Goal: Transaction & Acquisition: Purchase product/service

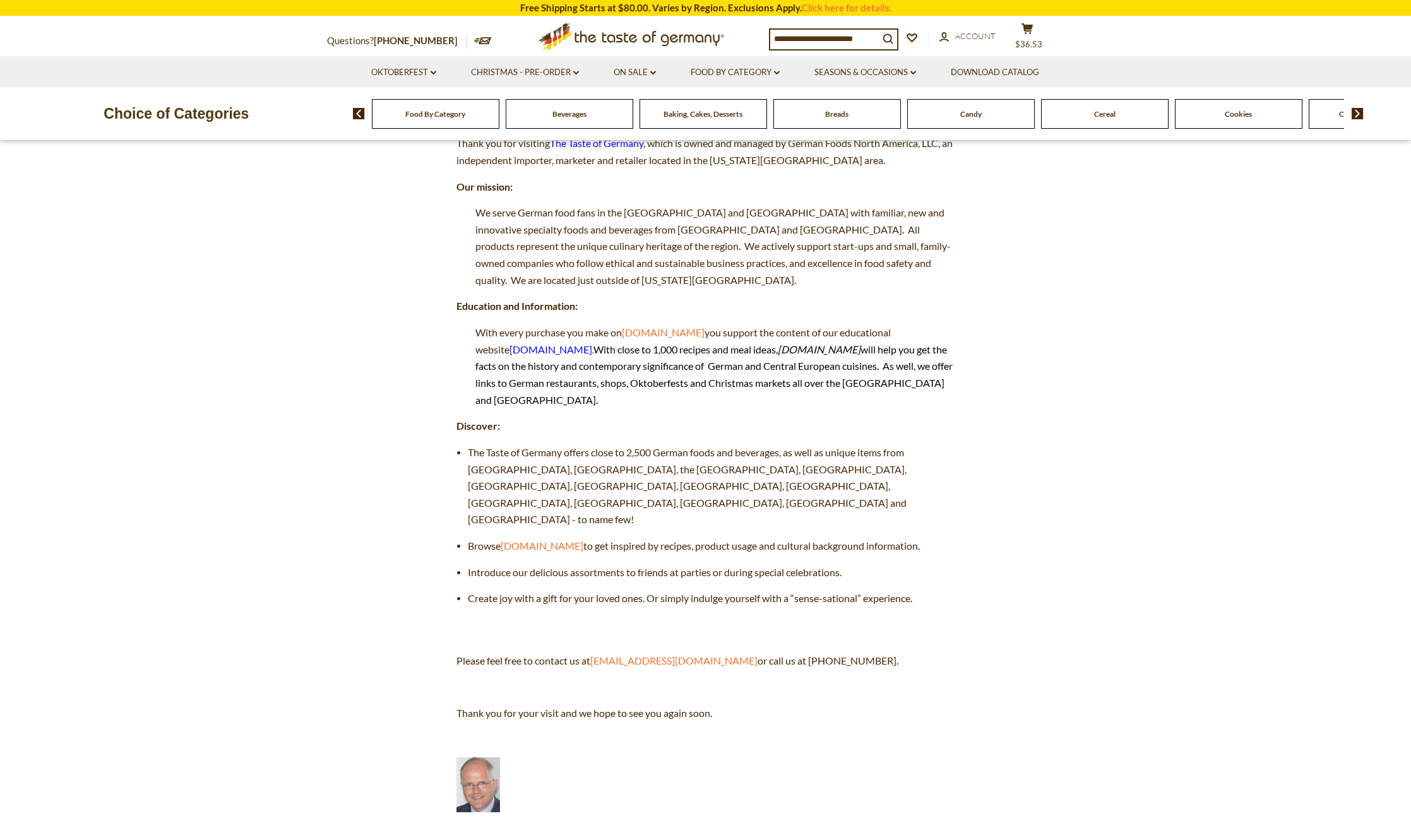
scroll to position [126, 0]
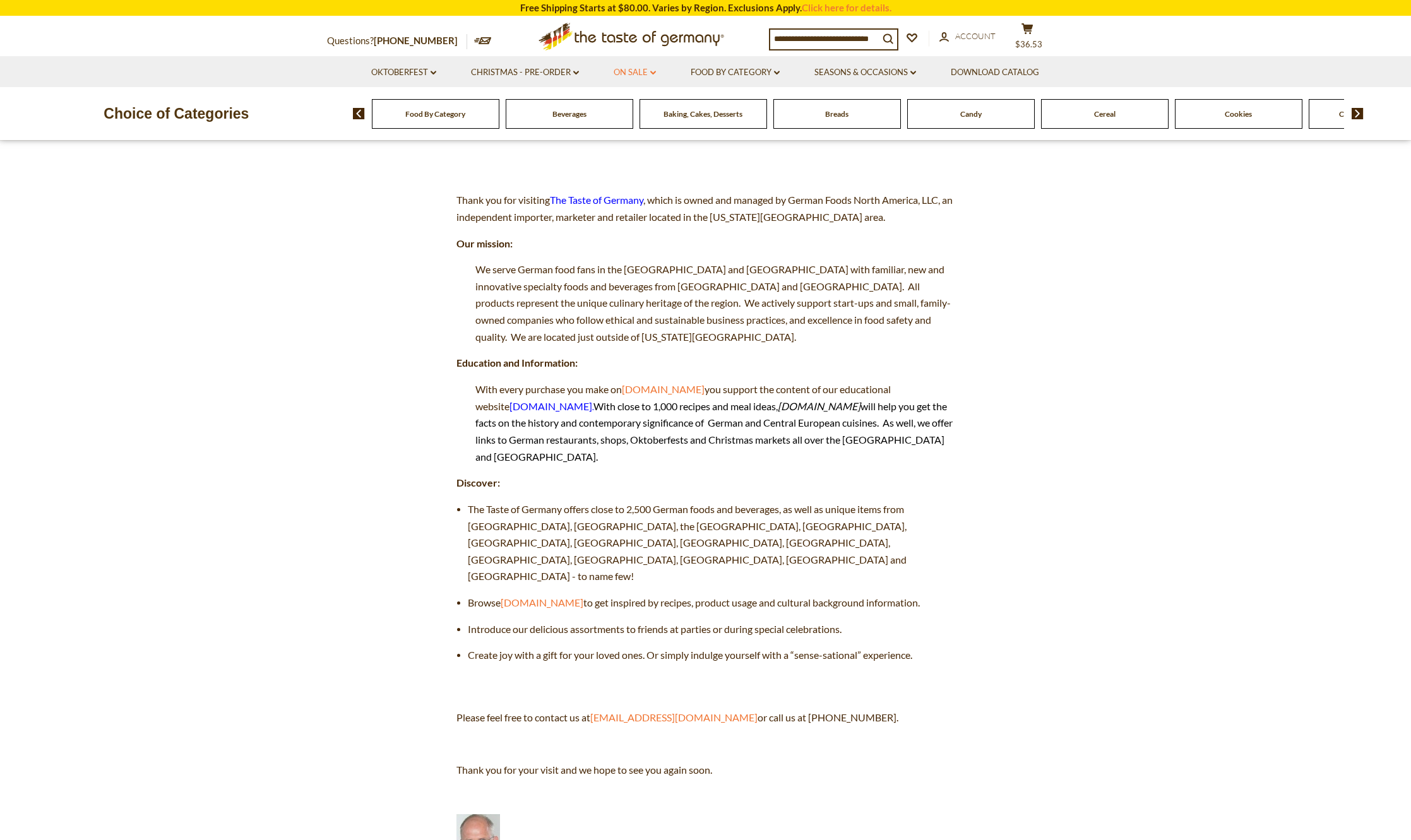
click at [619, 72] on link "On Sale dropdown_arrow" at bounding box center [634, 72] width 42 height 14
click at [623, 107] on link "All On Sale" at bounding box center [630, 105] width 46 height 11
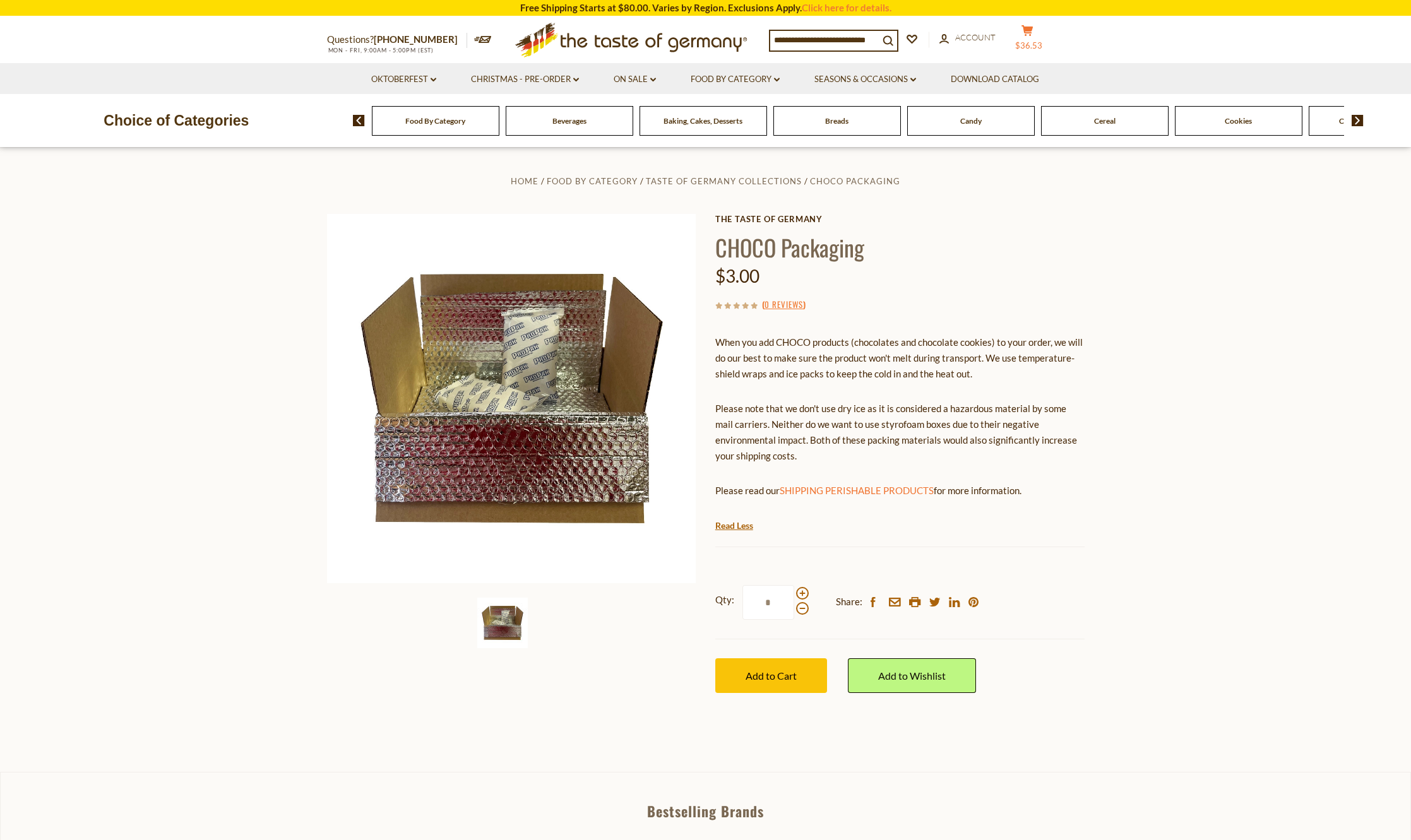
click at [1030, 43] on span "$36.53" at bounding box center [1029, 45] width 27 height 10
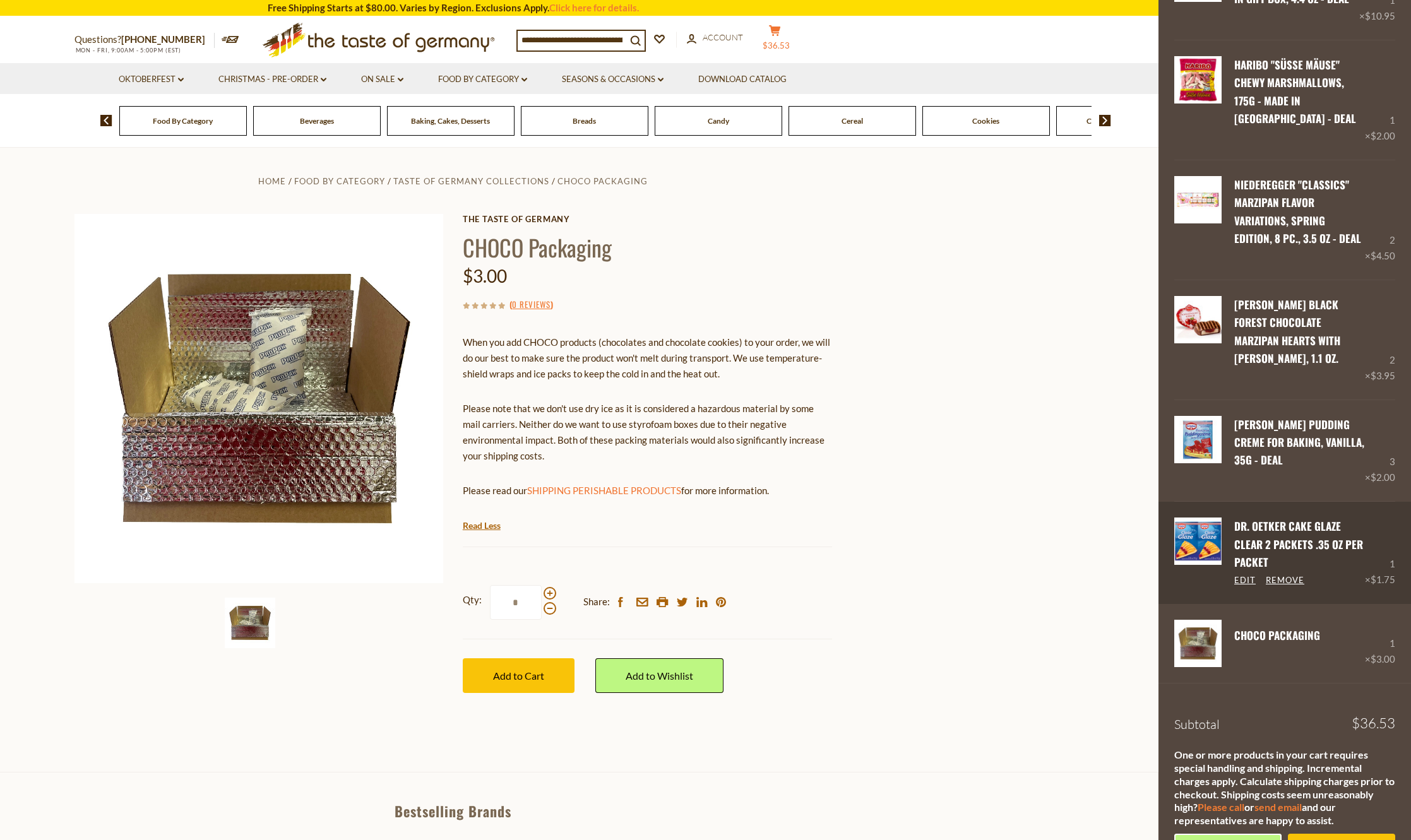
scroll to position [191, 0]
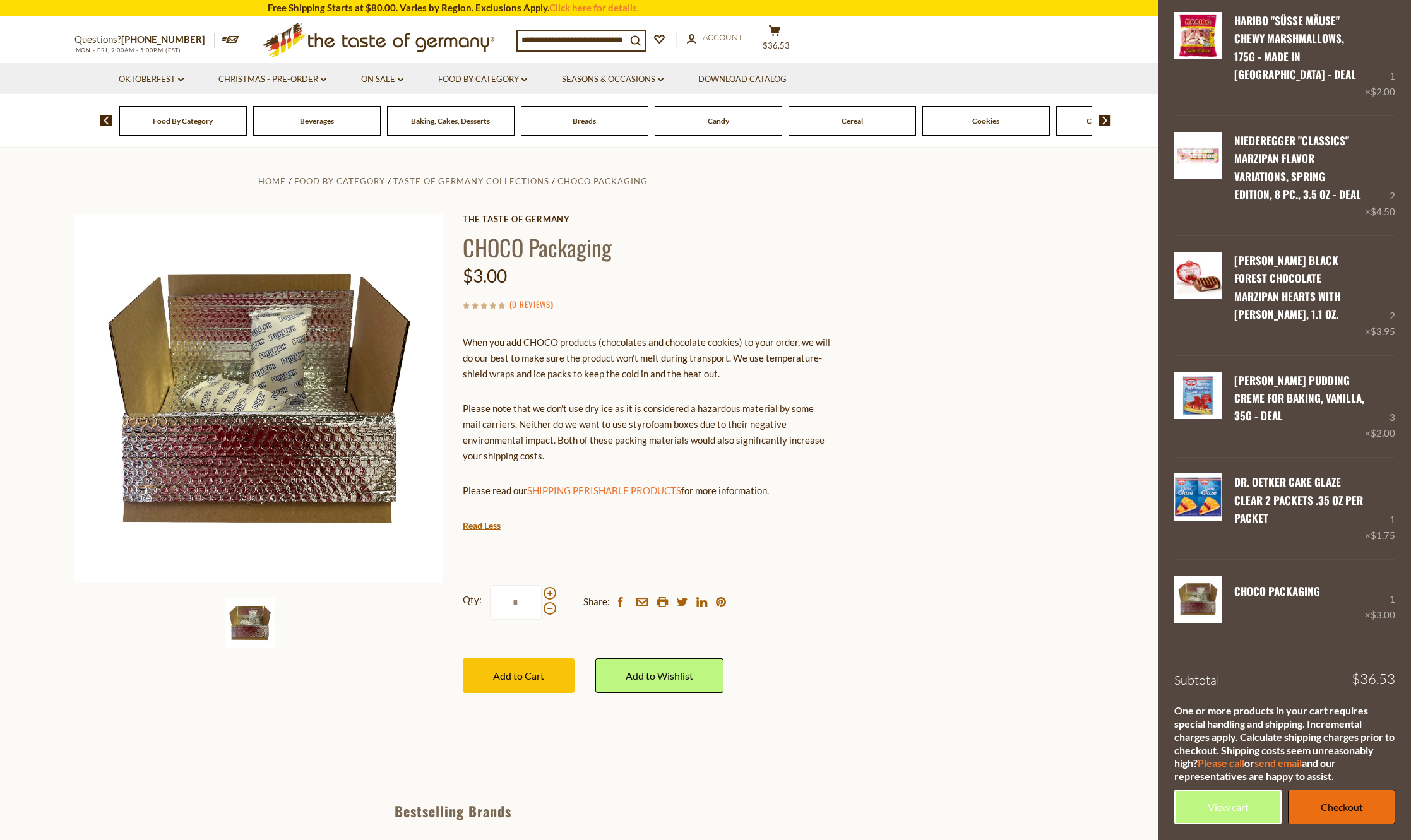
click at [1313, 802] on link "Checkout" at bounding box center [1342, 807] width 108 height 35
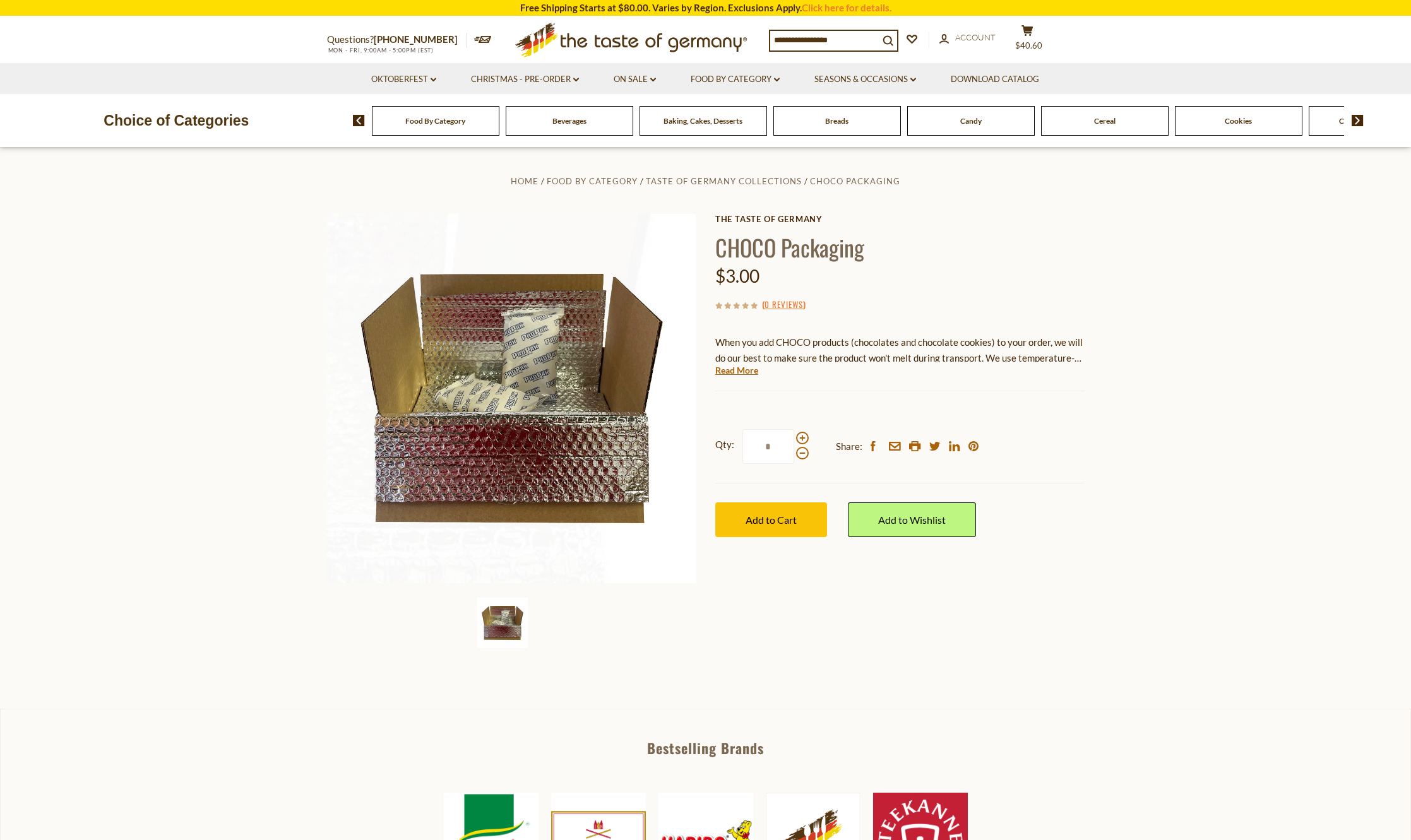
click at [499, 134] on div "Baking, Cakes, Desserts" at bounding box center [435, 121] width 127 height 30
click at [499, 127] on div "Baking, Cakes, Desserts" at bounding box center [435, 121] width 127 height 30
click at [681, 121] on span "Baking, Cakes, Desserts" at bounding box center [703, 121] width 79 height 9
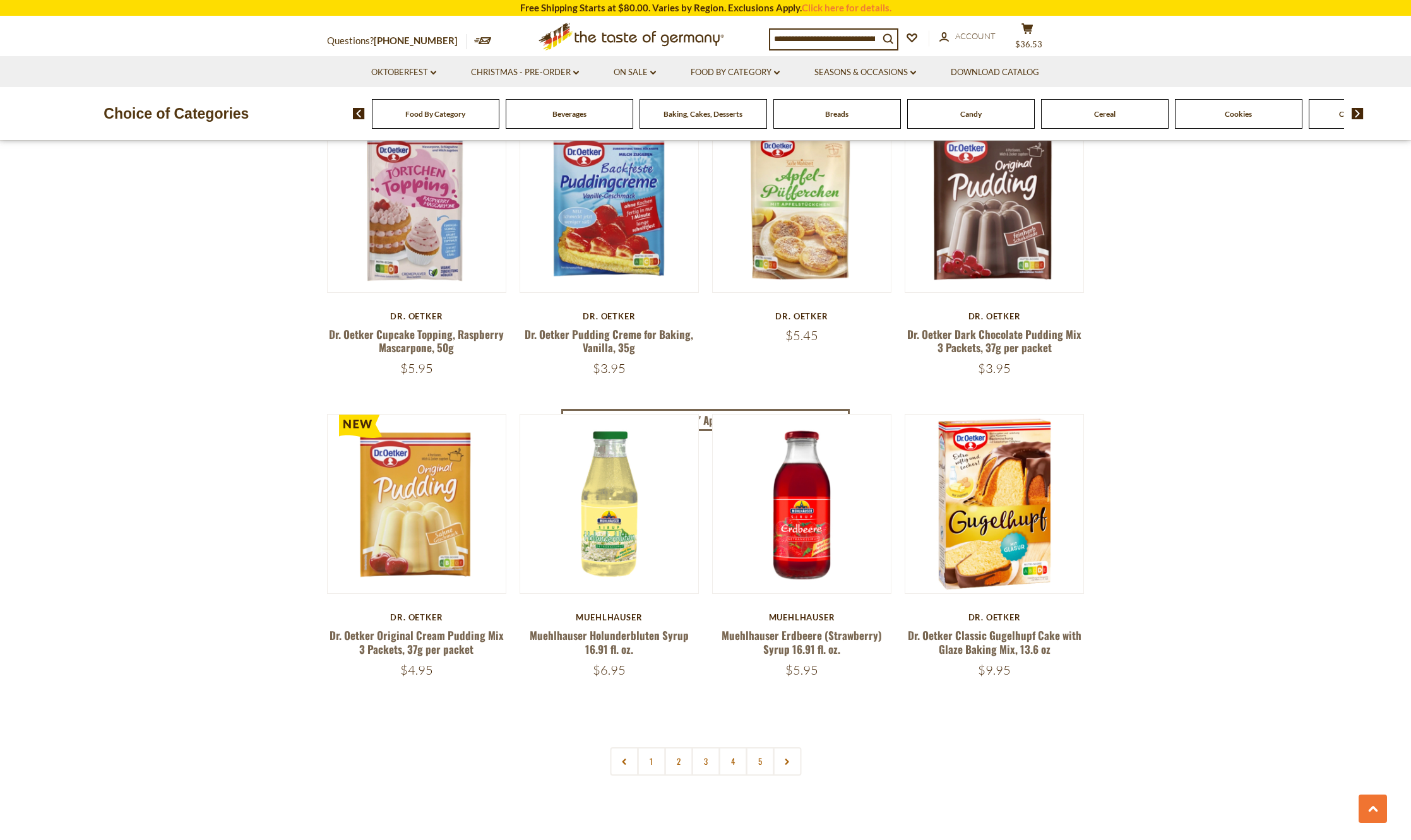
scroll to position [2904, 0]
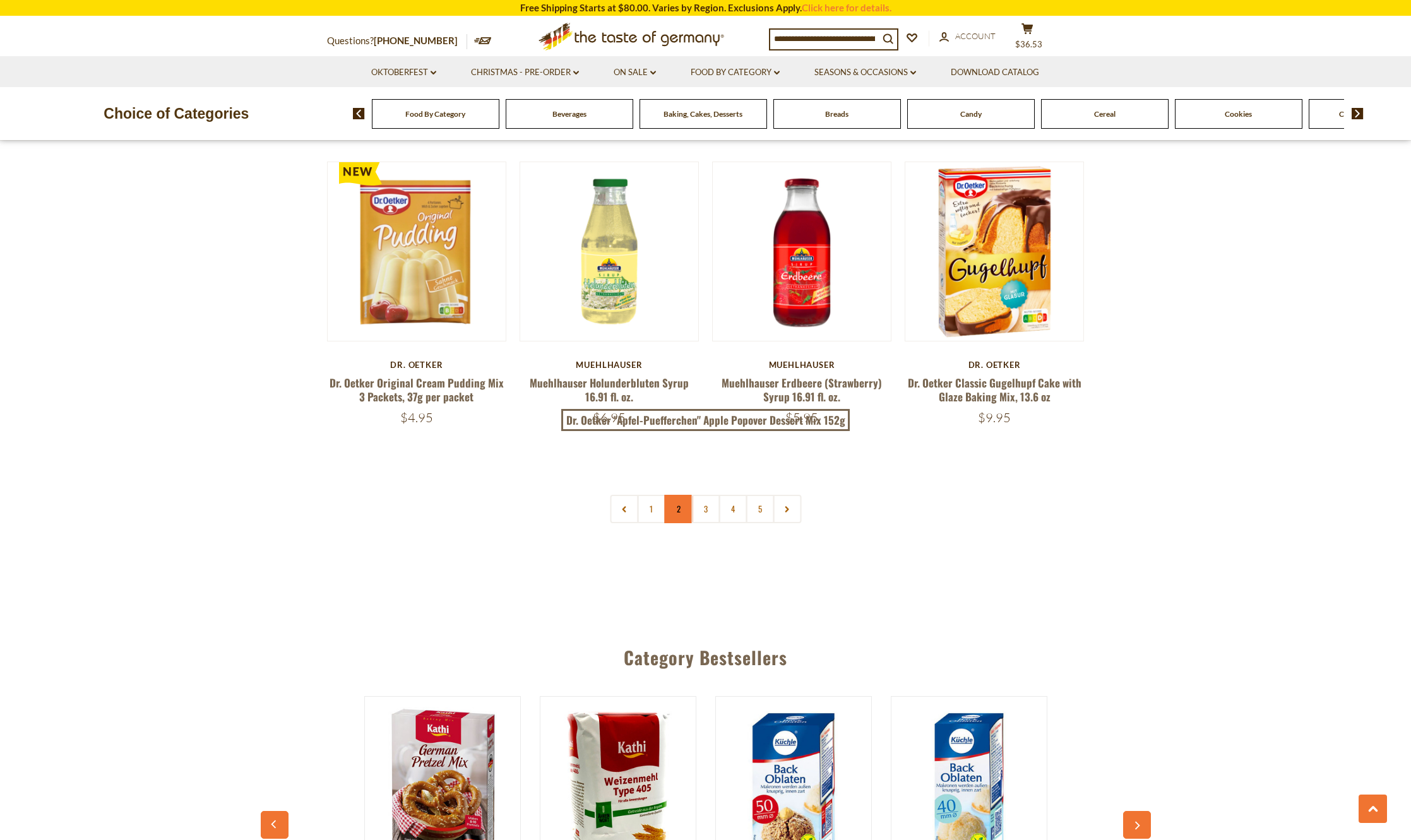
click at [677, 500] on link "2" at bounding box center [678, 509] width 28 height 28
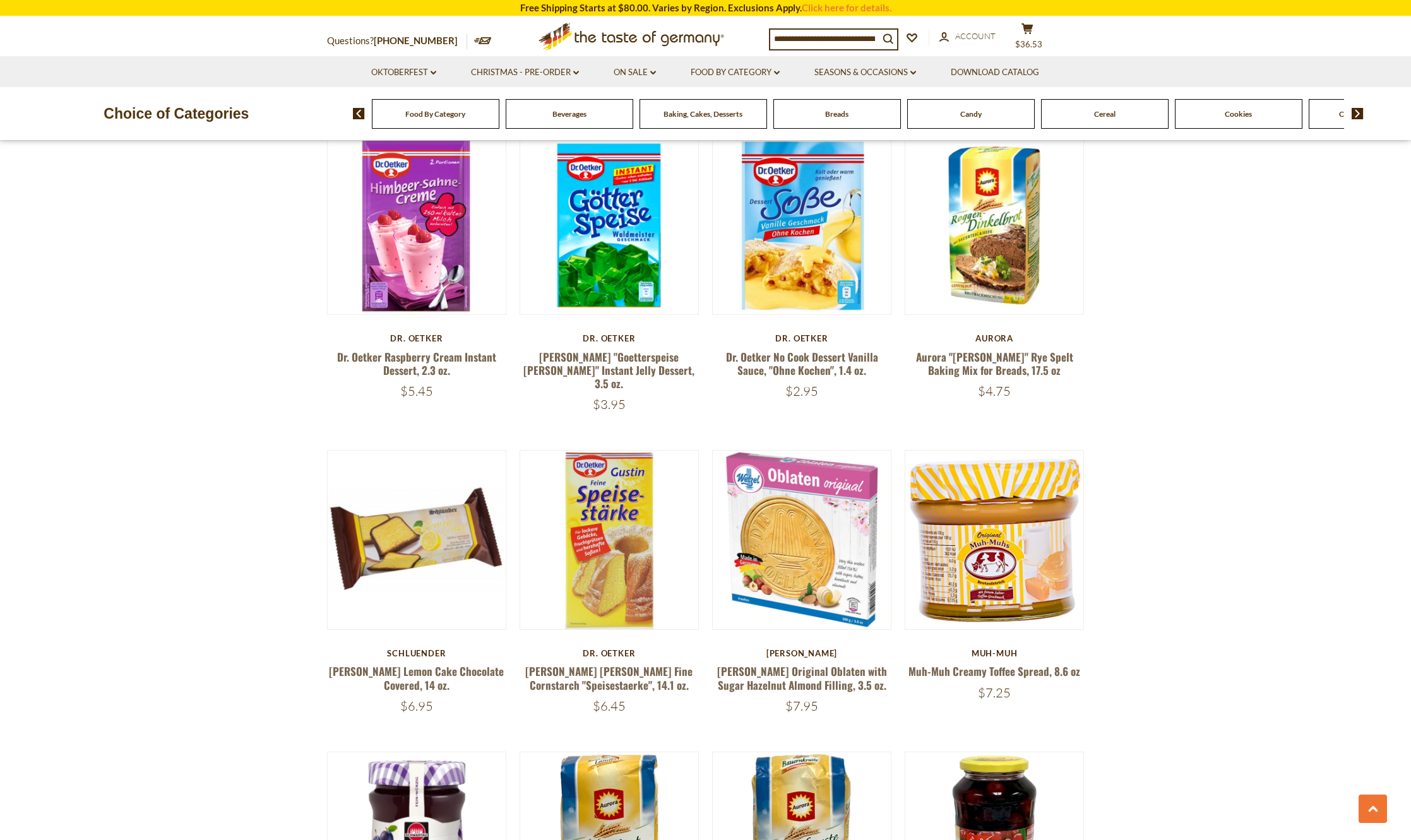
scroll to position [2097, 0]
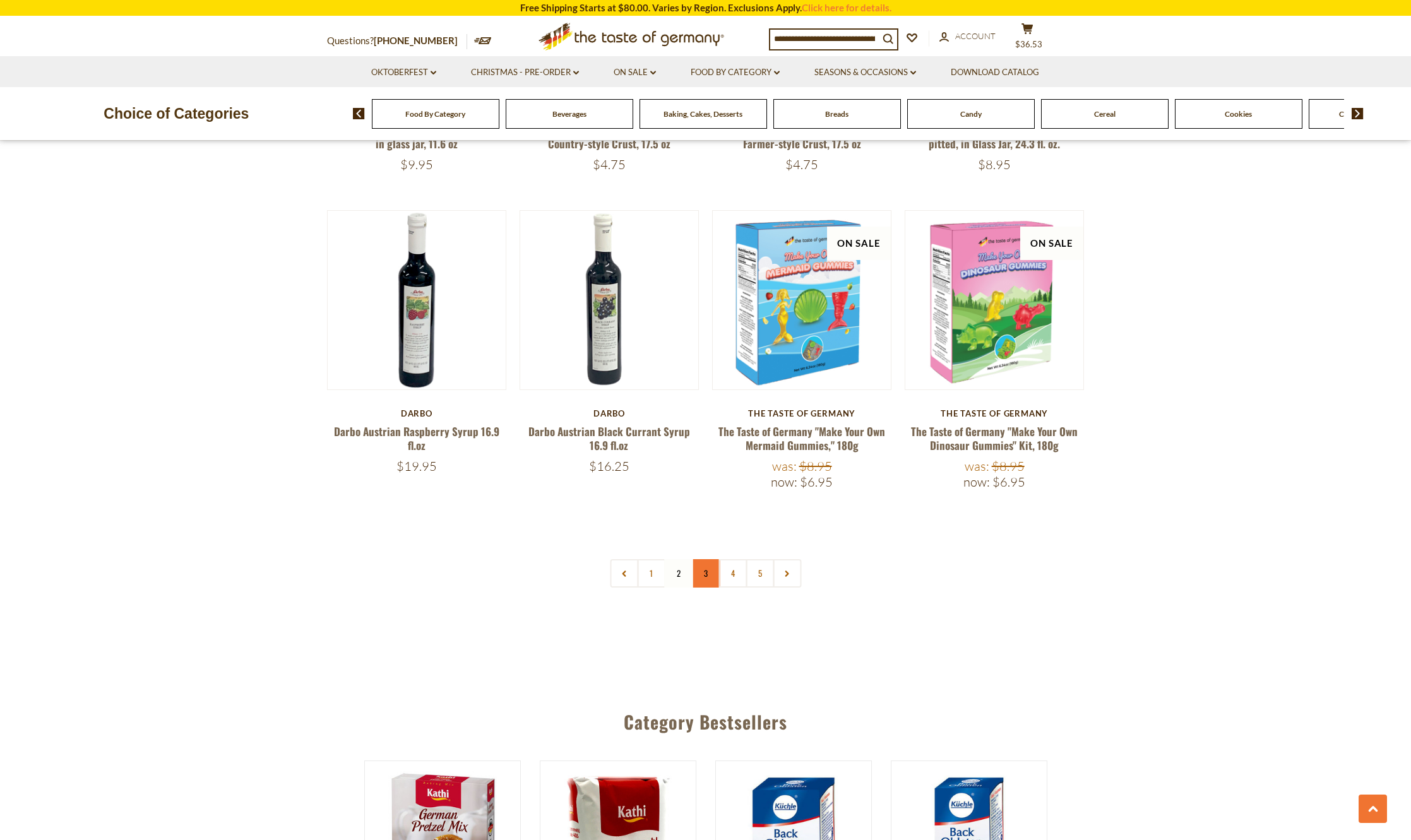
click at [704, 565] on link "3" at bounding box center [705, 573] width 28 height 28
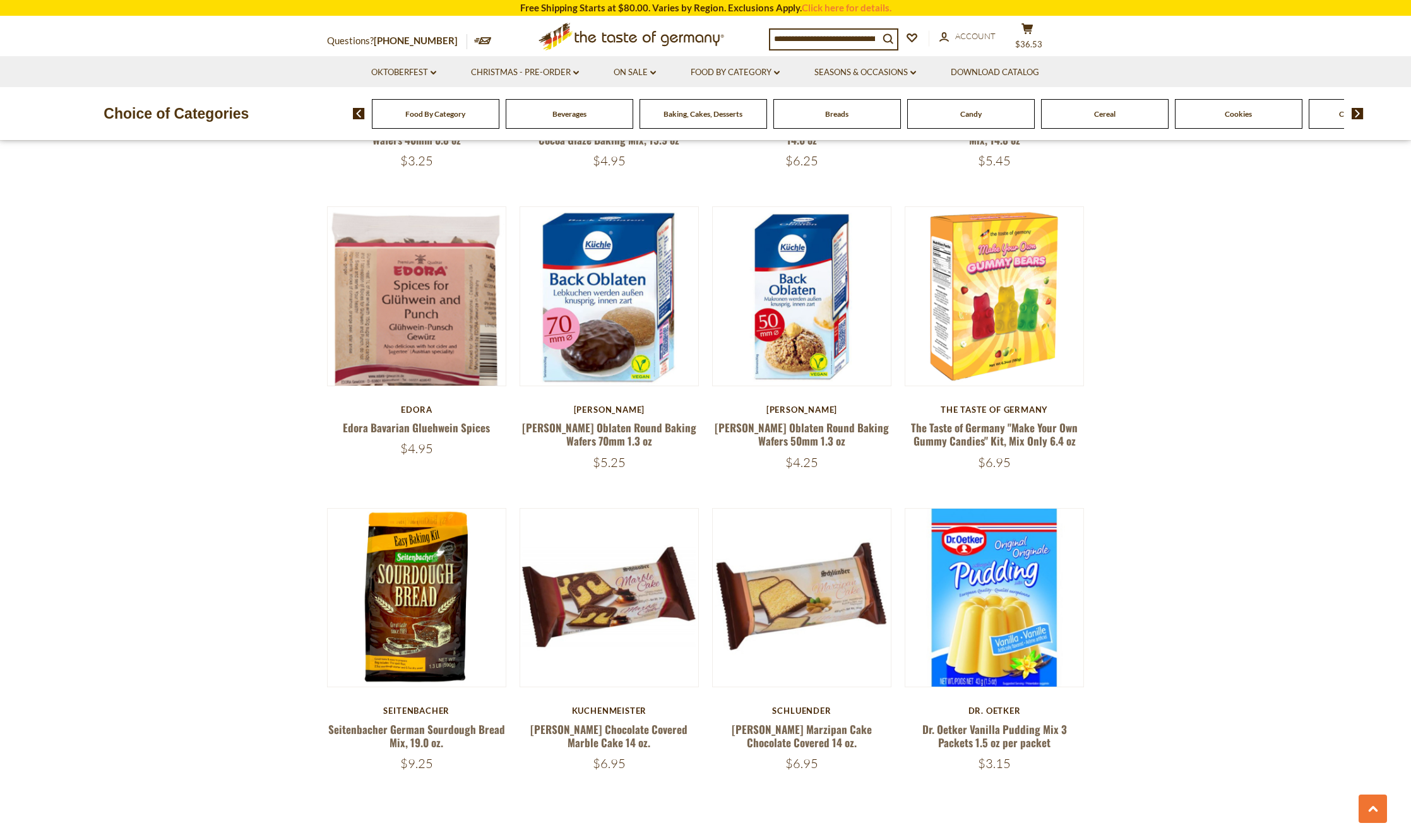
scroll to position [2918, 0]
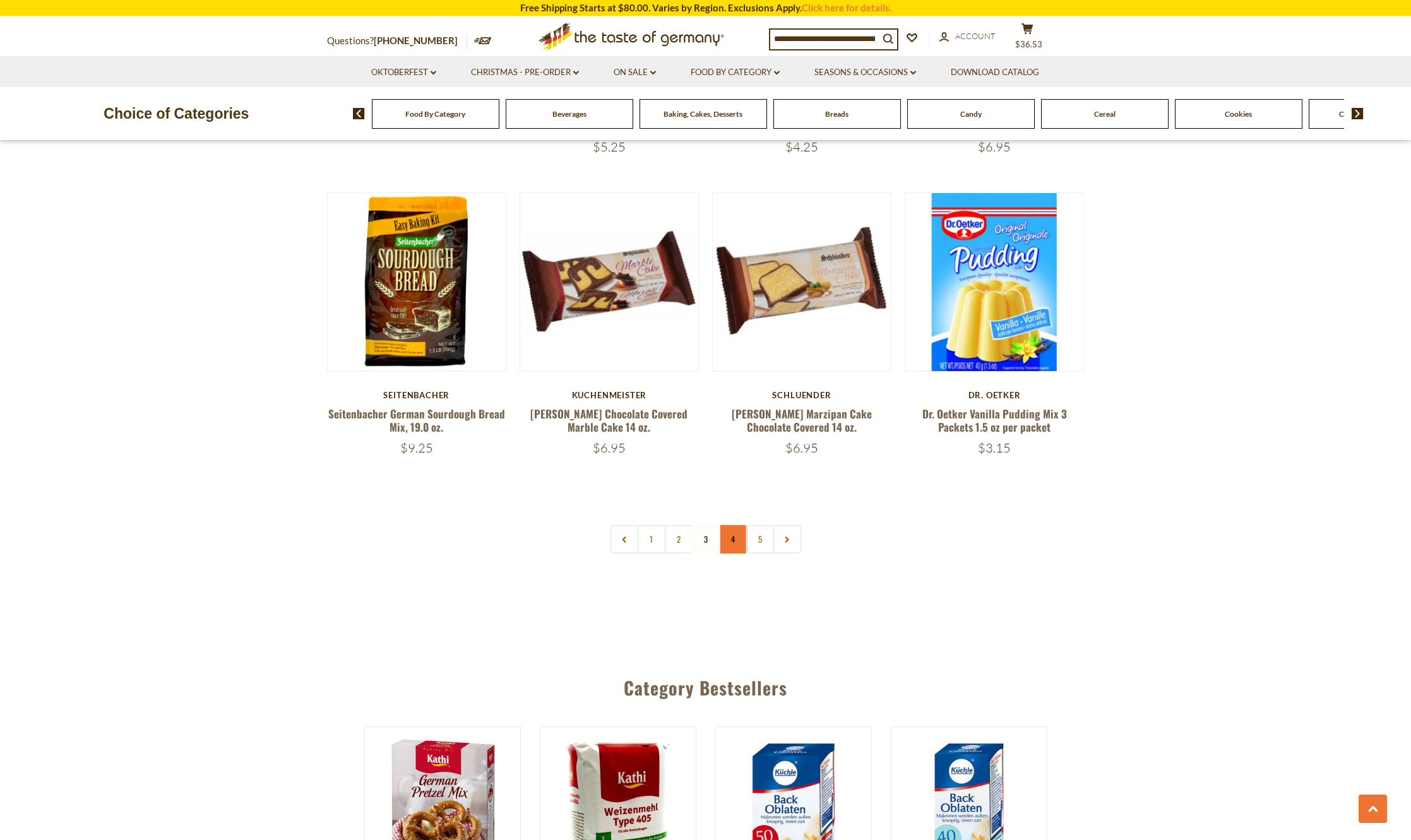
click at [733, 530] on link "4" at bounding box center [732, 539] width 28 height 28
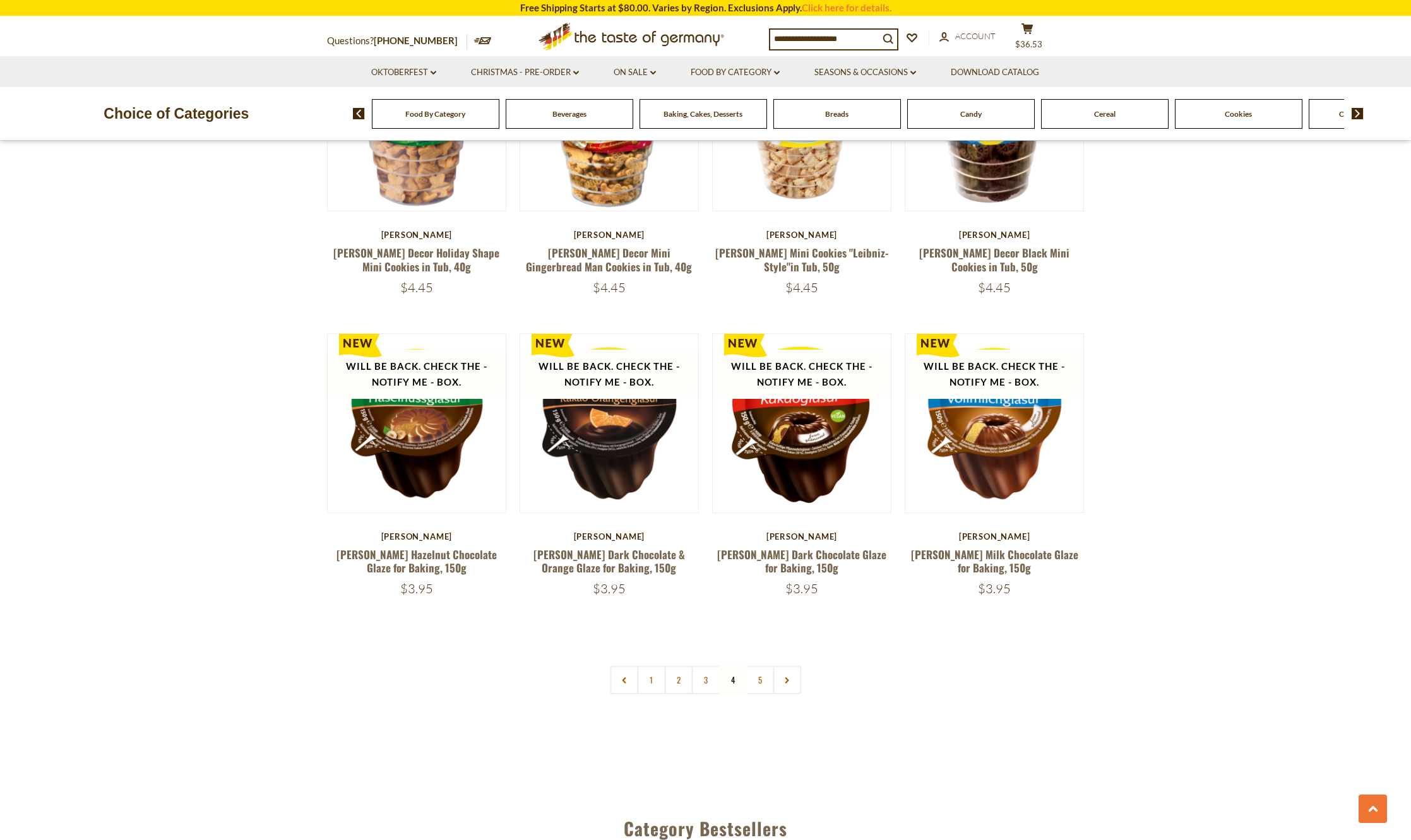
scroll to position [2855, 0]
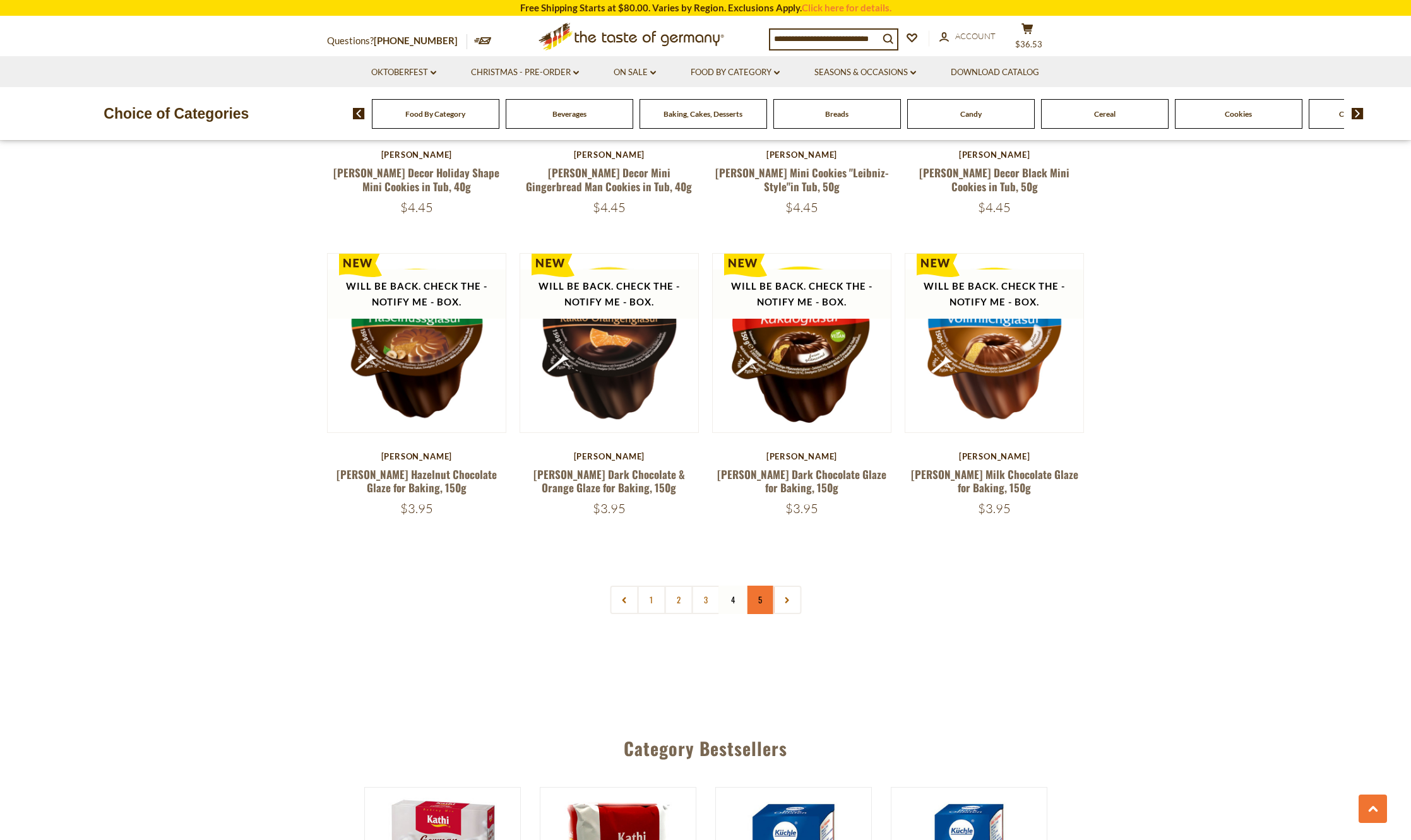
click at [758, 586] on link "5" at bounding box center [759, 600] width 28 height 28
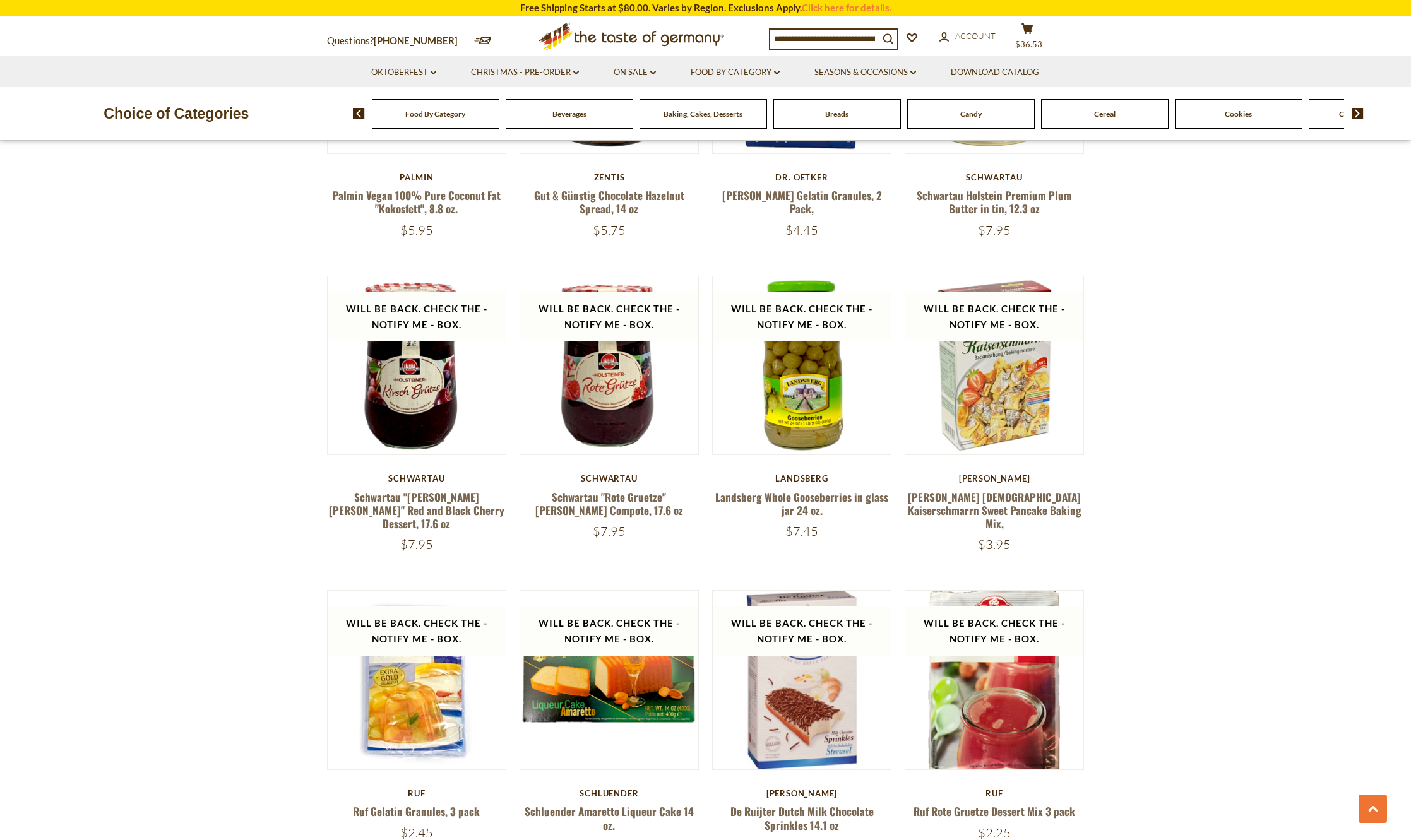
scroll to position [1782, 0]
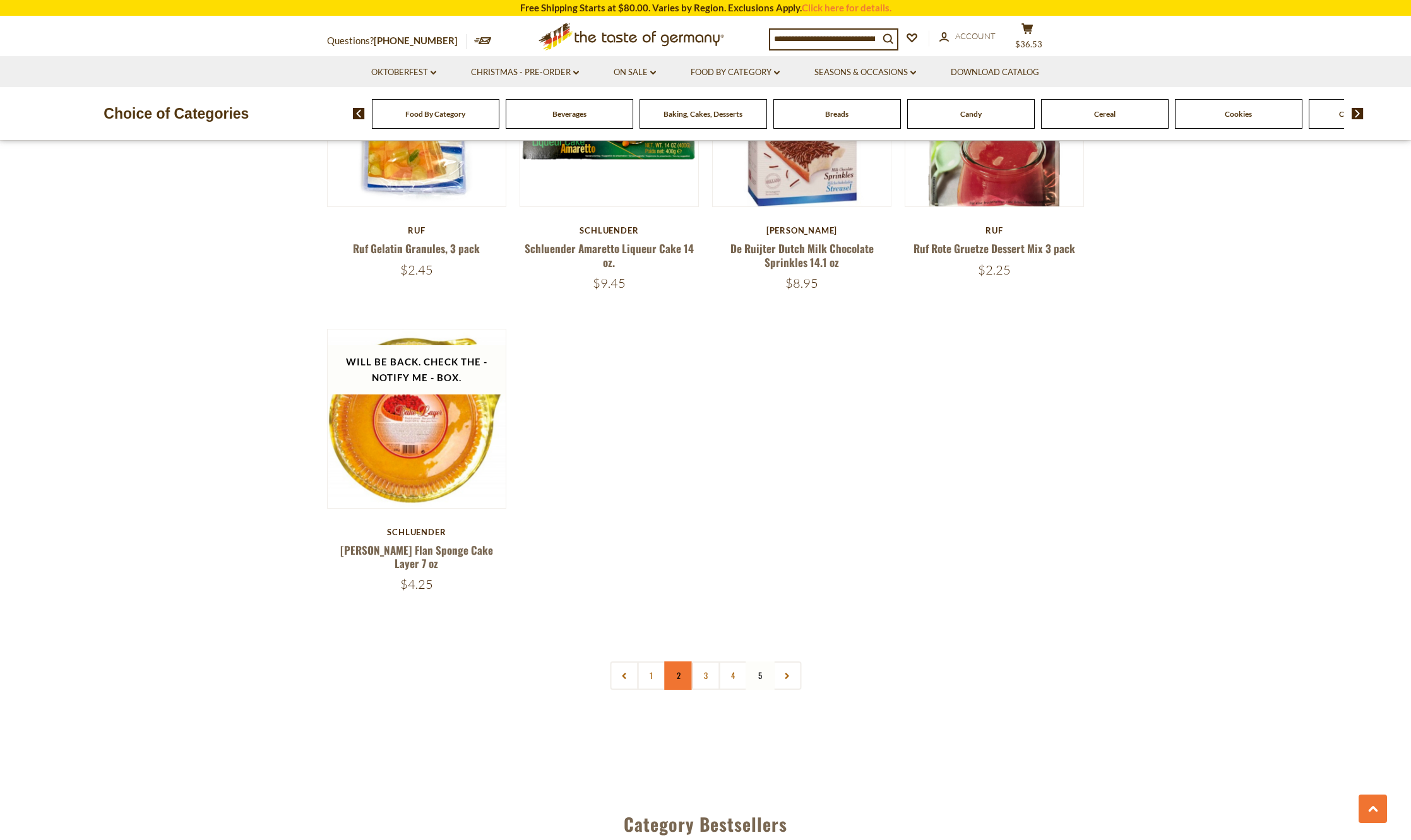
click at [682, 661] on link "2" at bounding box center [678, 675] width 28 height 28
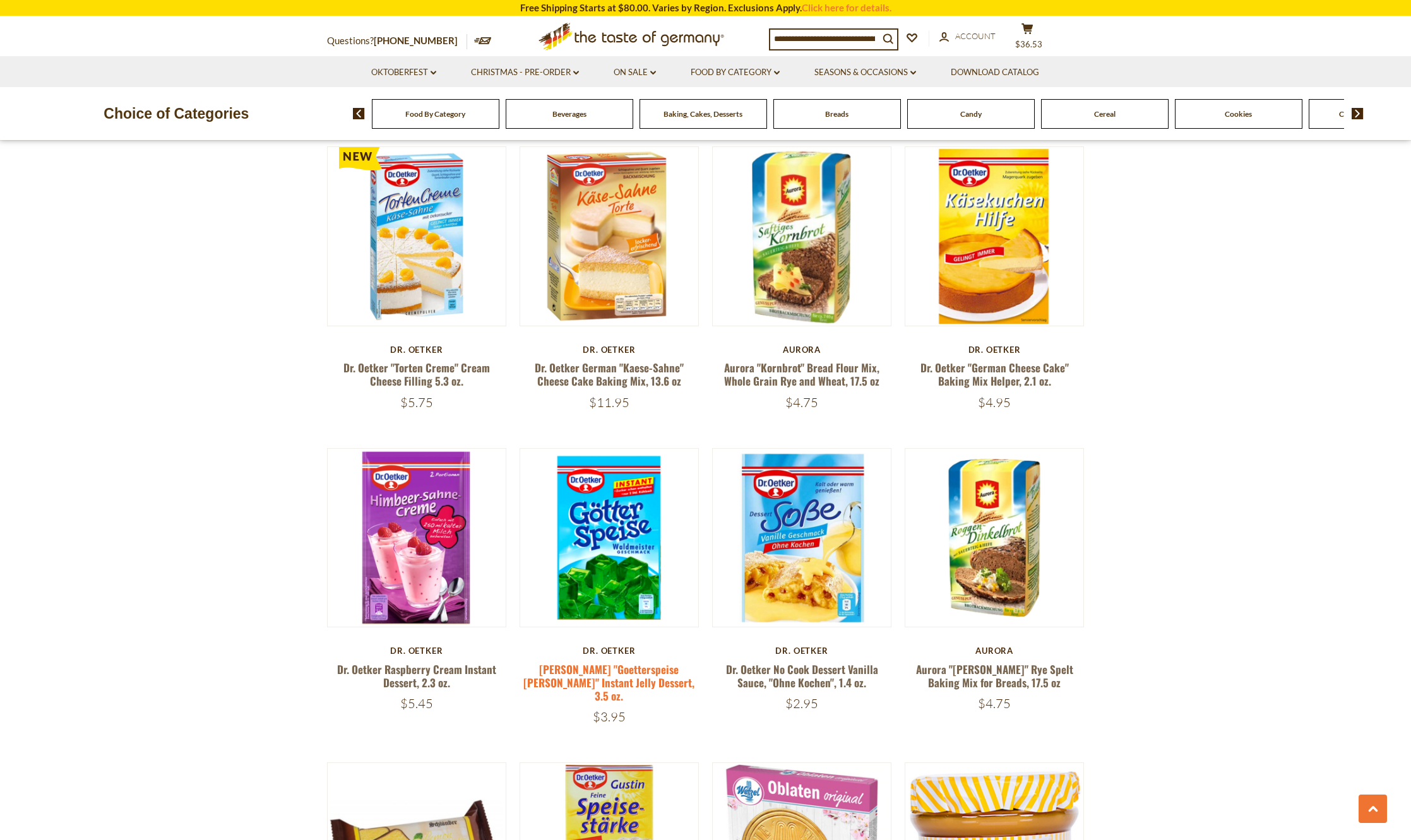
scroll to position [1845, 0]
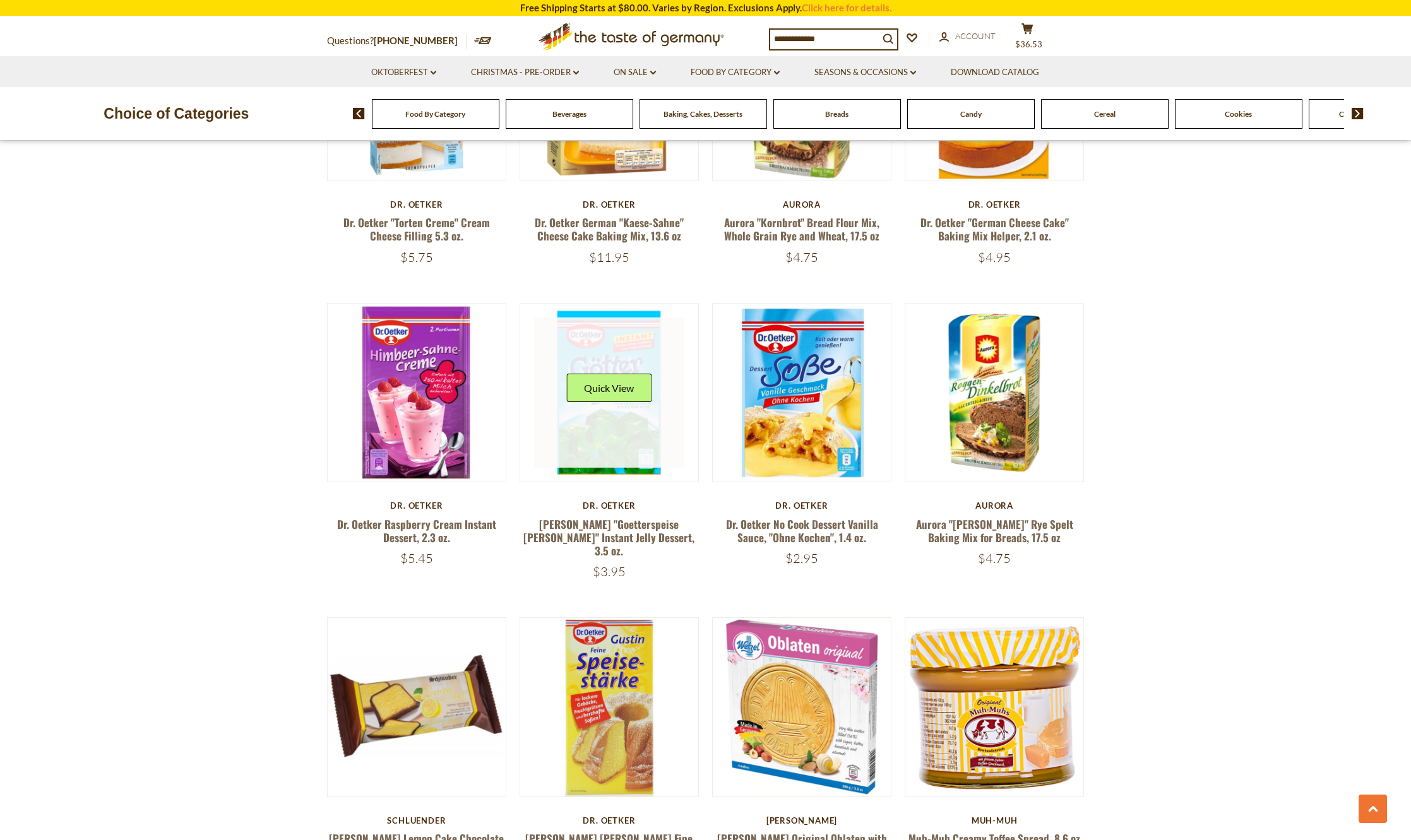
click at [609, 426] on link at bounding box center [609, 392] width 150 height 150
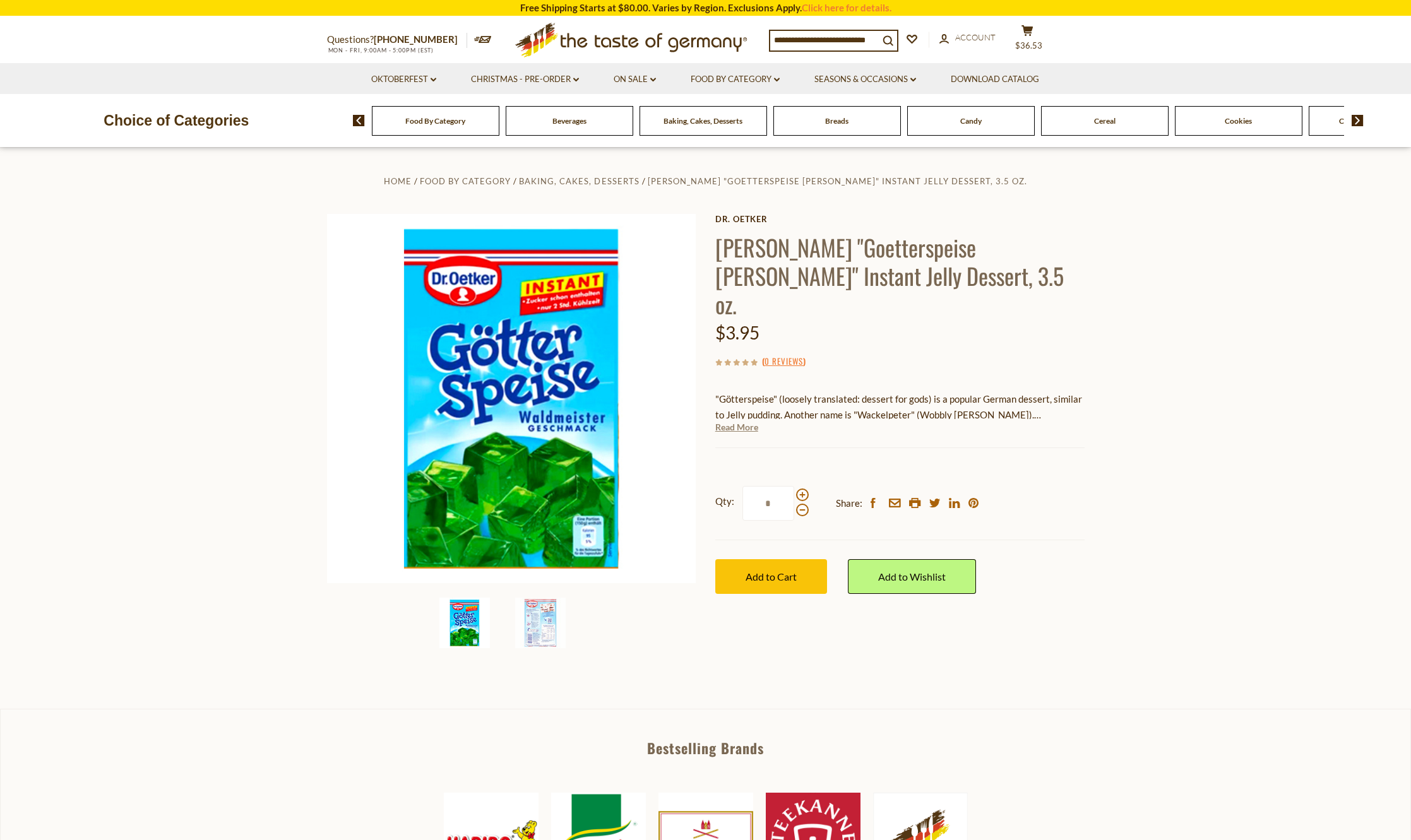
click at [751, 421] on link "Read More" at bounding box center [736, 427] width 43 height 13
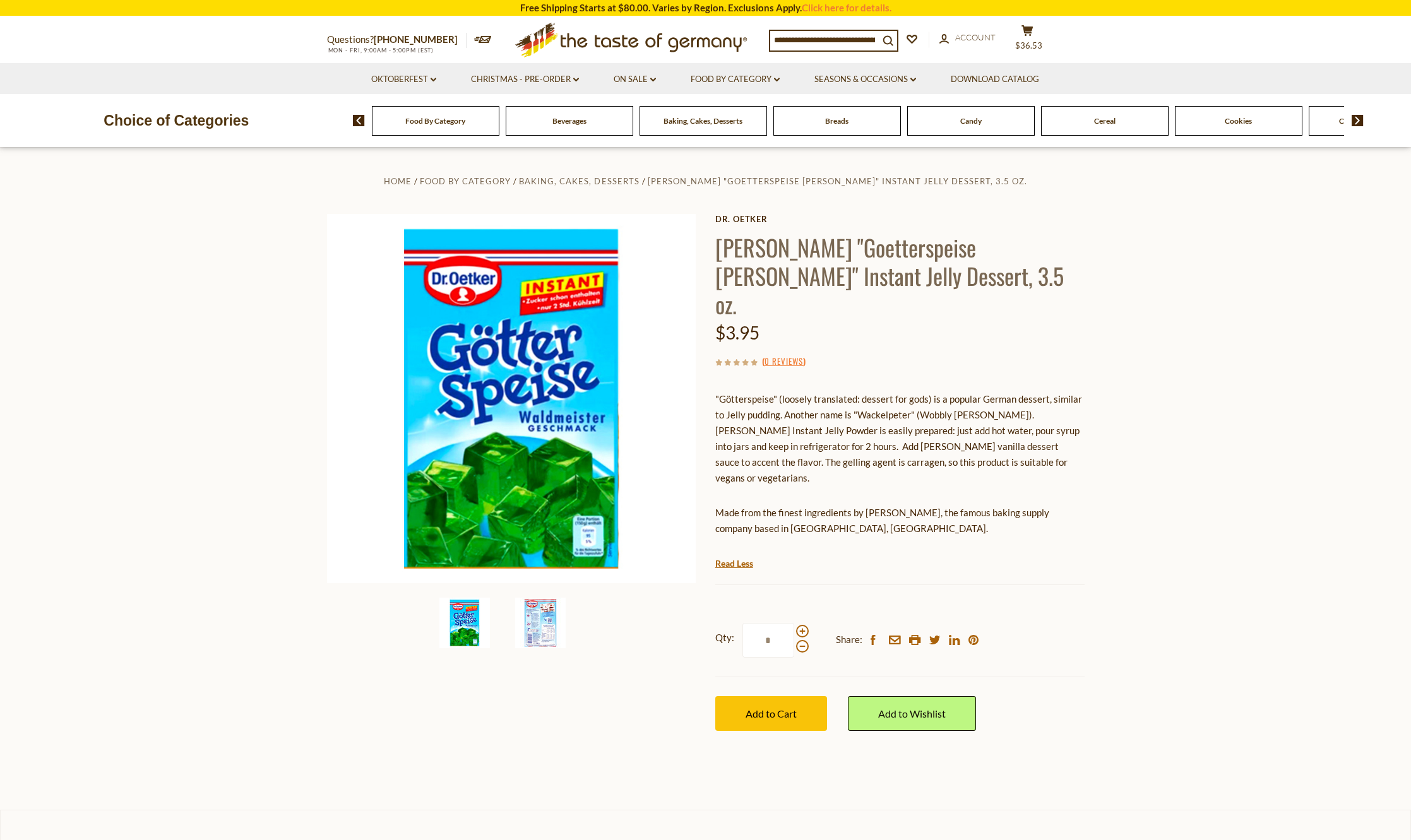
click at [547, 613] on img at bounding box center [540, 623] width 50 height 50
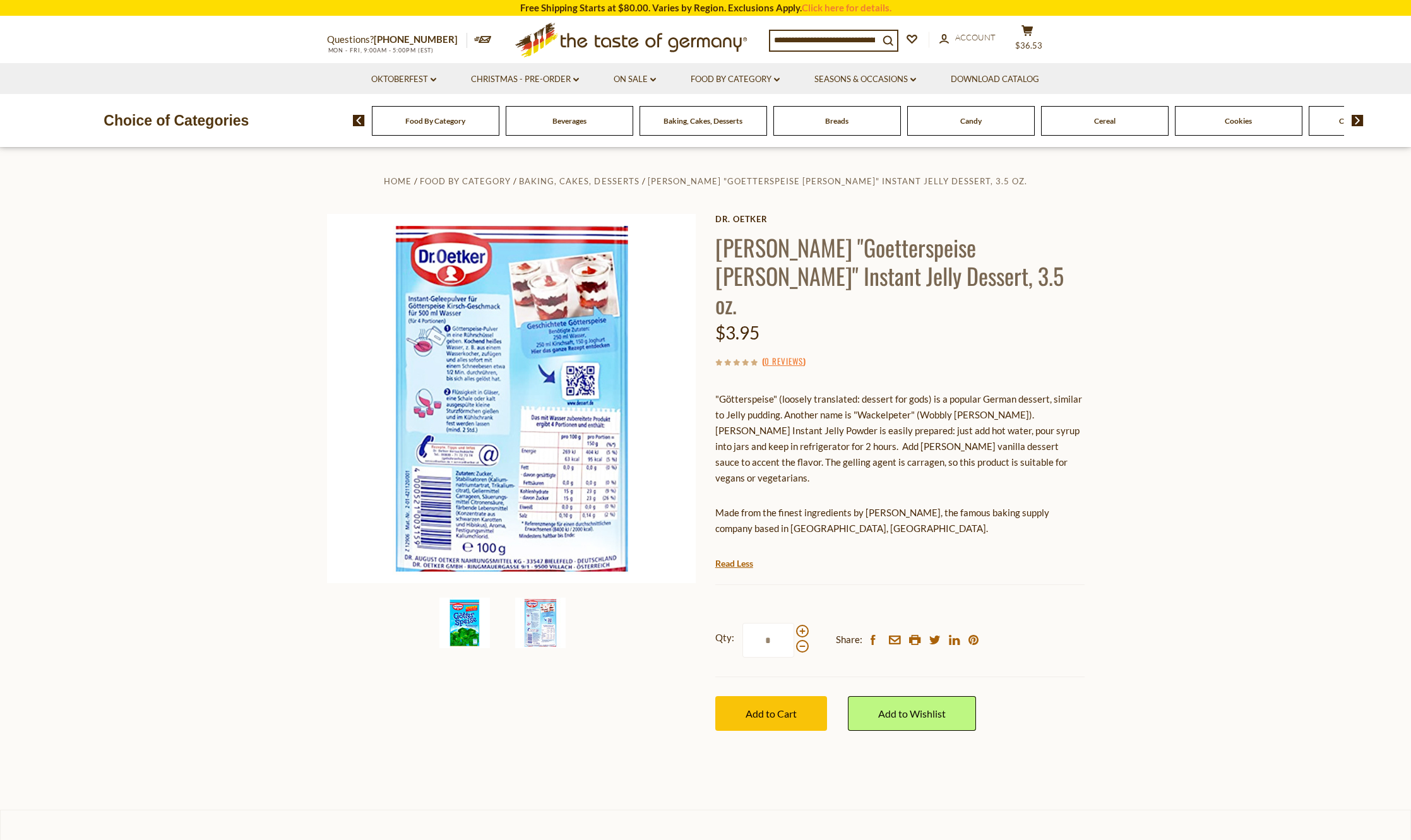
click at [469, 626] on img at bounding box center [465, 623] width 50 height 50
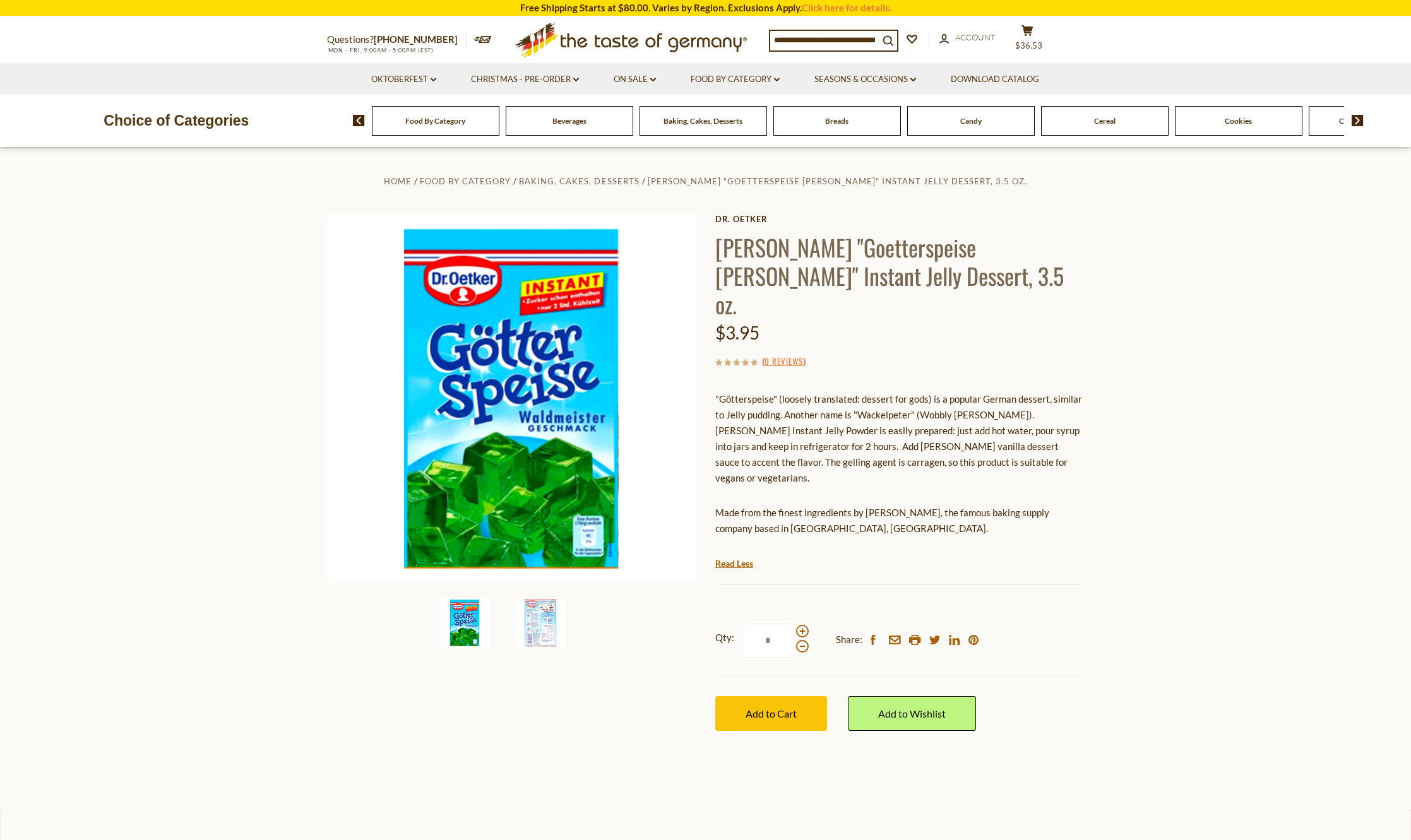
scroll to position [253, 0]
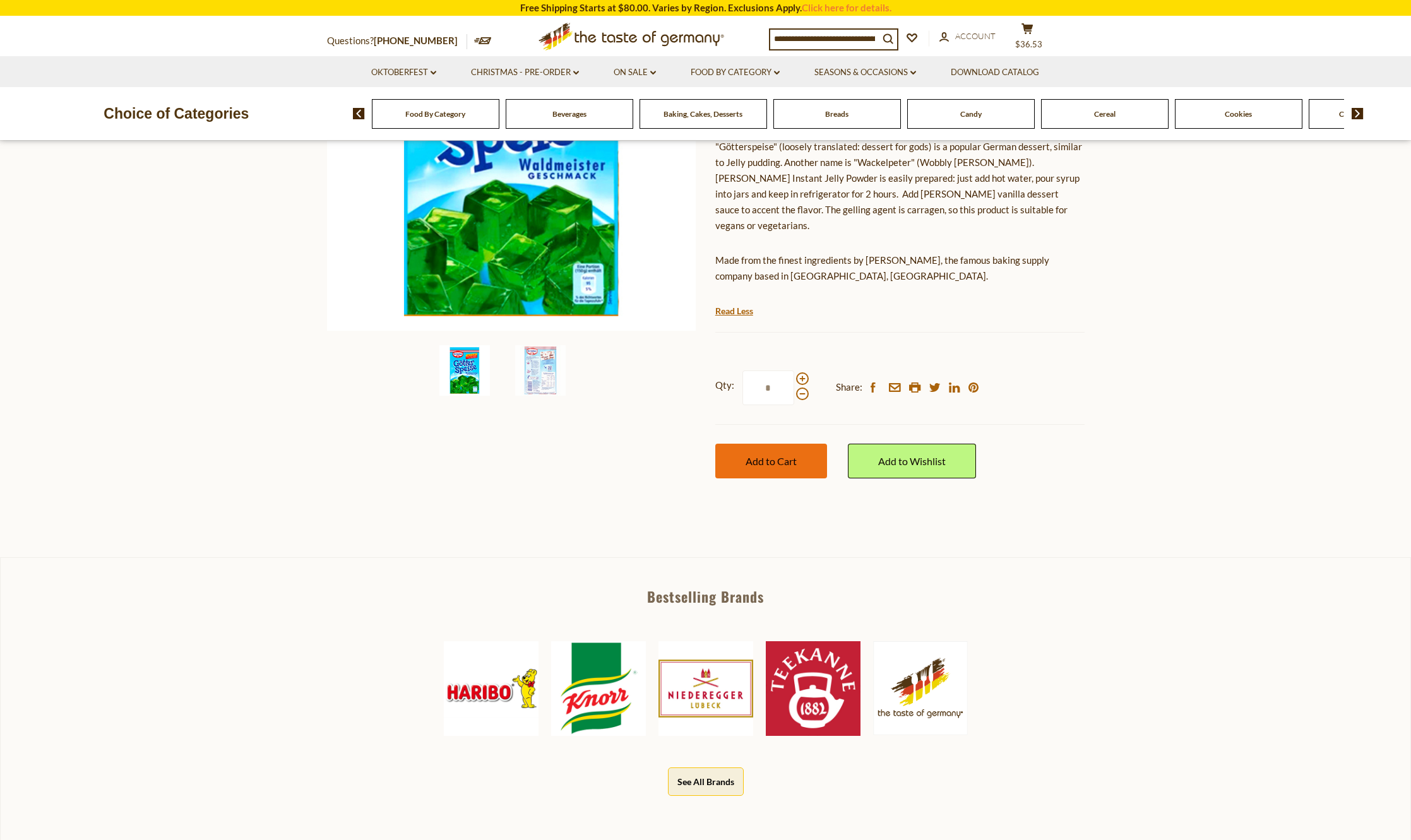
click at [752, 455] on span "Add to Cart" at bounding box center [771, 461] width 51 height 12
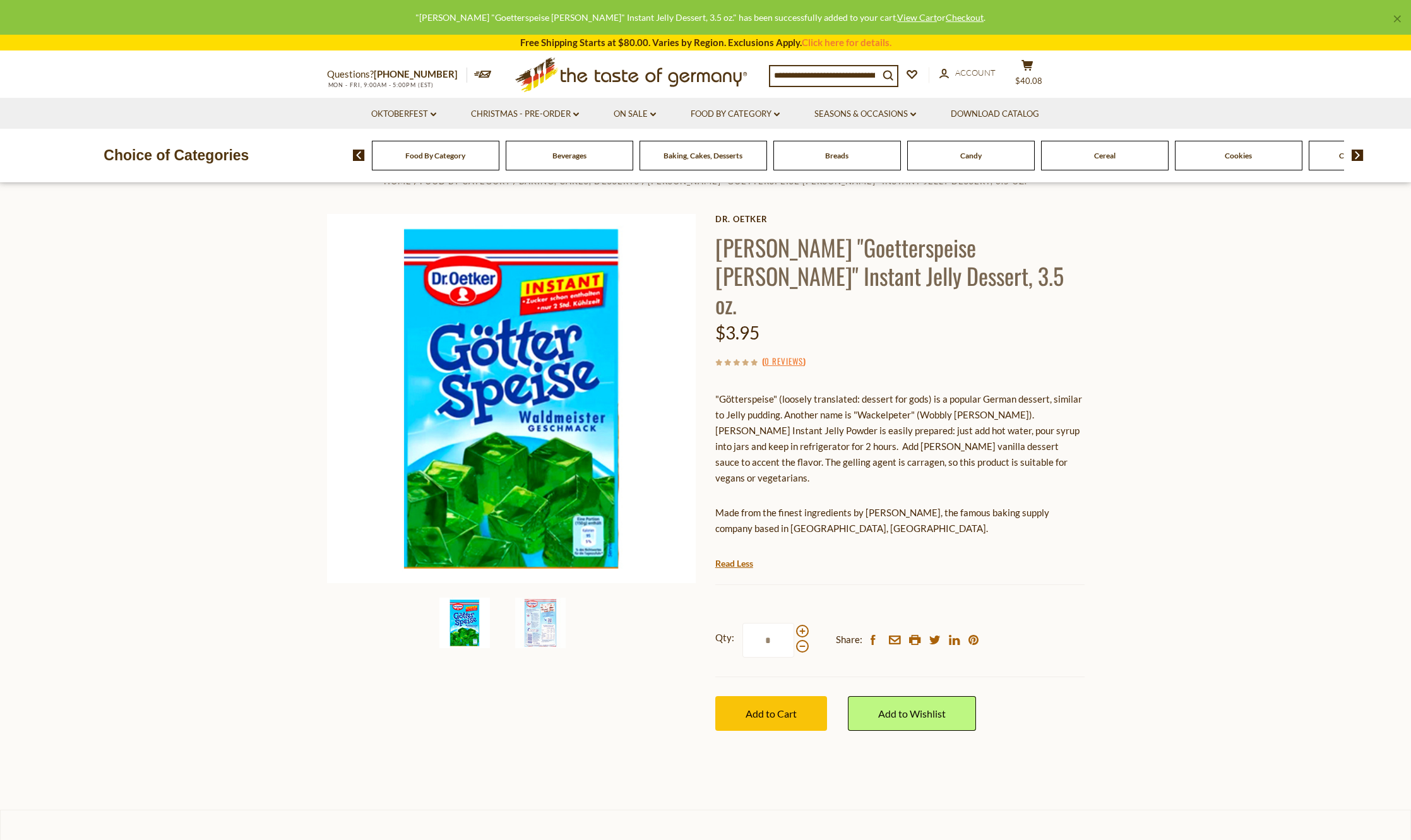
scroll to position [0, 0]
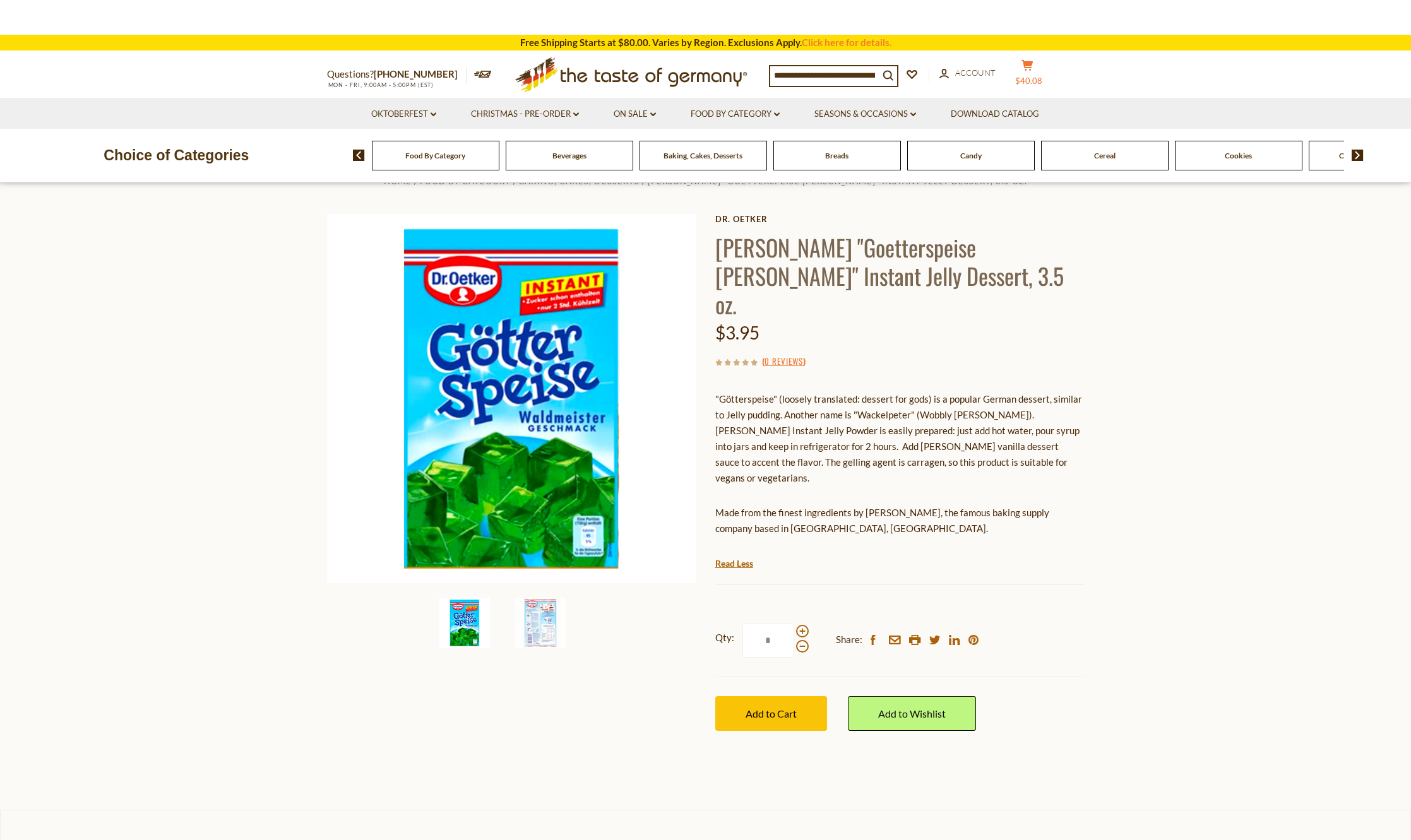
click at [1033, 71] on header "× "Dr. Oetker "Goetterspeise Waldmeister" Instant Jelly Dessert, 3.5 oz." has b…" at bounding box center [705, 92] width 1411 height 183
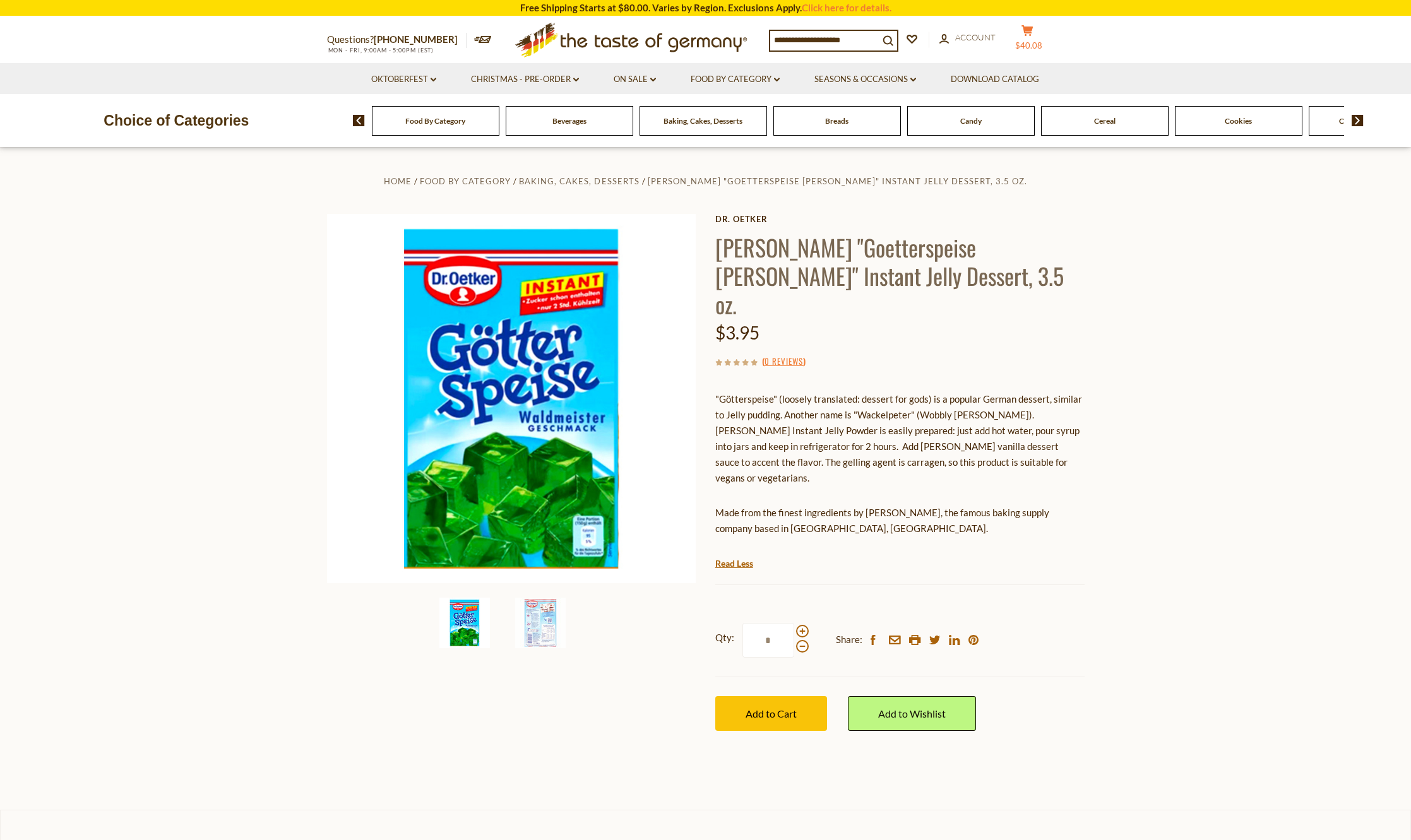
click at [1030, 40] on button "cart $40.08" at bounding box center [1028, 40] width 38 height 31
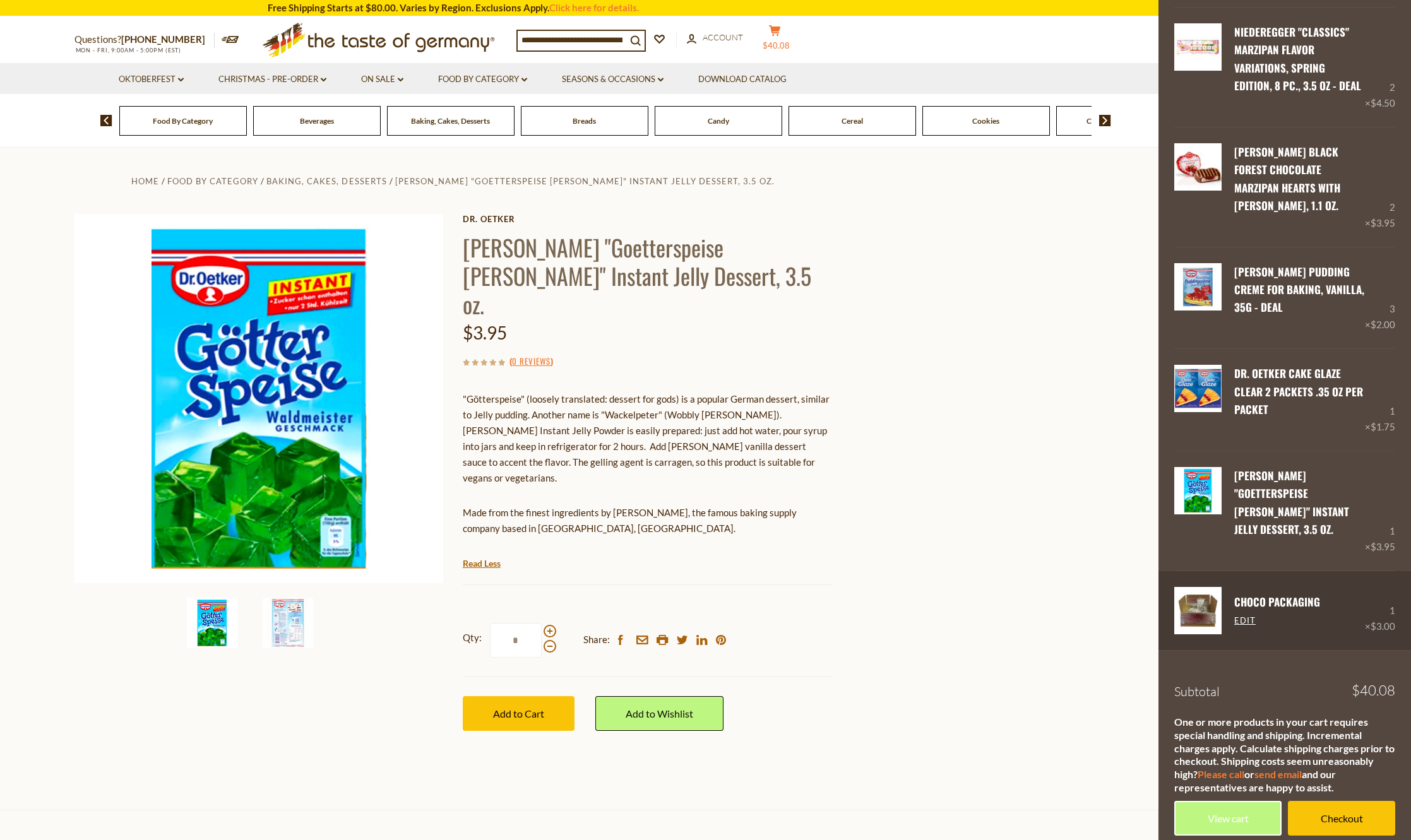
scroll to position [293, 0]
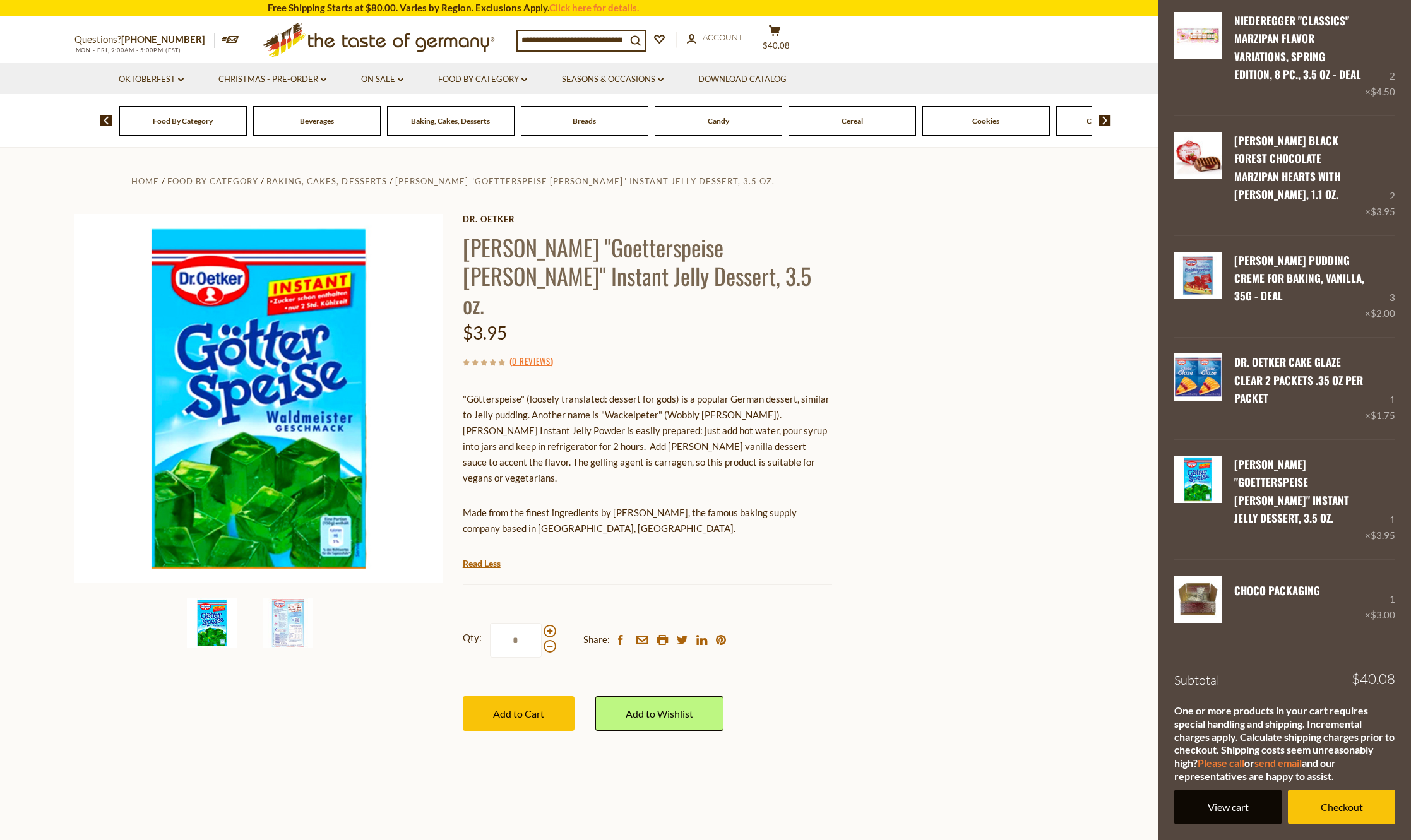
click at [1213, 804] on link "View cart" at bounding box center [1228, 807] width 108 height 35
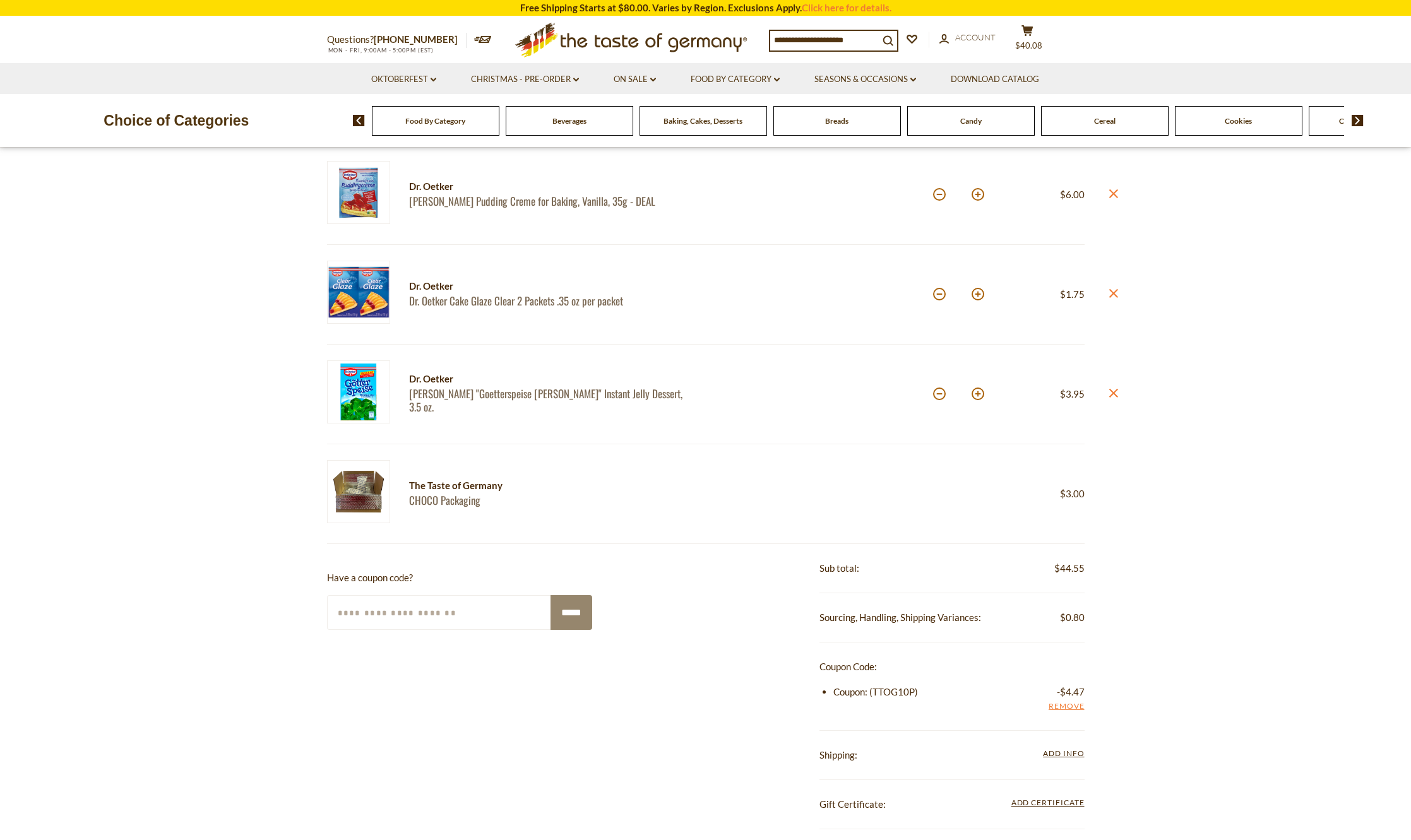
scroll to position [505, 0]
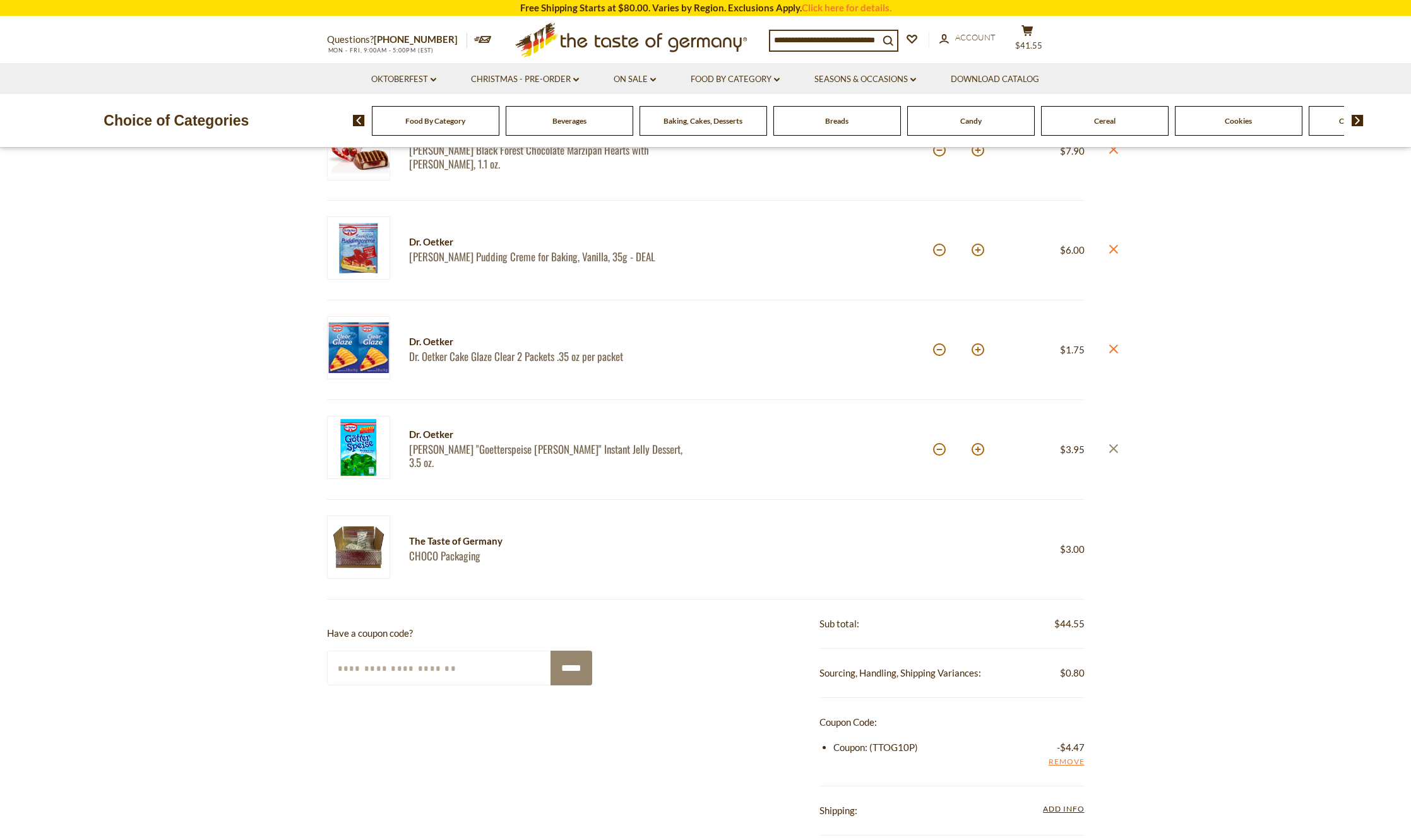
click at [1114, 446] on icon "close" at bounding box center [1113, 449] width 9 height 9
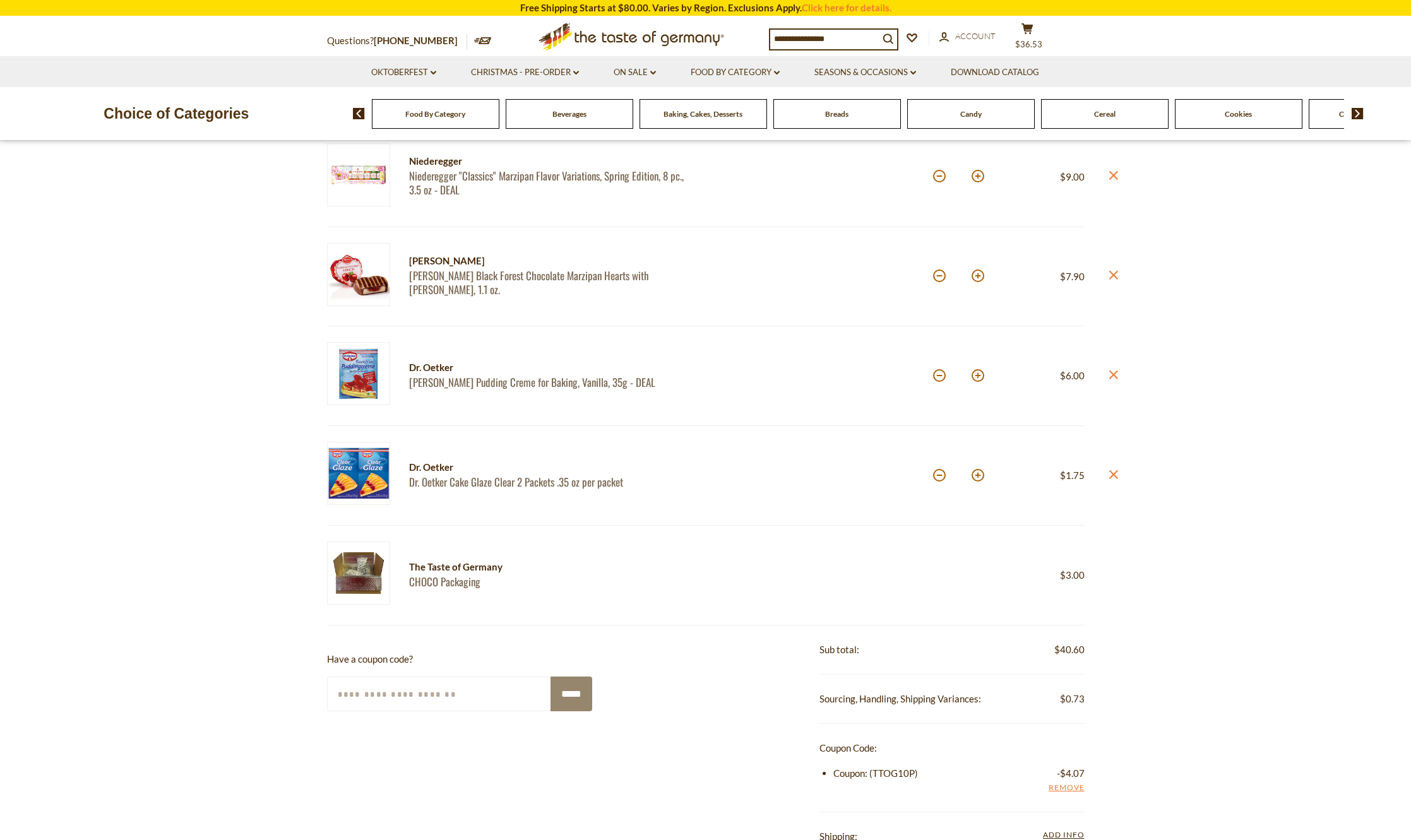
scroll to position [378, 0]
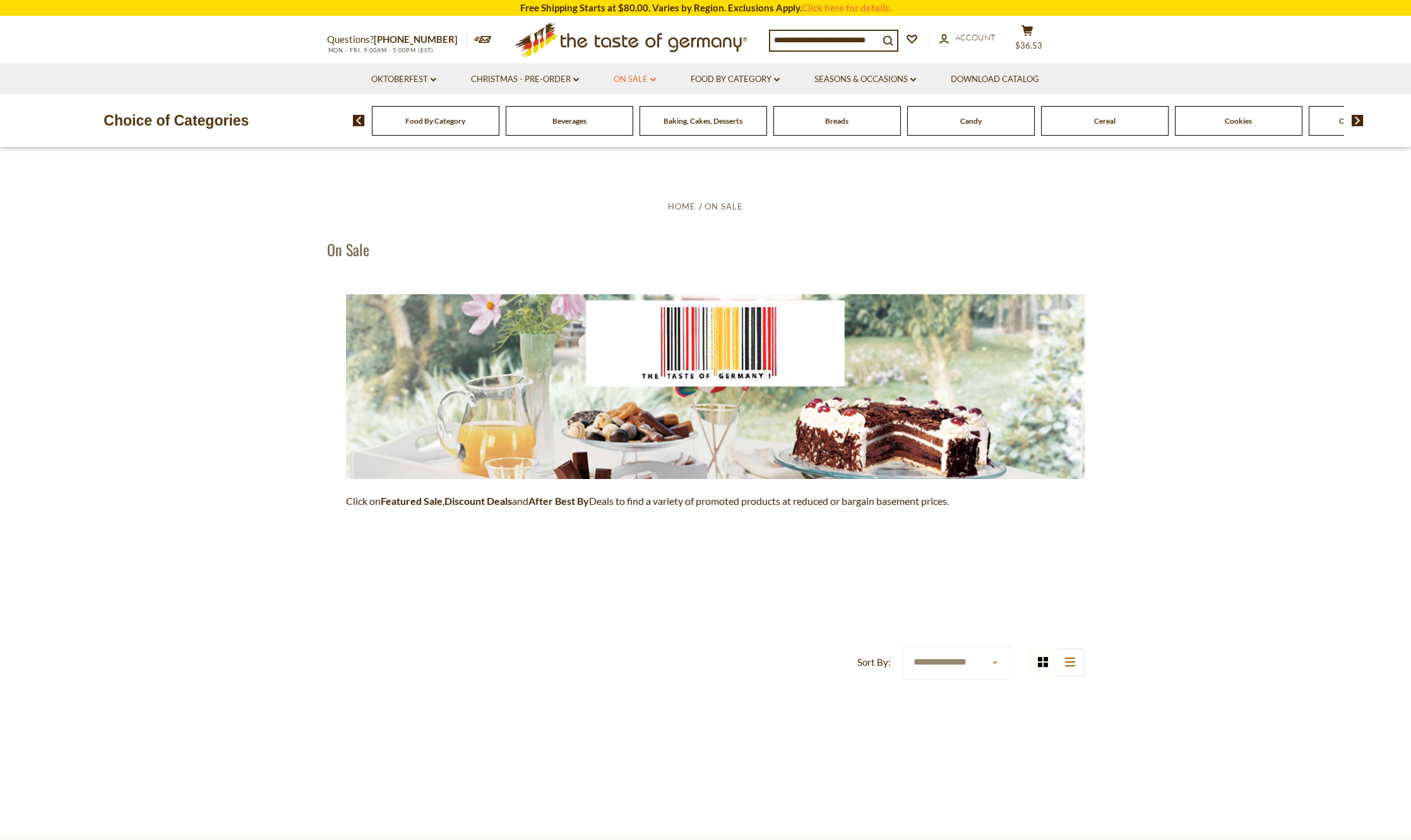
click at [646, 82] on link "On Sale dropdown_arrow" at bounding box center [634, 79] width 42 height 14
click at [634, 137] on link "Feature Sale" at bounding box center [633, 134] width 52 height 11
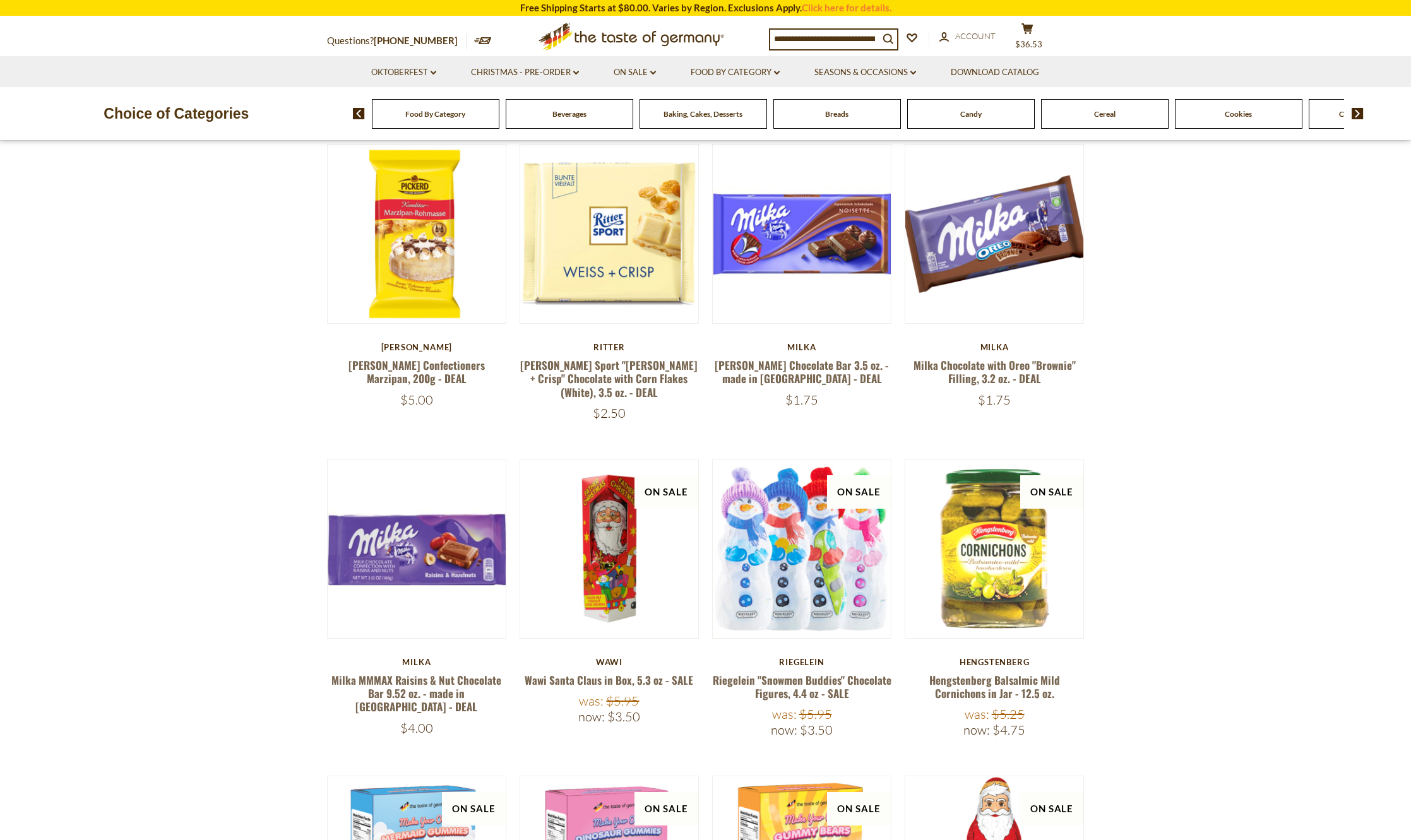
scroll to position [126, 0]
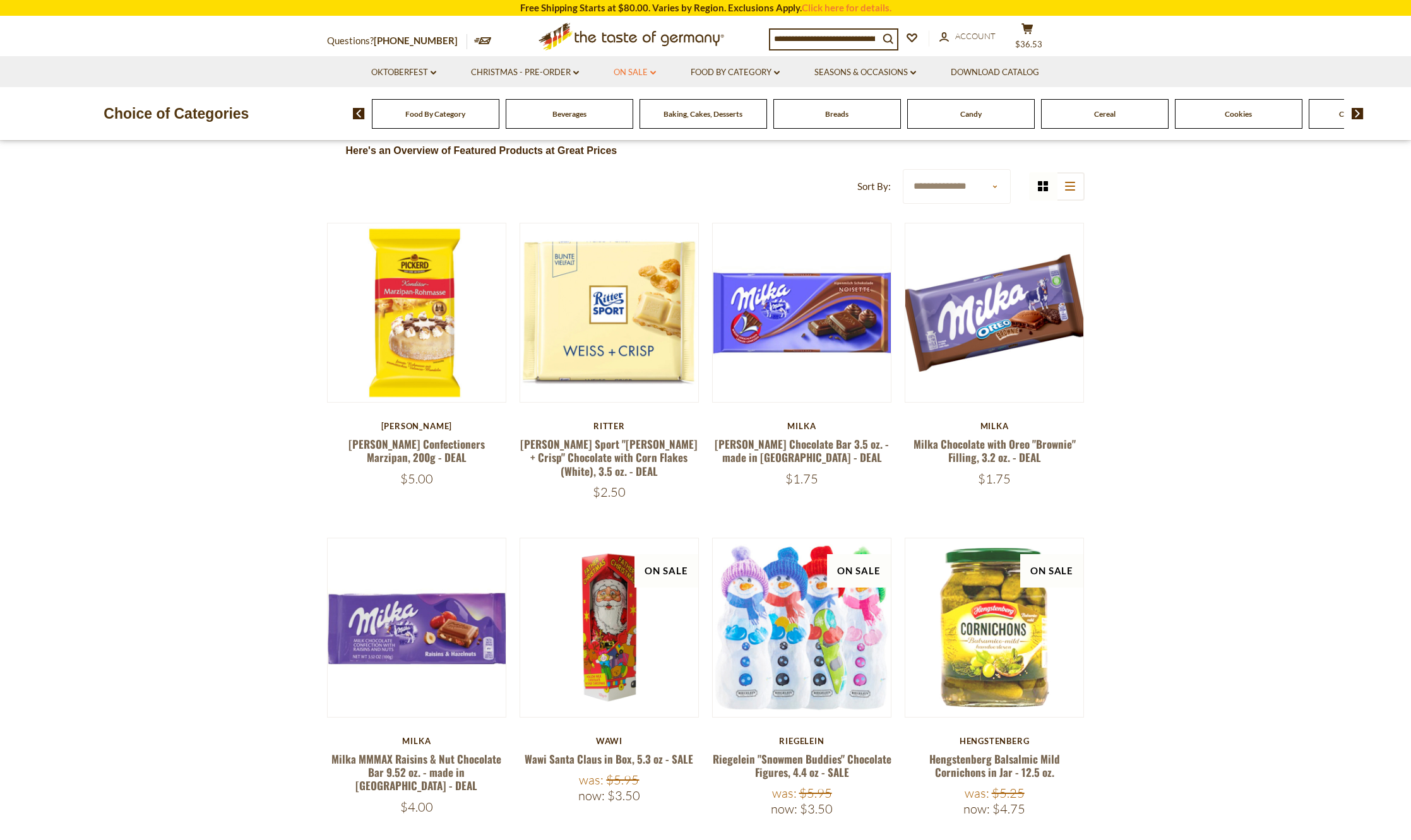
click at [650, 73] on icon "dropdown_arrow" at bounding box center [652, 73] width 5 height 5
click at [622, 152] on link "Discount Deals" at bounding box center [638, 149] width 63 height 18
click at [638, 167] on link "All Discount Deals" at bounding box center [651, 167] width 76 height 11
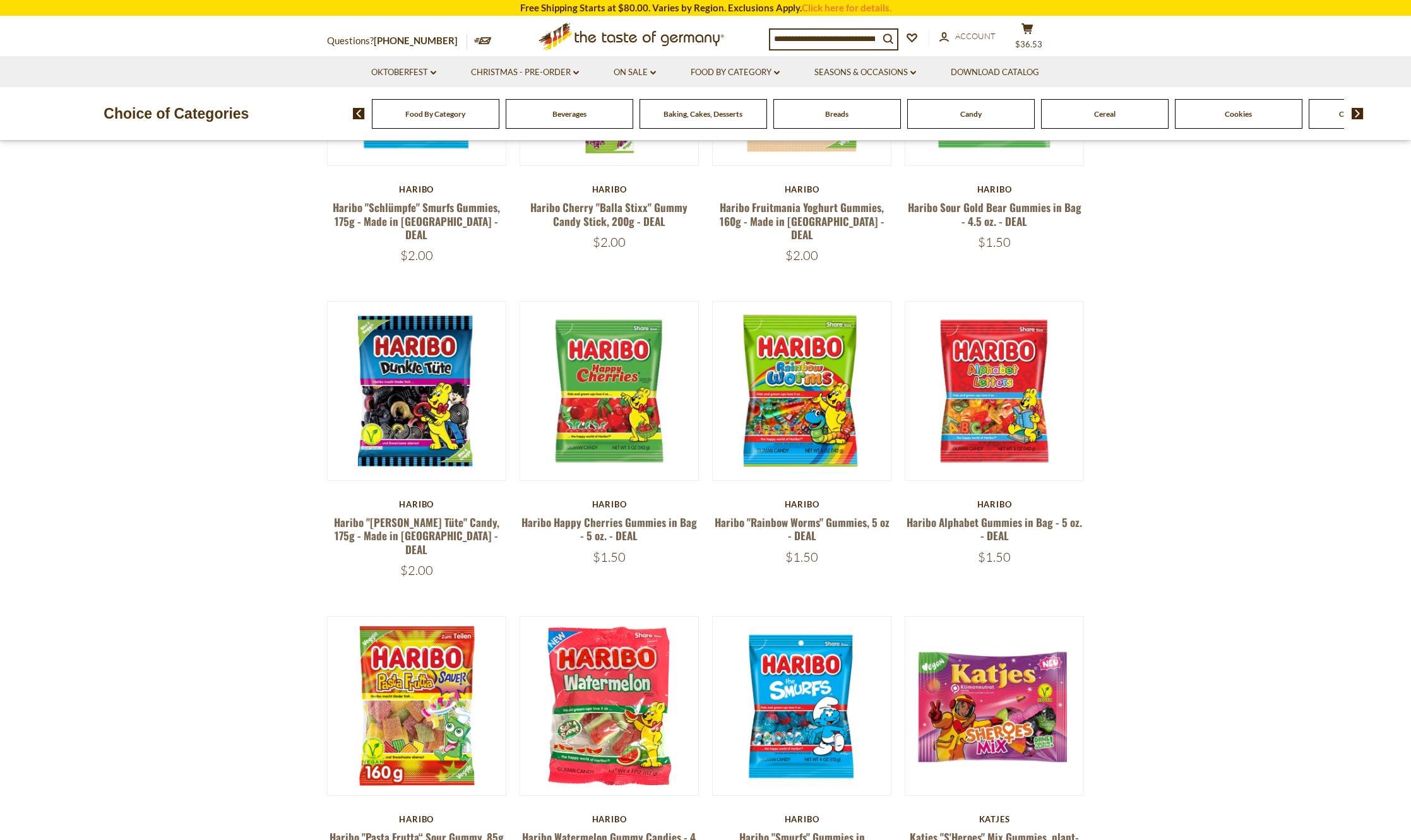
scroll to position [883, 0]
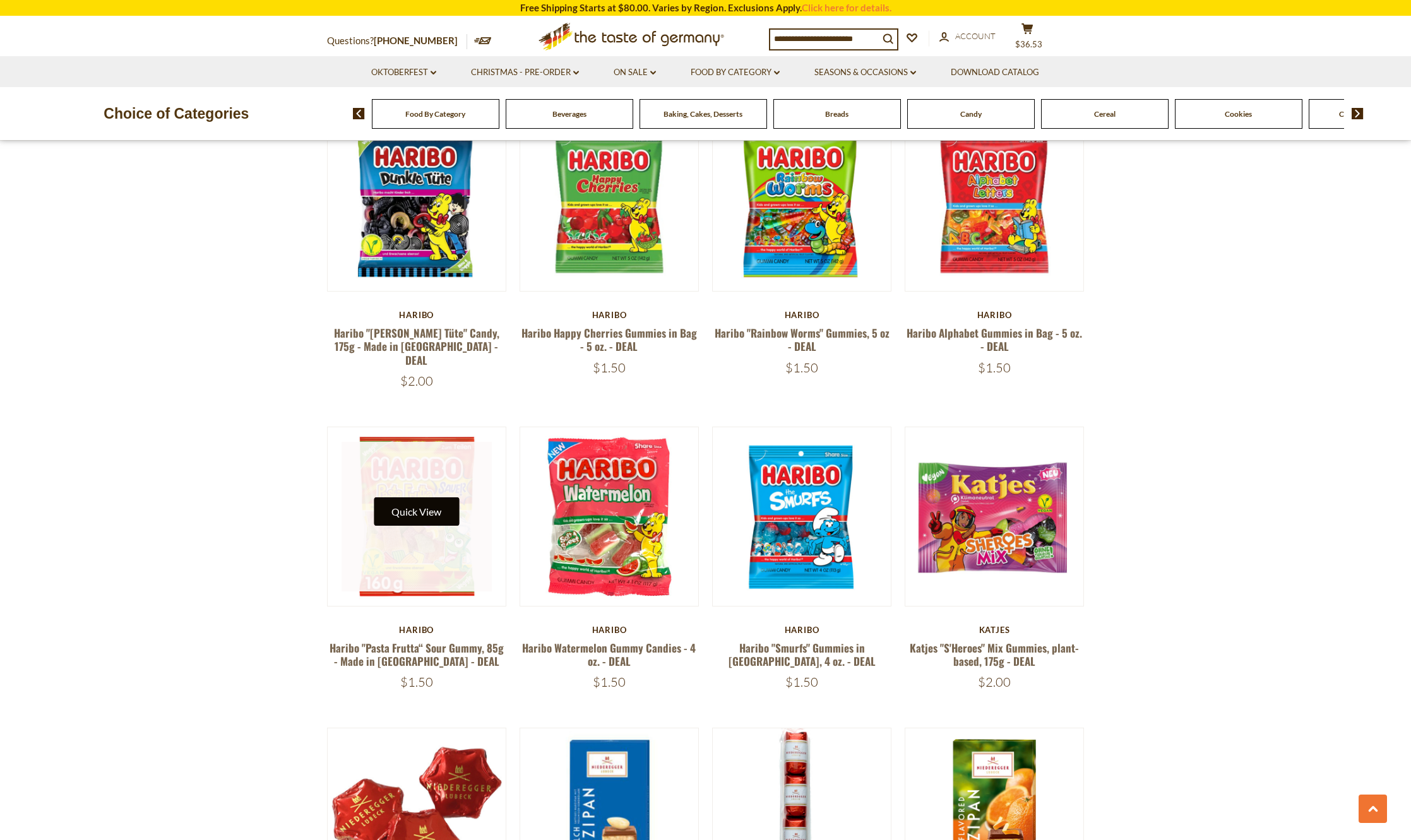
click at [422, 497] on button "Quick View" at bounding box center [417, 511] width 85 height 28
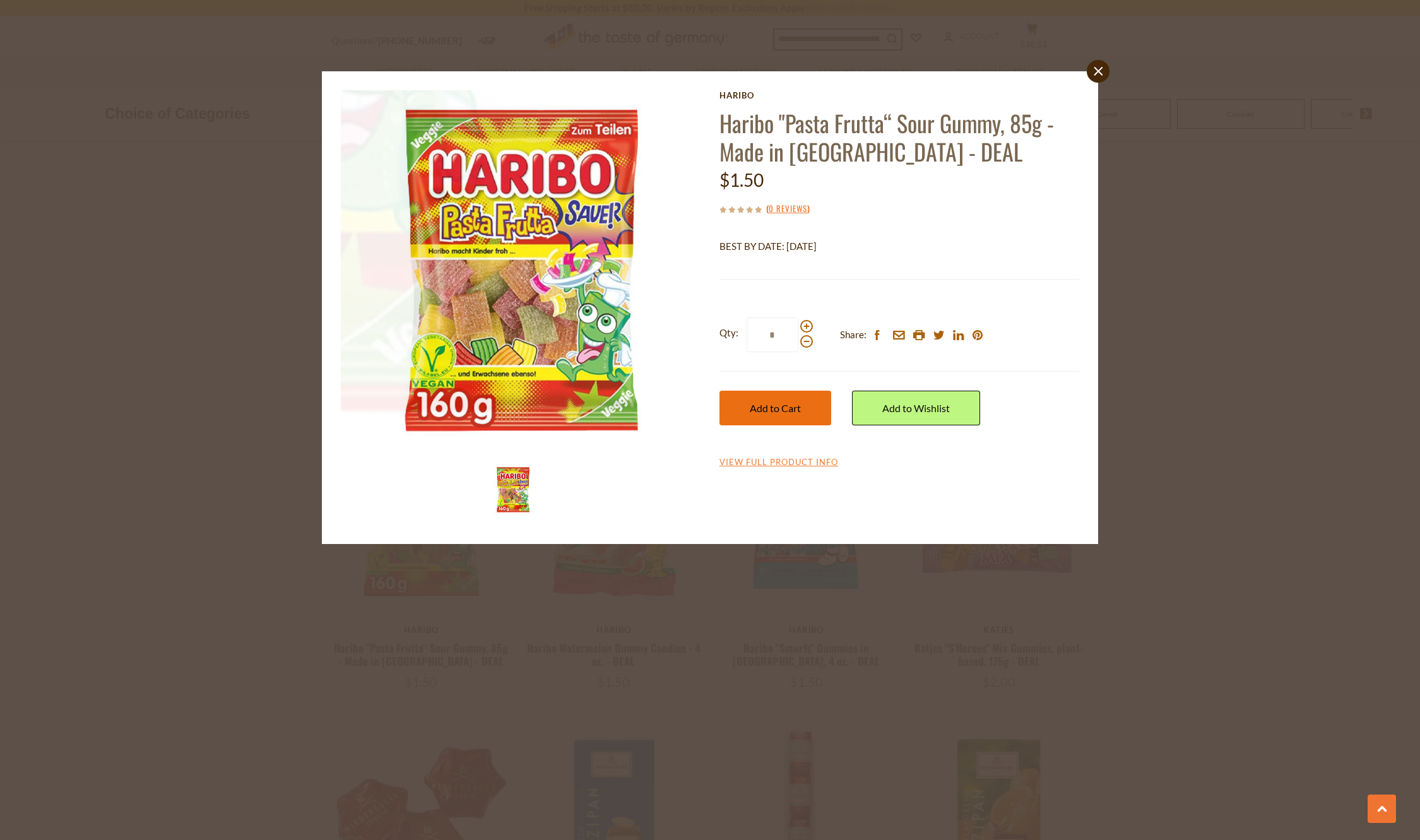
click at [771, 405] on span "Add to Cart" at bounding box center [775, 408] width 51 height 12
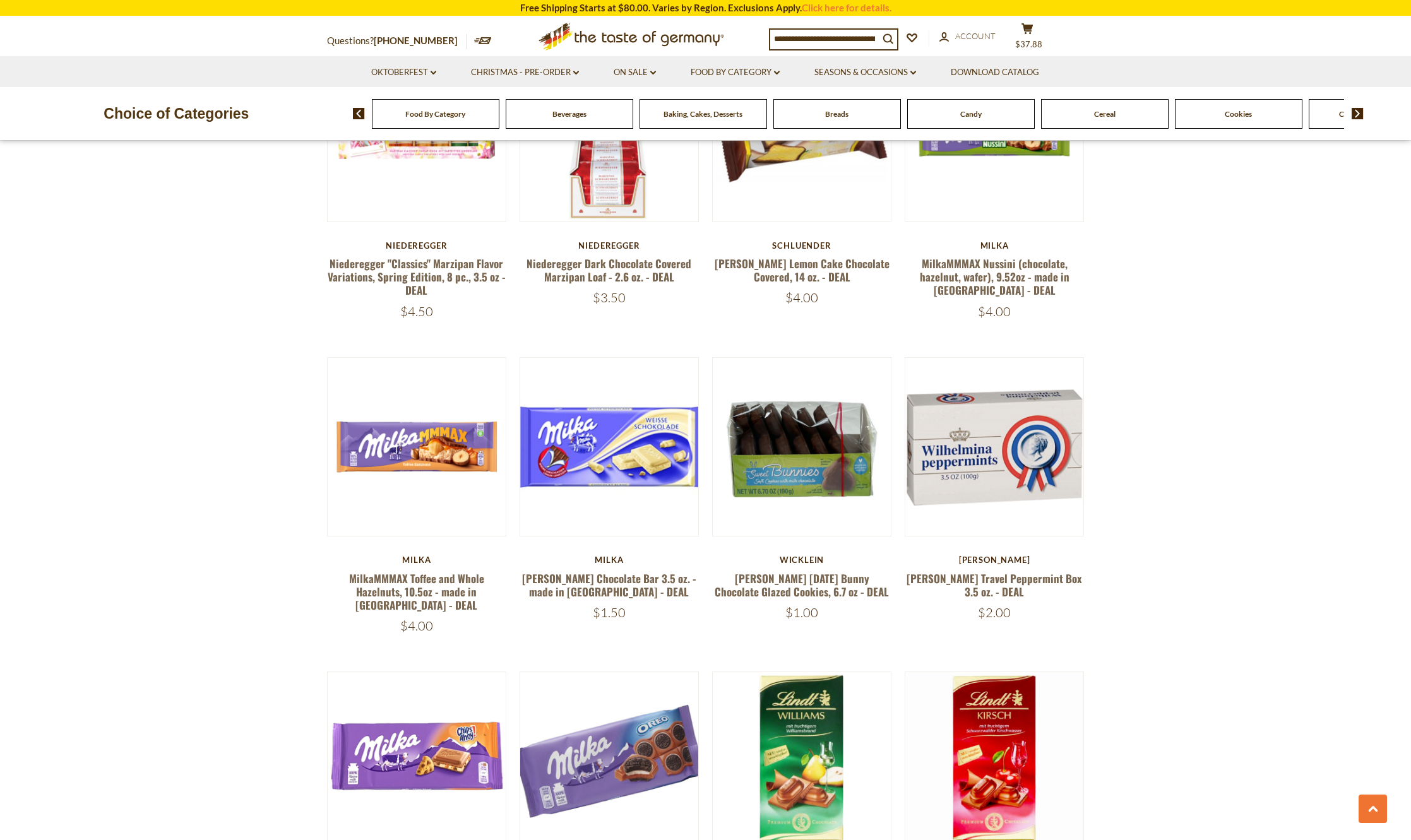
scroll to position [1957, 0]
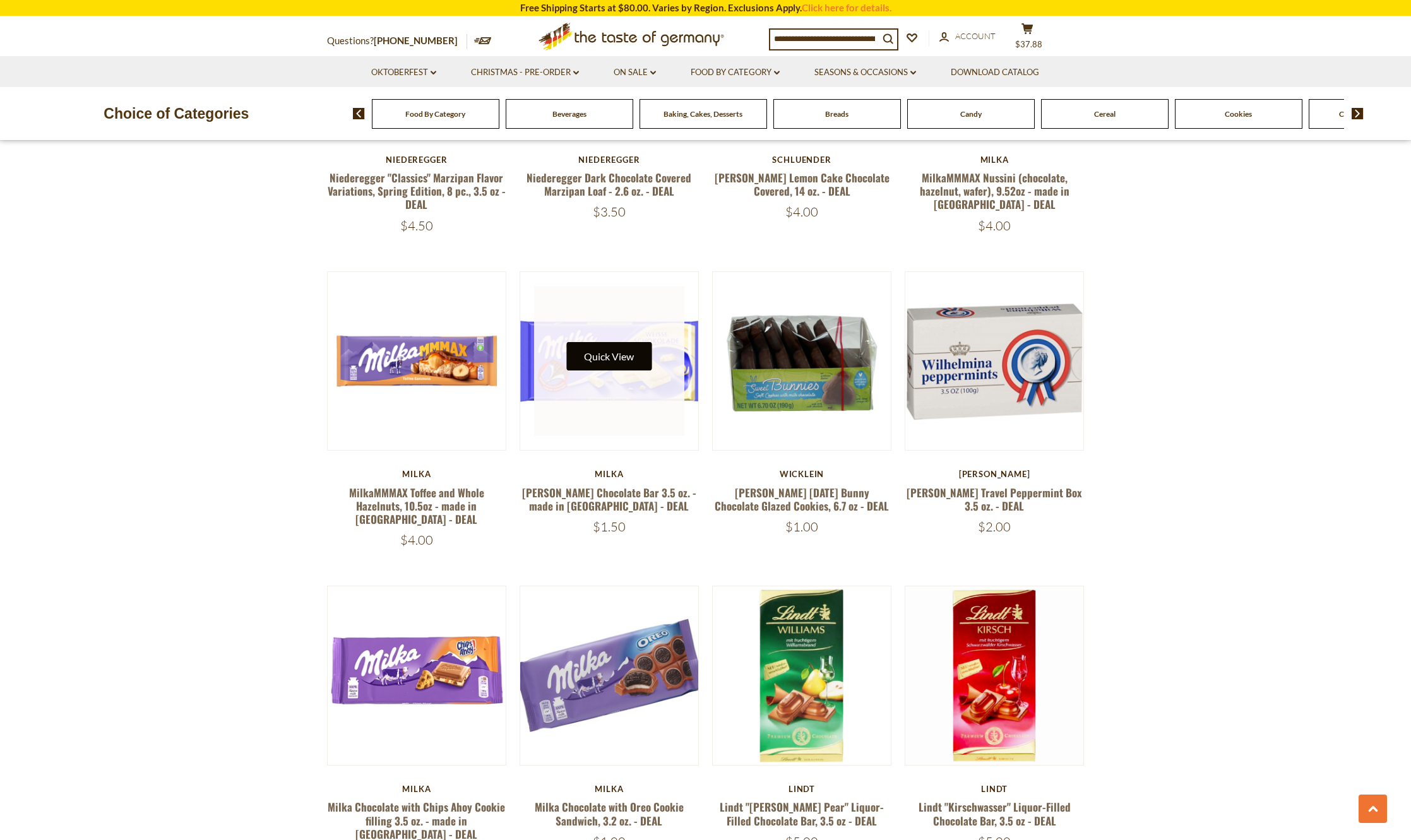
click at [603, 342] on button "Quick View" at bounding box center [609, 356] width 85 height 28
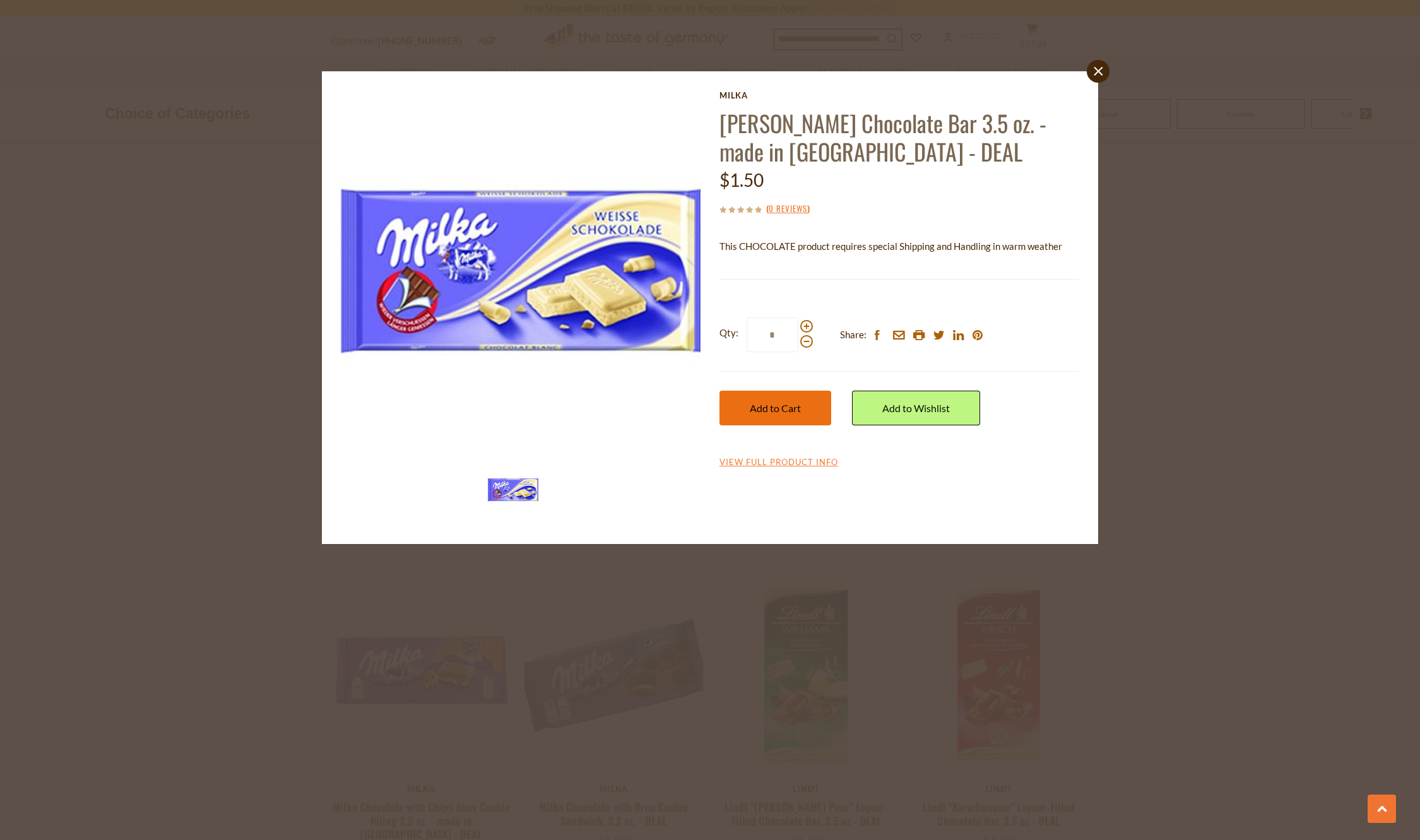
click at [761, 407] on span "Add to Cart" at bounding box center [775, 408] width 51 height 12
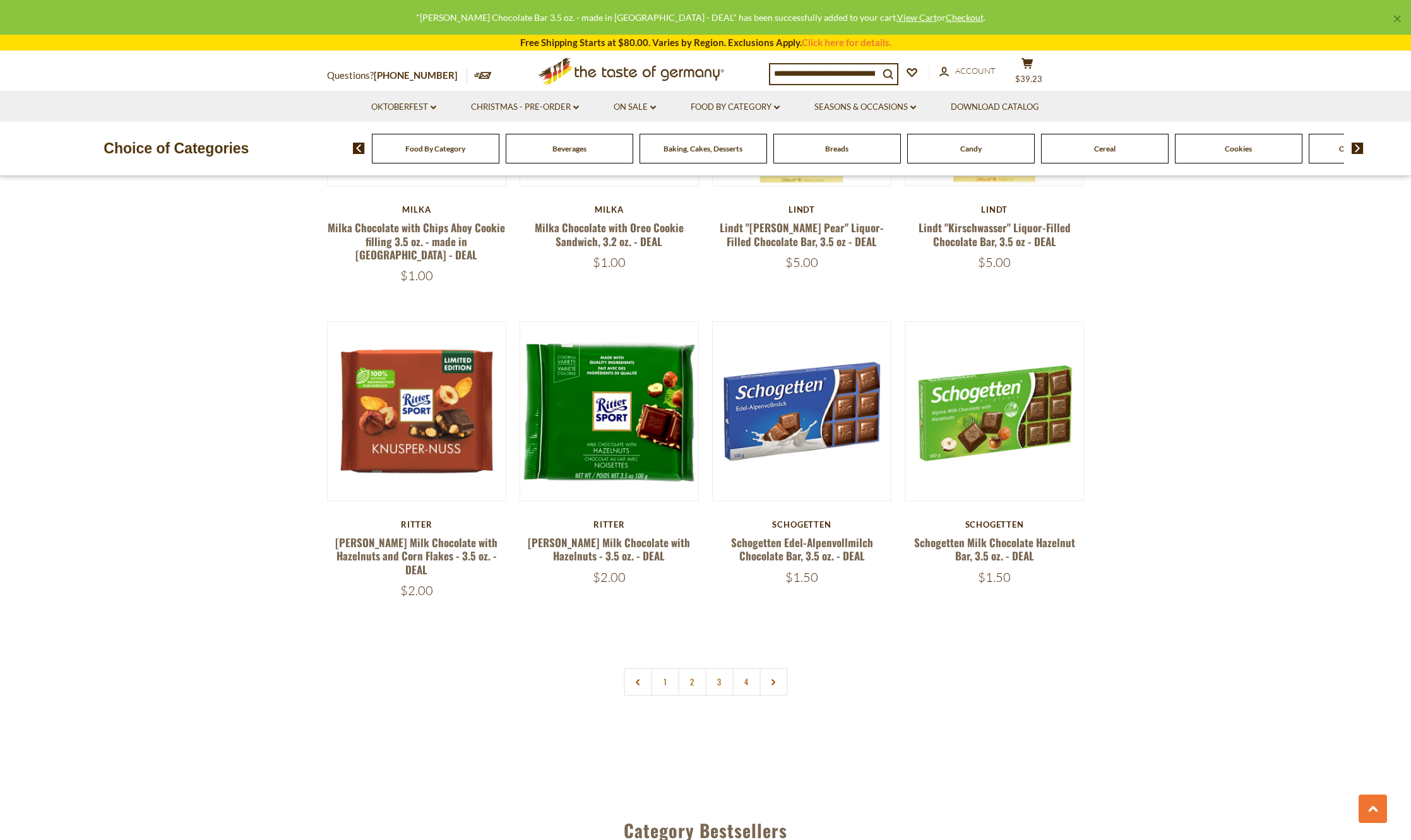
scroll to position [2588, 0]
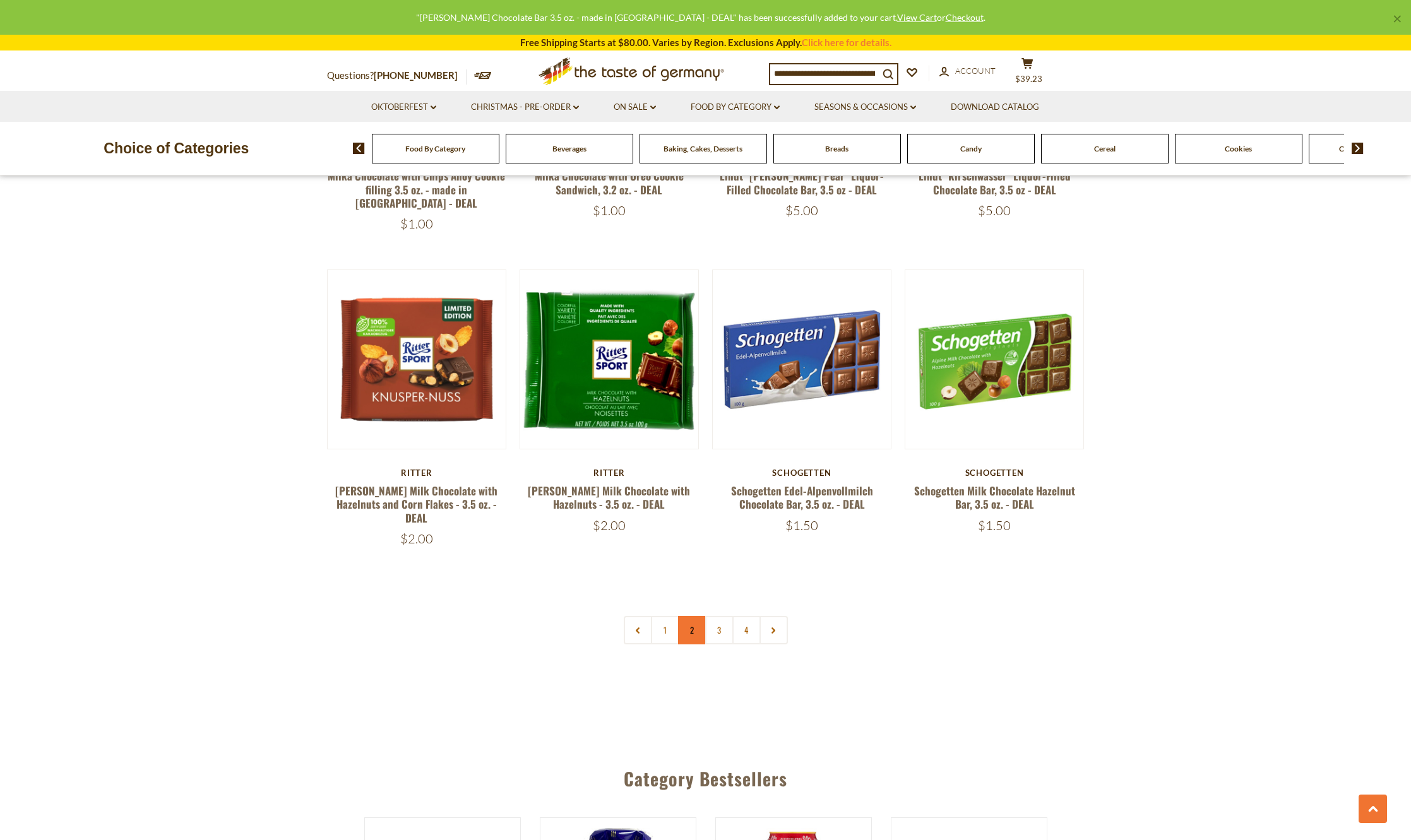
click at [691, 616] on link "2" at bounding box center [692, 629] width 28 height 28
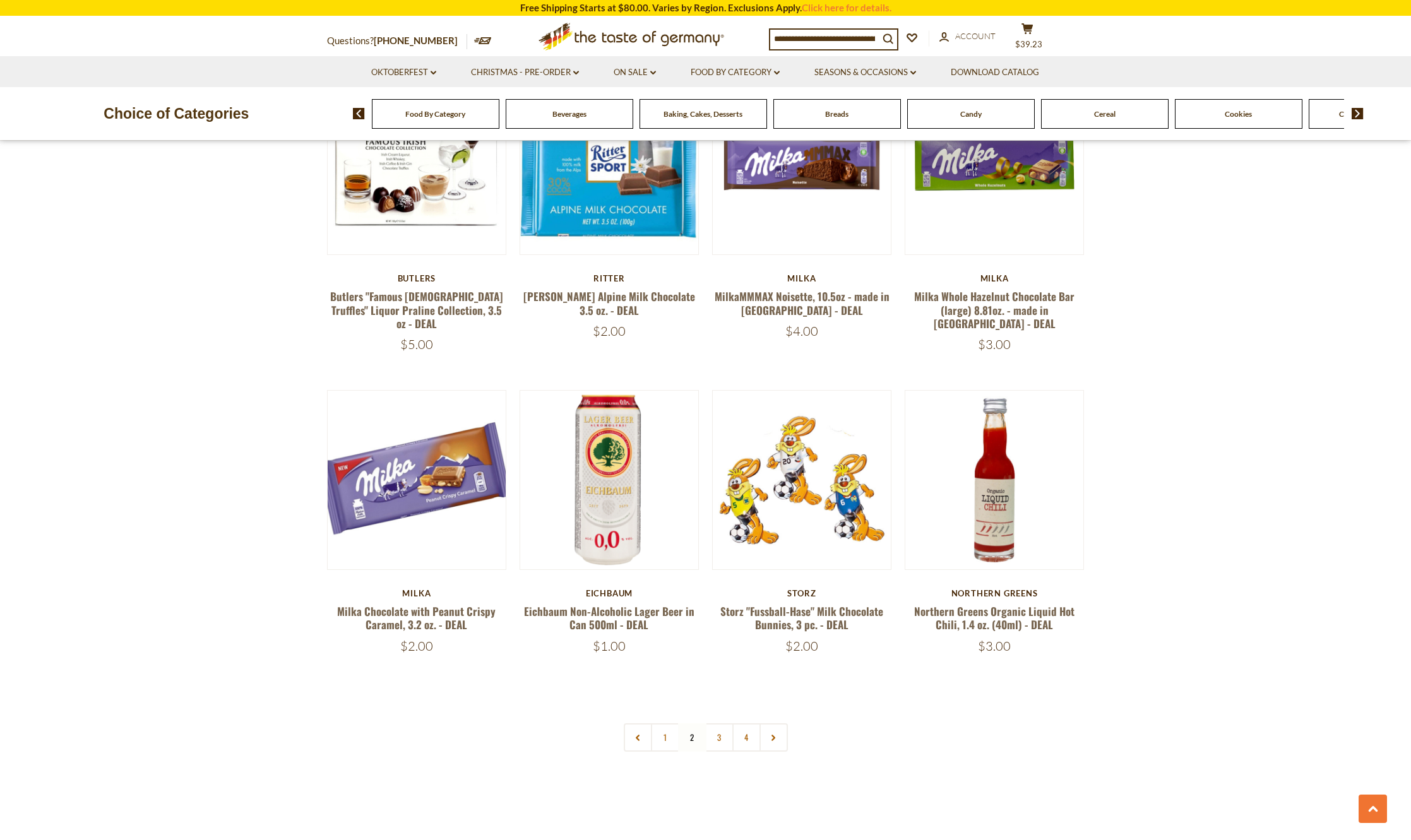
scroll to position [2502, 0]
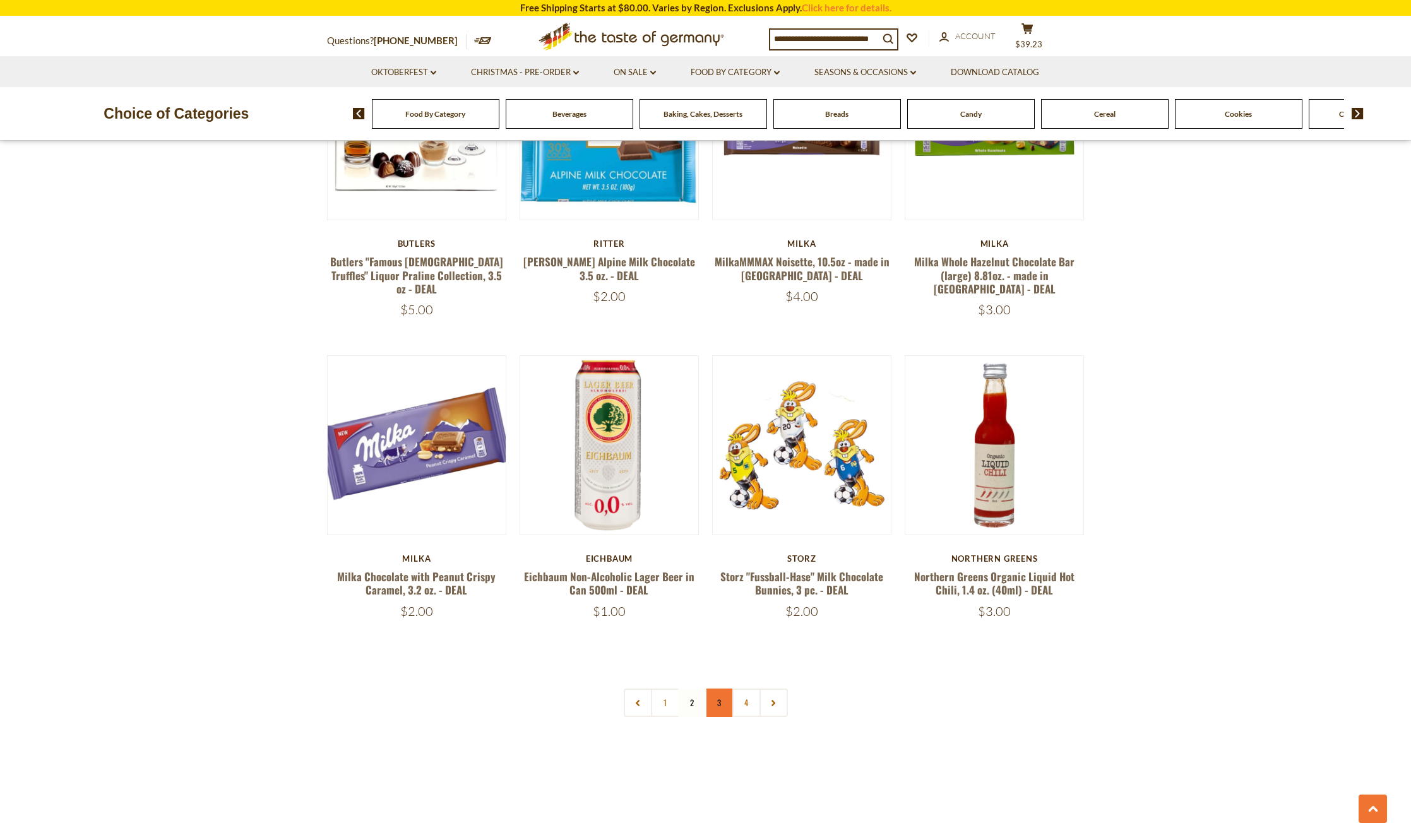
click at [718, 689] on link "3" at bounding box center [719, 703] width 28 height 28
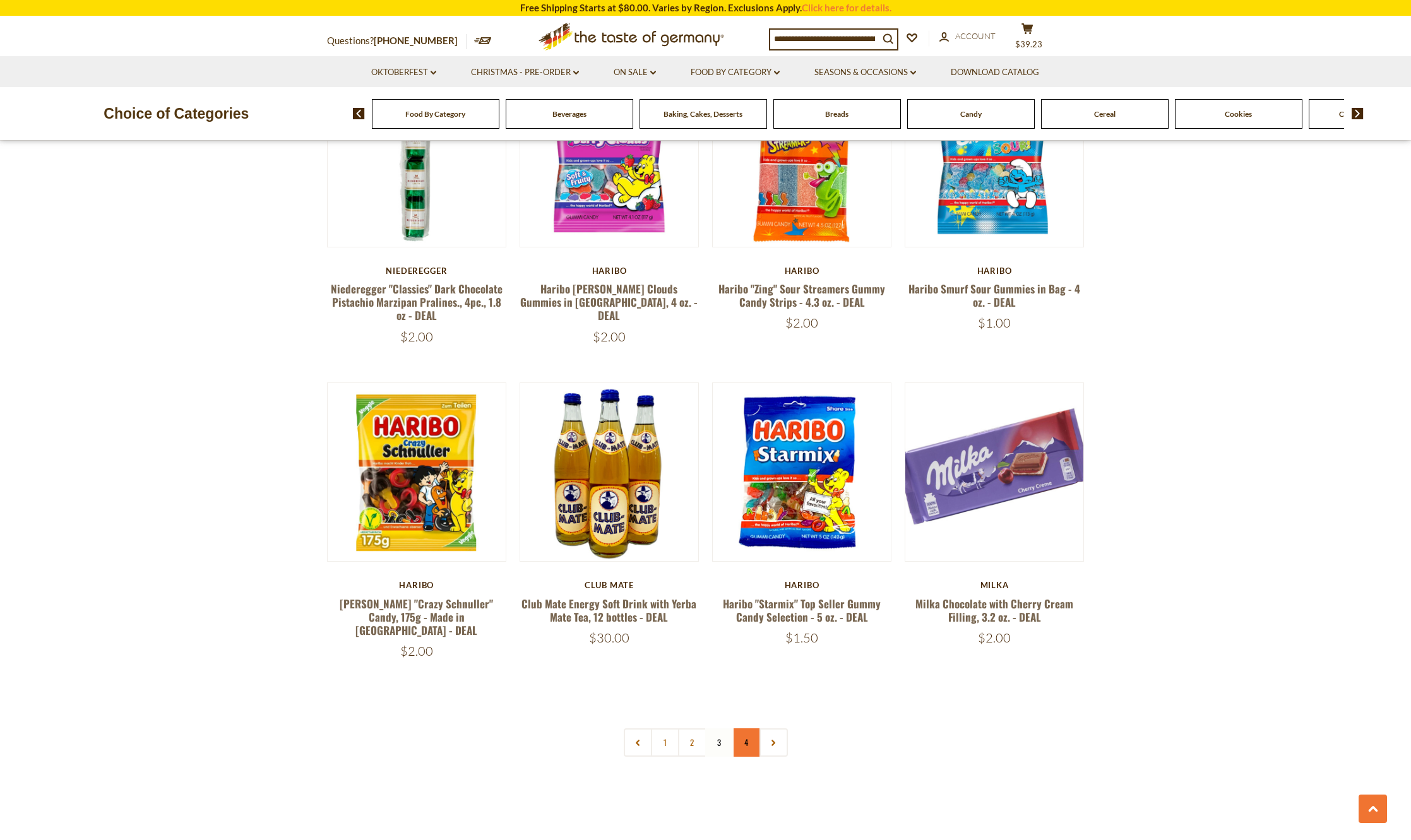
click at [748, 729] on link "4" at bounding box center [746, 742] width 28 height 28
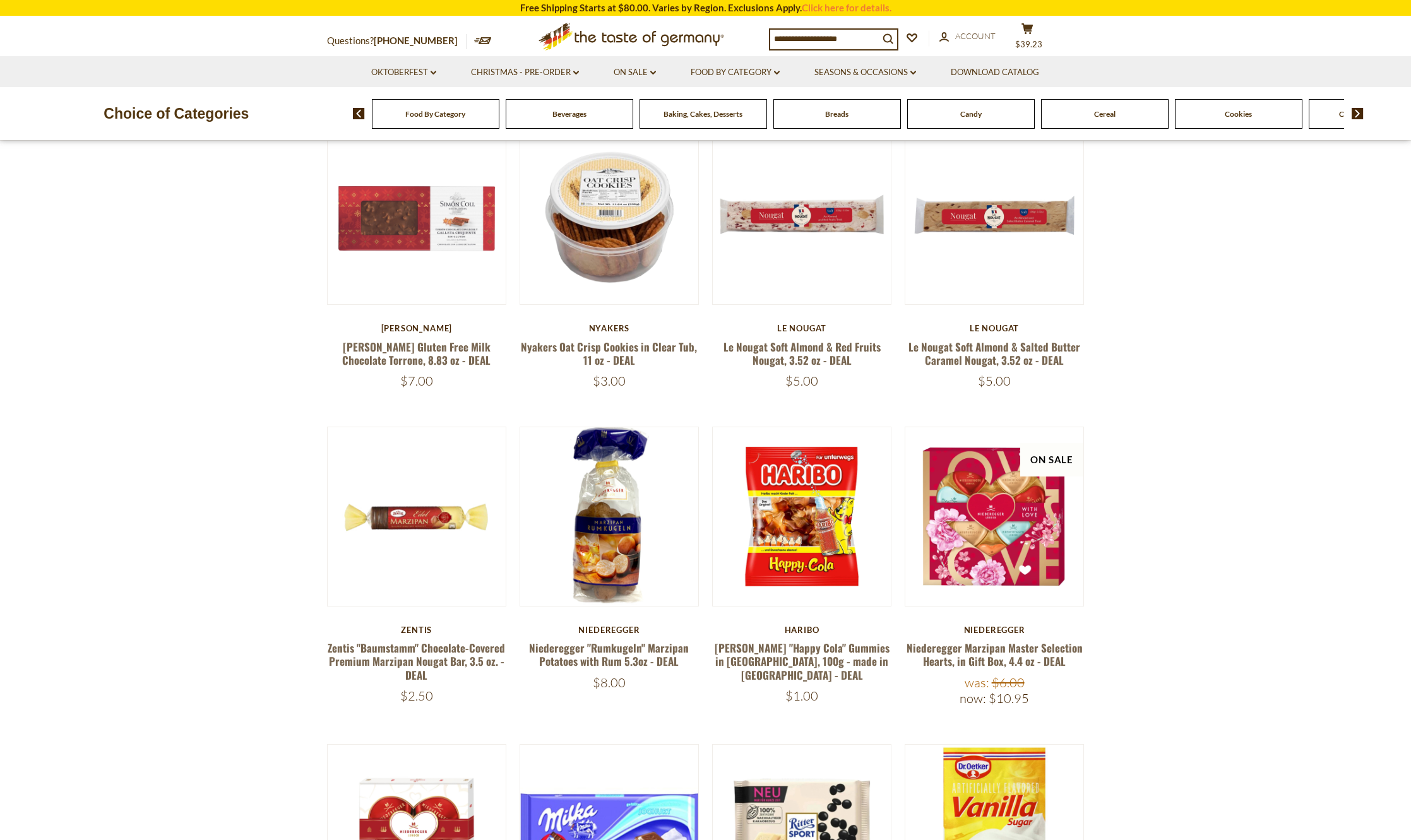
scroll to position [230, 0]
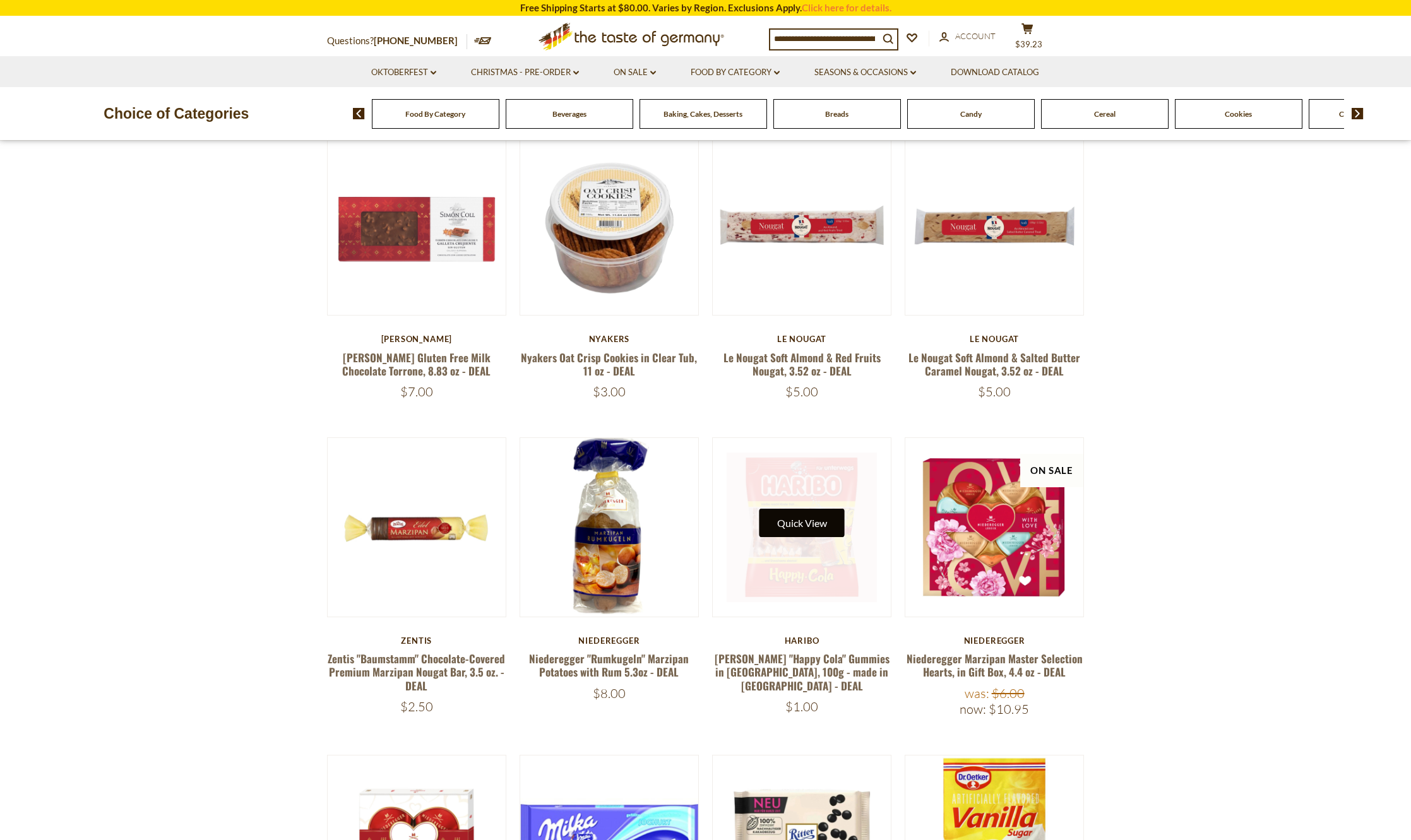
click at [788, 513] on button "Quick View" at bounding box center [802, 523] width 85 height 28
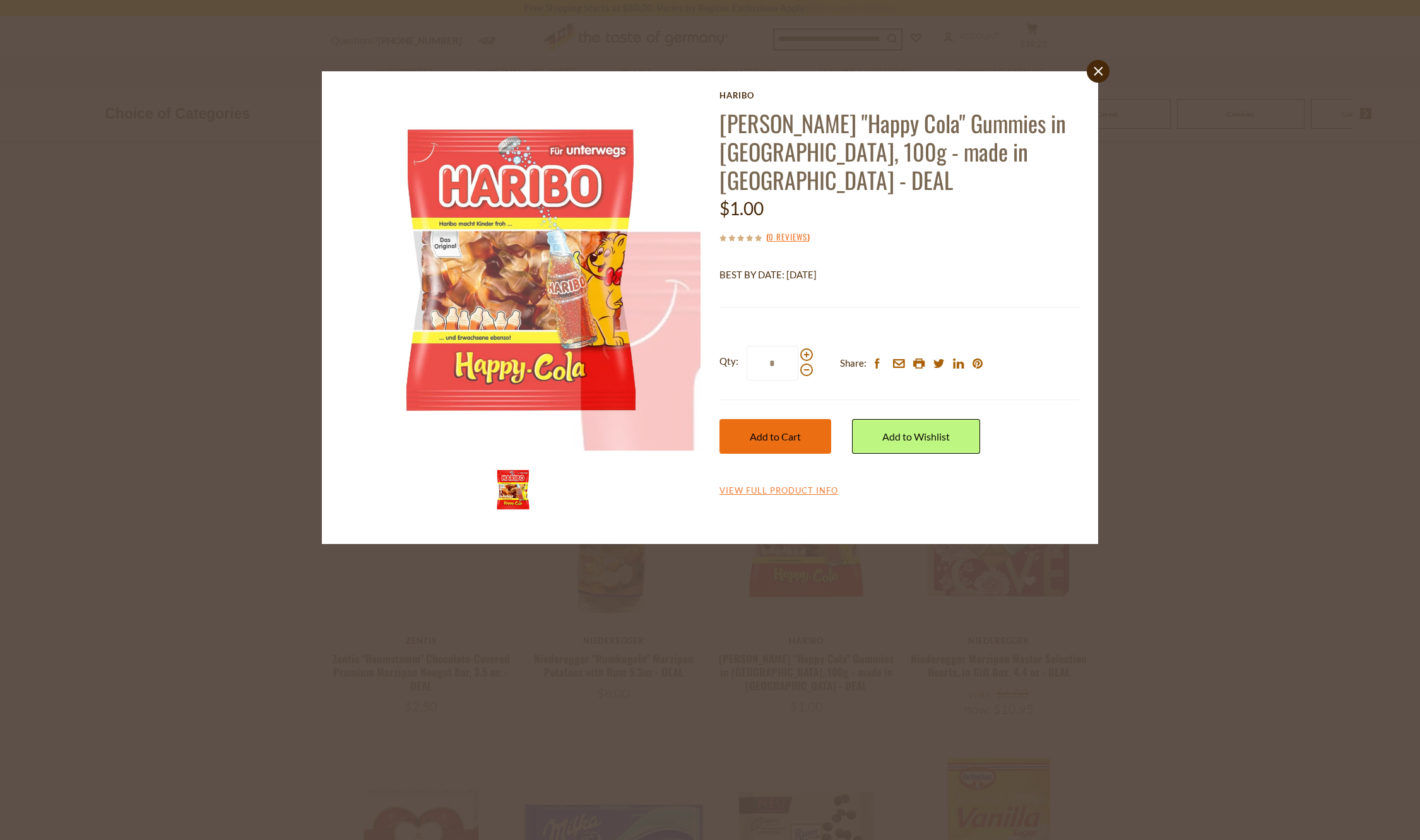
click at [764, 430] on span "Add to Cart" at bounding box center [775, 436] width 51 height 12
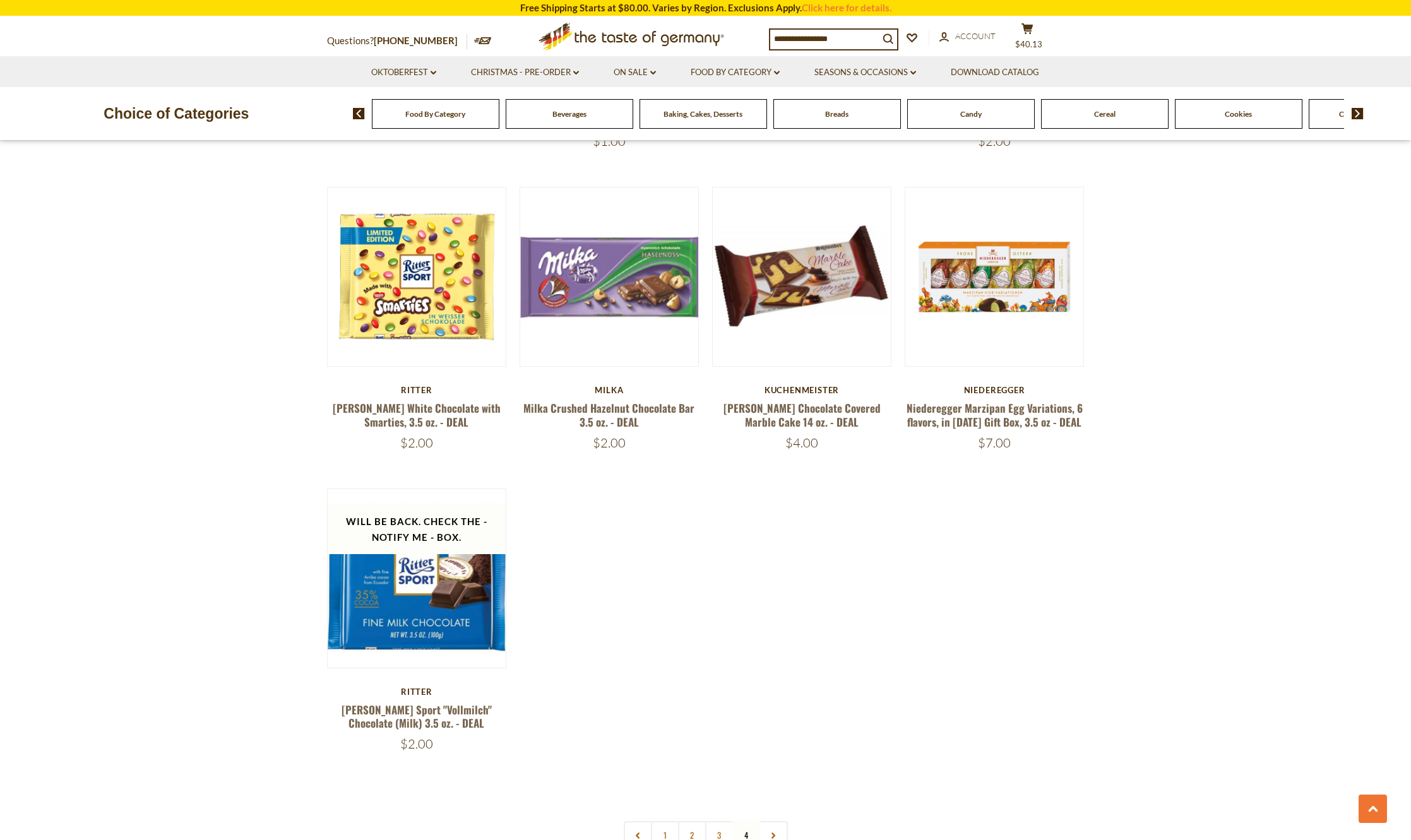
scroll to position [1176, 0]
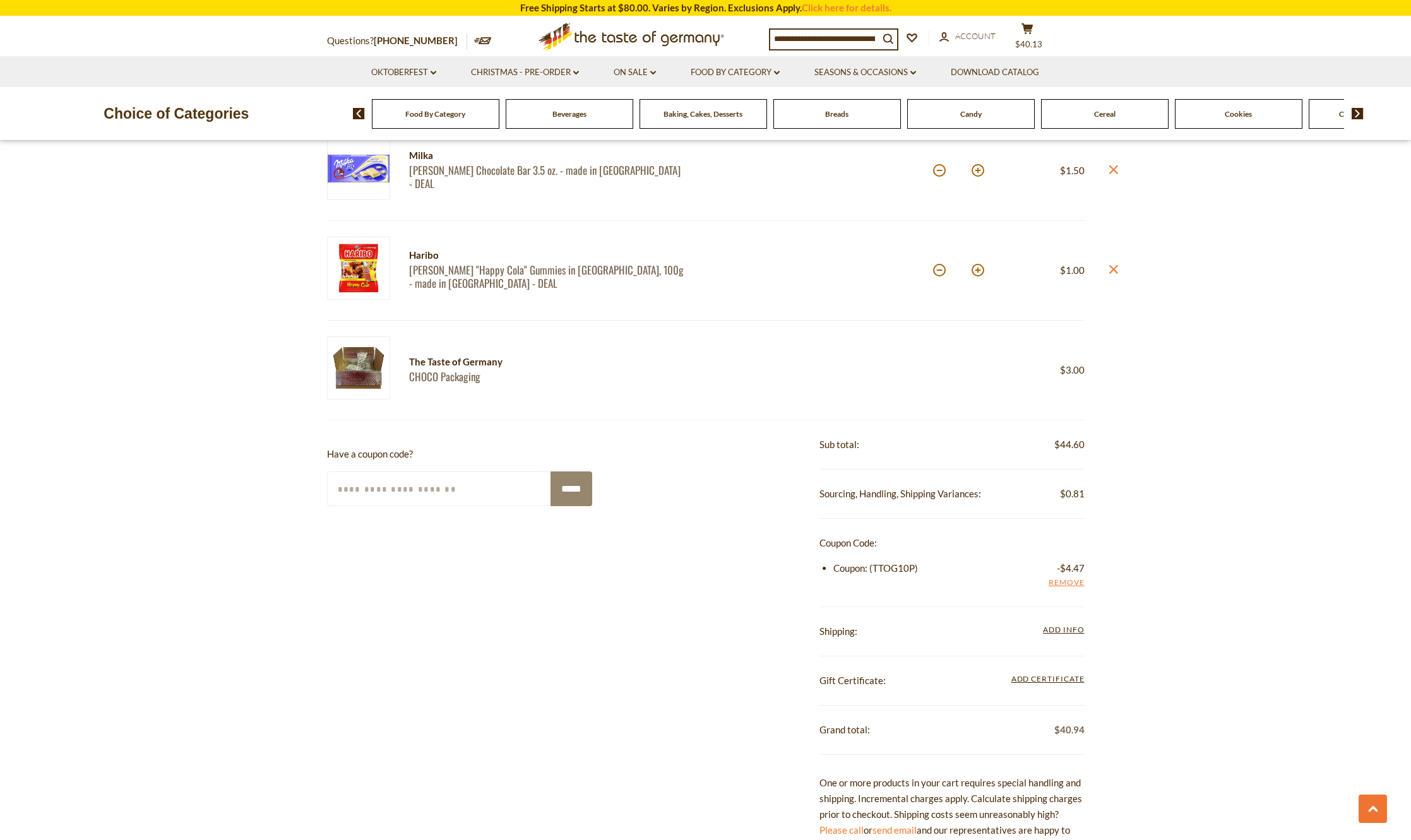
scroll to position [947, 0]
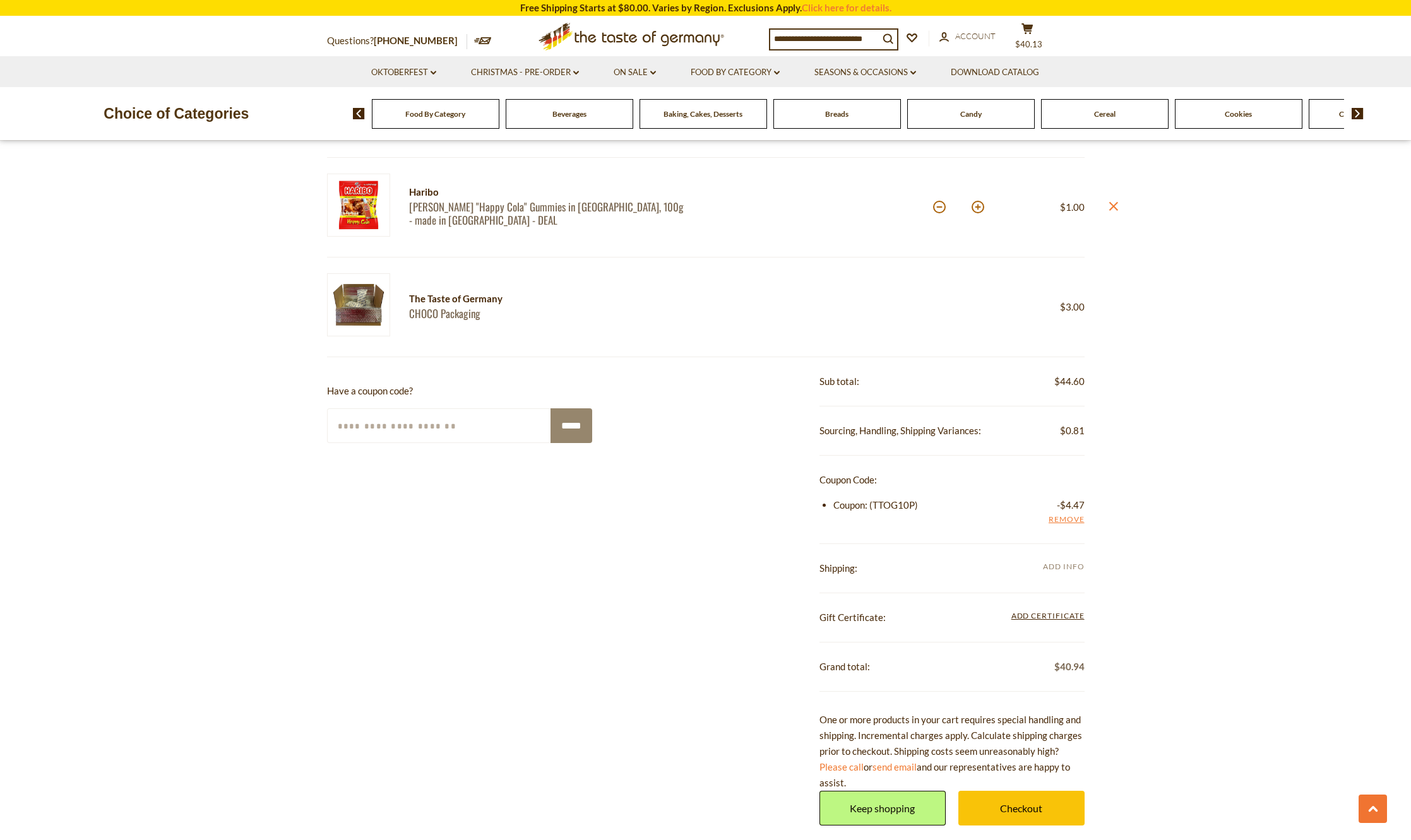
click at [1066, 574] on span "Add Info" at bounding box center [1064, 568] width 41 height 14
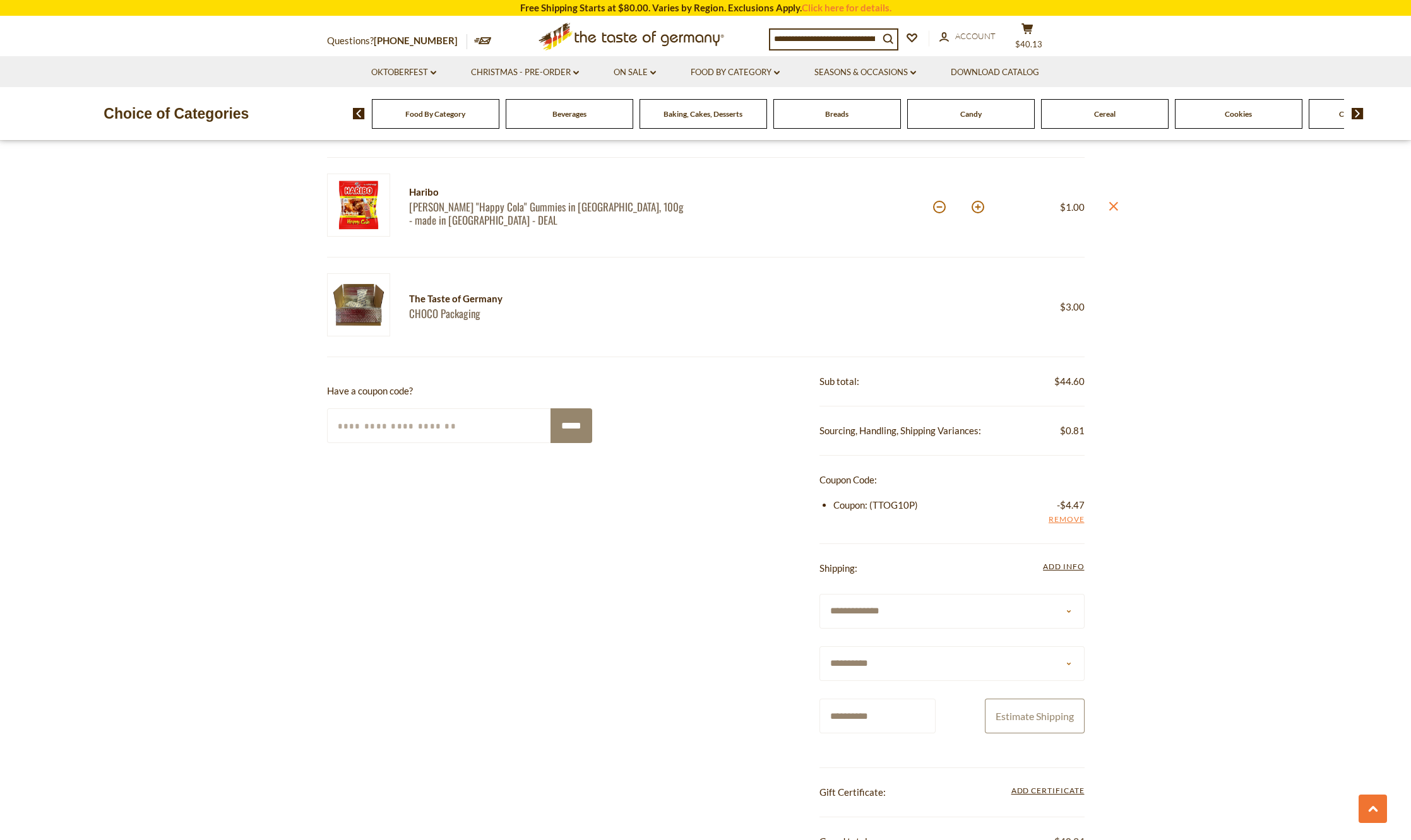
click at [1047, 704] on button "Estimate Shipping" at bounding box center [1035, 716] width 100 height 35
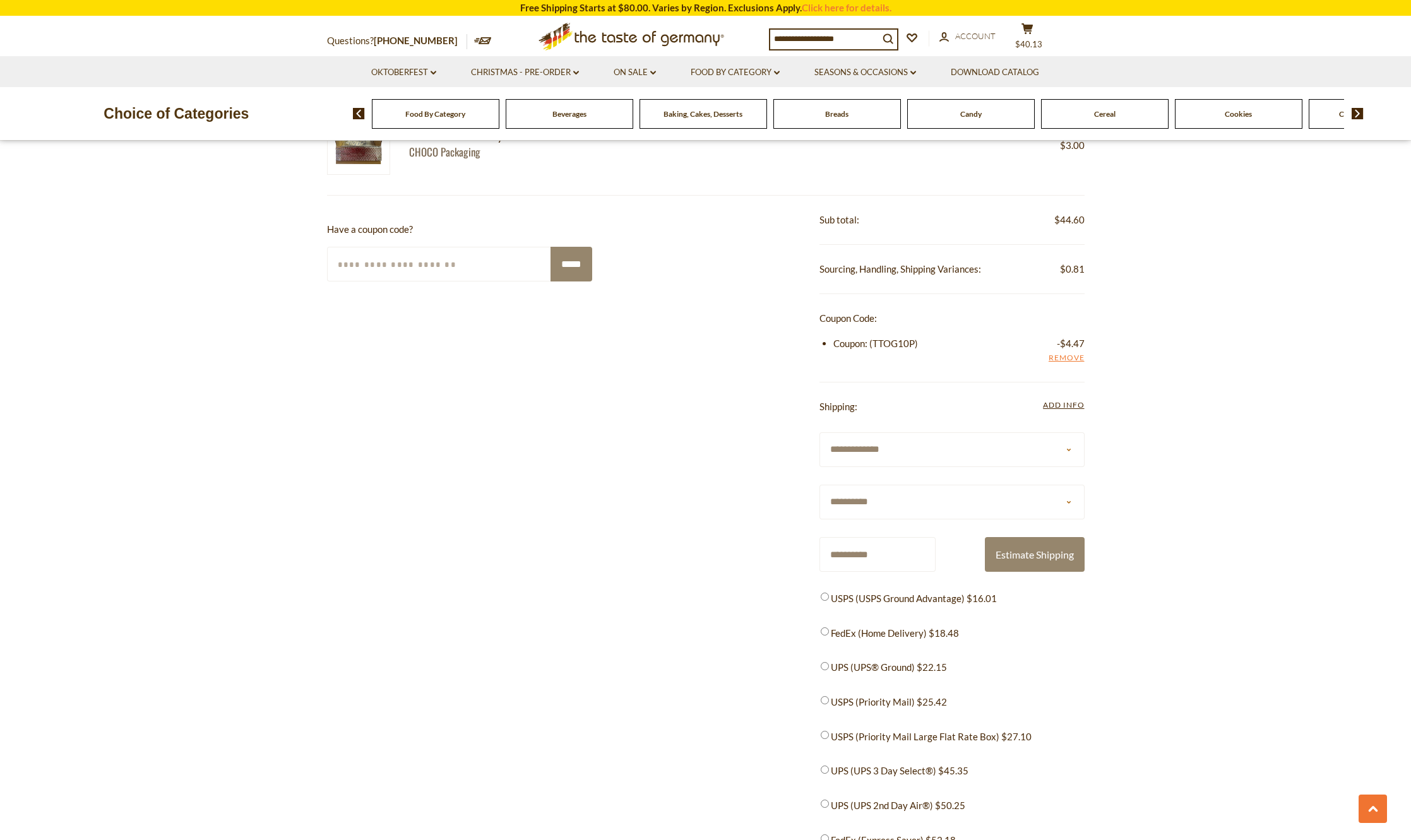
scroll to position [1199, 0]
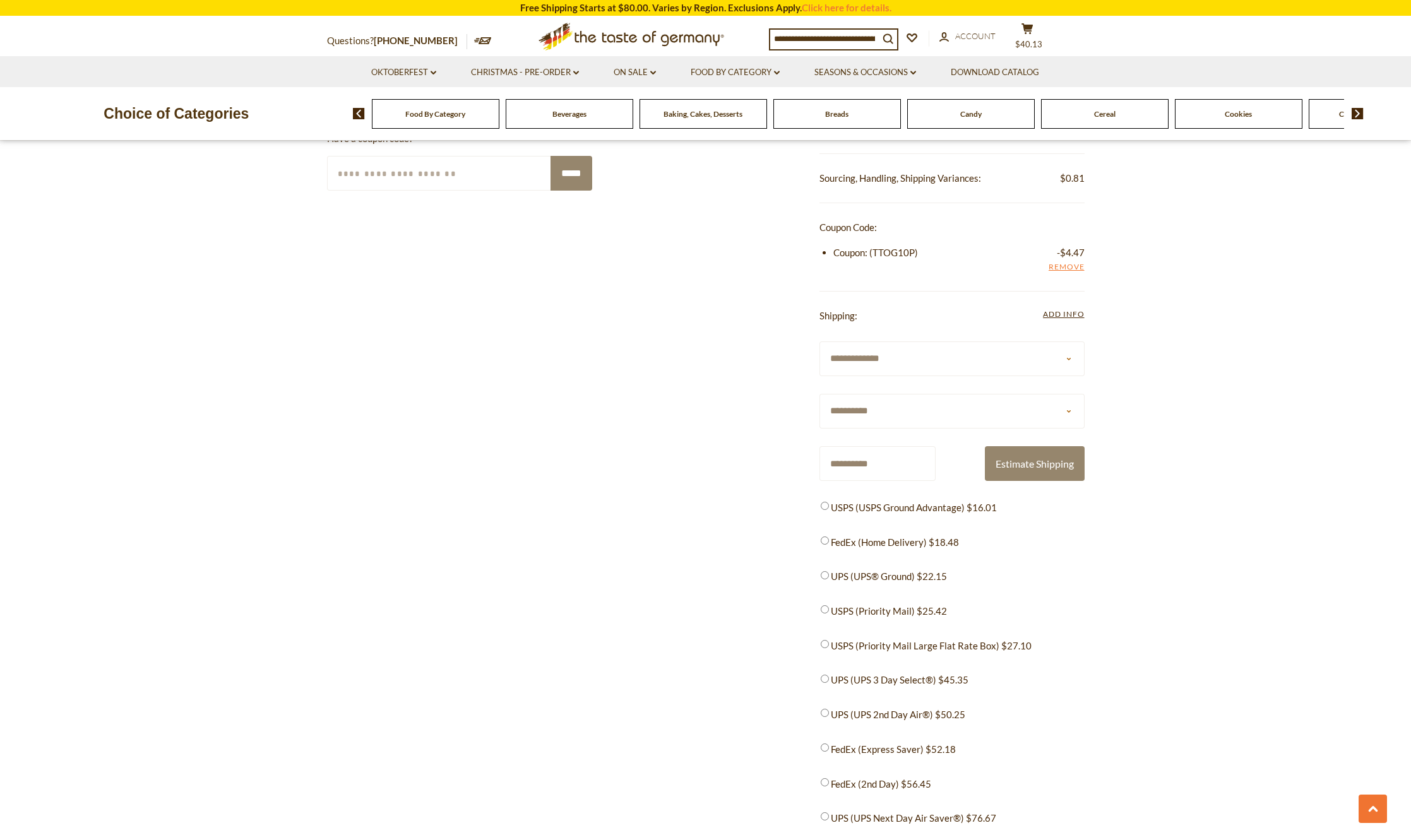
click at [1103, 603] on section "Product Info Options Quantity Price Niederegger Niederegger Marzipan Master Sel…" at bounding box center [705, 188] width 1411 height 2322
drag, startPoint x: 1007, startPoint y: 510, endPoint x: 833, endPoint y: 510, distance: 174.0
click at [832, 510] on li "USPS (USPS Ground Advantage) $16.01" at bounding box center [952, 507] width 265 height 17
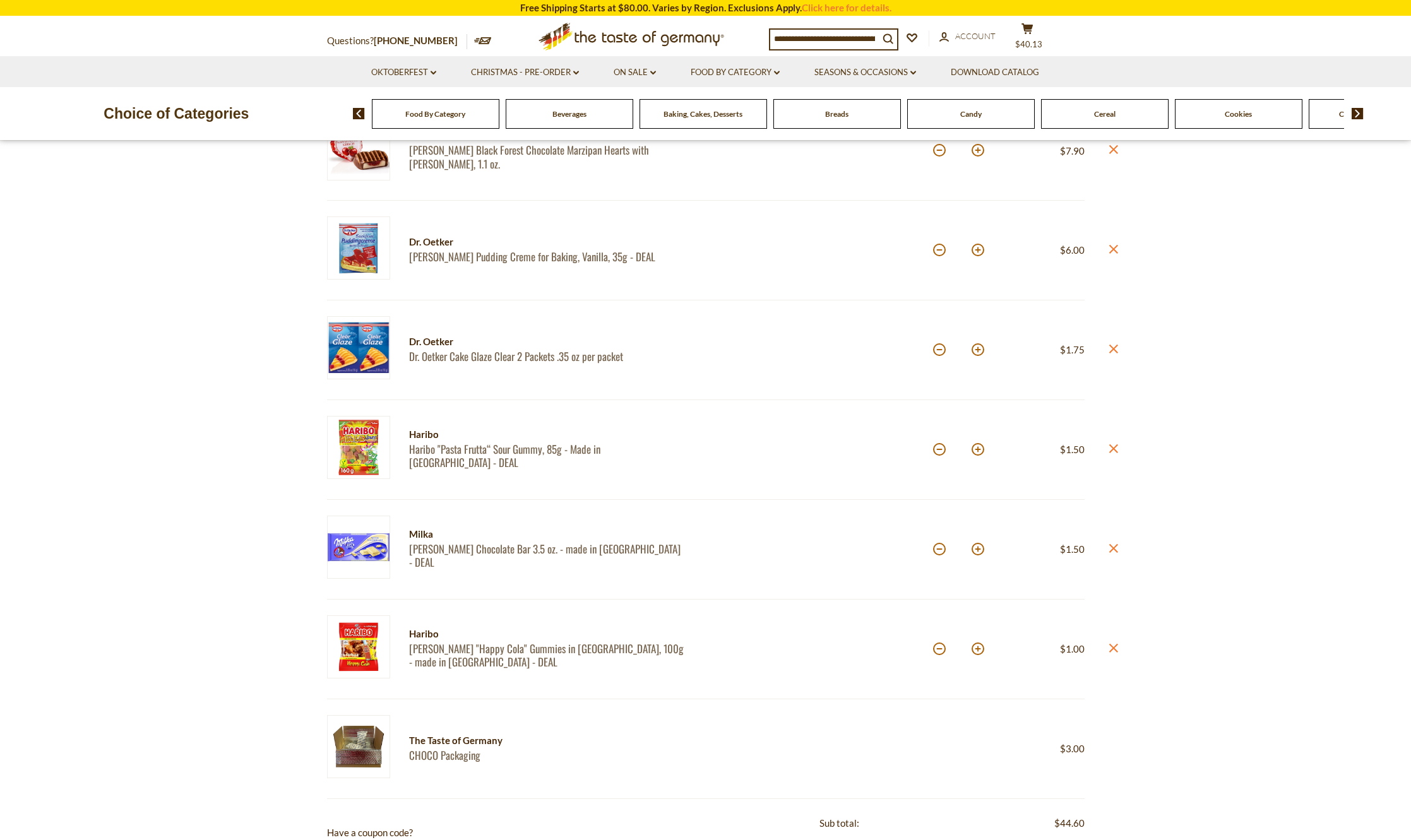
scroll to position [631, 0]
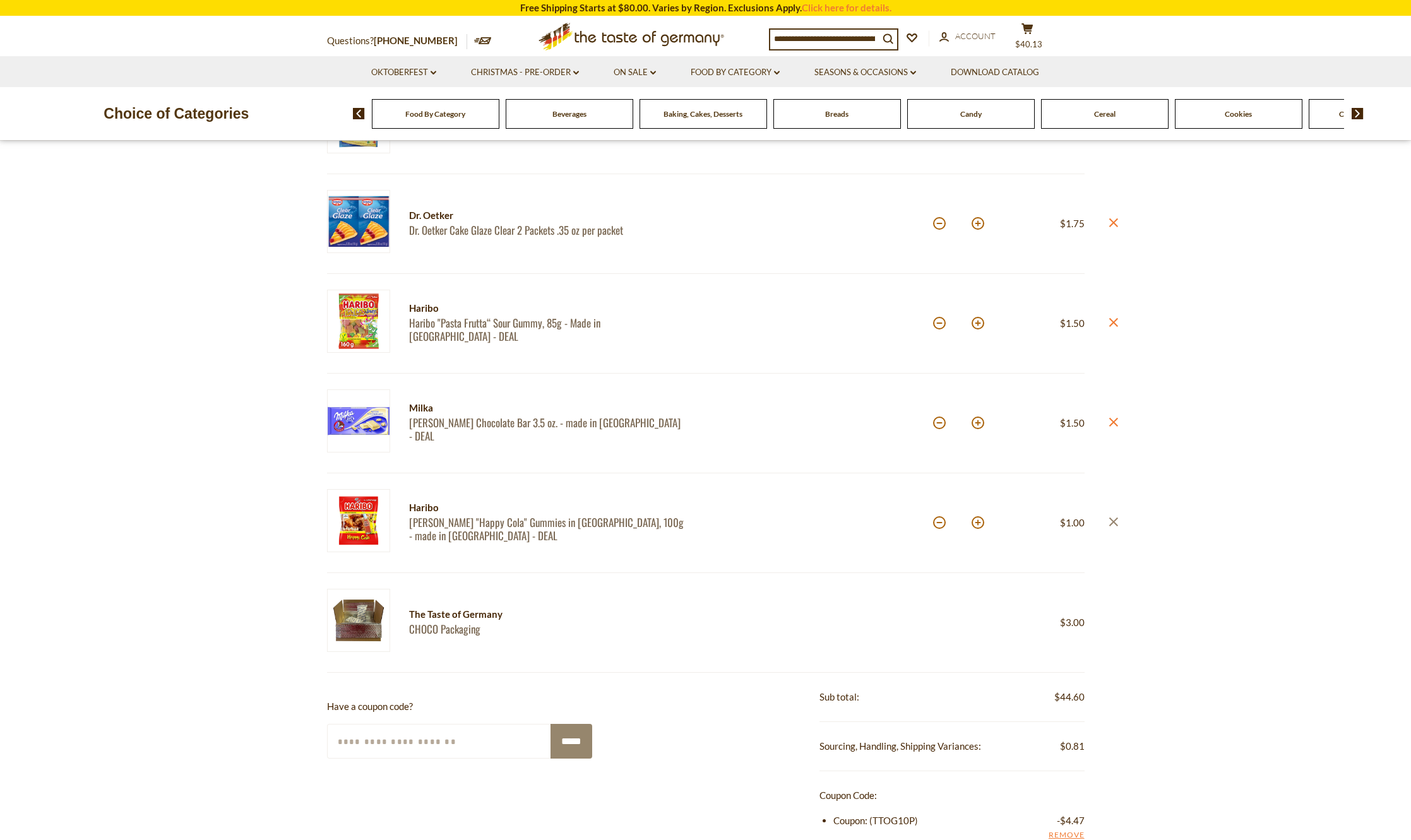
click at [1113, 516] on link "close" at bounding box center [1113, 523] width 9 height 16
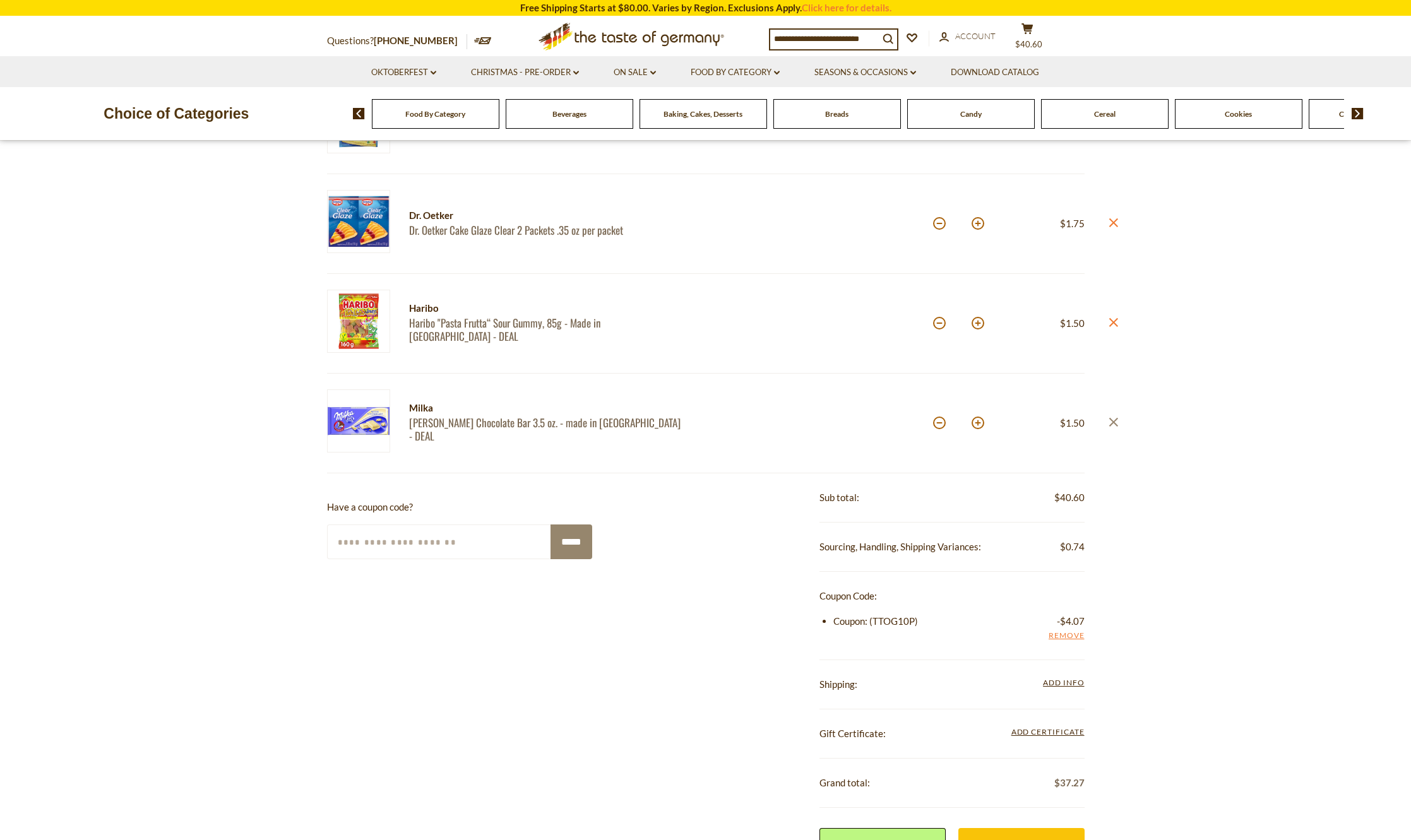
click at [1114, 422] on icon "close" at bounding box center [1113, 422] width 9 height 9
click at [1113, 323] on icon at bounding box center [1113, 323] width 9 height 9
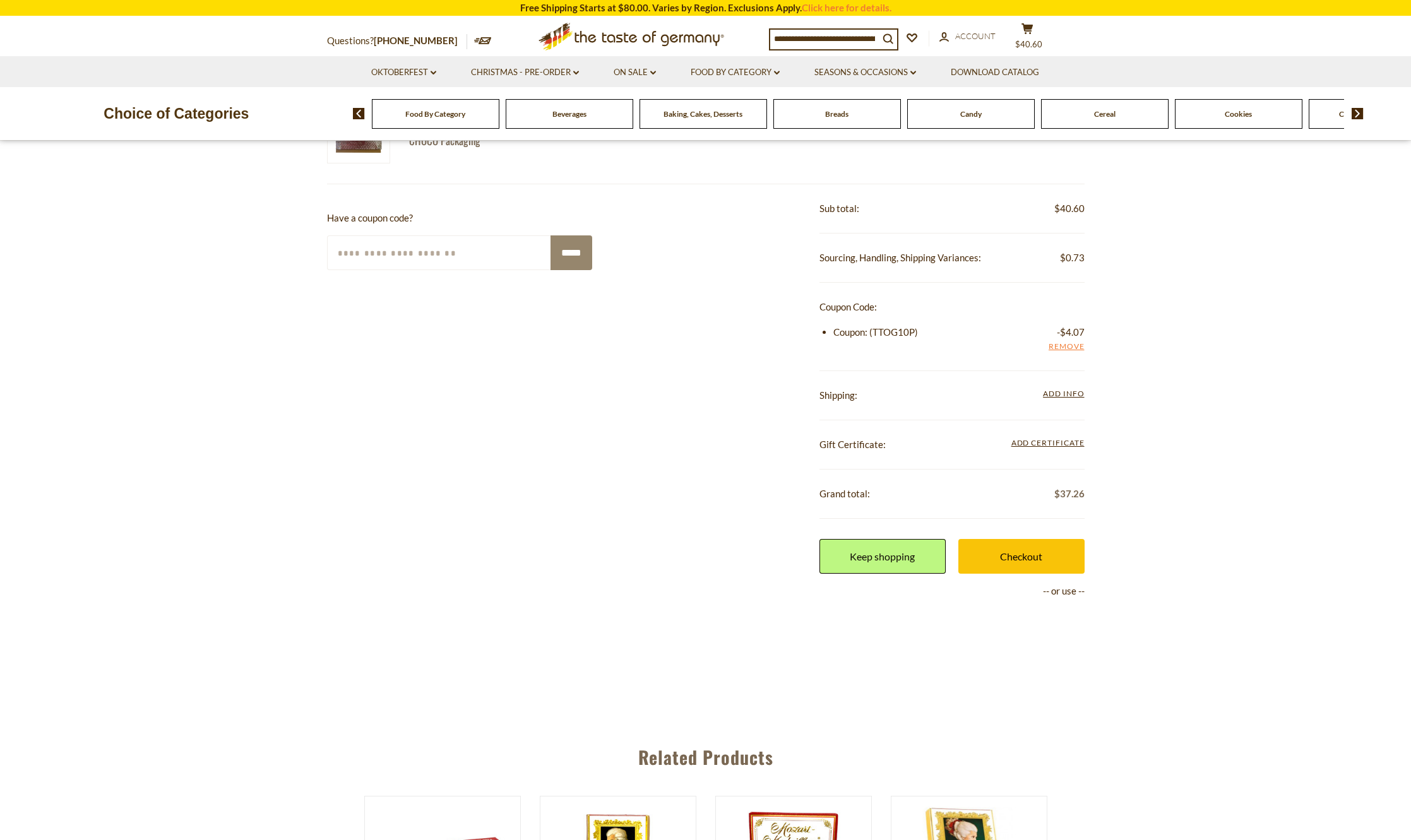
scroll to position [694, 0]
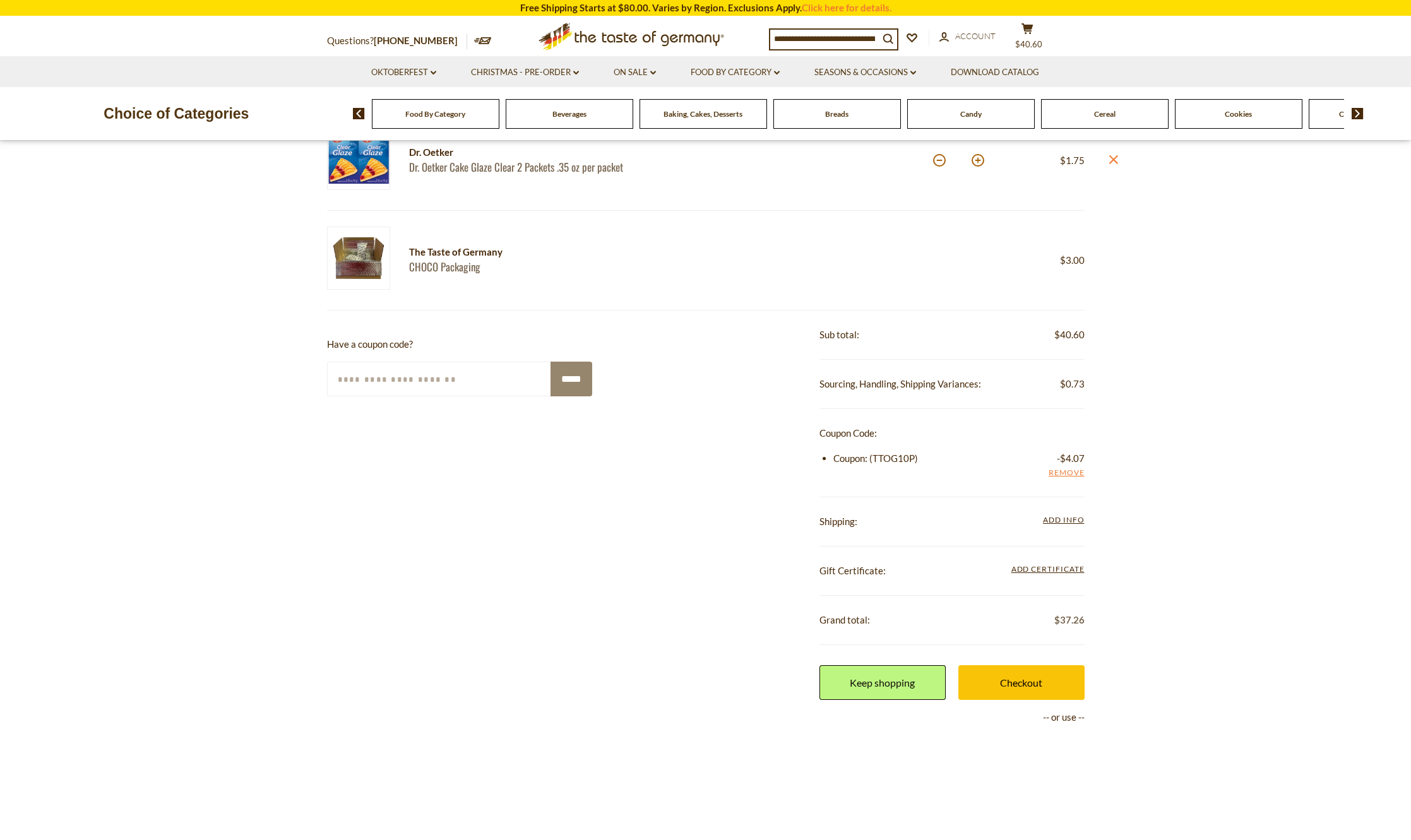
click at [1060, 522] on span "Add Info" at bounding box center [1064, 520] width 41 height 9
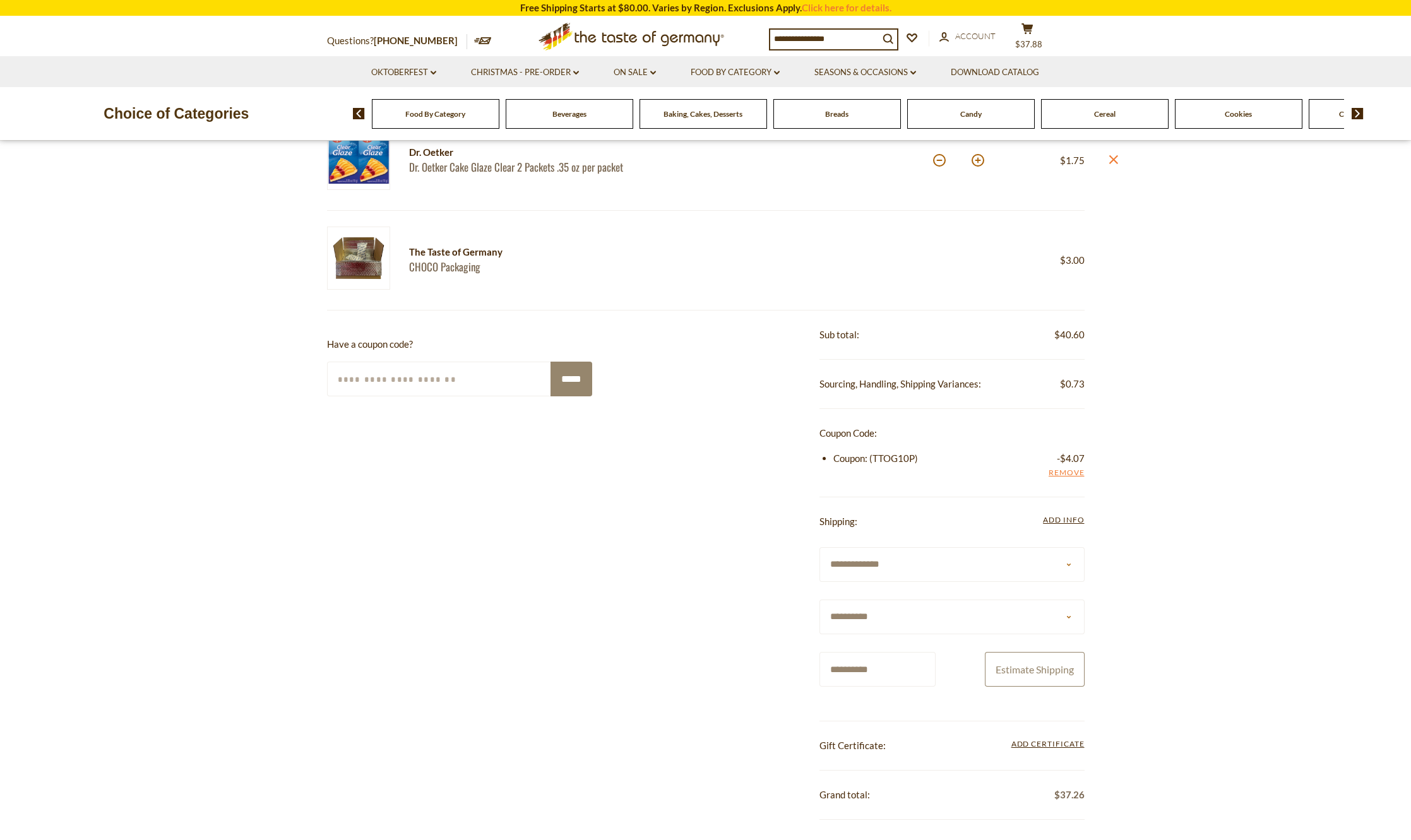
click at [1008, 665] on button "Estimate Shipping" at bounding box center [1035, 670] width 100 height 35
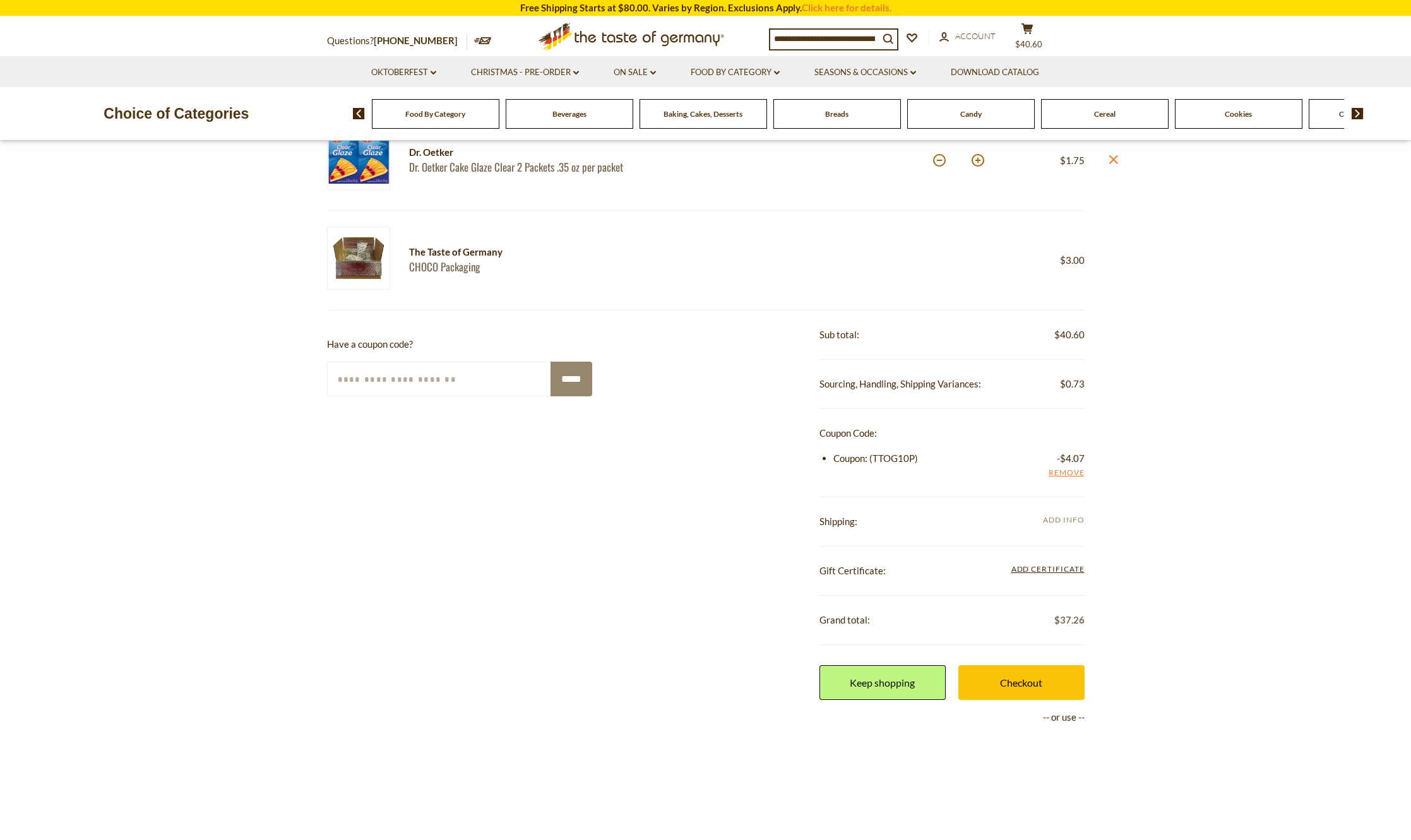
click at [1078, 518] on span "Add Info" at bounding box center [1064, 520] width 41 height 9
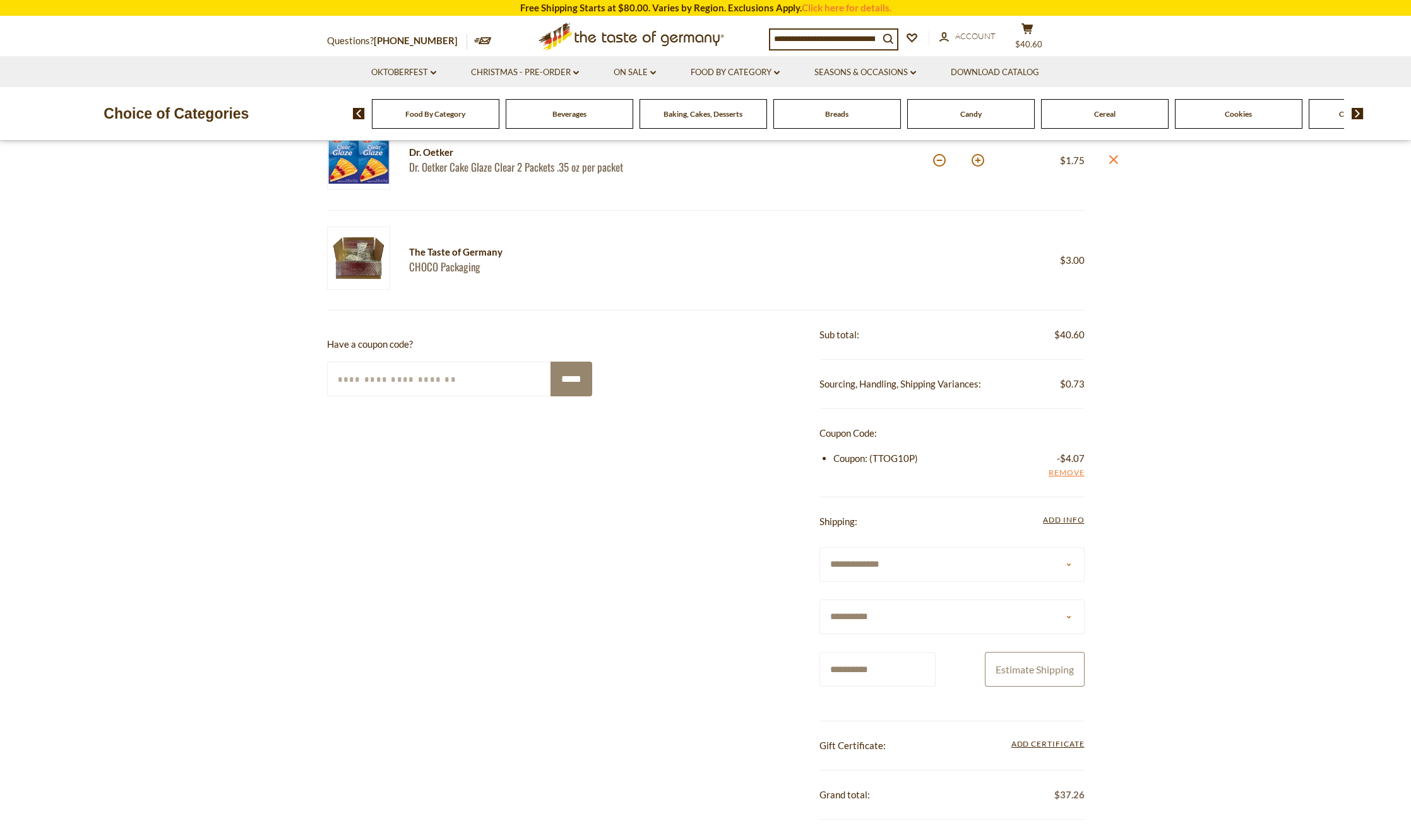
click at [1047, 661] on button "Estimate Shipping" at bounding box center [1035, 670] width 100 height 35
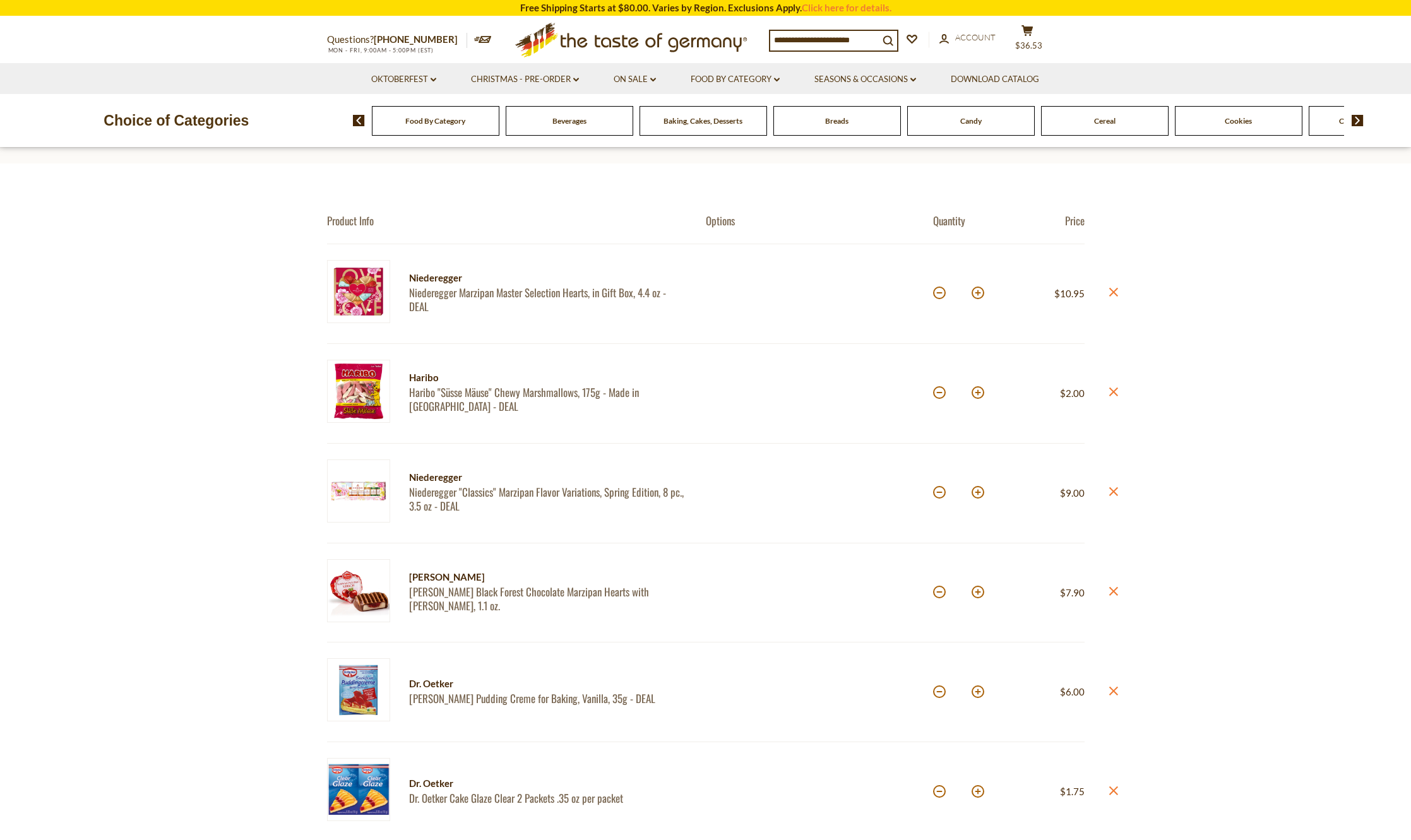
scroll to position [0, 0]
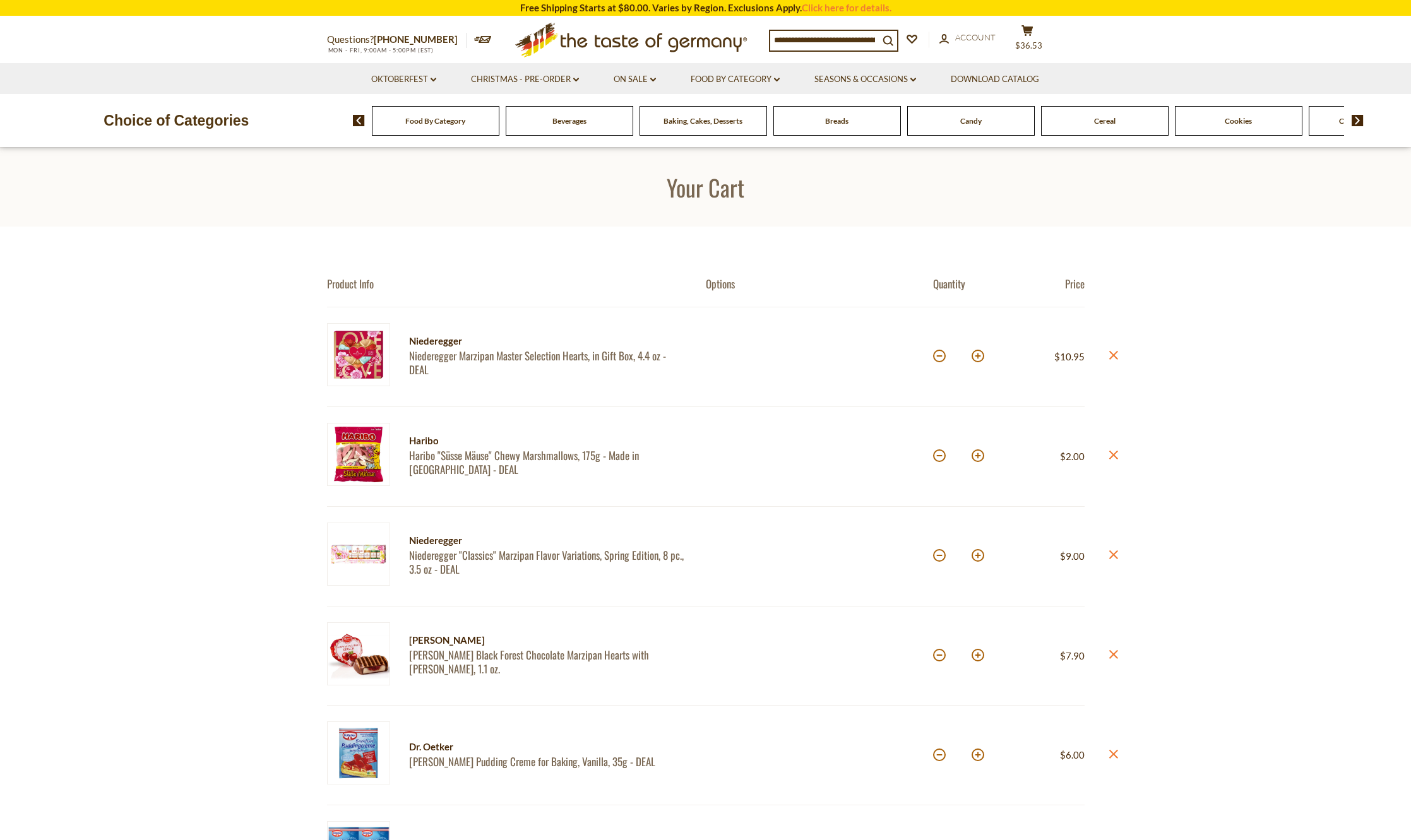
click at [642, 76] on link "On Sale dropdown_arrow" at bounding box center [634, 79] width 42 height 14
click at [630, 156] on link "Discount Deals" at bounding box center [638, 156] width 63 height 18
click at [630, 173] on link "All Discount Deals" at bounding box center [651, 174] width 76 height 11
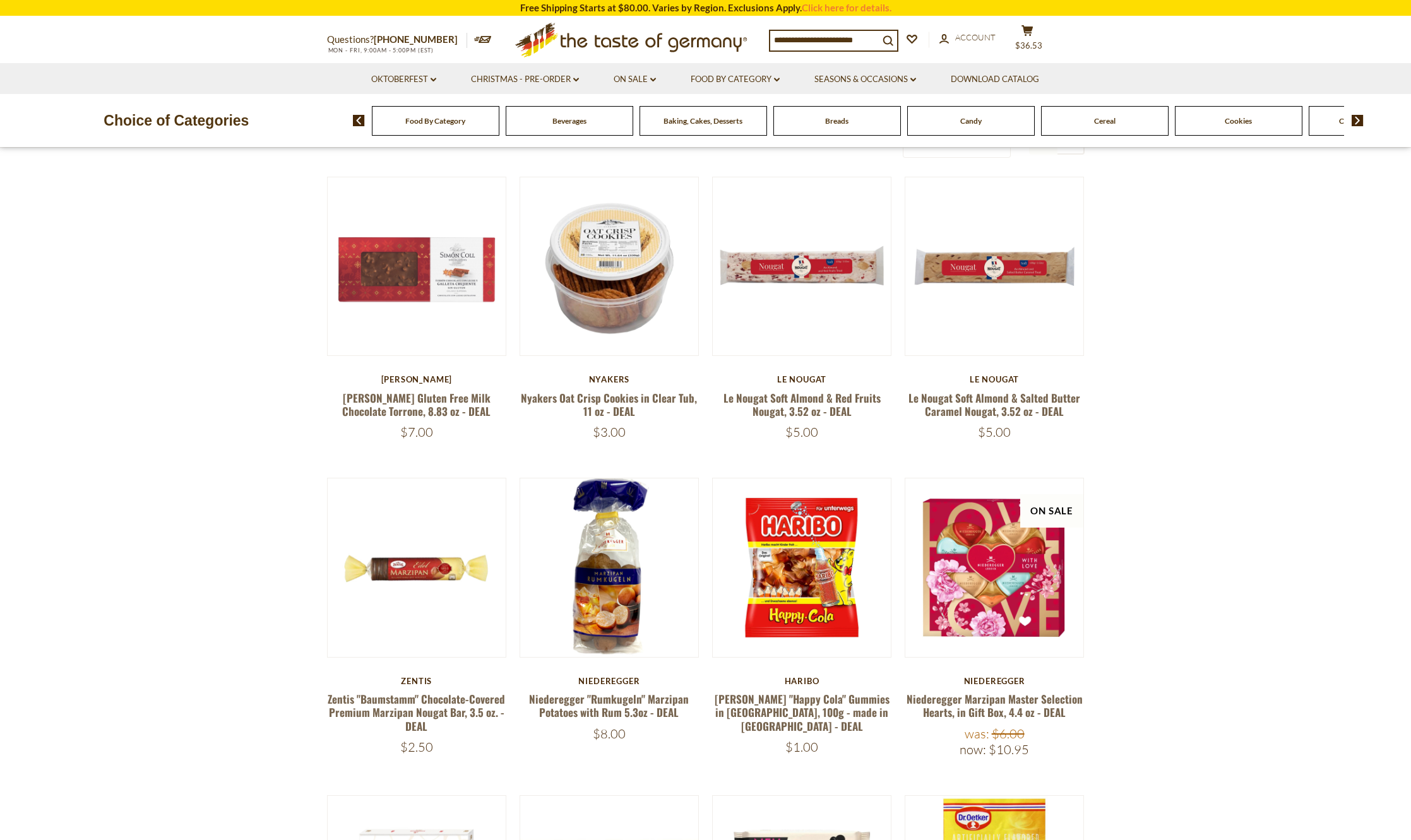
scroll to position [378, 0]
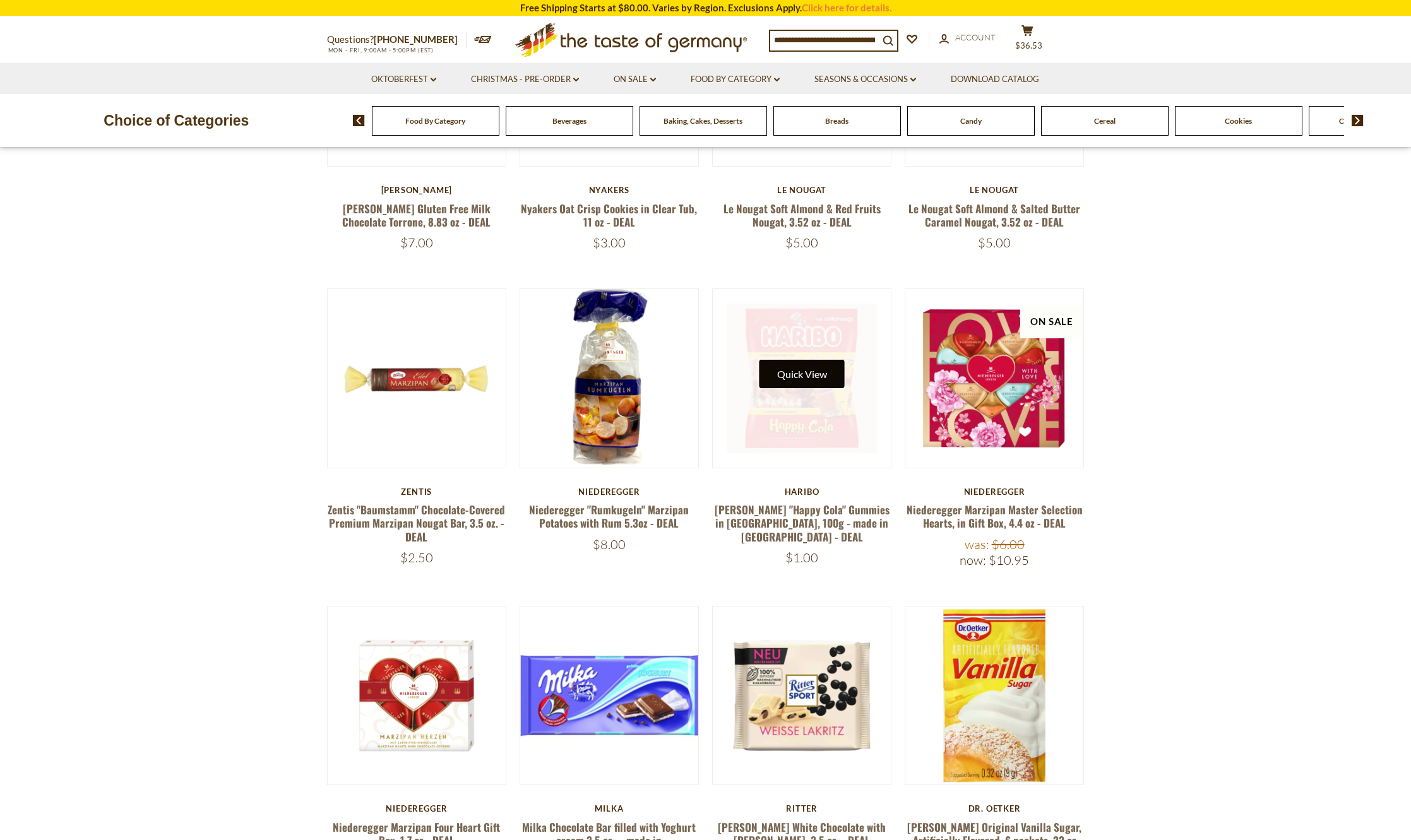
click at [804, 378] on button "Quick View" at bounding box center [802, 374] width 85 height 28
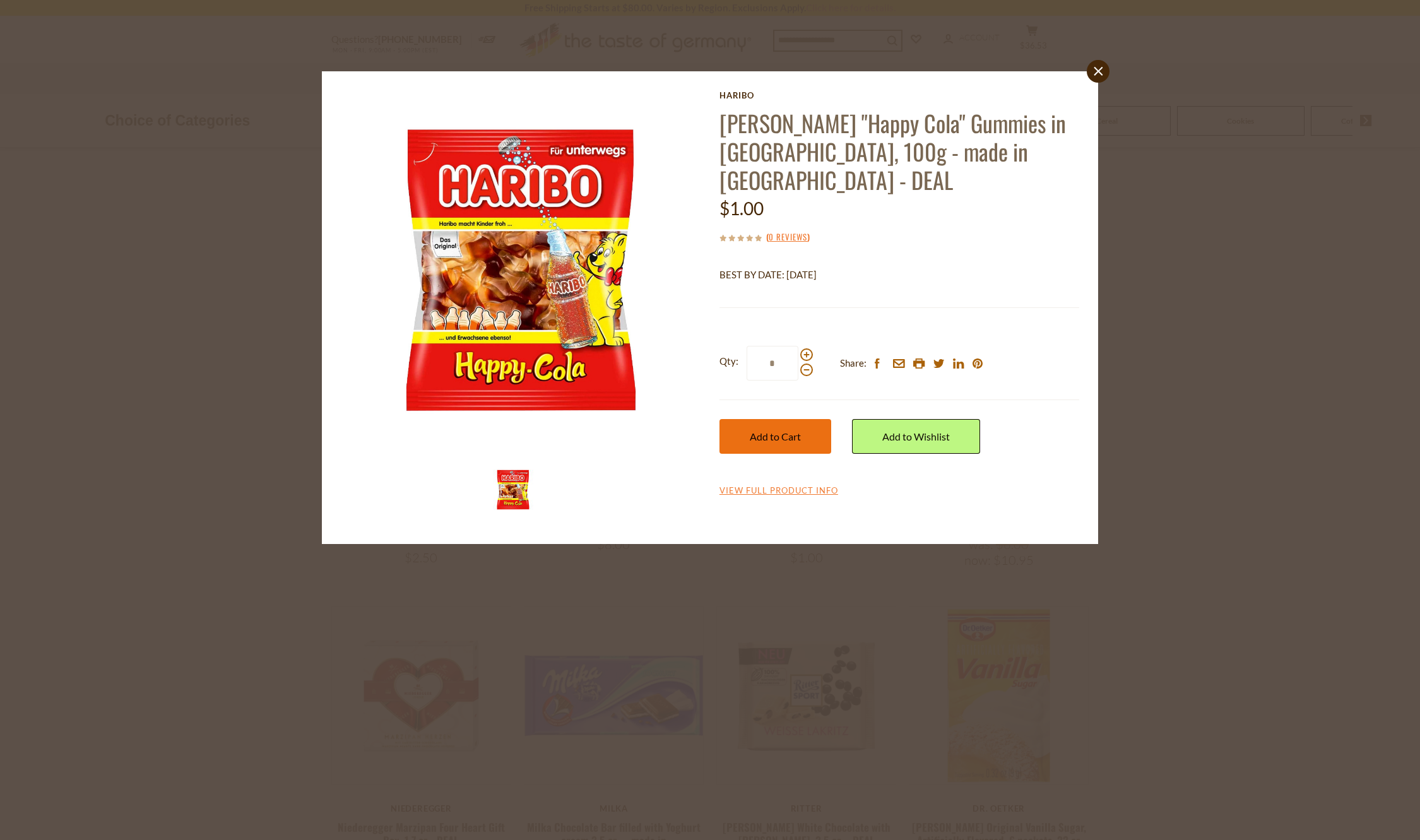
click at [768, 430] on span "Add to Cart" at bounding box center [775, 436] width 51 height 12
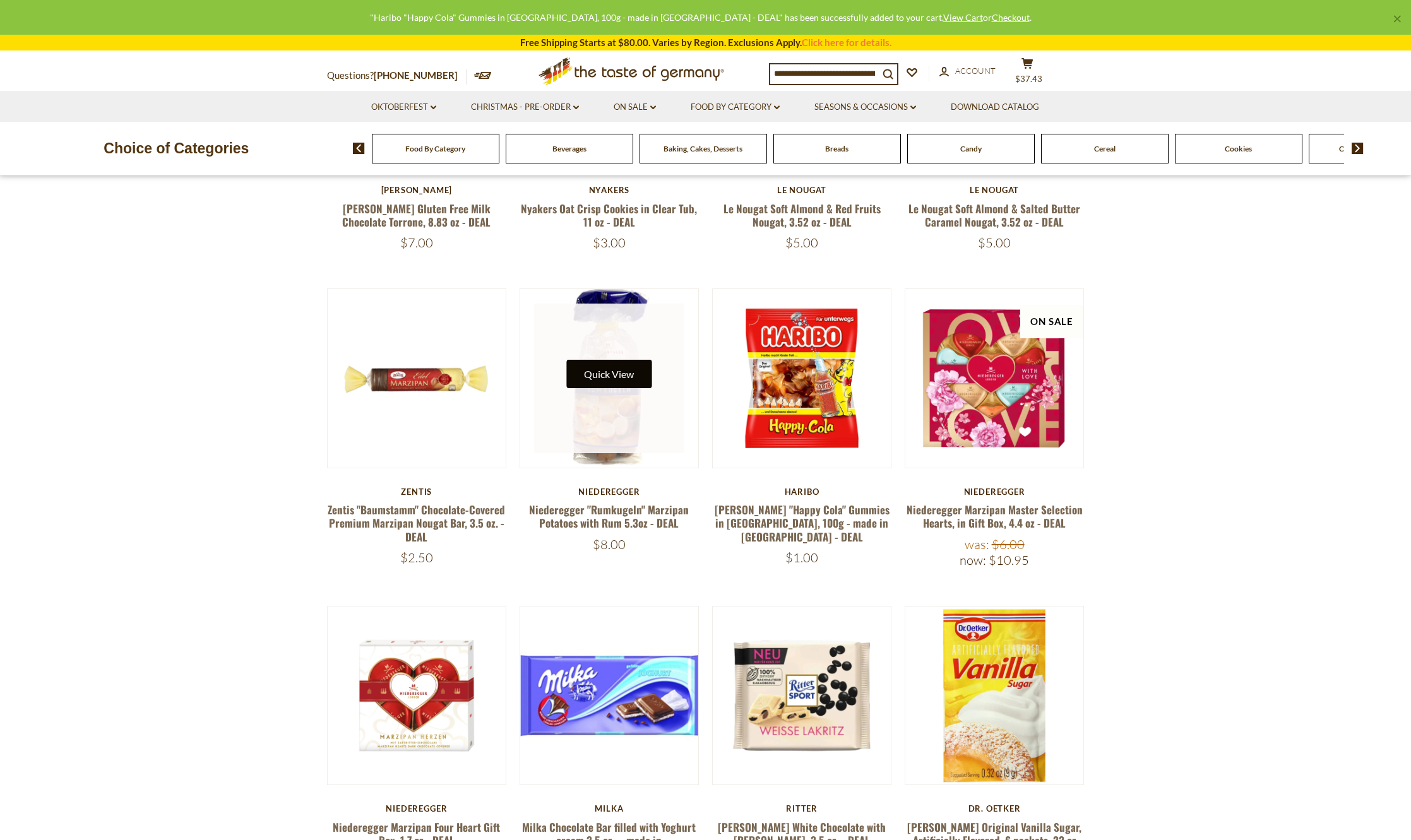
click at [601, 372] on button "Quick View" at bounding box center [609, 374] width 85 height 28
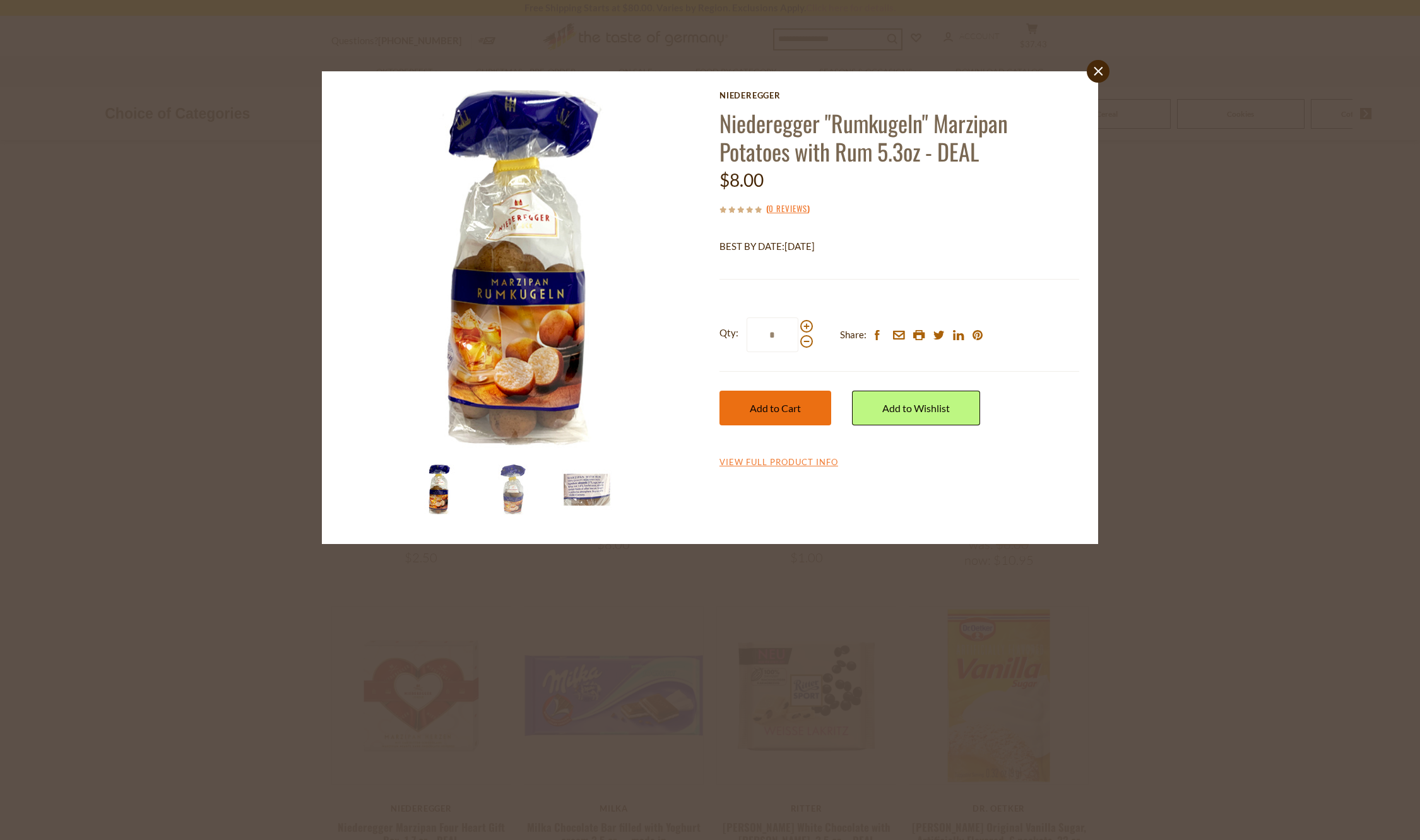
click at [754, 409] on span "Add to Cart" at bounding box center [775, 408] width 51 height 12
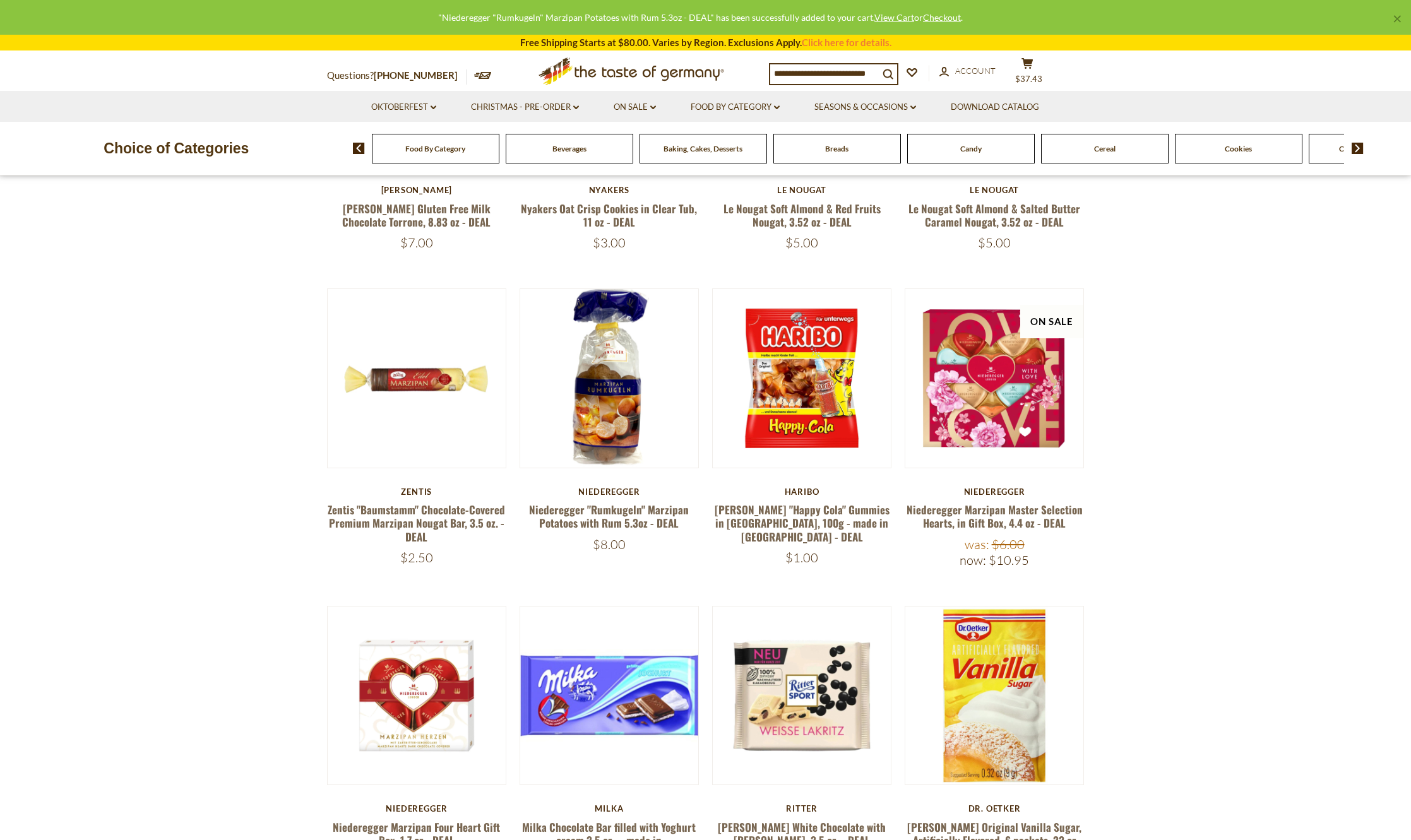
click at [1237, 361] on section "**********" at bounding box center [705, 729] width 1411 height 1920
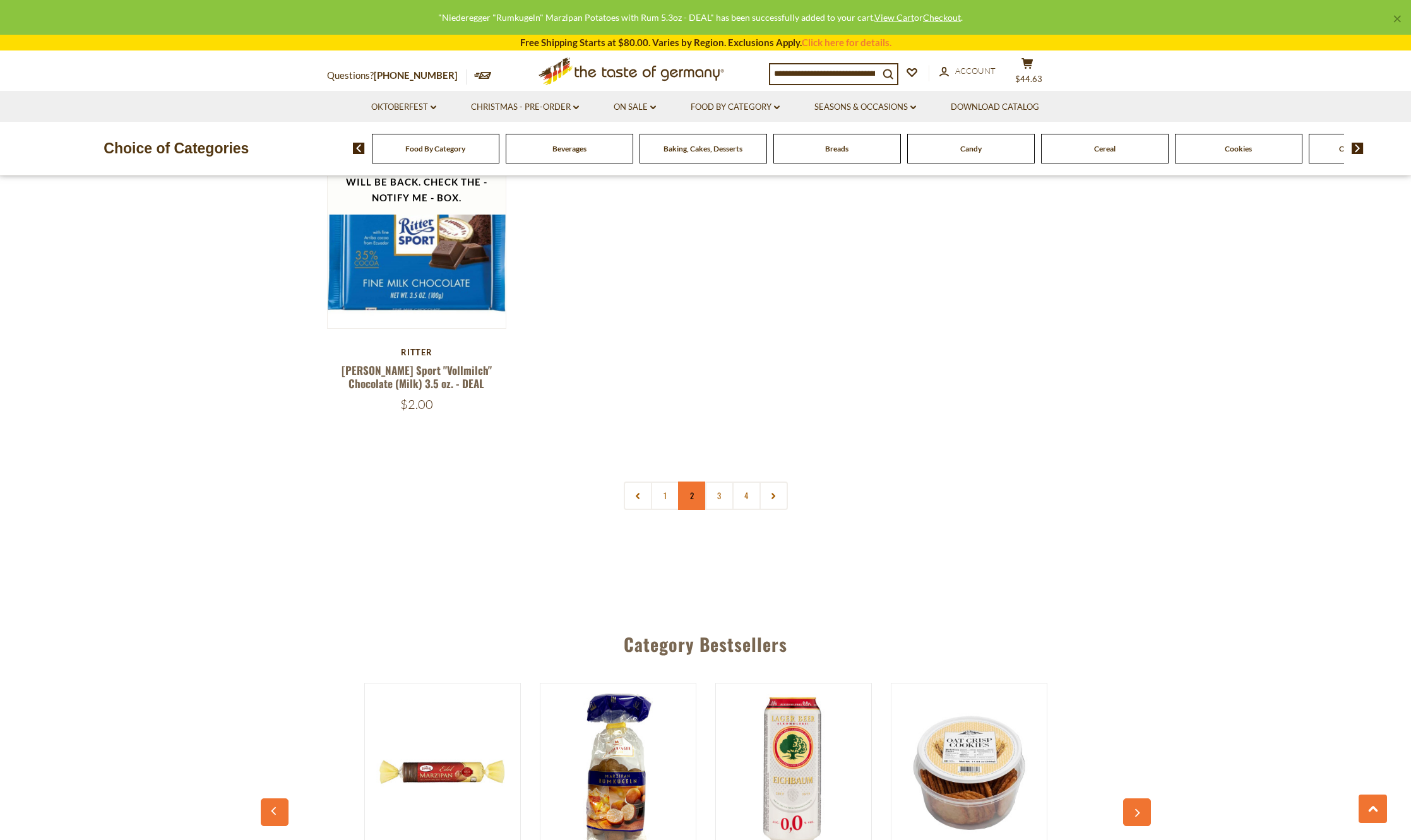
click at [693, 494] on link "2" at bounding box center [692, 495] width 28 height 28
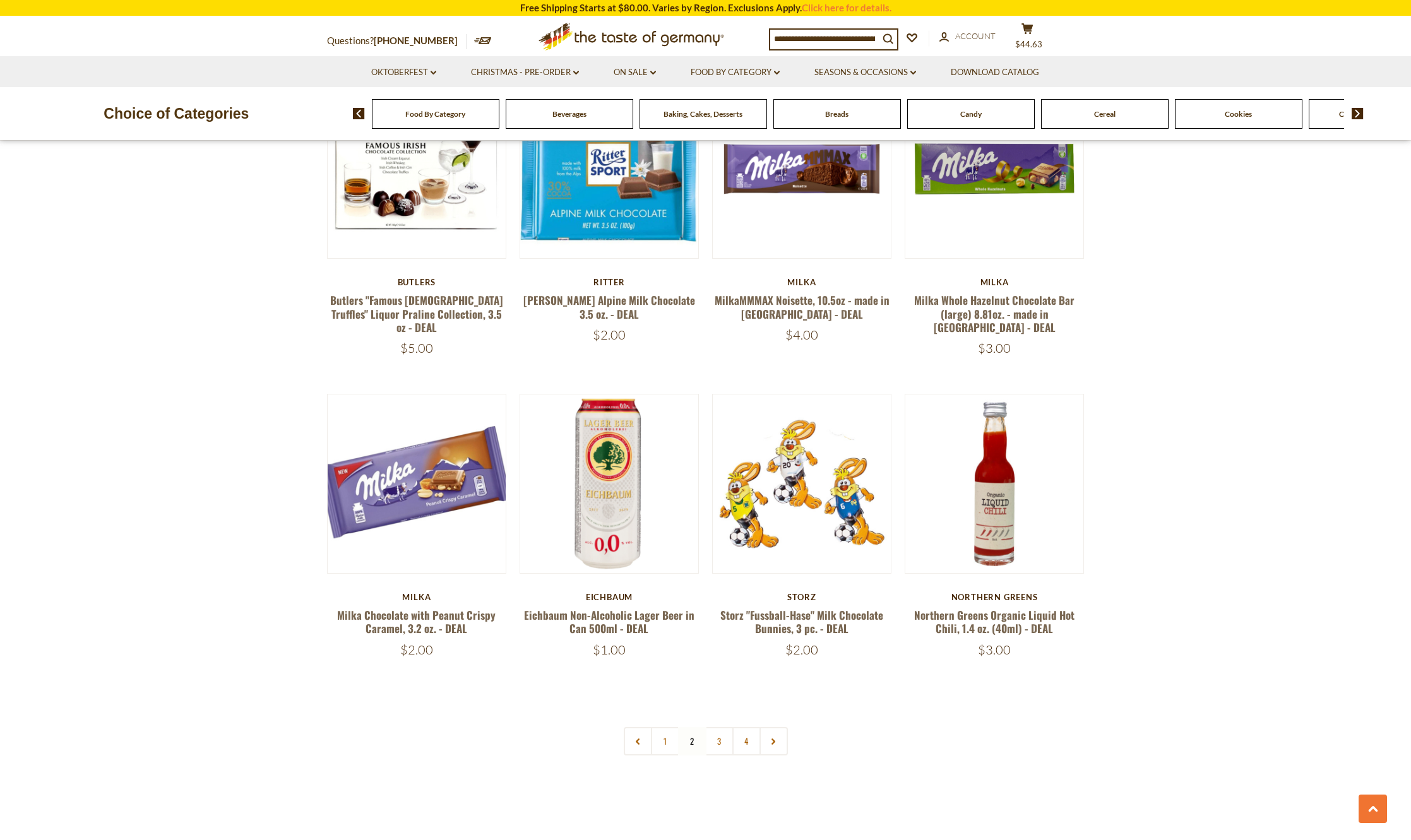
scroll to position [2588, 0]
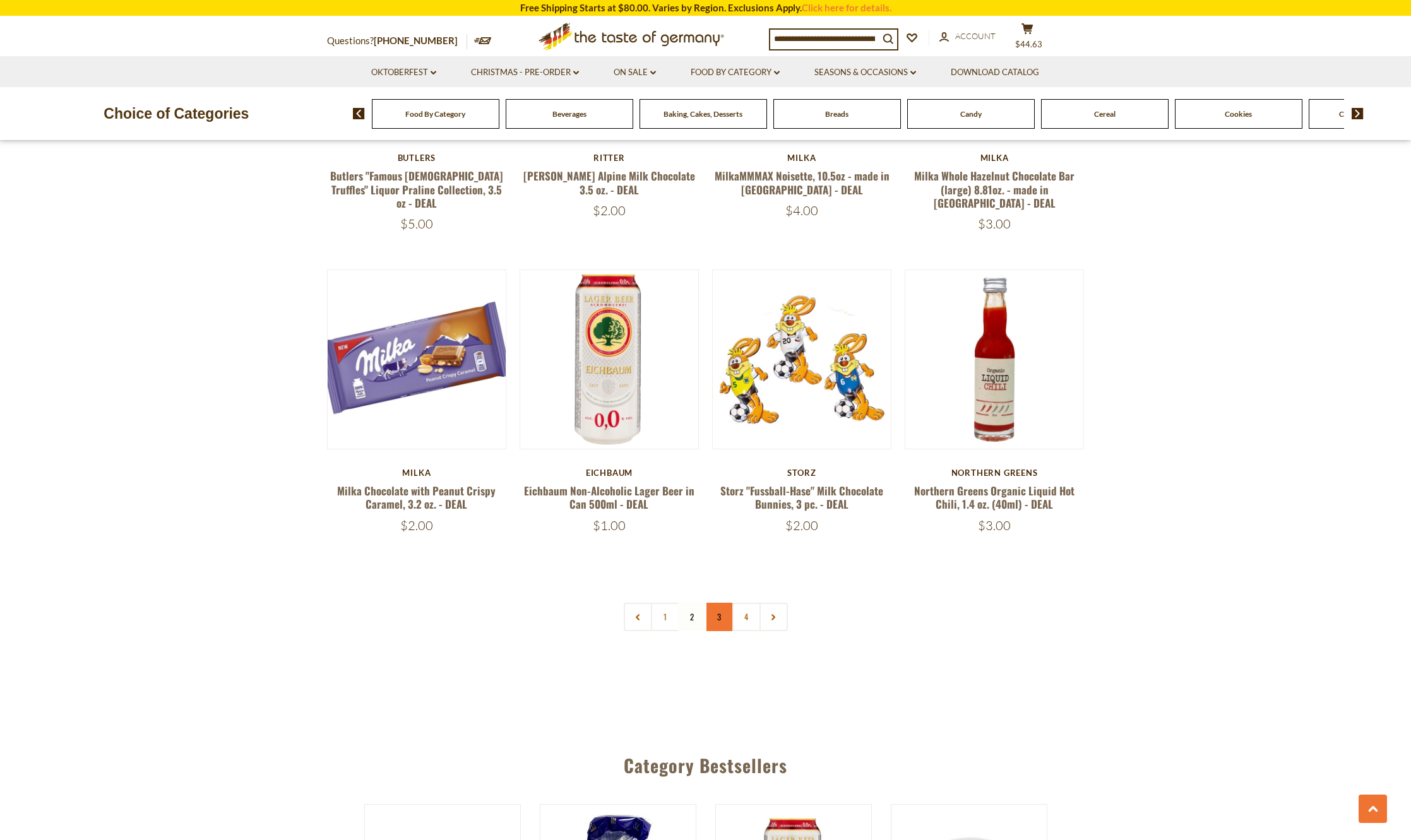
click at [718, 603] on link "3" at bounding box center [719, 616] width 28 height 28
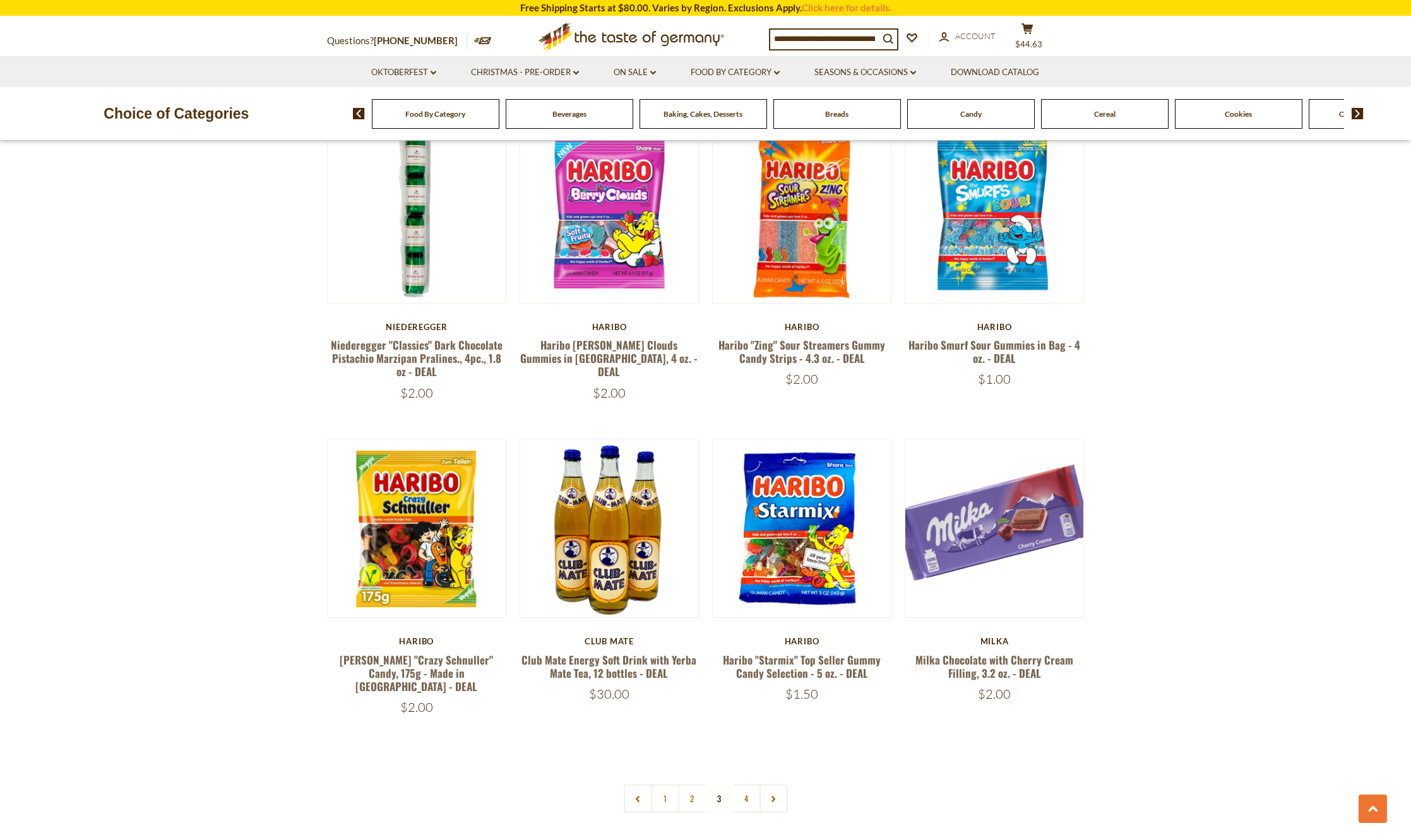
scroll to position [2502, 0]
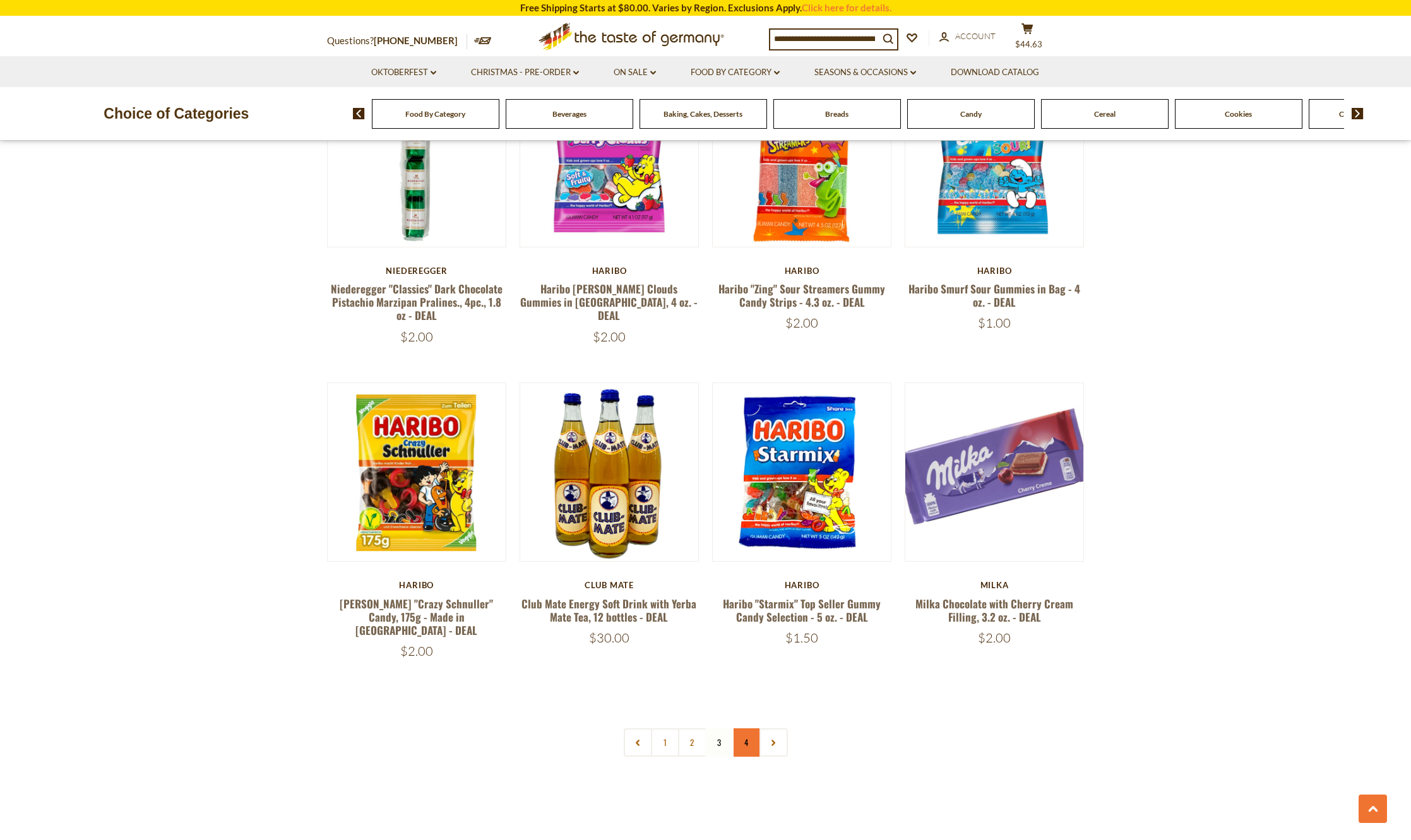
click at [744, 729] on link "4" at bounding box center [746, 742] width 28 height 28
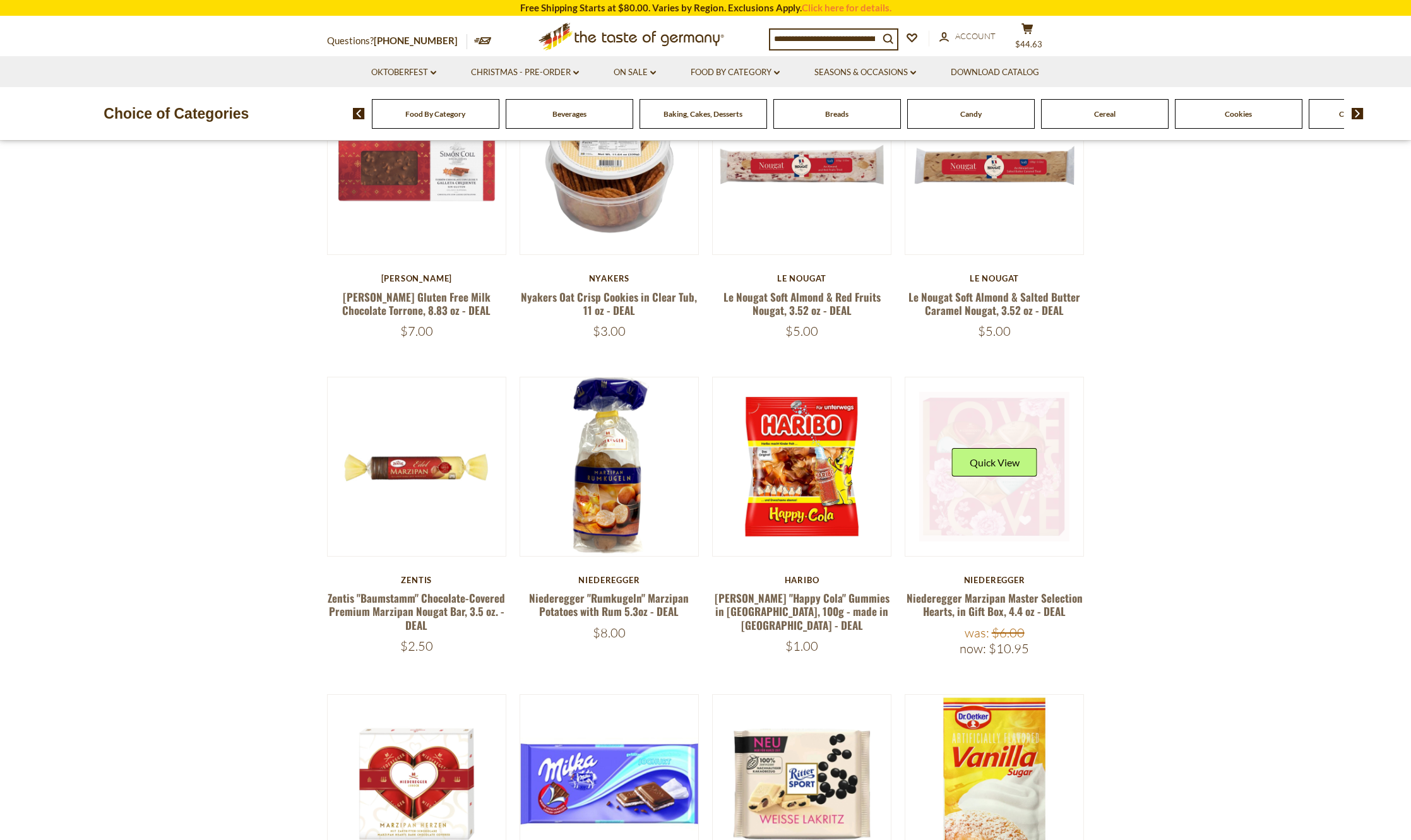
scroll to position [230, 0]
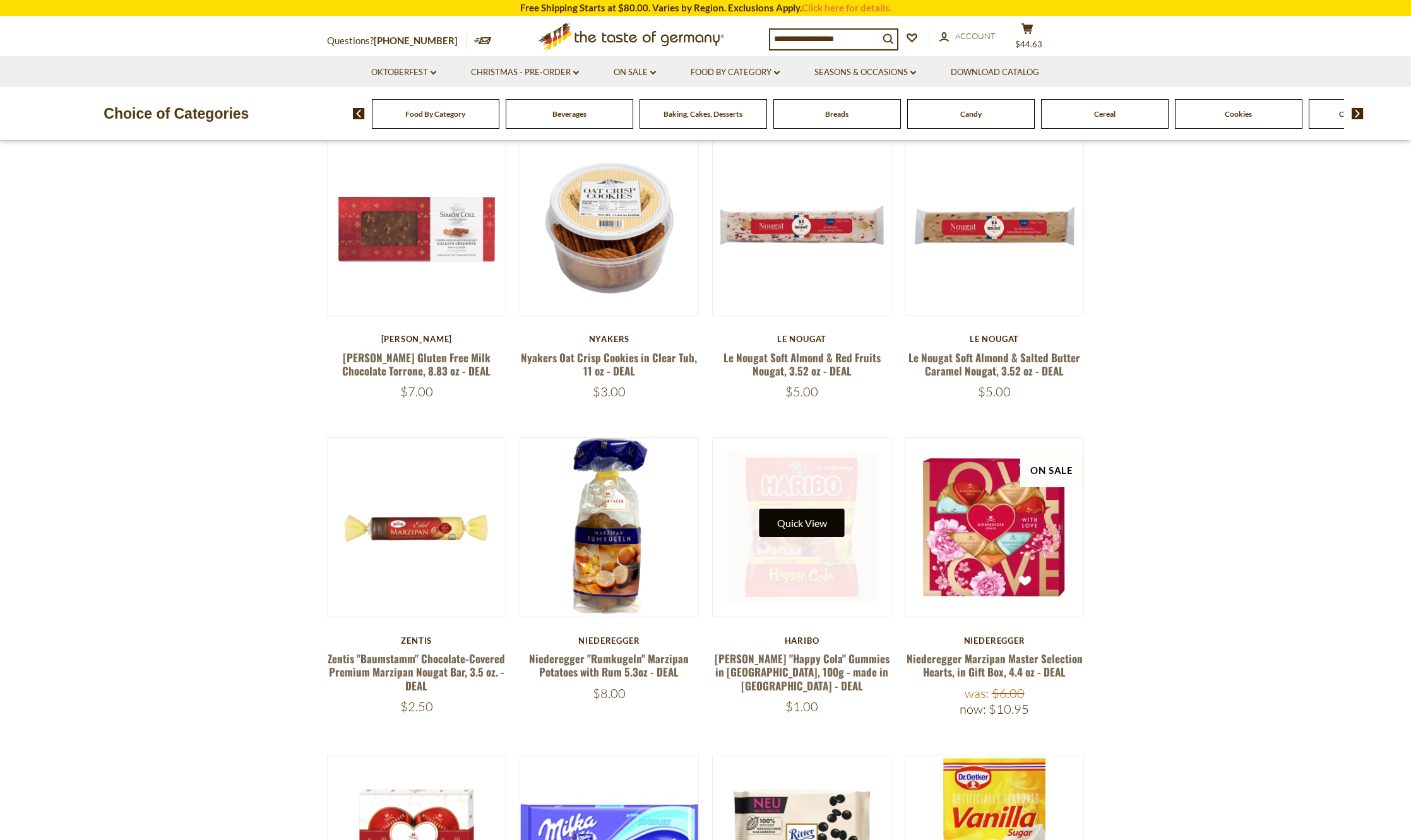
click at [797, 526] on button "Quick View" at bounding box center [802, 523] width 85 height 28
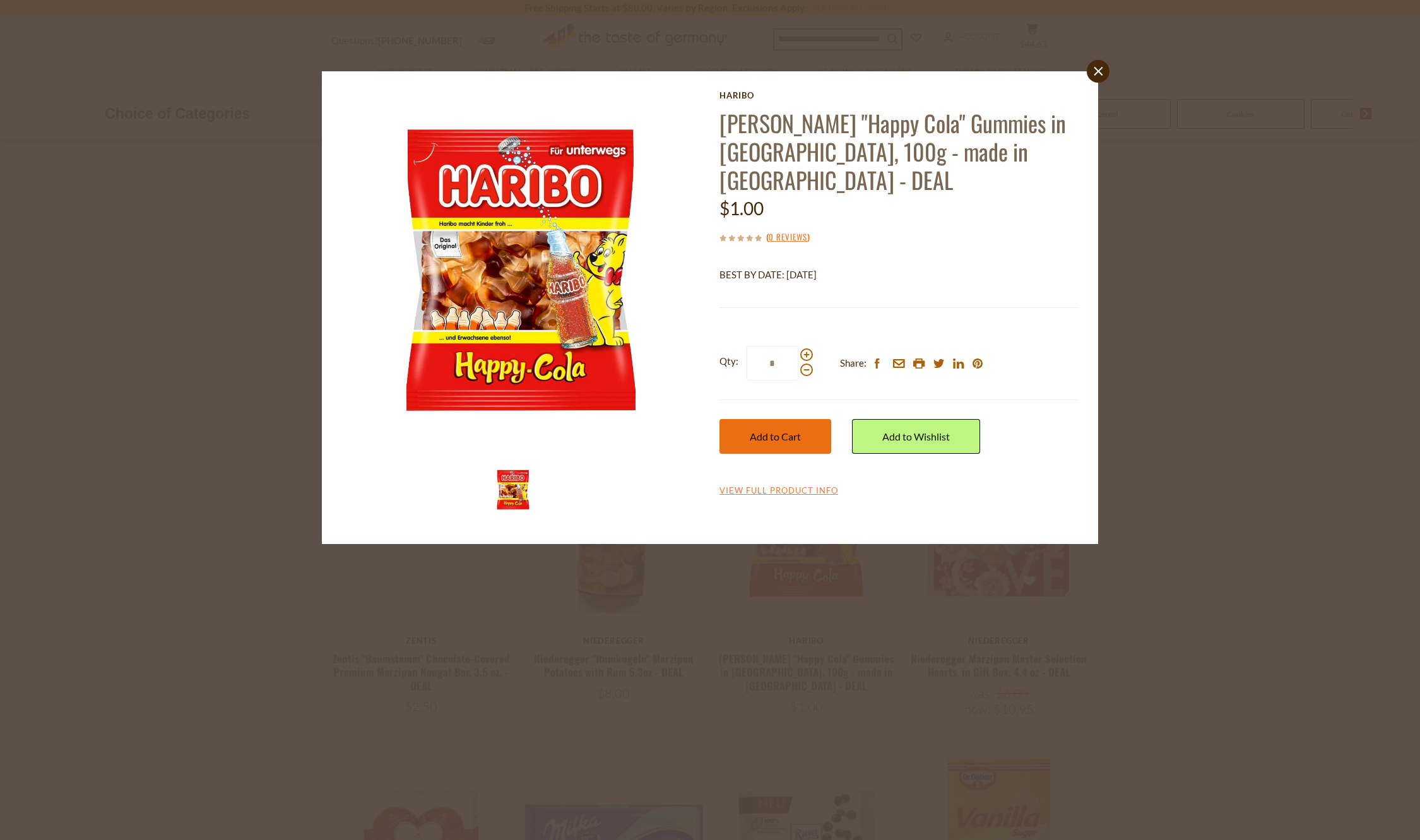
click at [763, 419] on button "Add to Cart" at bounding box center [775, 436] width 111 height 35
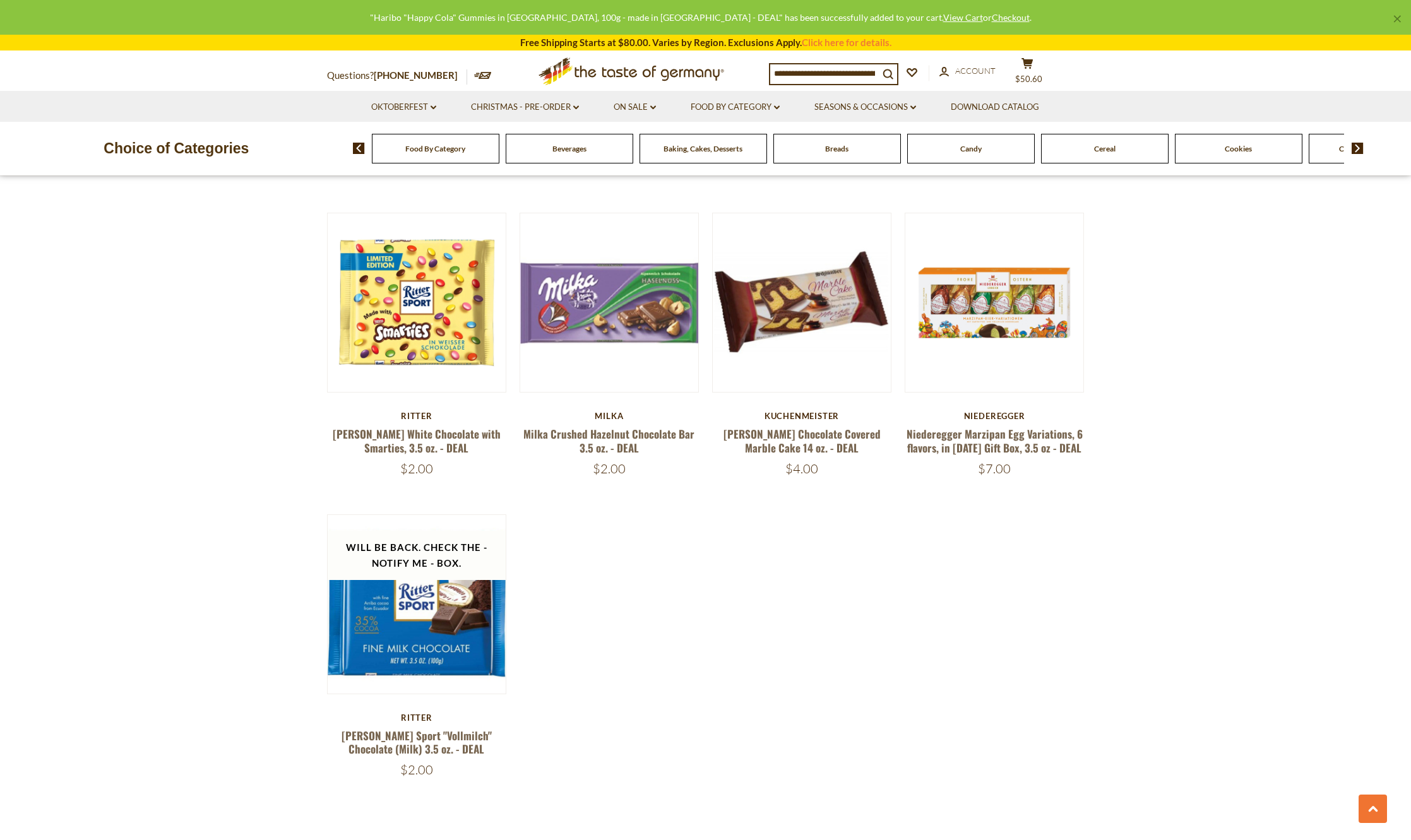
scroll to position [1176, 0]
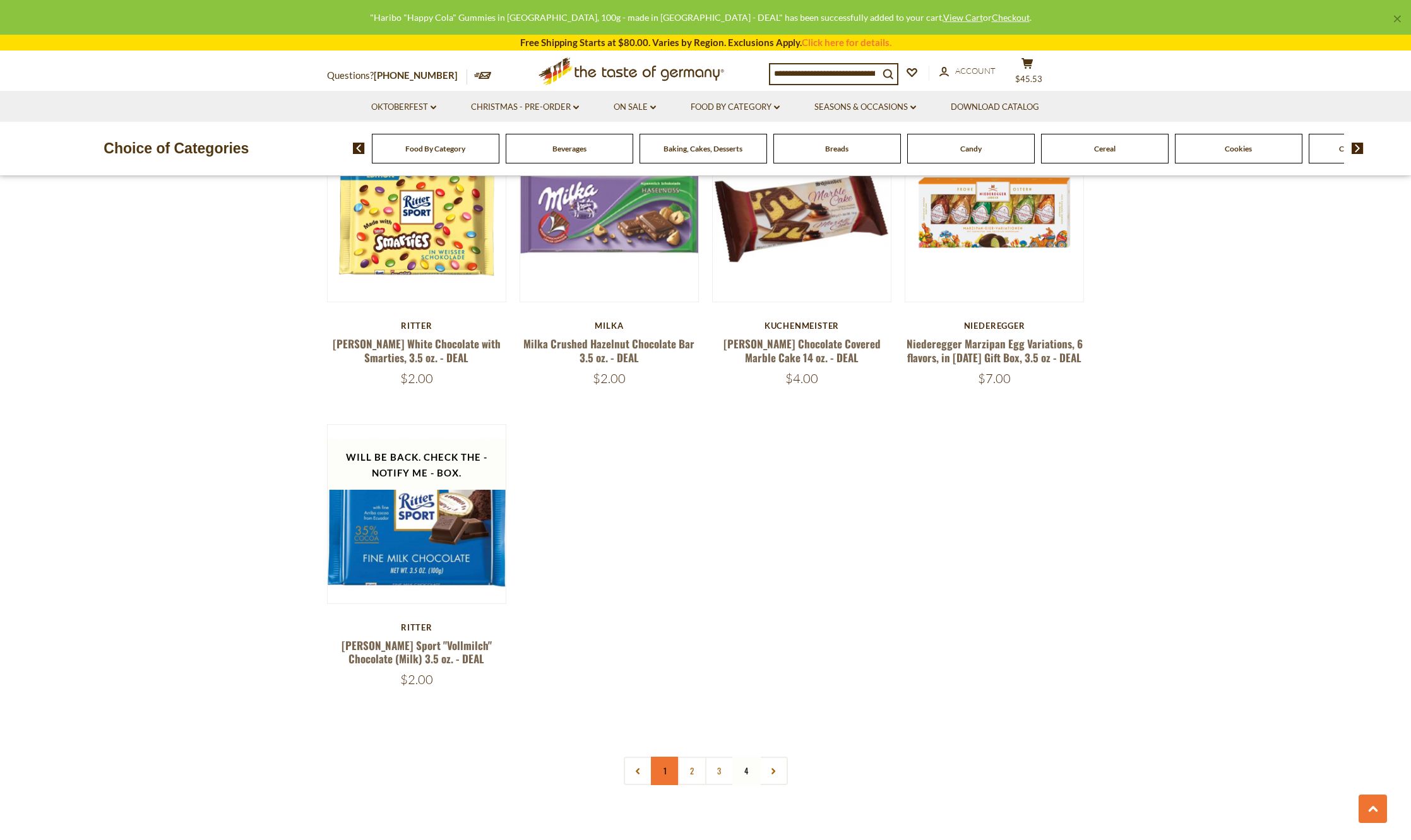
click at [658, 770] on link "1" at bounding box center [665, 771] width 28 height 28
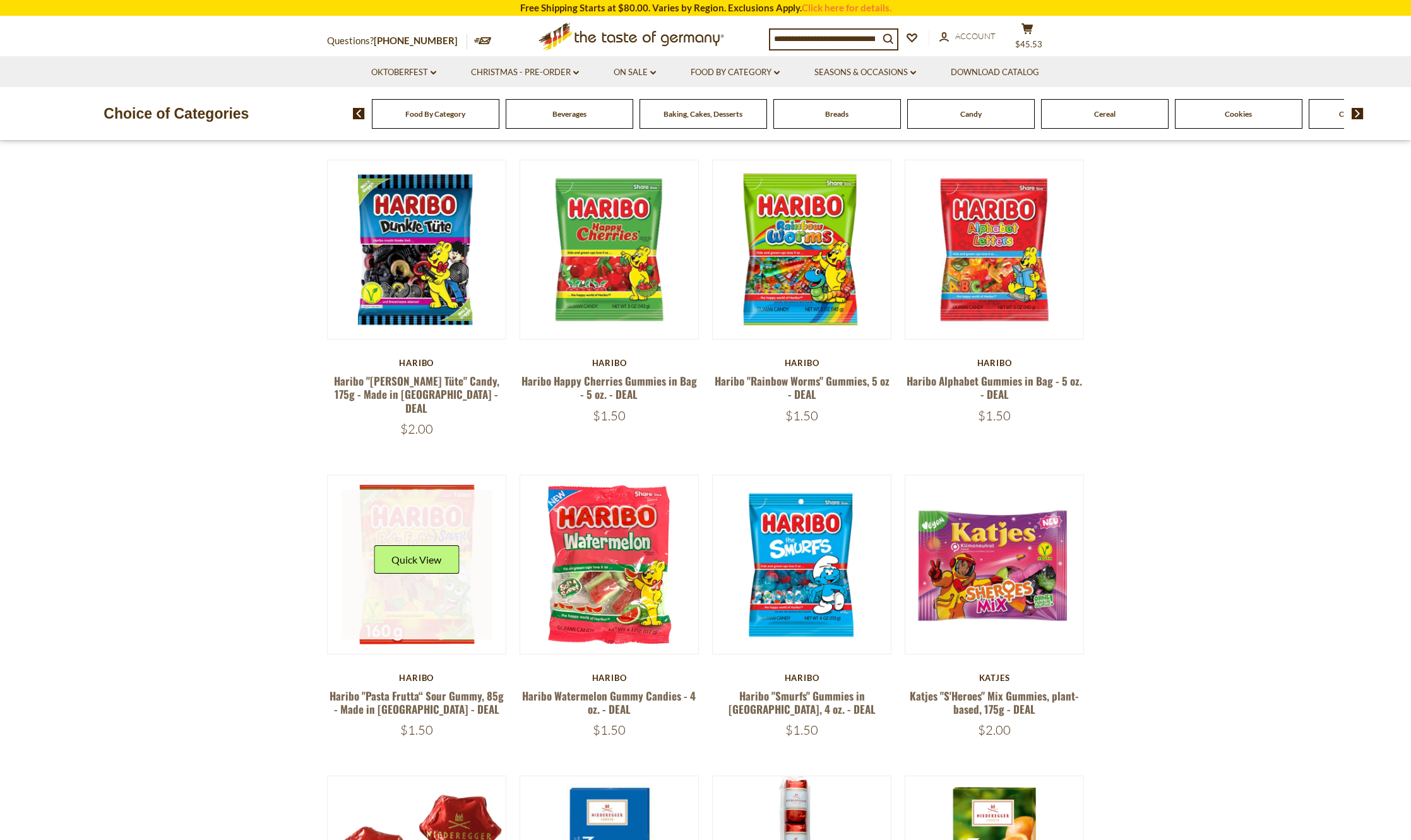
scroll to position [821, 0]
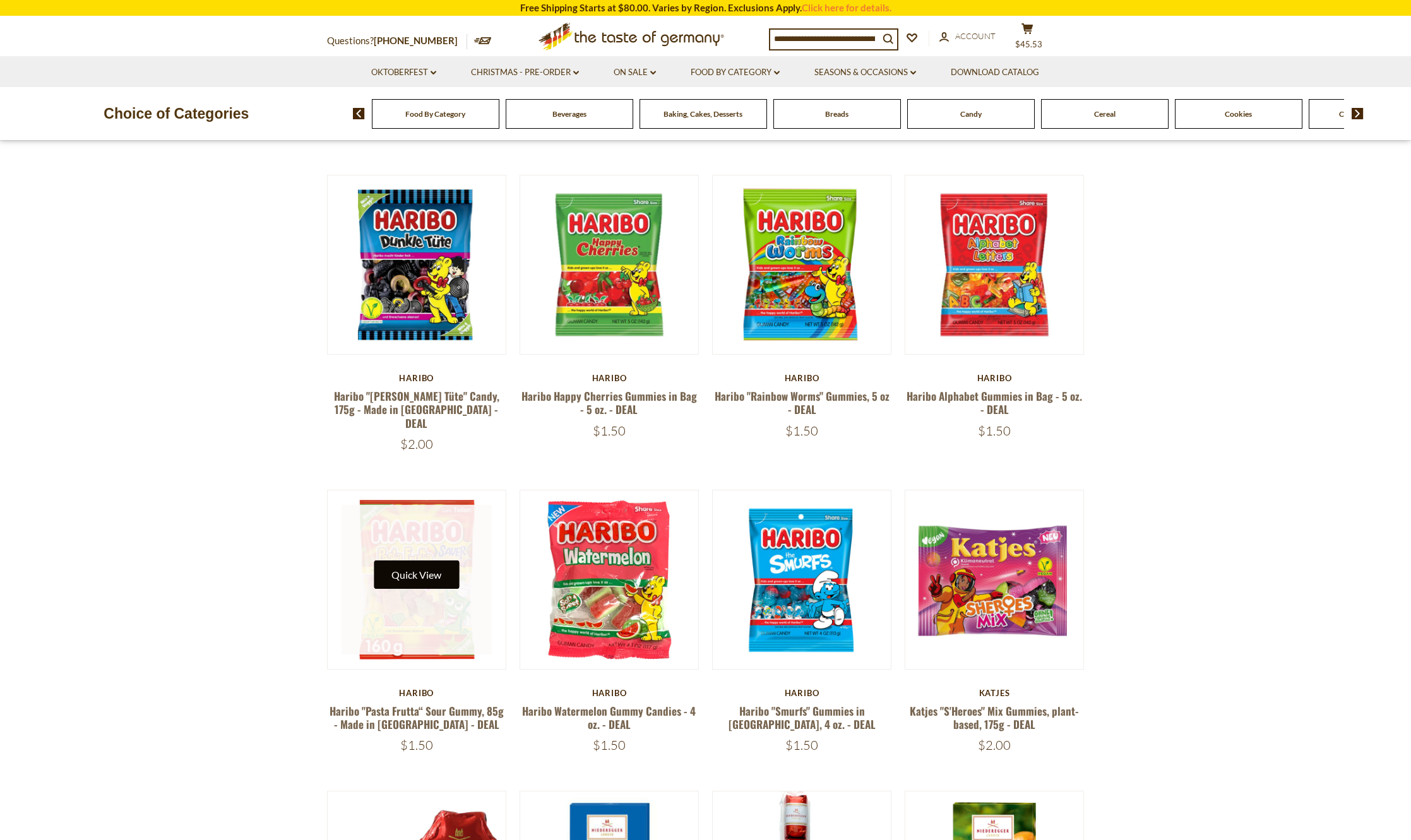
click at [433, 561] on button "Quick View" at bounding box center [417, 574] width 85 height 28
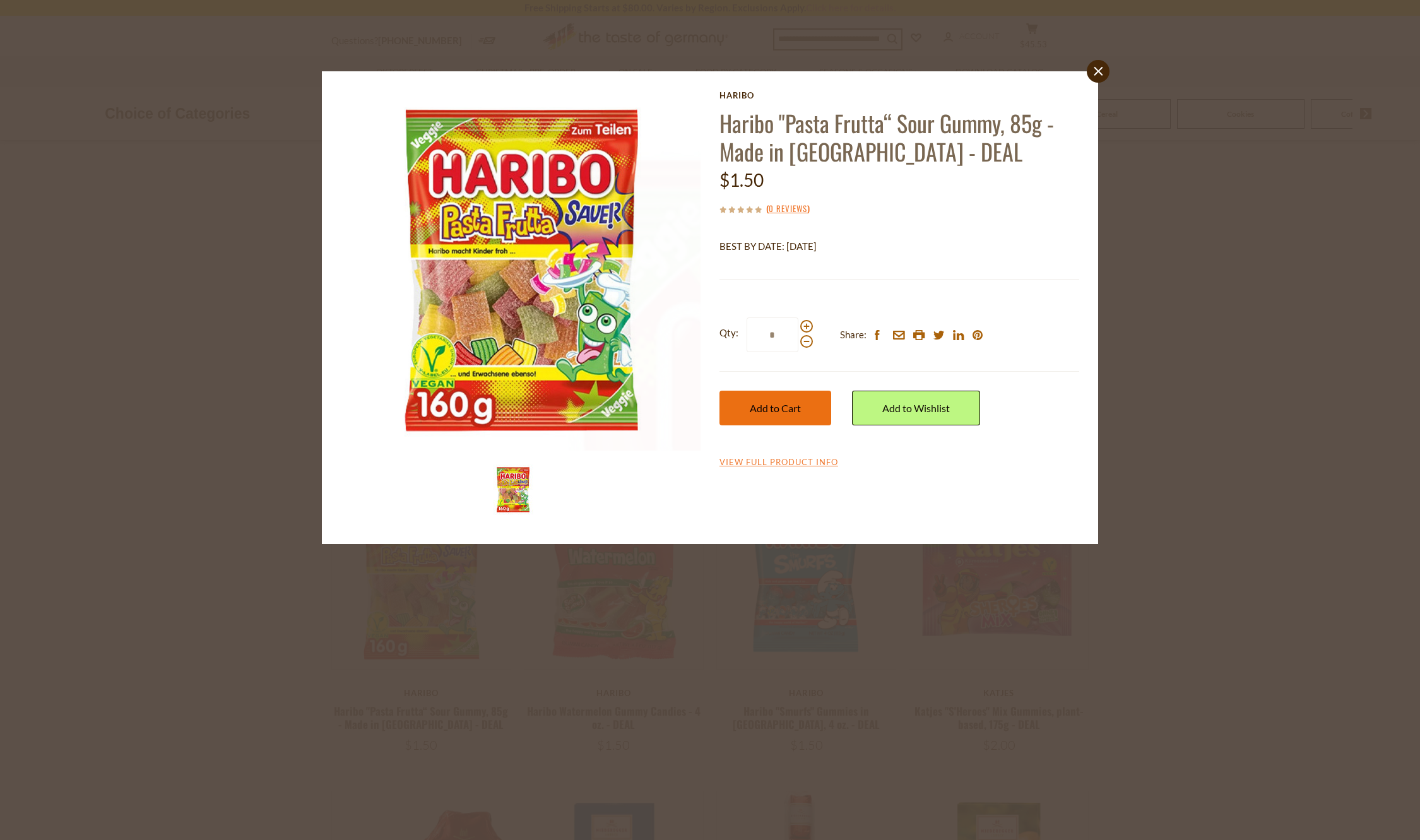
click at [789, 413] on span "Add to Cart" at bounding box center [775, 408] width 51 height 12
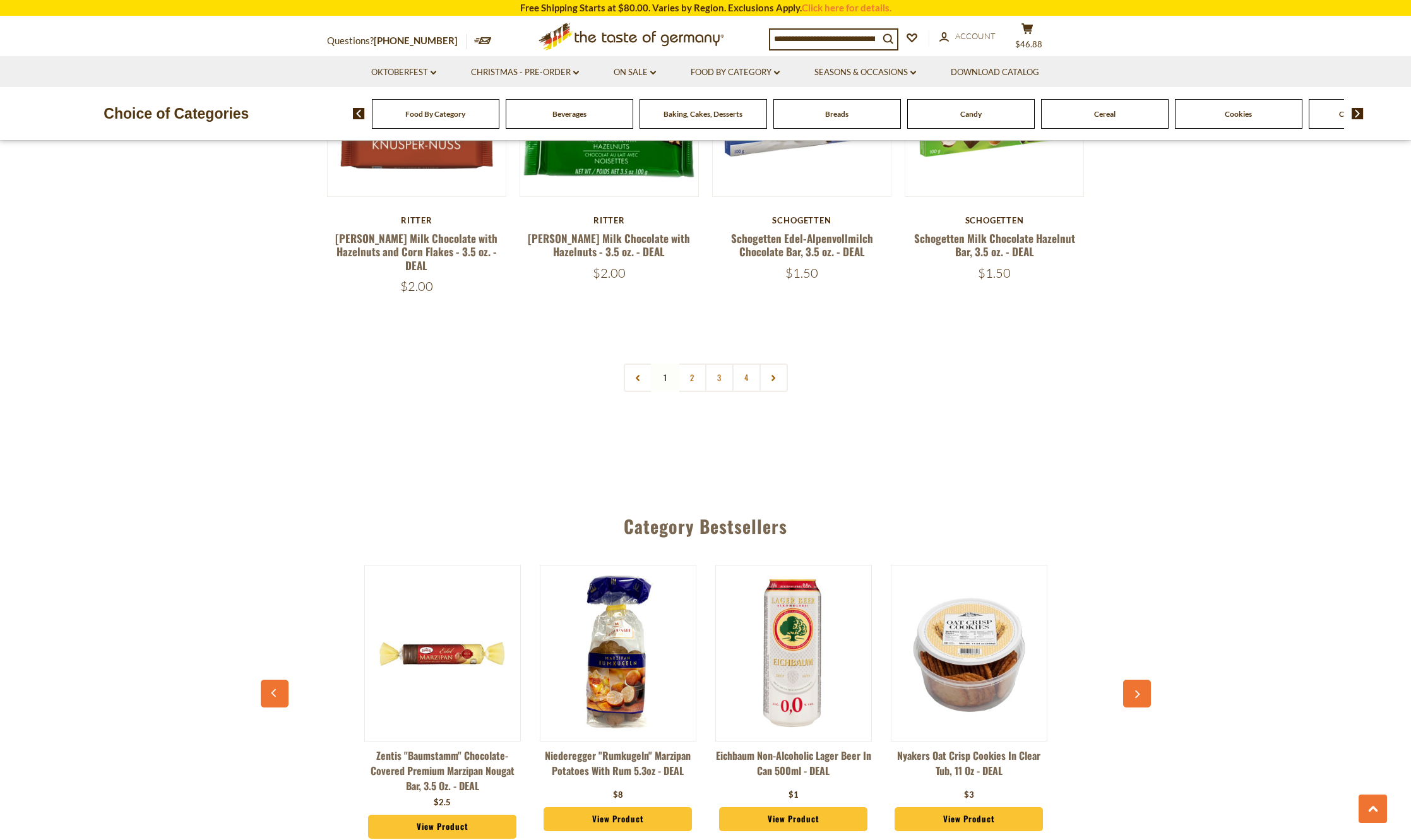
scroll to position [3093, 0]
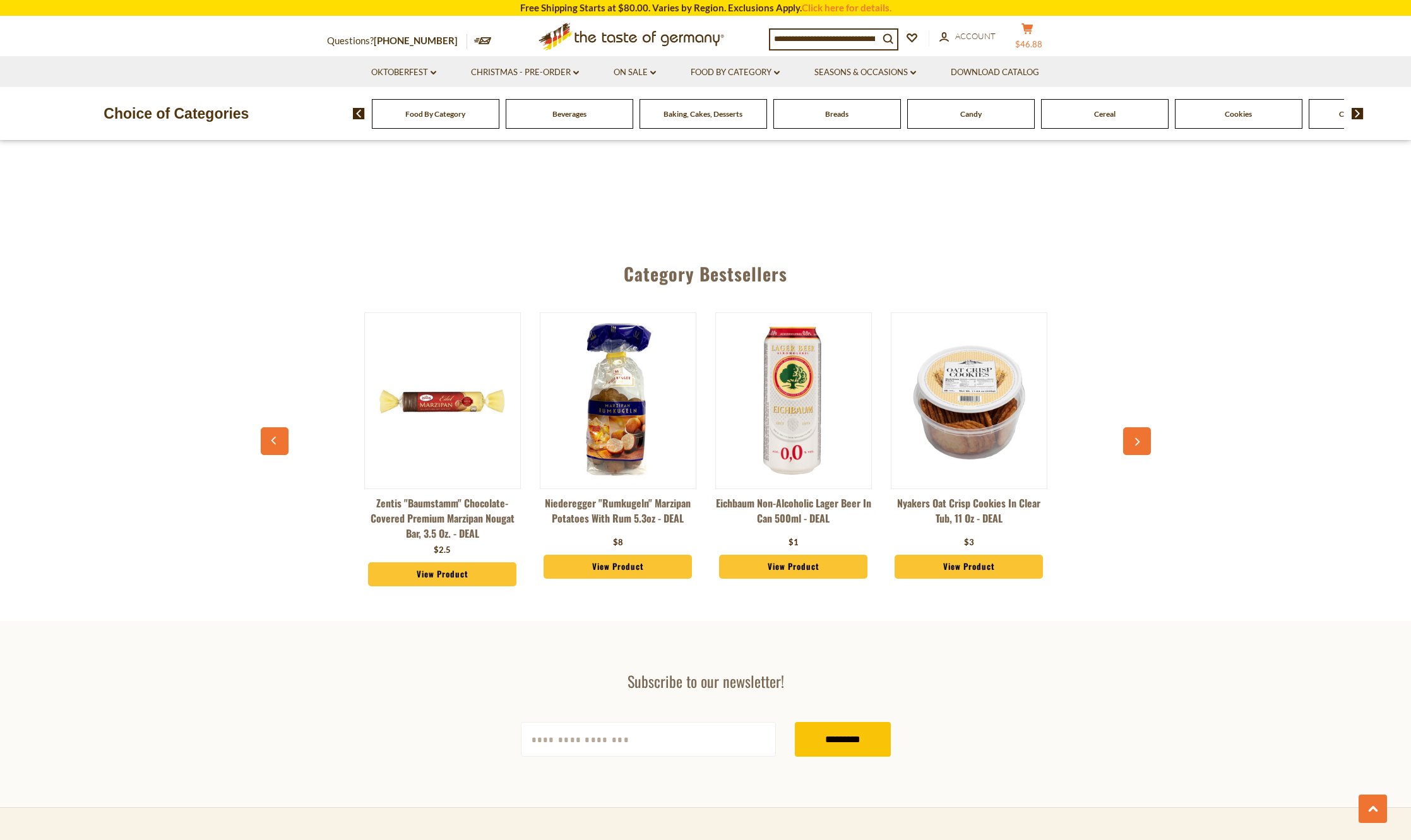
click at [1032, 36] on button "cart $46.88" at bounding box center [1028, 38] width 38 height 31
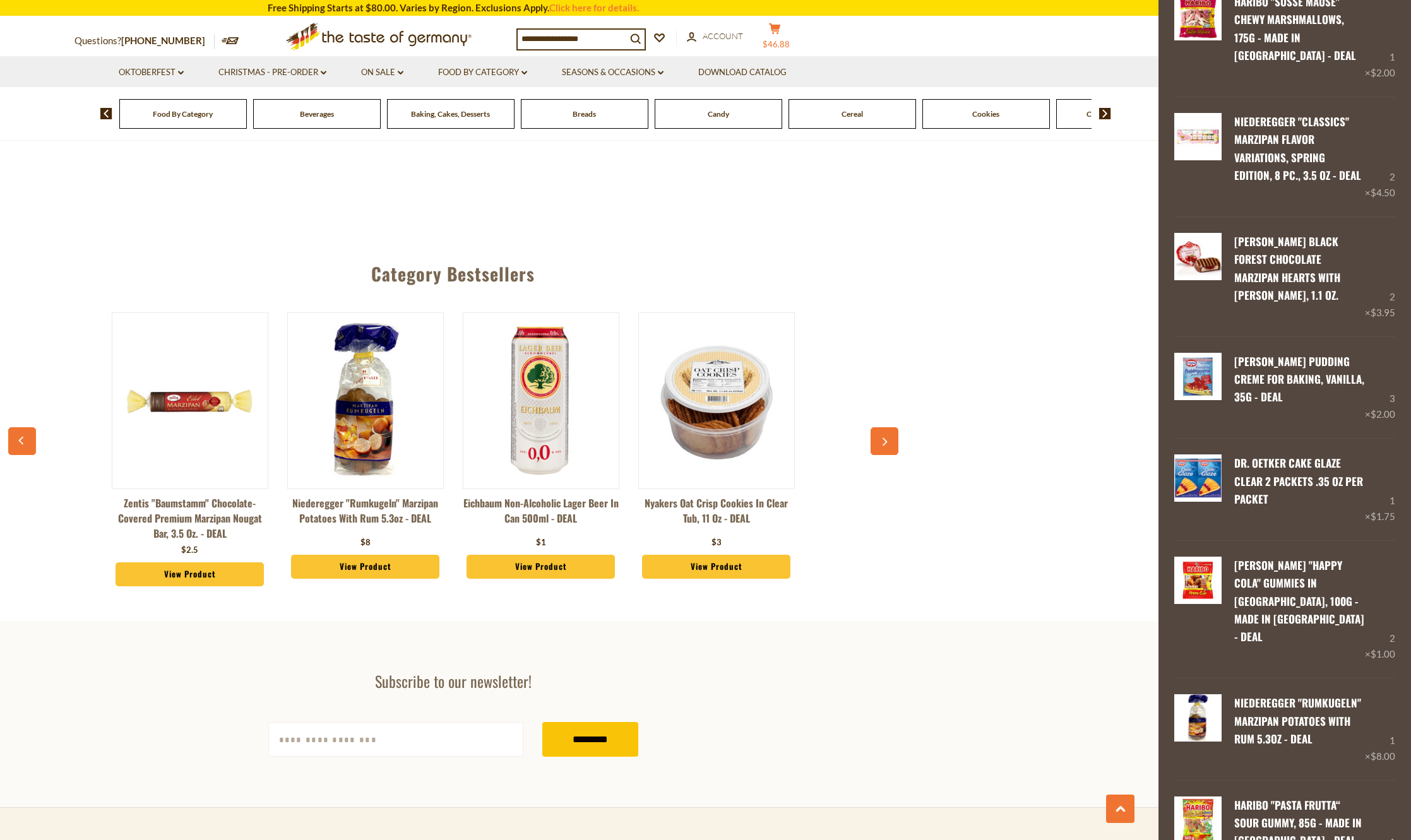
scroll to position [497, 0]
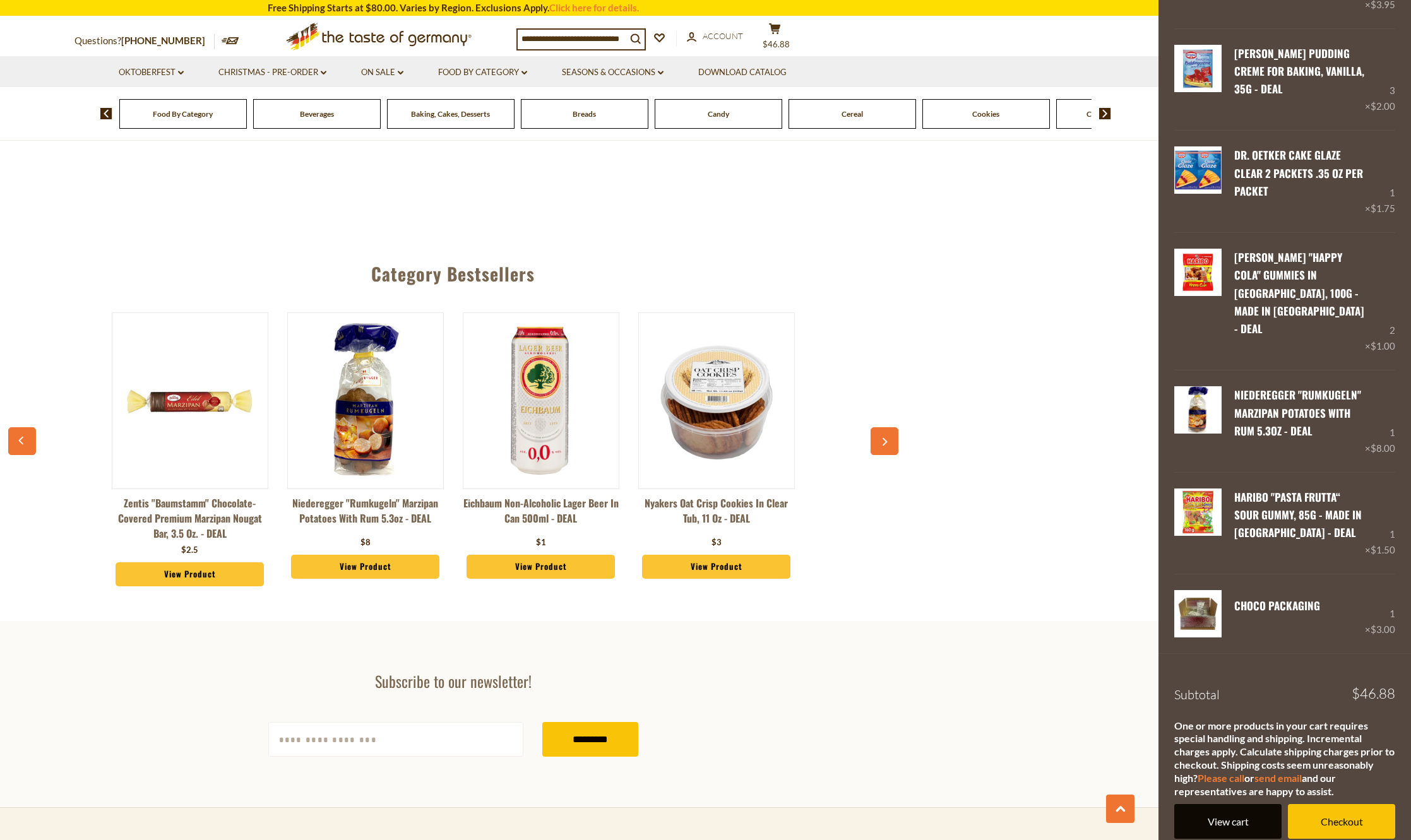
click at [1225, 804] on link "View cart" at bounding box center [1228, 822] width 108 height 35
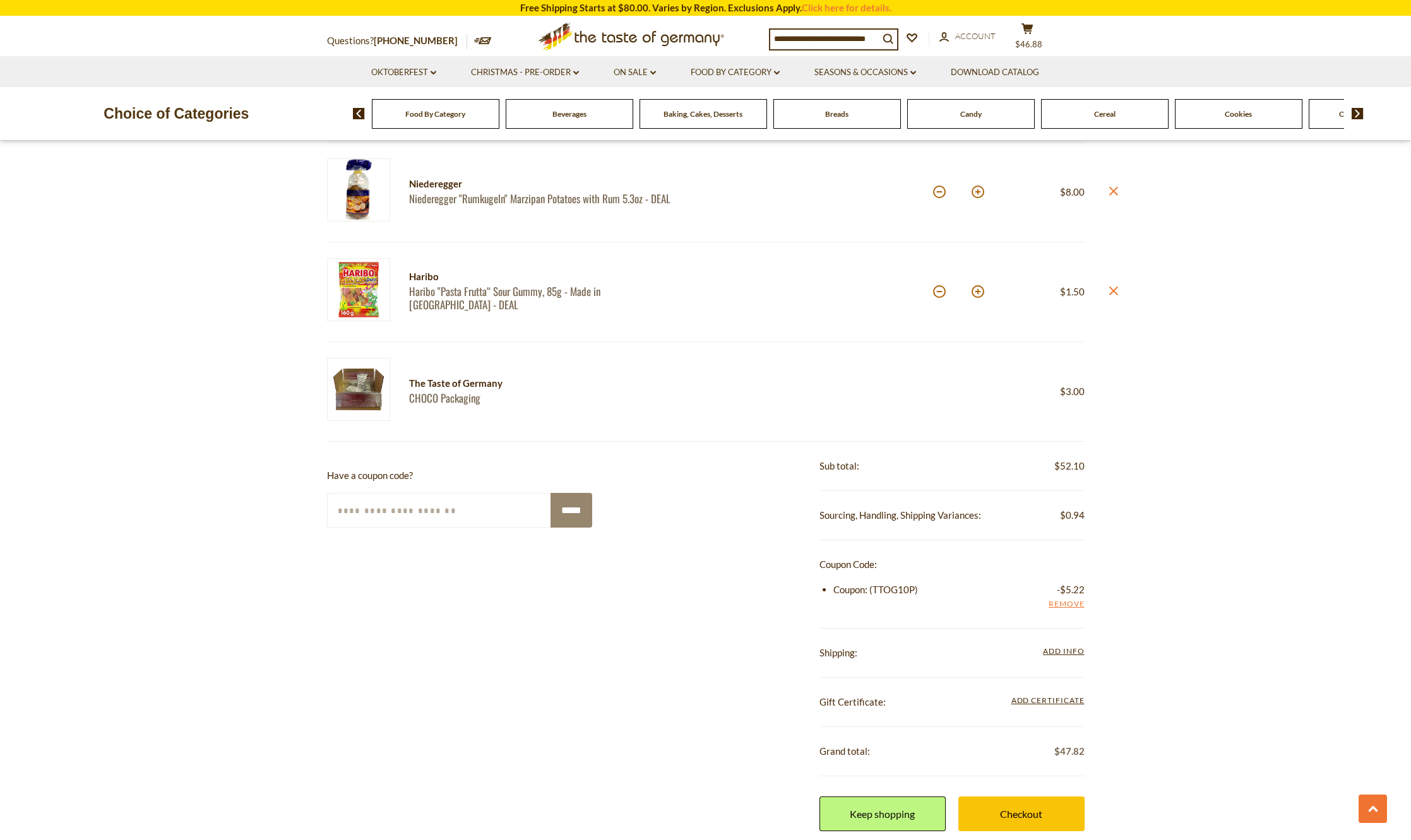
scroll to position [883, 0]
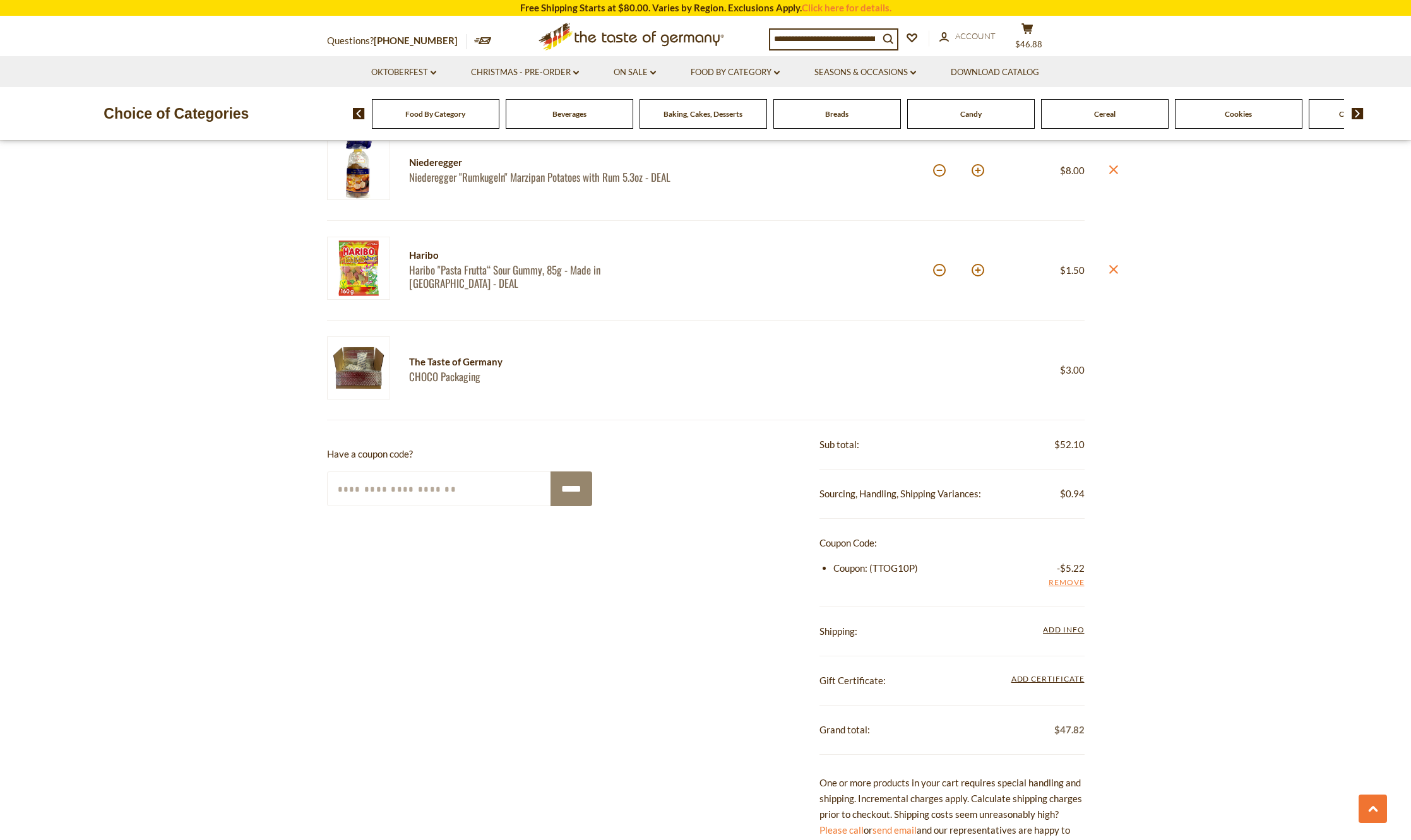
click at [1020, 765] on div "**********" at bounding box center [952, 727] width 265 height 613
click at [1052, 631] on span "Add Info" at bounding box center [1064, 629] width 41 height 9
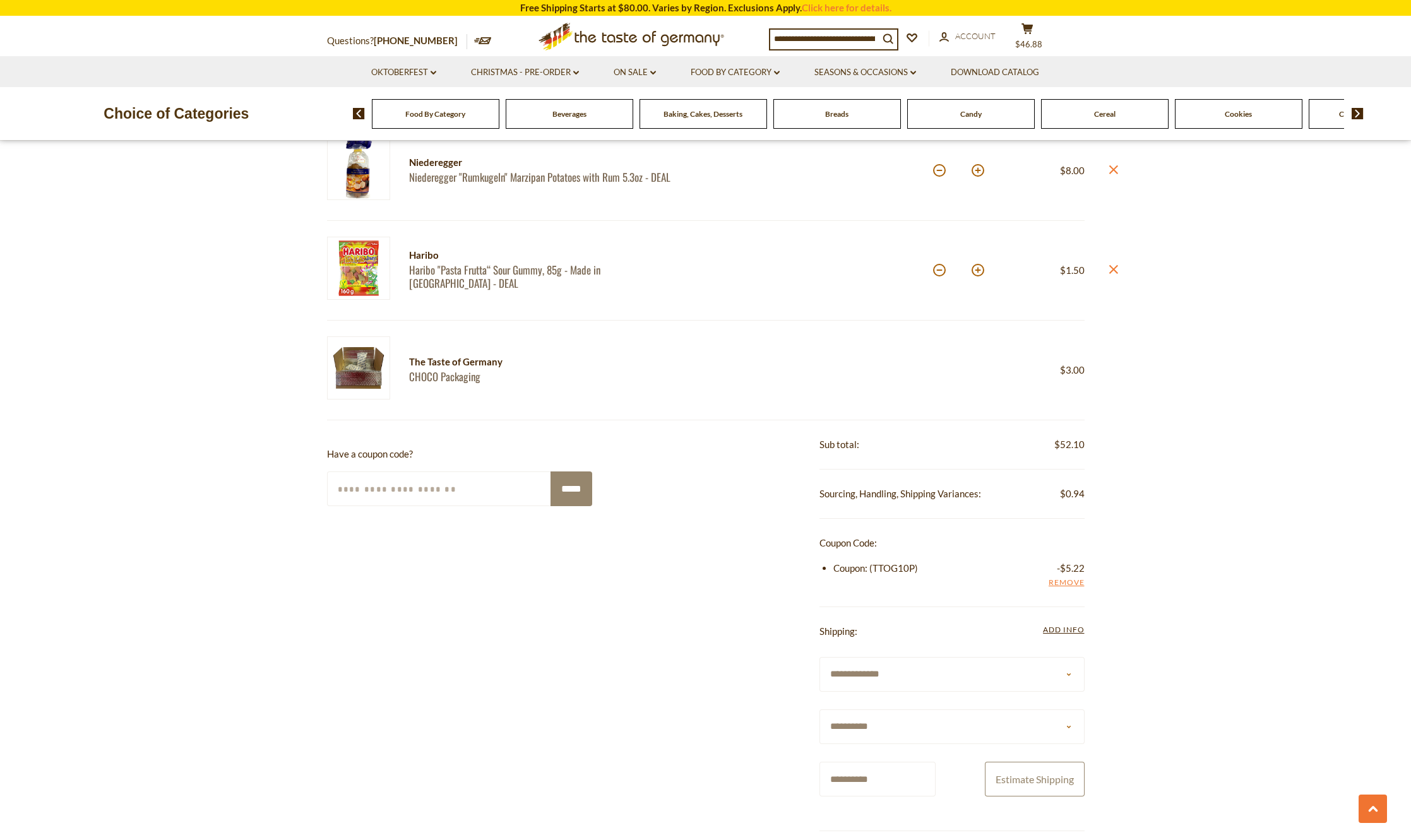
click at [1032, 774] on button "Estimate Shipping" at bounding box center [1035, 780] width 100 height 35
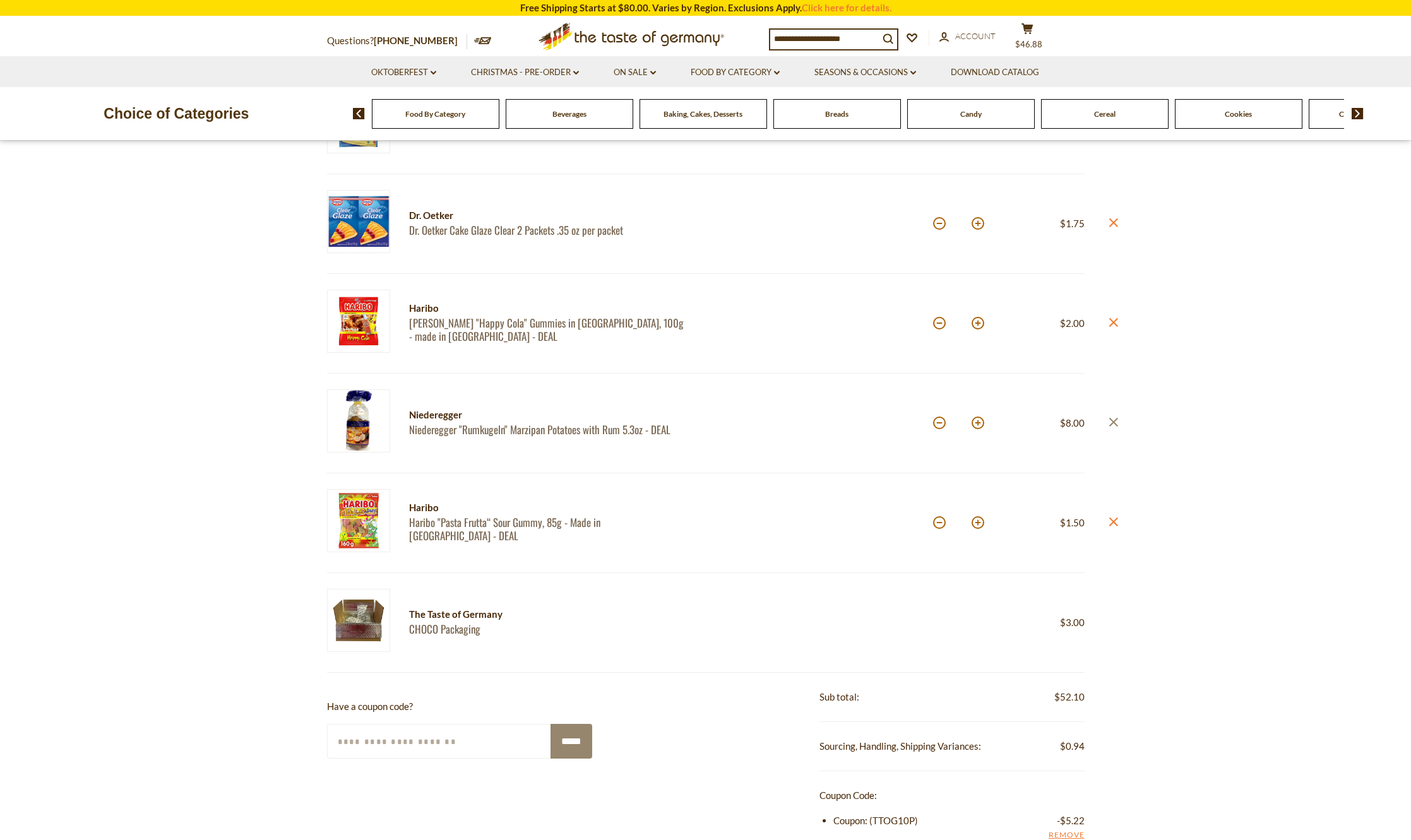
click at [1115, 417] on link "close" at bounding box center [1113, 423] width 9 height 16
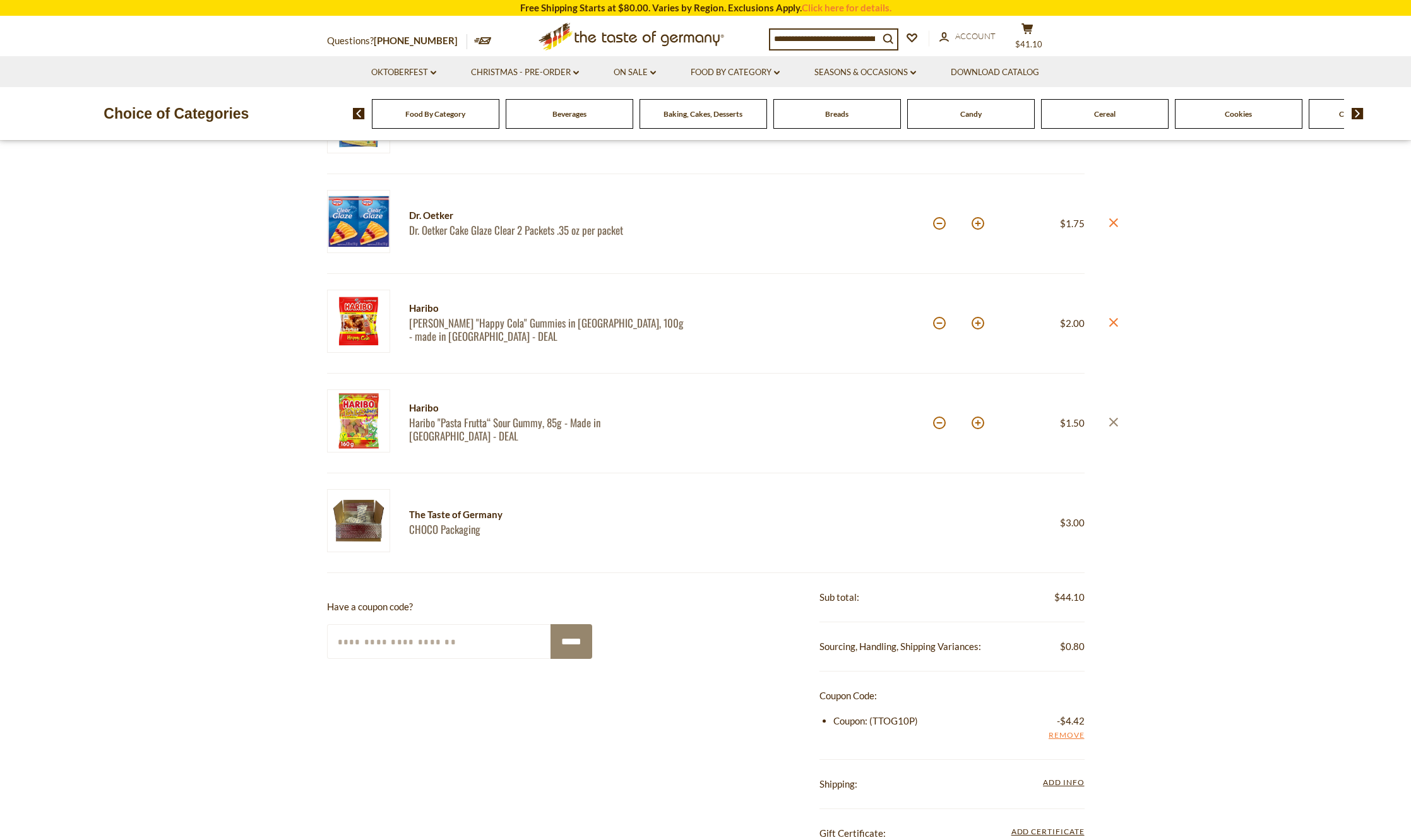
click at [1110, 420] on icon at bounding box center [1113, 423] width 9 height 9
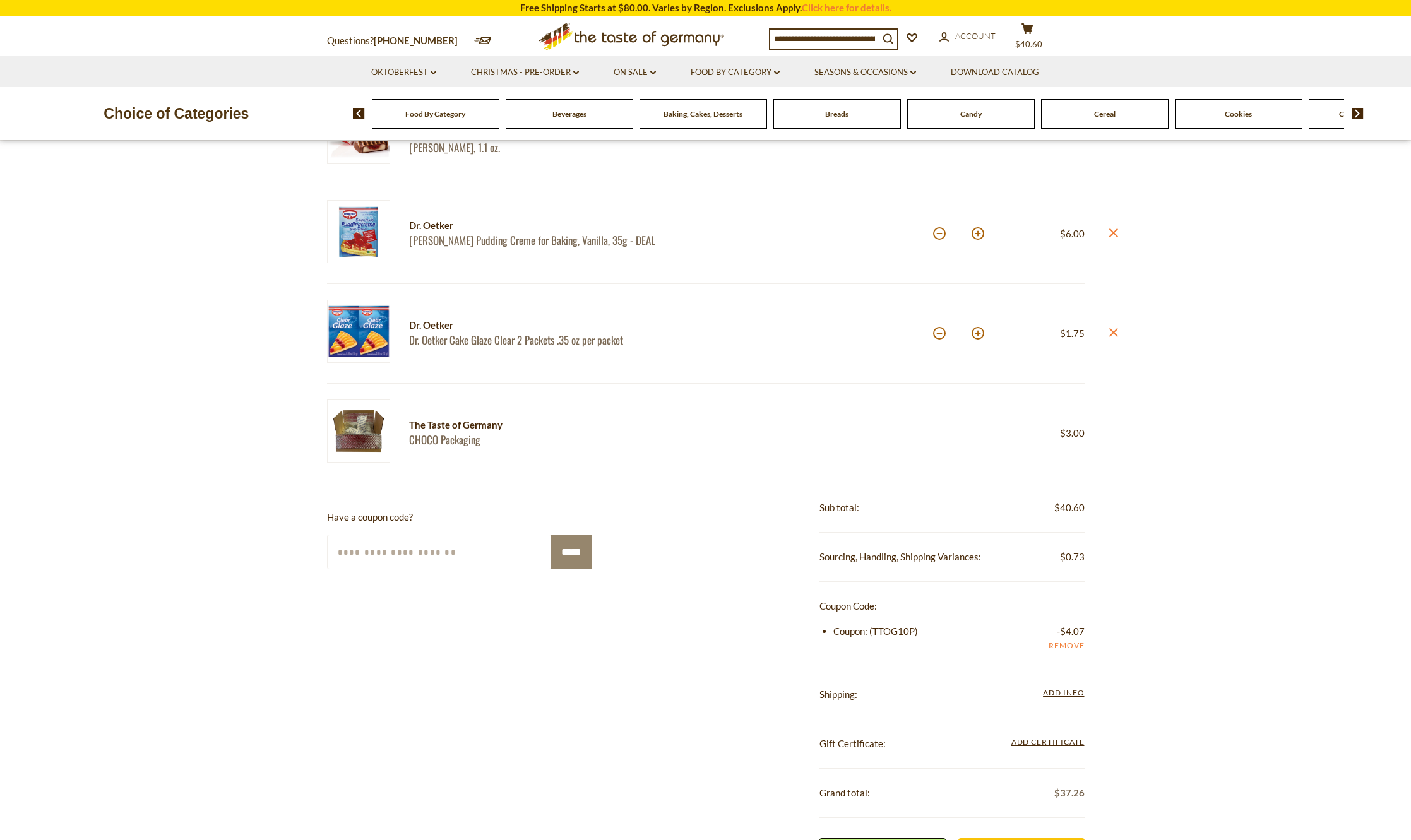
scroll to position [568, 0]
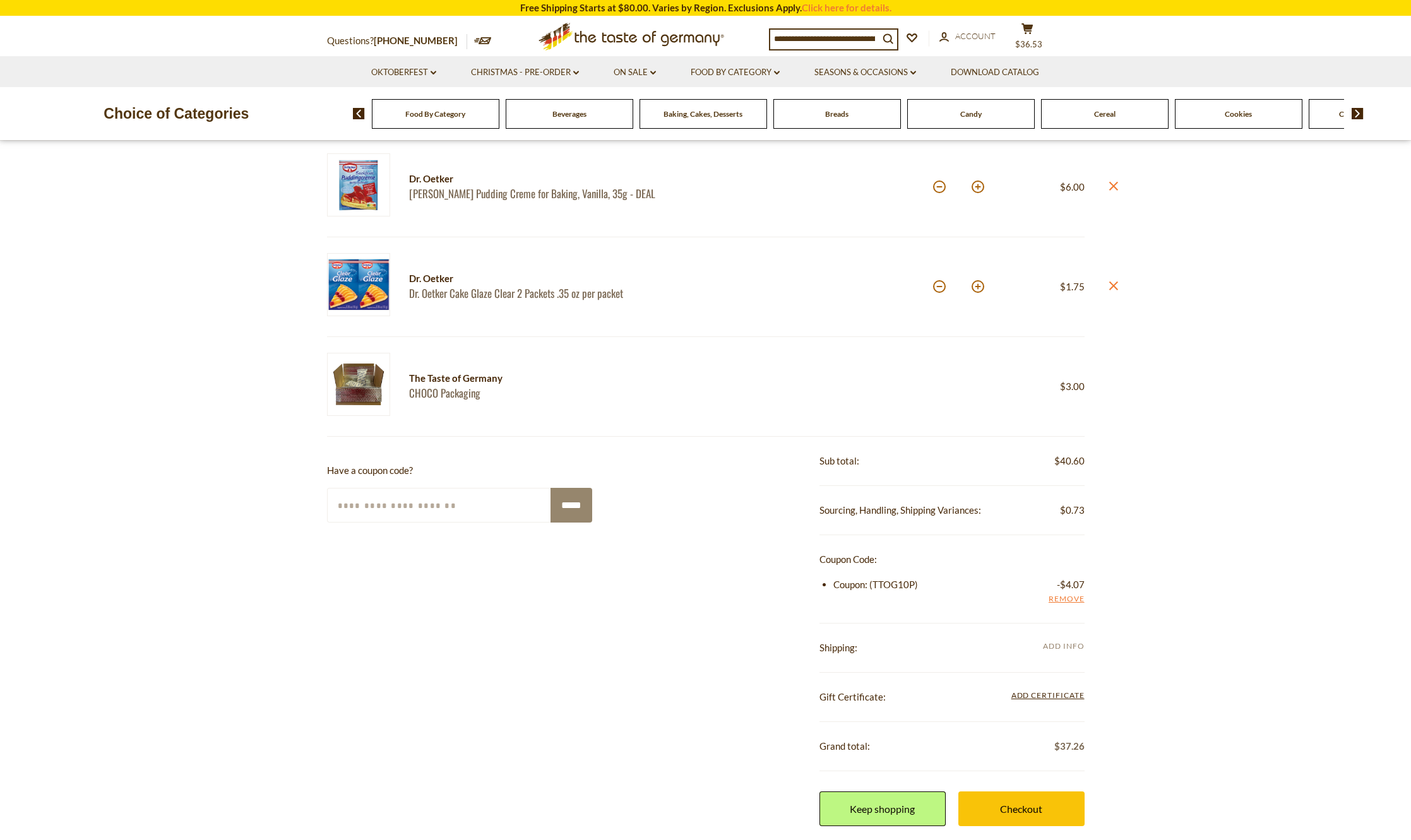
click at [1051, 651] on span "Add Info" at bounding box center [1064, 647] width 41 height 14
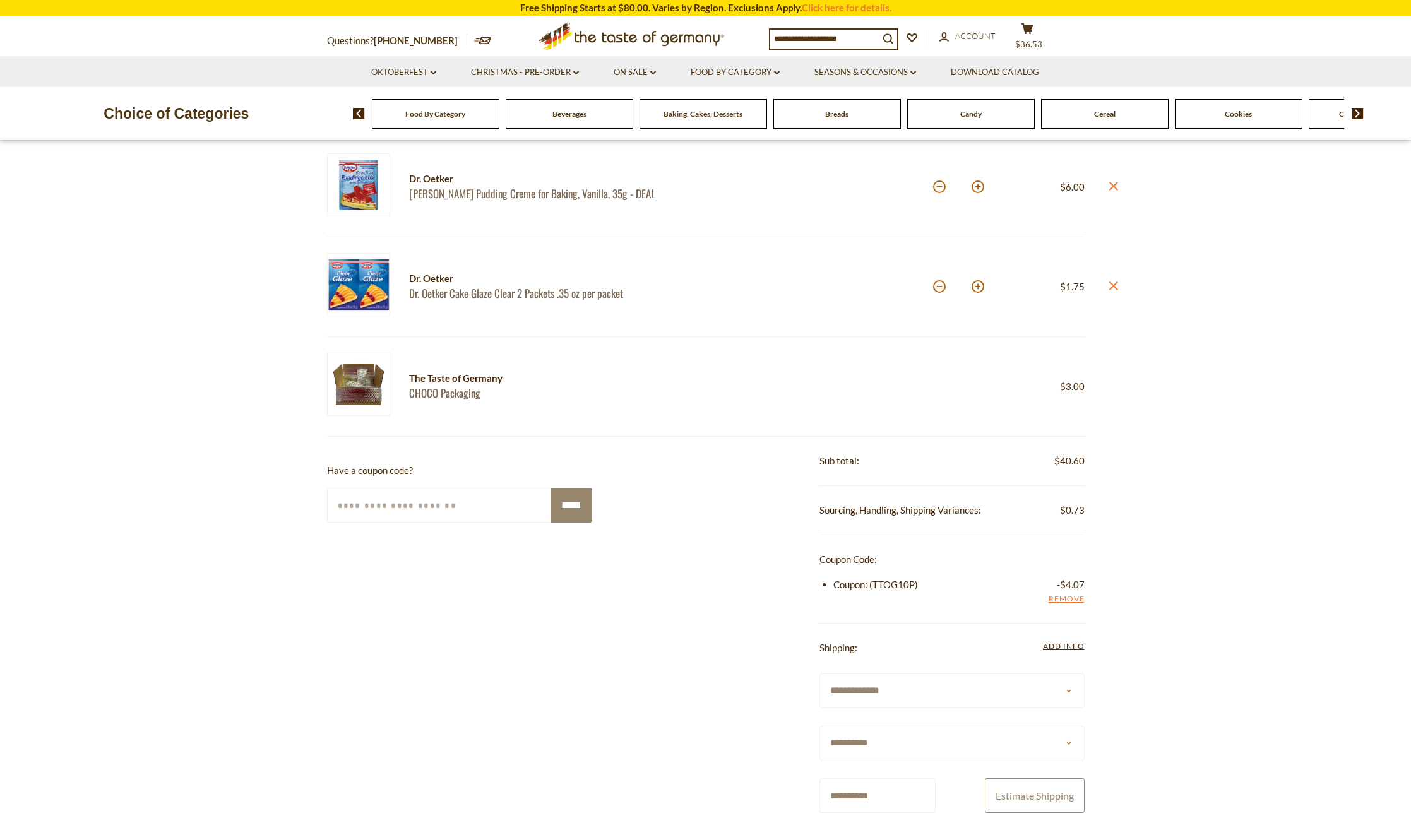
click at [1026, 787] on button "Estimate Shipping" at bounding box center [1035, 796] width 100 height 35
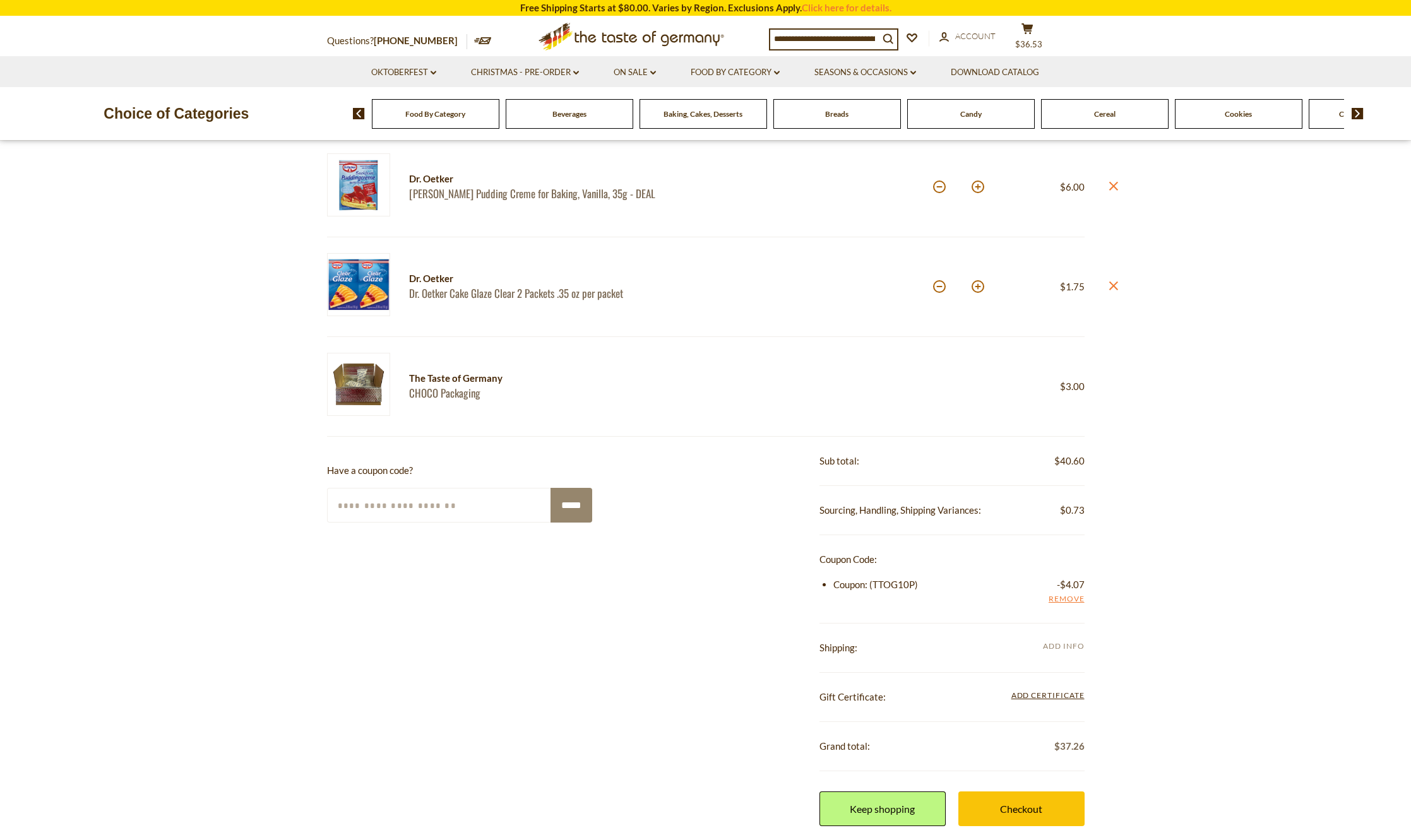
click at [1062, 648] on span "Add Info" at bounding box center [1064, 646] width 41 height 9
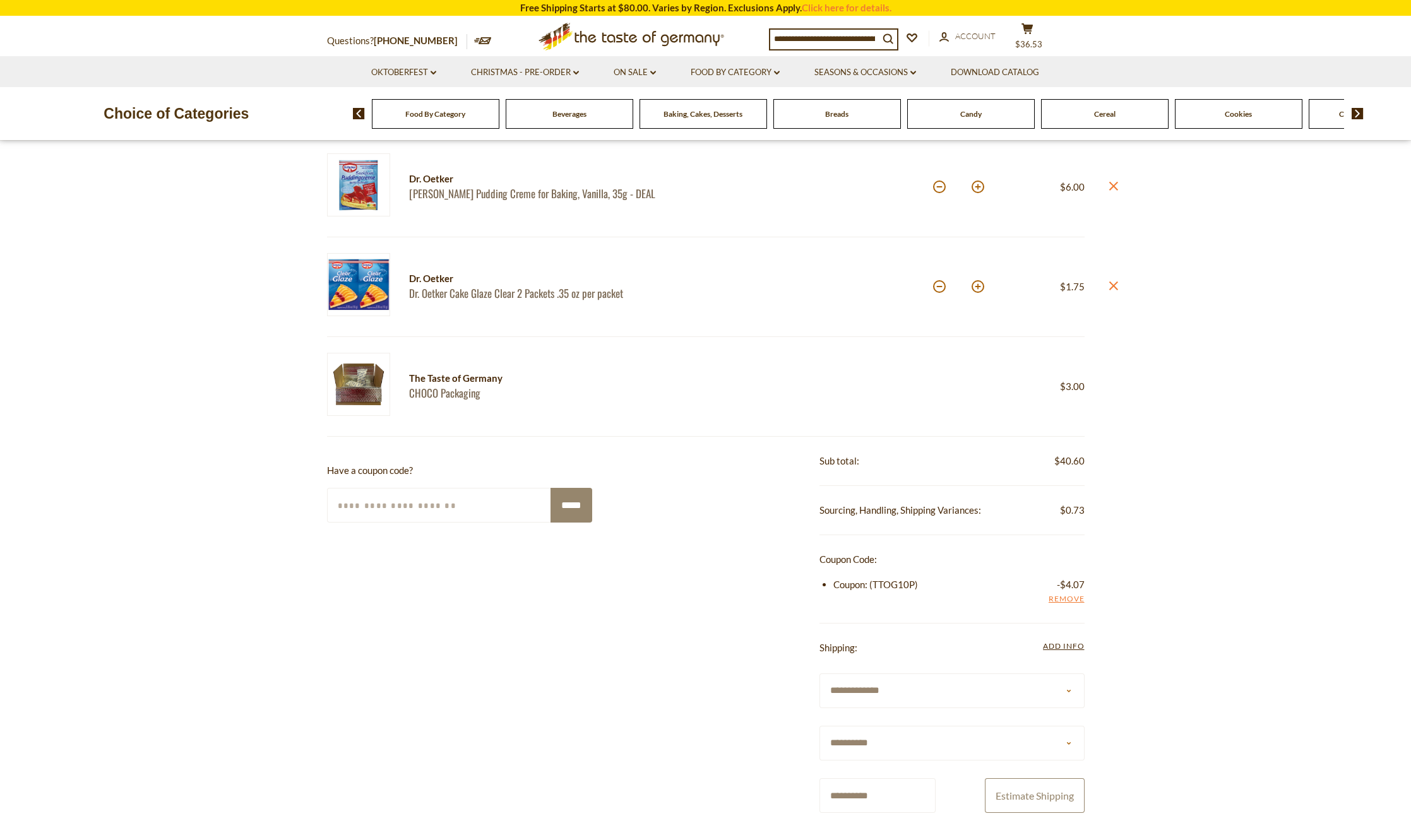
click at [1032, 790] on button "Estimate Shipping" at bounding box center [1035, 796] width 100 height 35
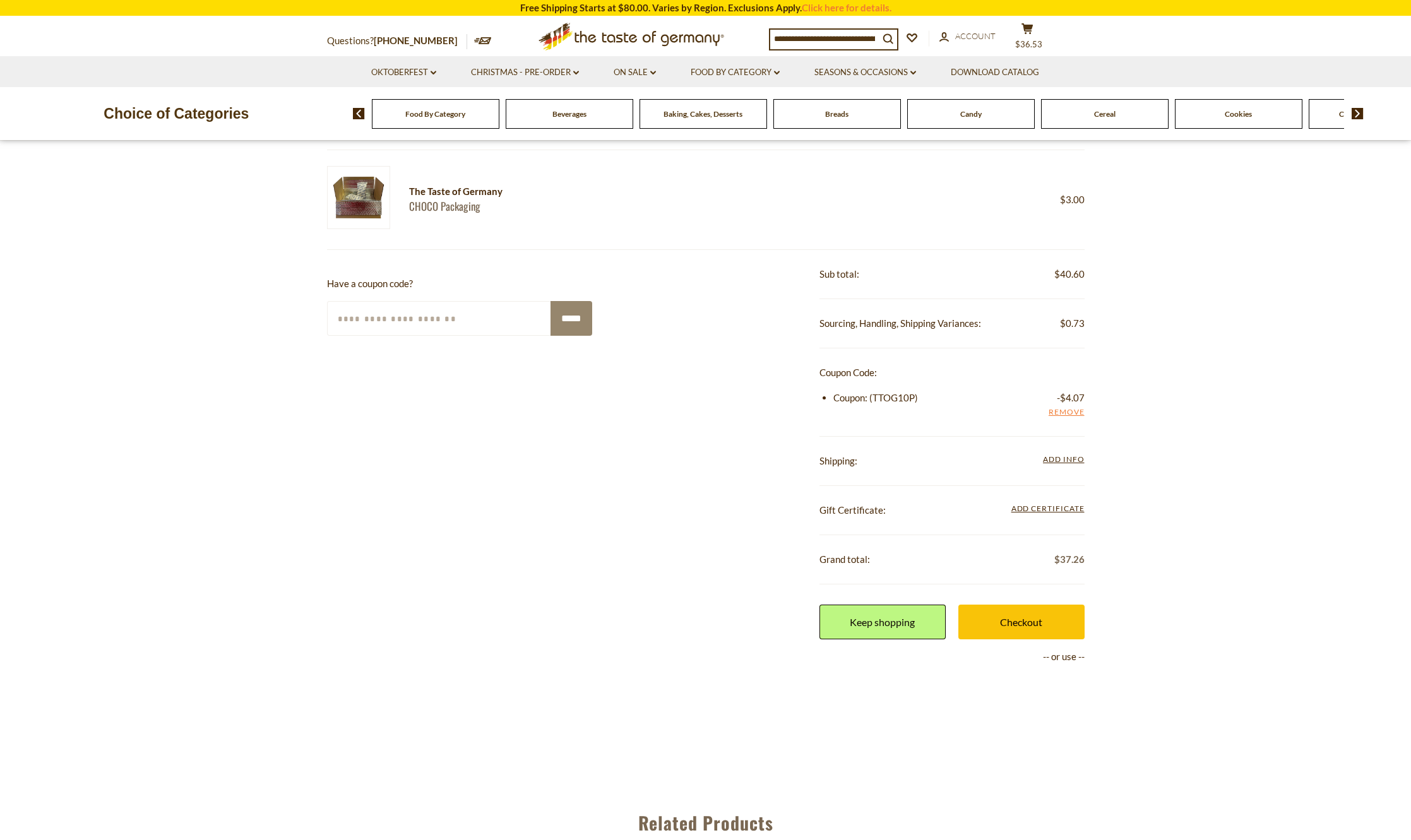
scroll to position [821, 0]
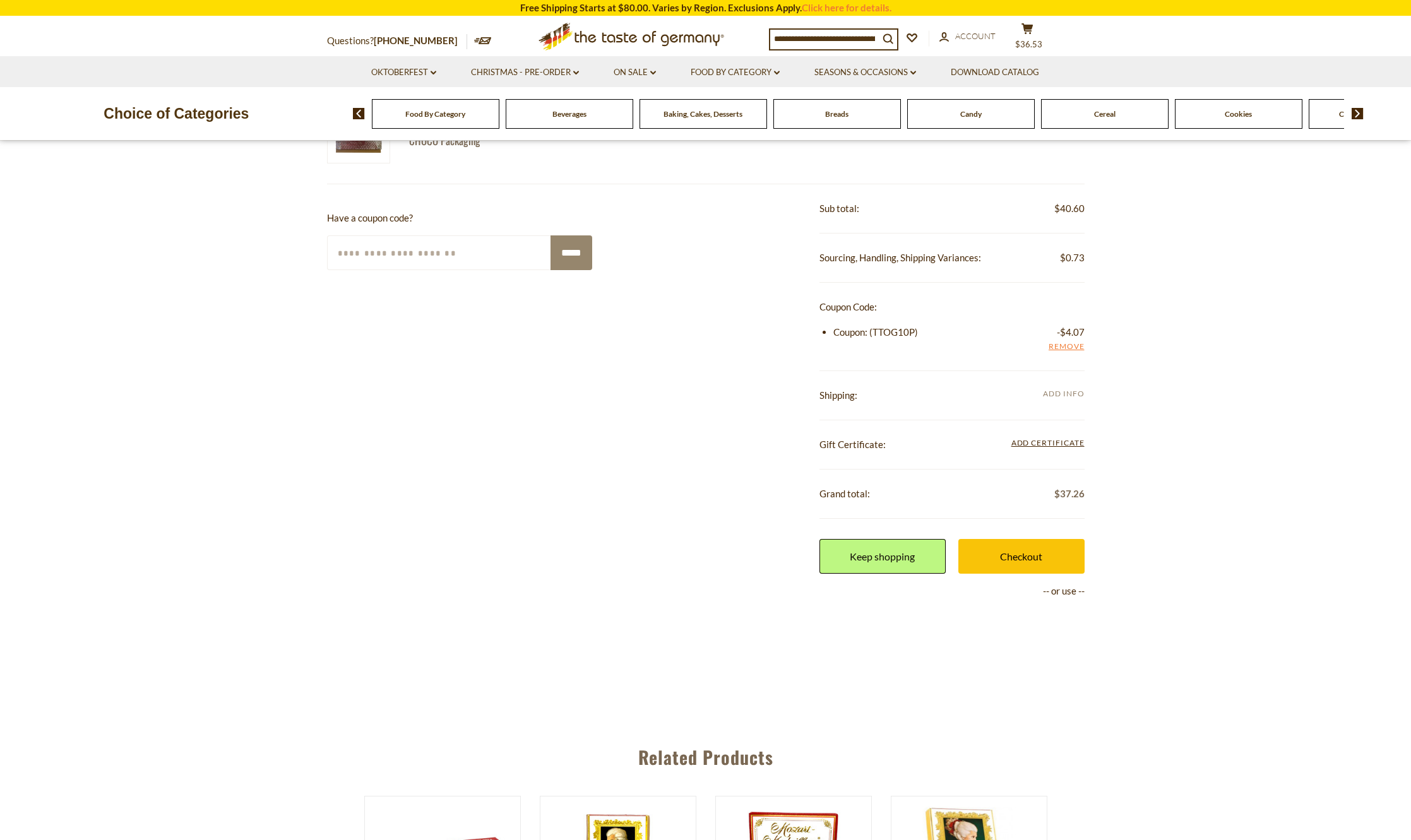
drag, startPoint x: 1038, startPoint y: 405, endPoint x: 1048, endPoint y: 394, distance: 14.9
click at [1048, 394] on span "Add Info" at bounding box center [1064, 394] width 41 height 9
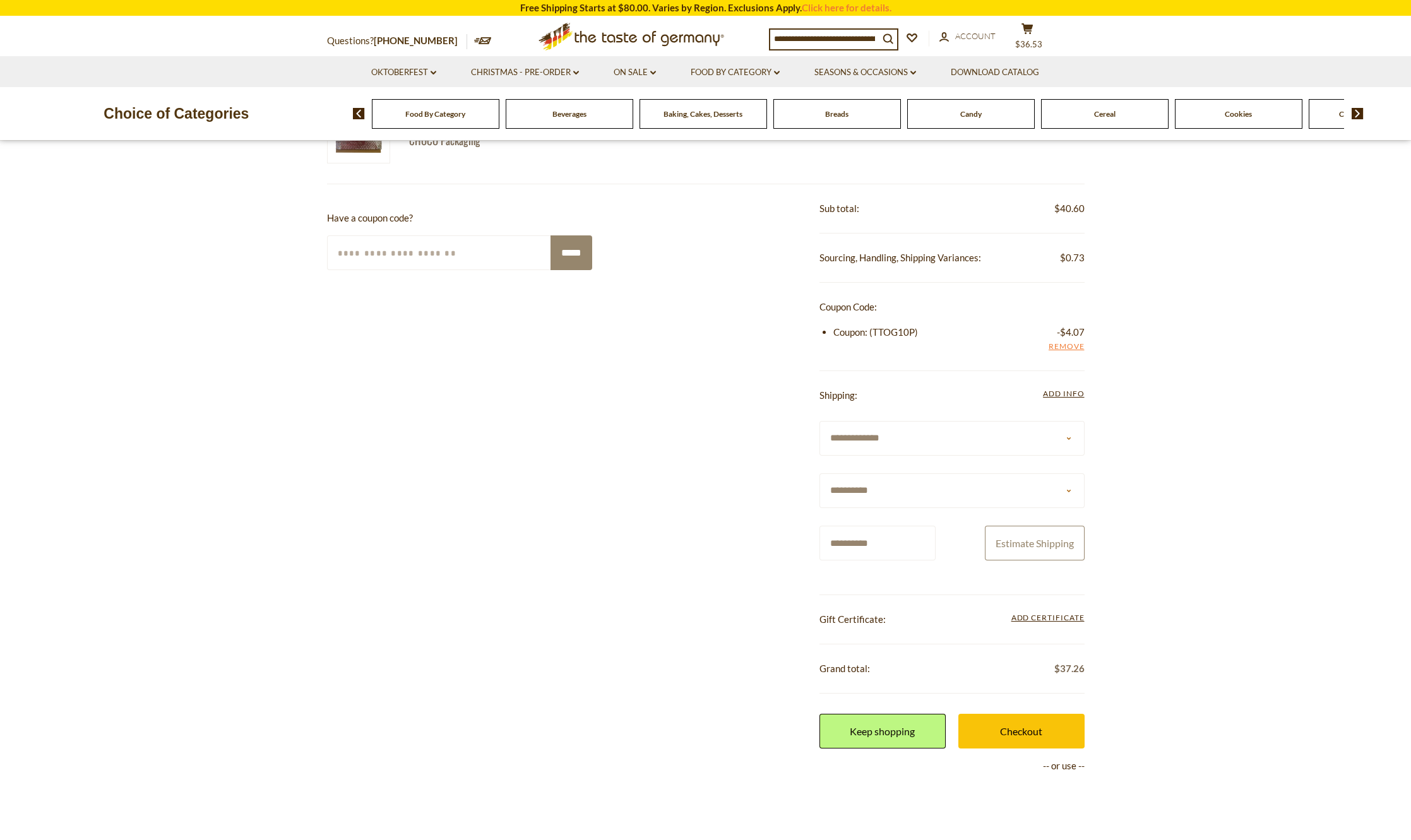
click at [1033, 537] on button "Estimate Shipping" at bounding box center [1035, 543] width 100 height 35
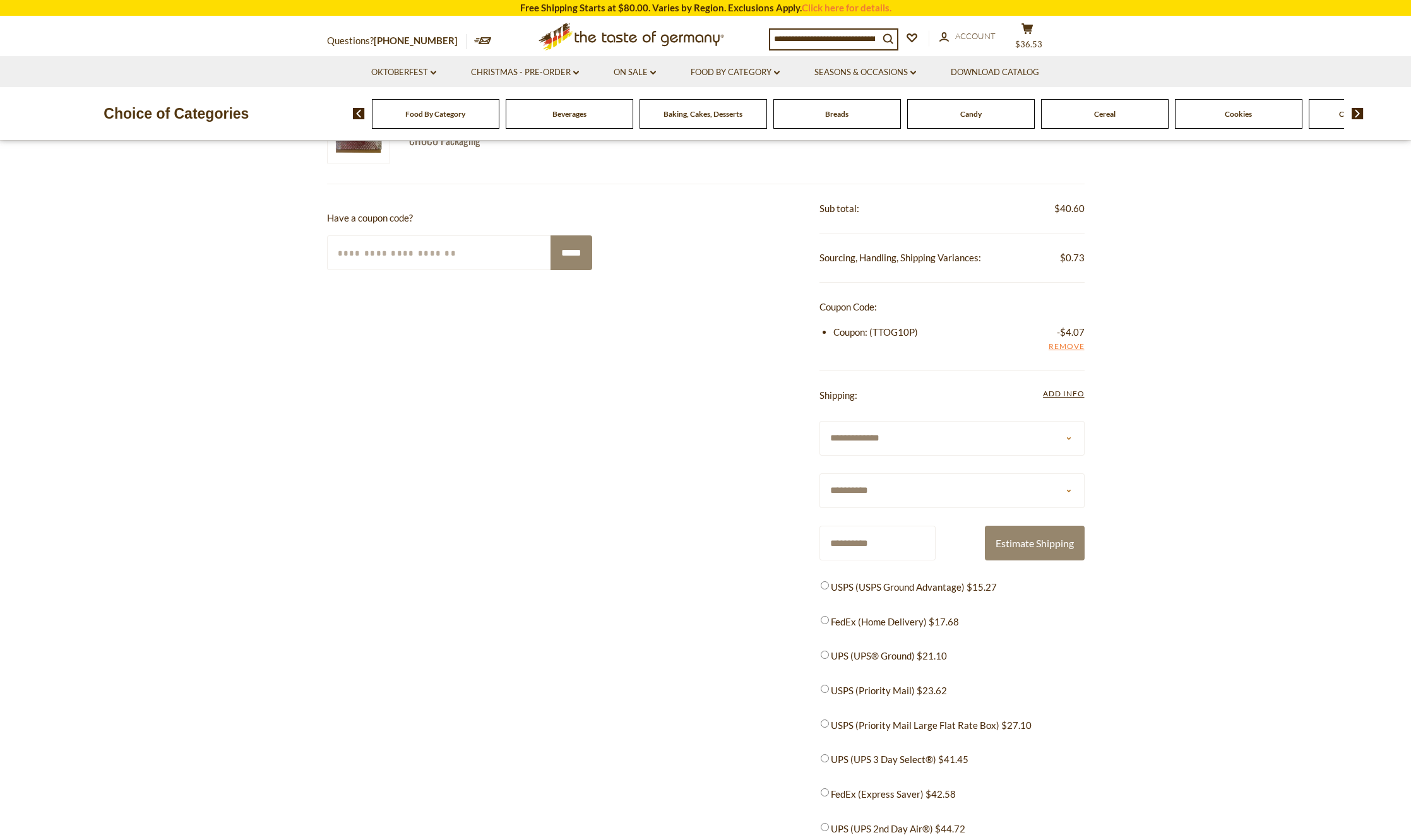
click at [675, 650] on div "**********" at bounding box center [706, 753] width 758 height 1138
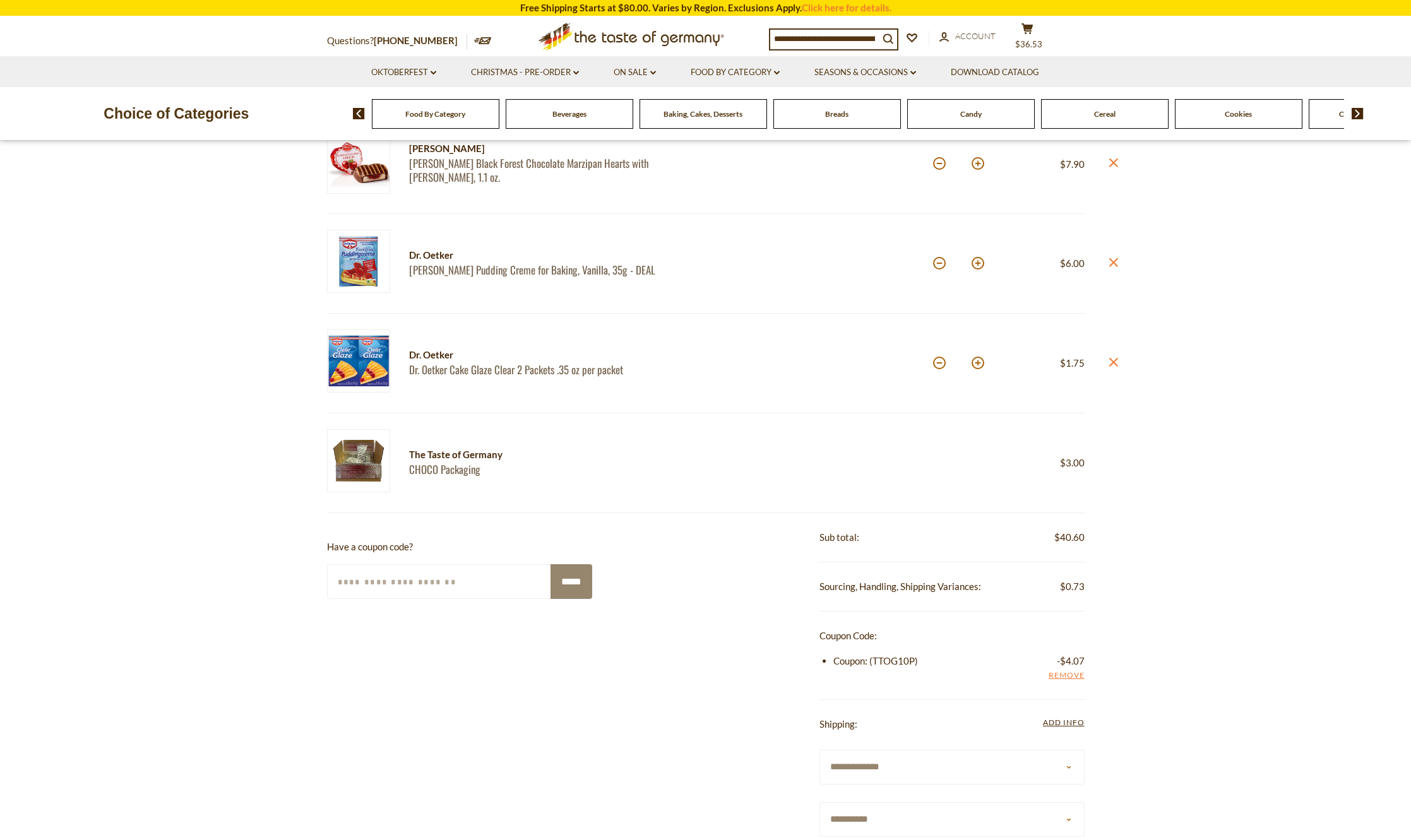
scroll to position [316, 0]
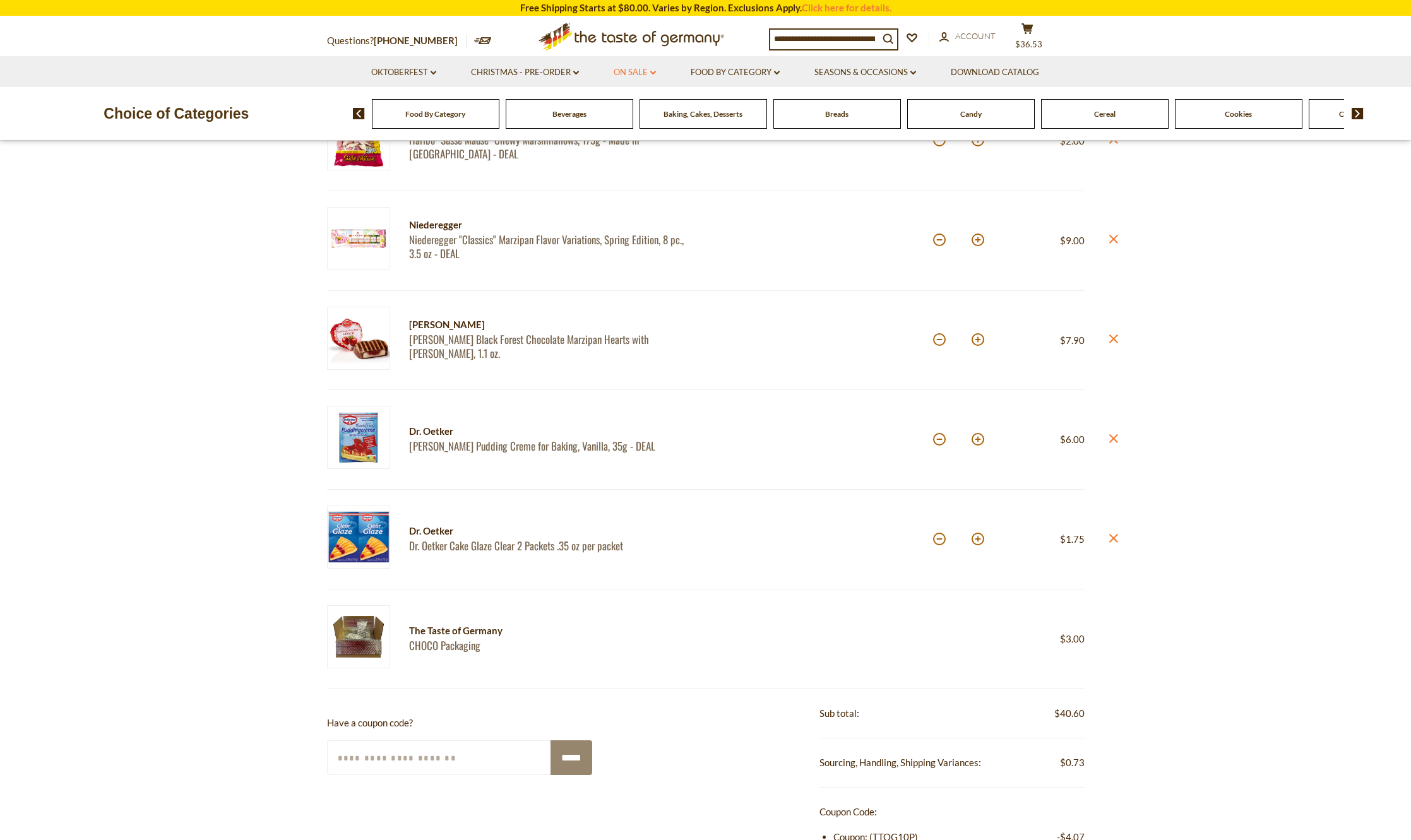
click at [646, 70] on link "On Sale dropdown_arrow" at bounding box center [634, 72] width 42 height 14
click at [641, 150] on link "Discount Deals" at bounding box center [638, 149] width 63 height 18
click at [639, 166] on link "All Discount Deals" at bounding box center [651, 167] width 76 height 11
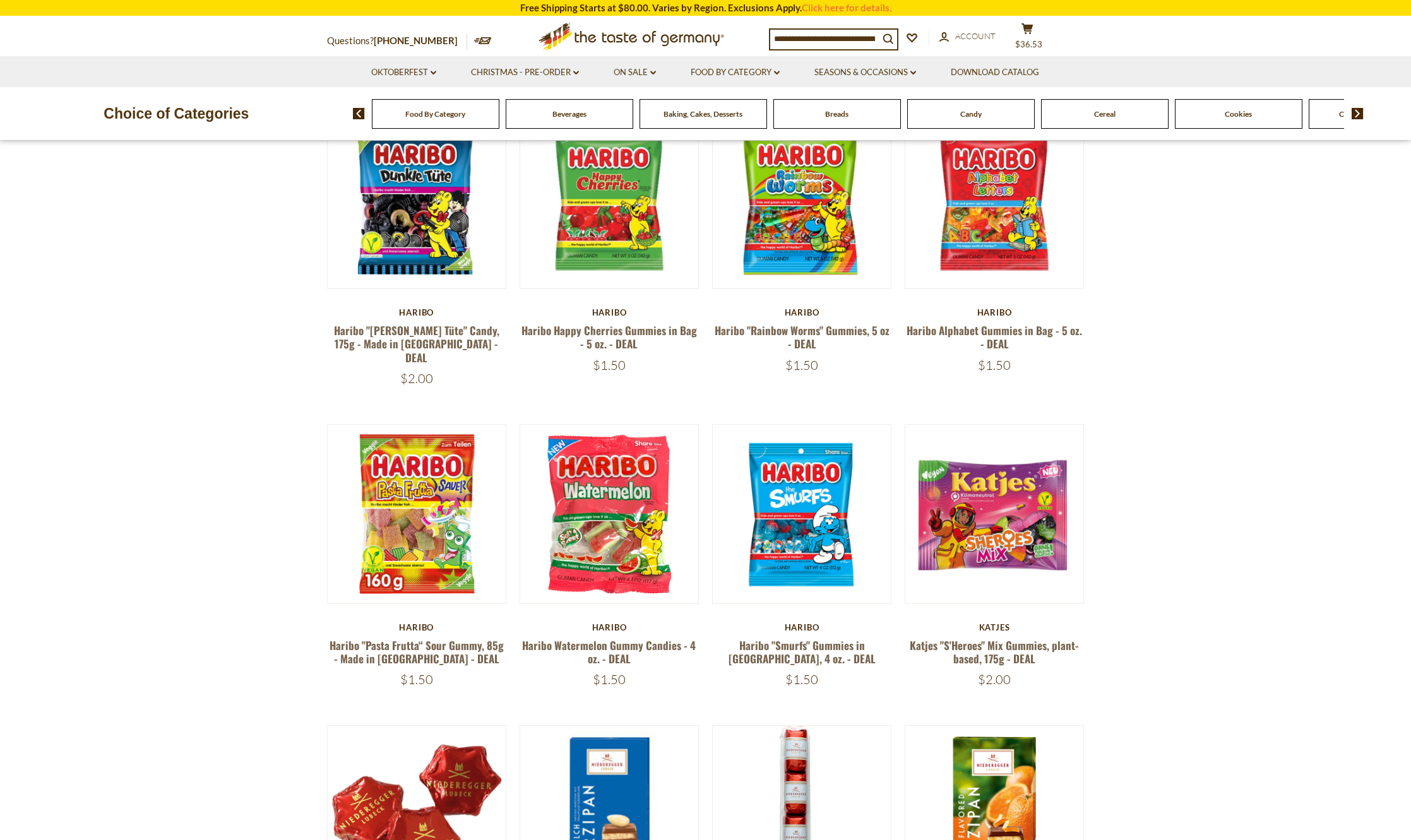
scroll to position [947, 0]
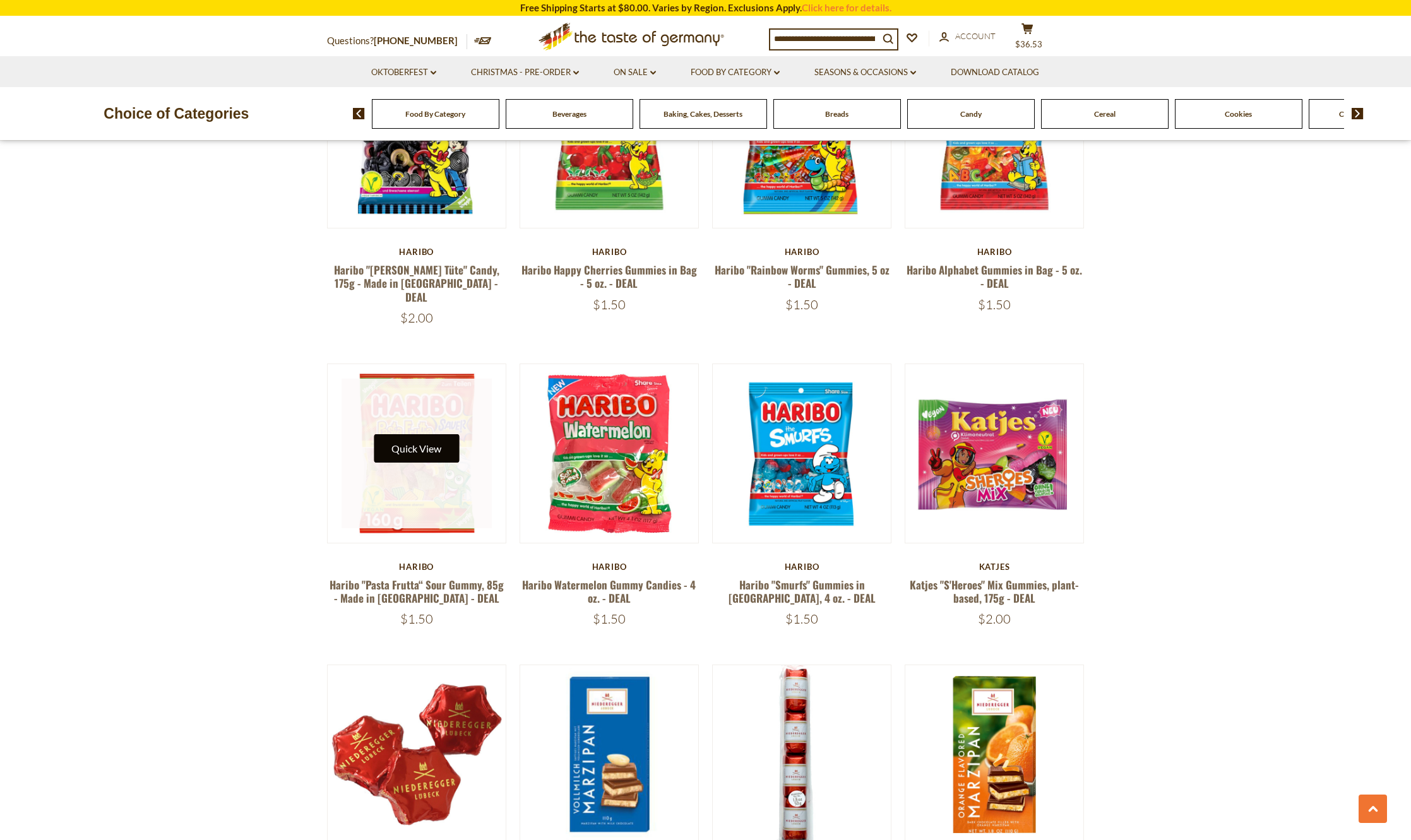
click at [418, 434] on button "Quick View" at bounding box center [417, 448] width 85 height 28
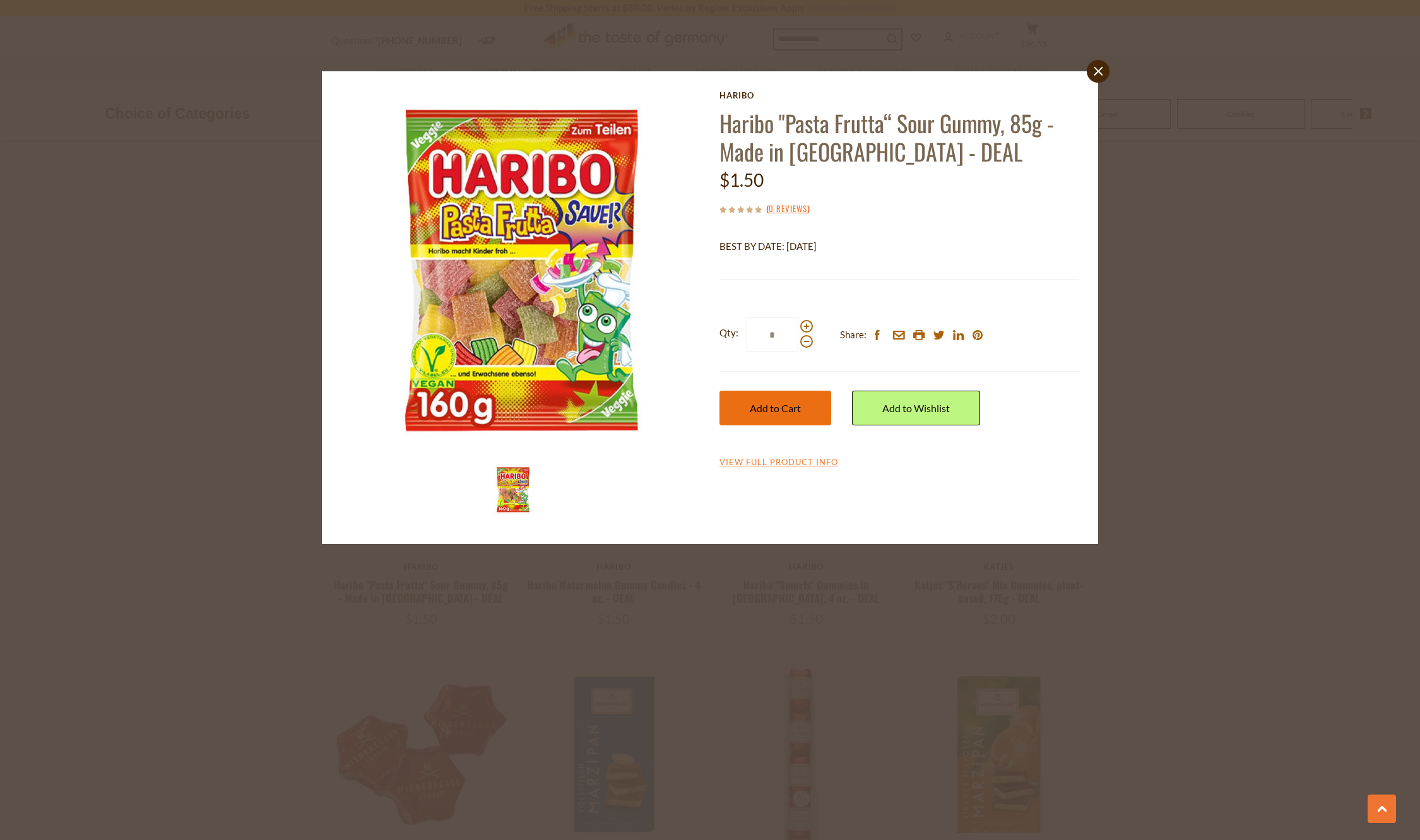
click at [759, 416] on button "Add to Cart" at bounding box center [775, 408] width 111 height 35
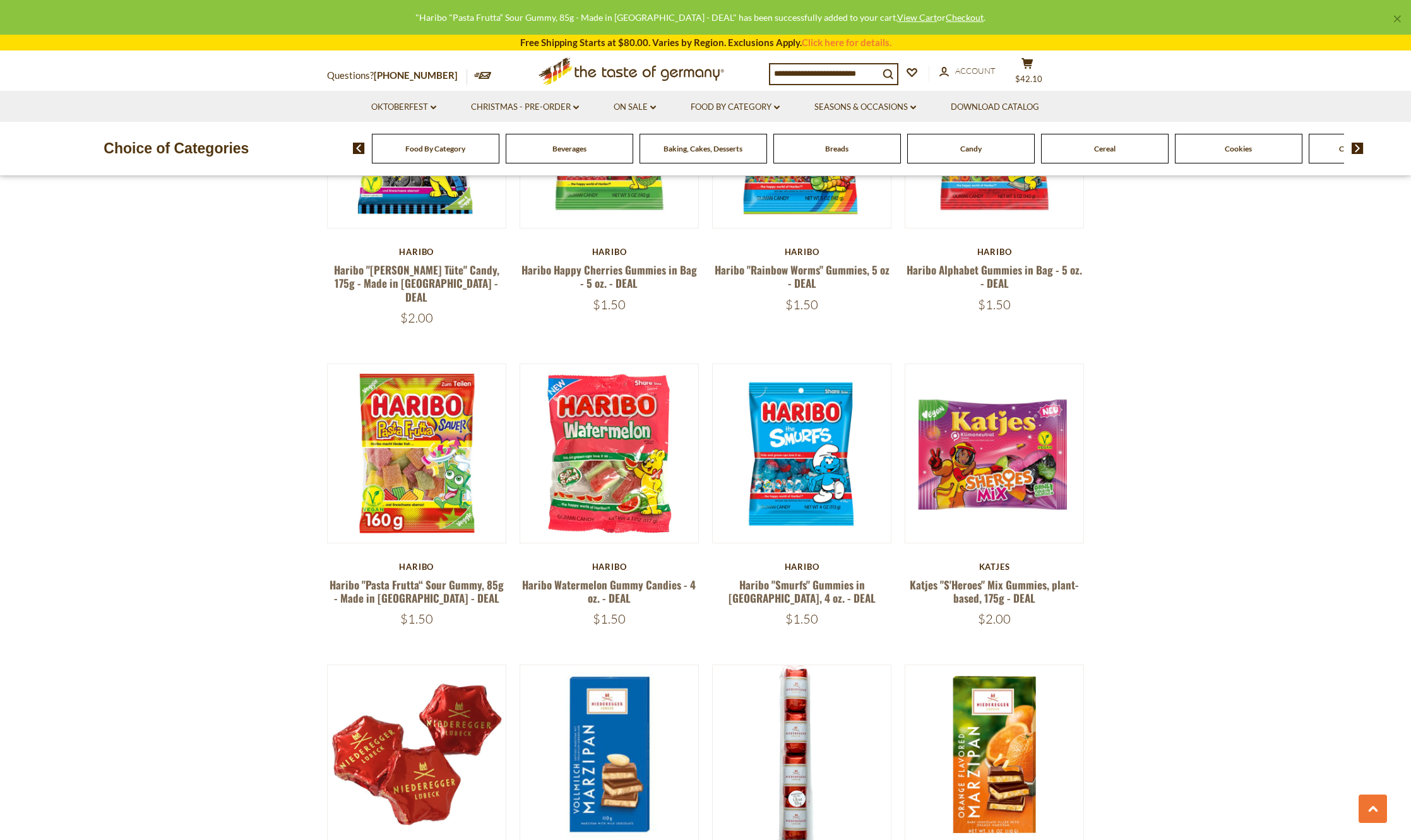
click at [1245, 437] on section "**********" at bounding box center [705, 796] width 1411 height 3190
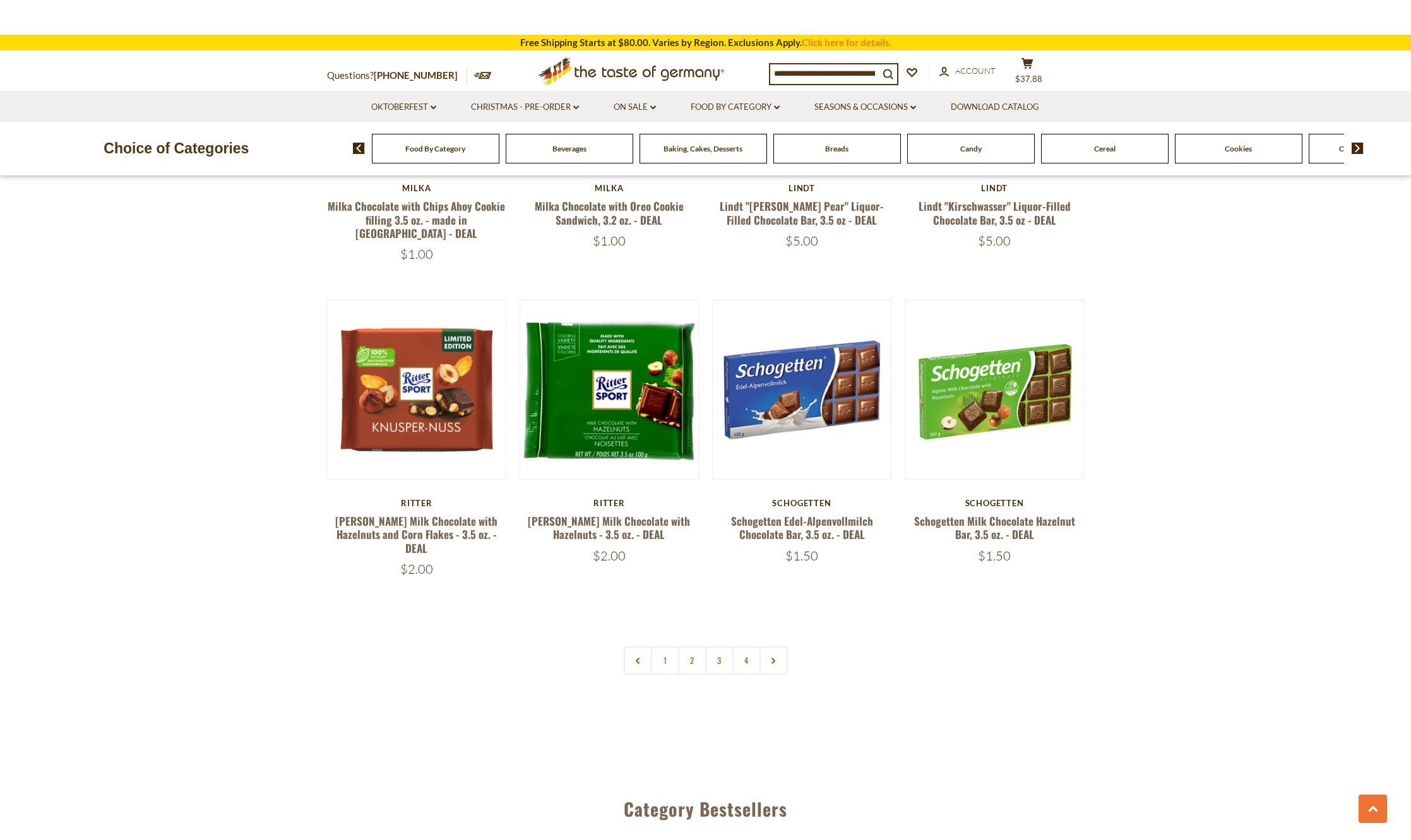
scroll to position [2651, 0]
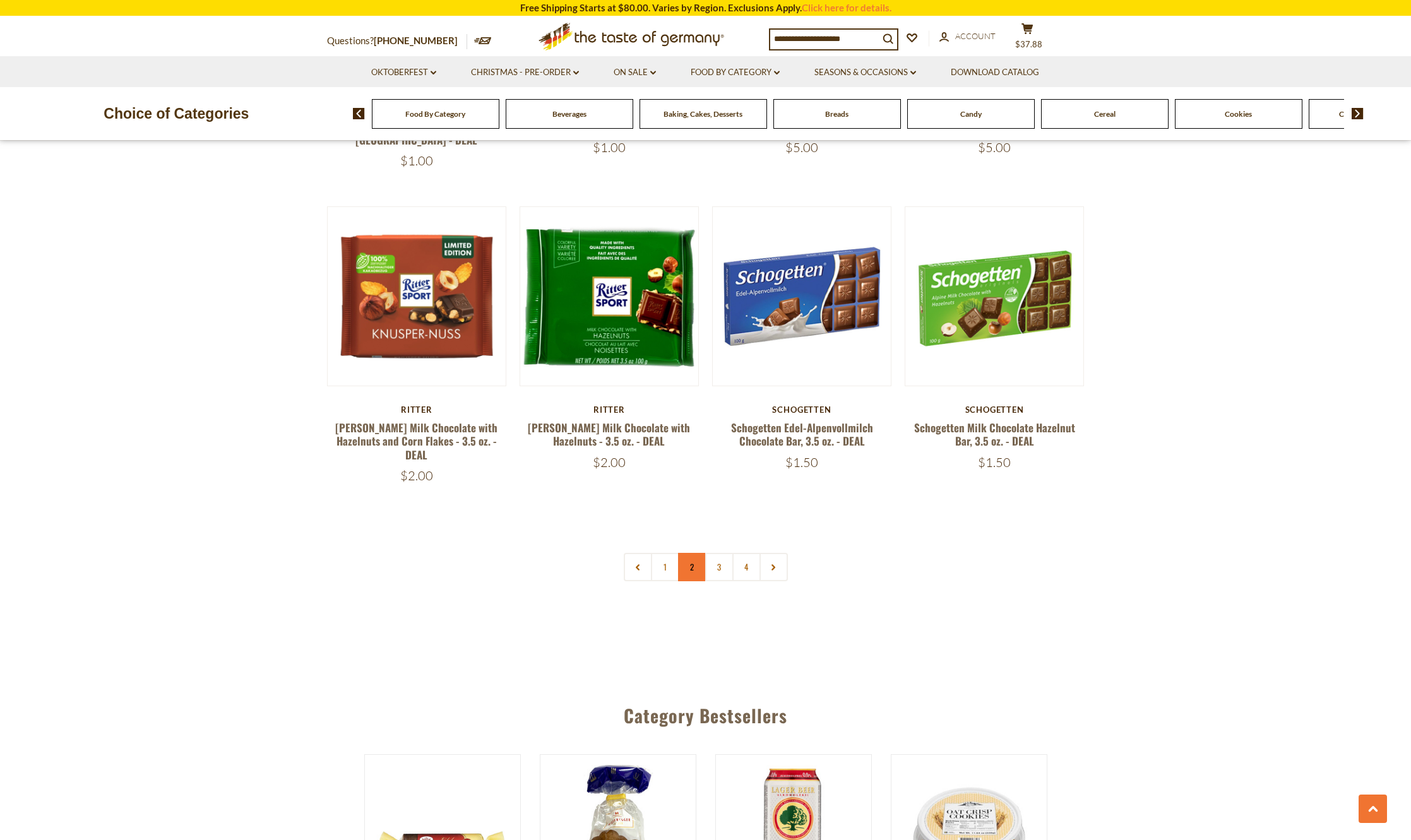
click at [692, 553] on link "2" at bounding box center [692, 567] width 28 height 28
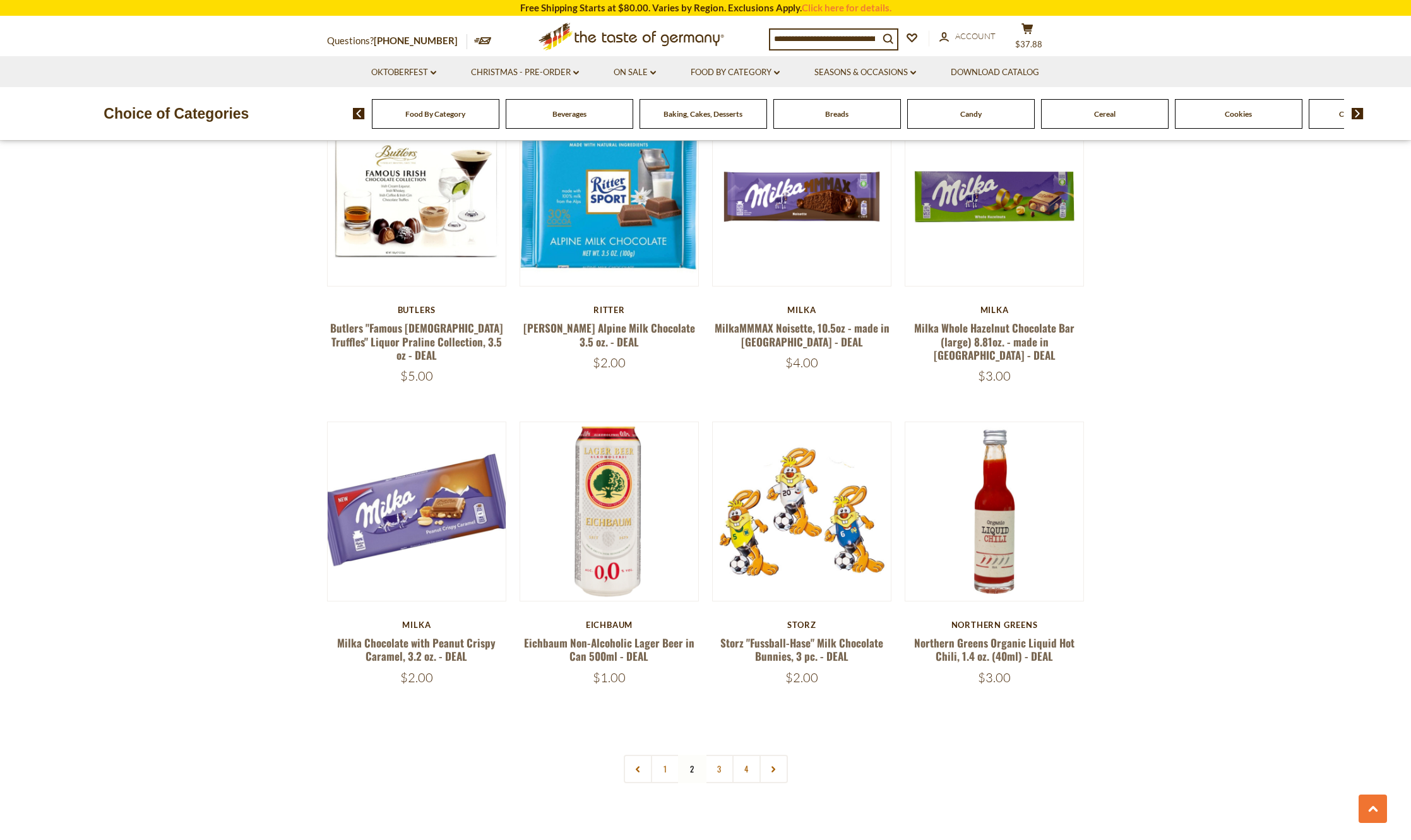
scroll to position [2565, 0]
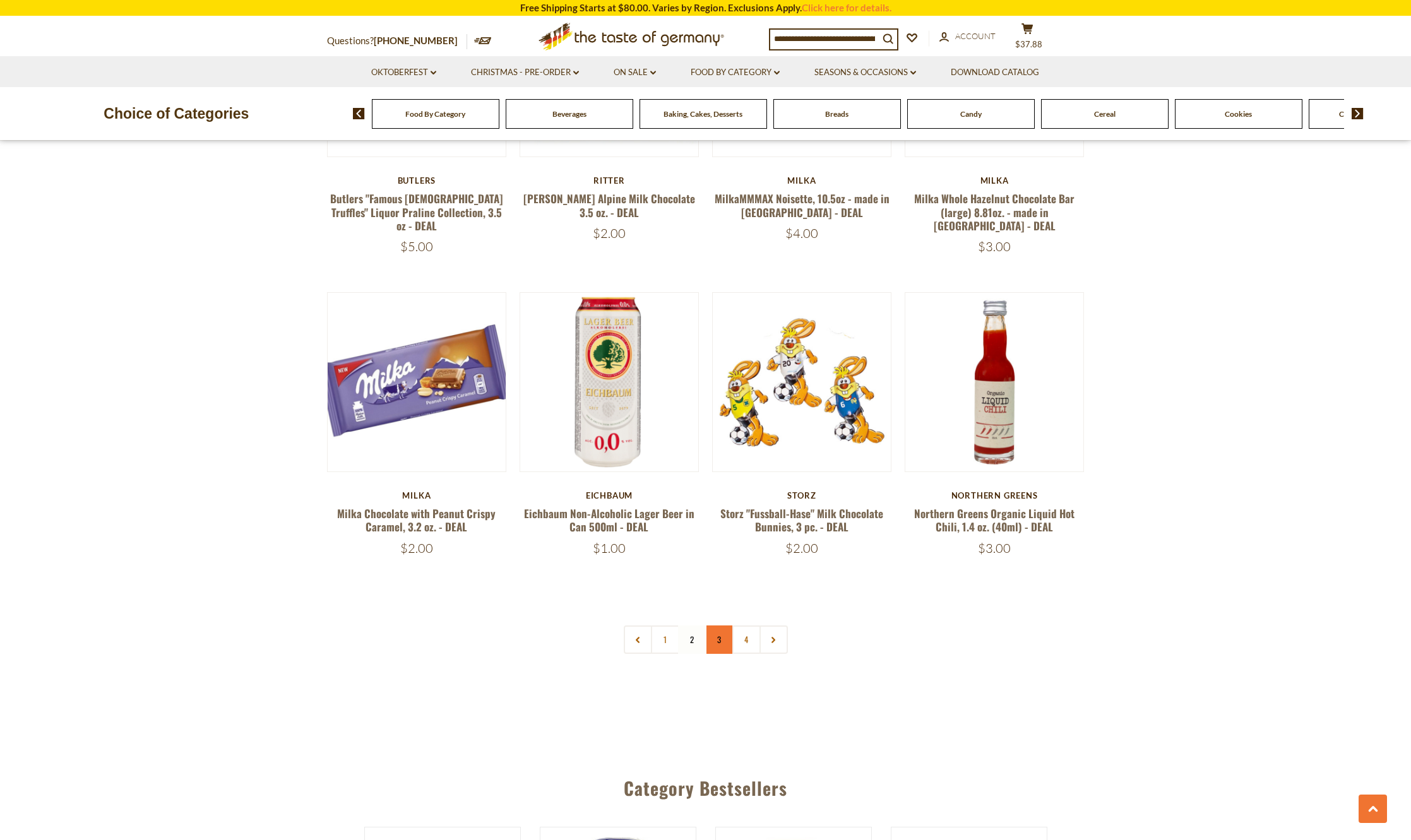
click at [720, 626] on link "3" at bounding box center [719, 639] width 28 height 28
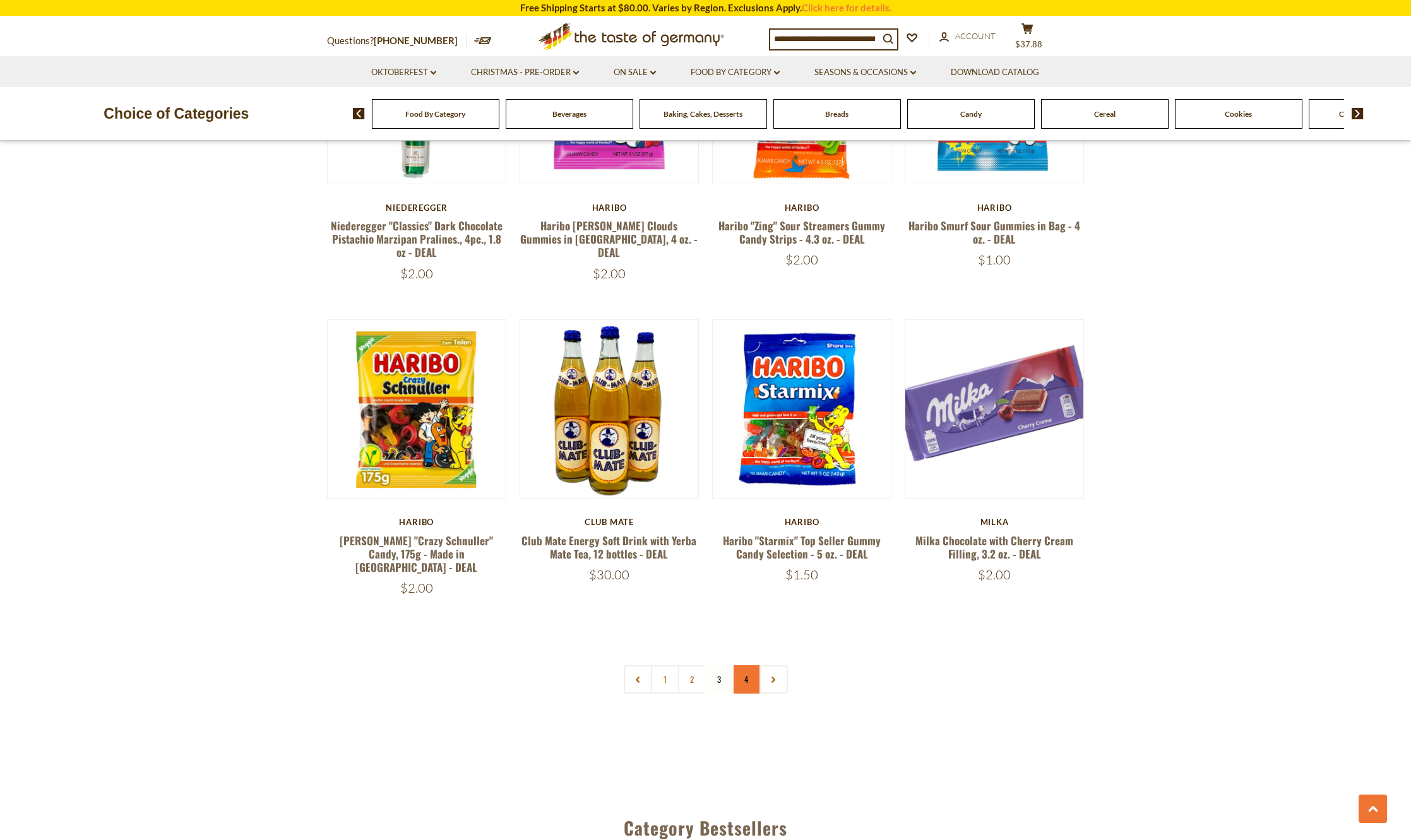
click at [752, 665] on link "4" at bounding box center [746, 679] width 28 height 28
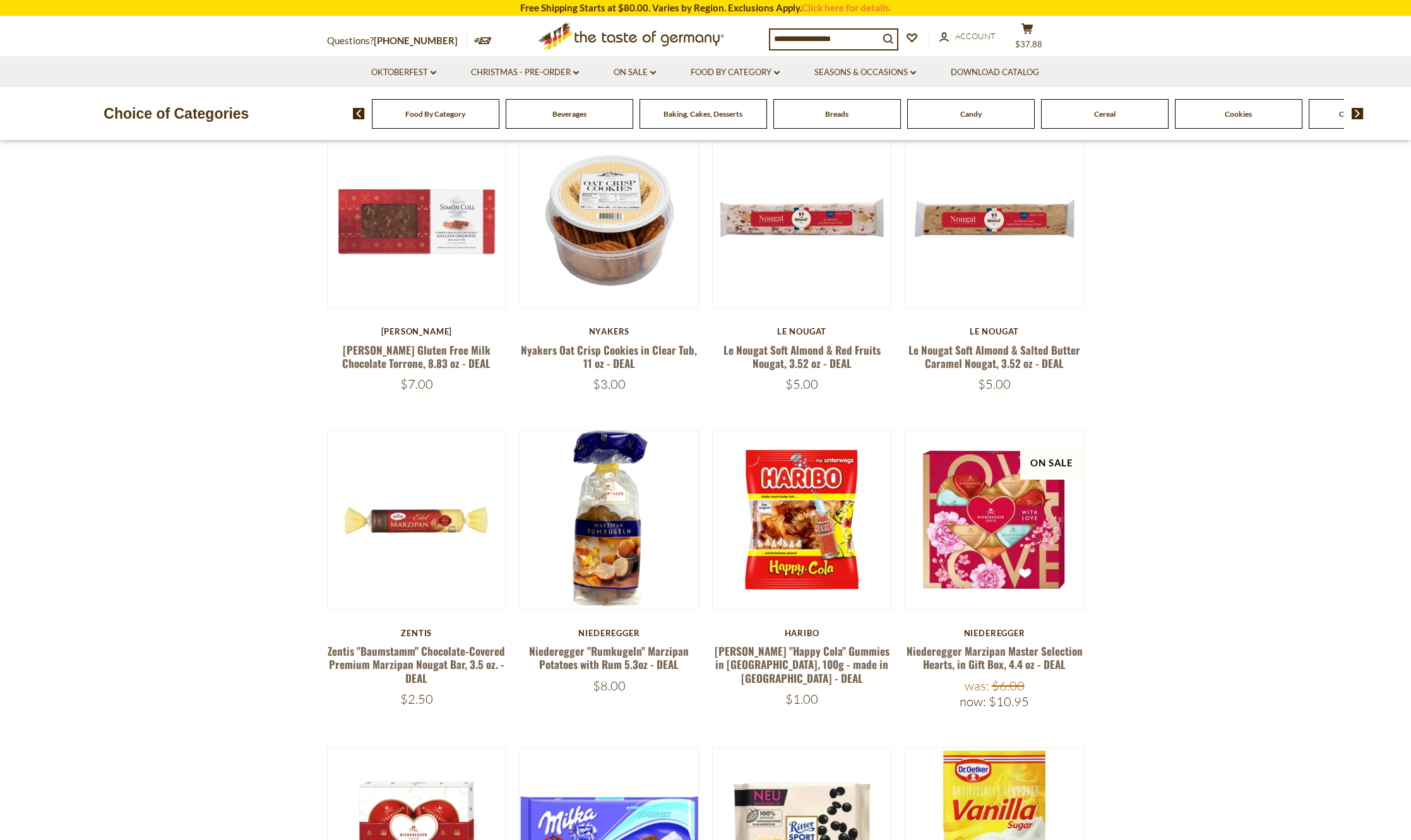
scroll to position [230, 0]
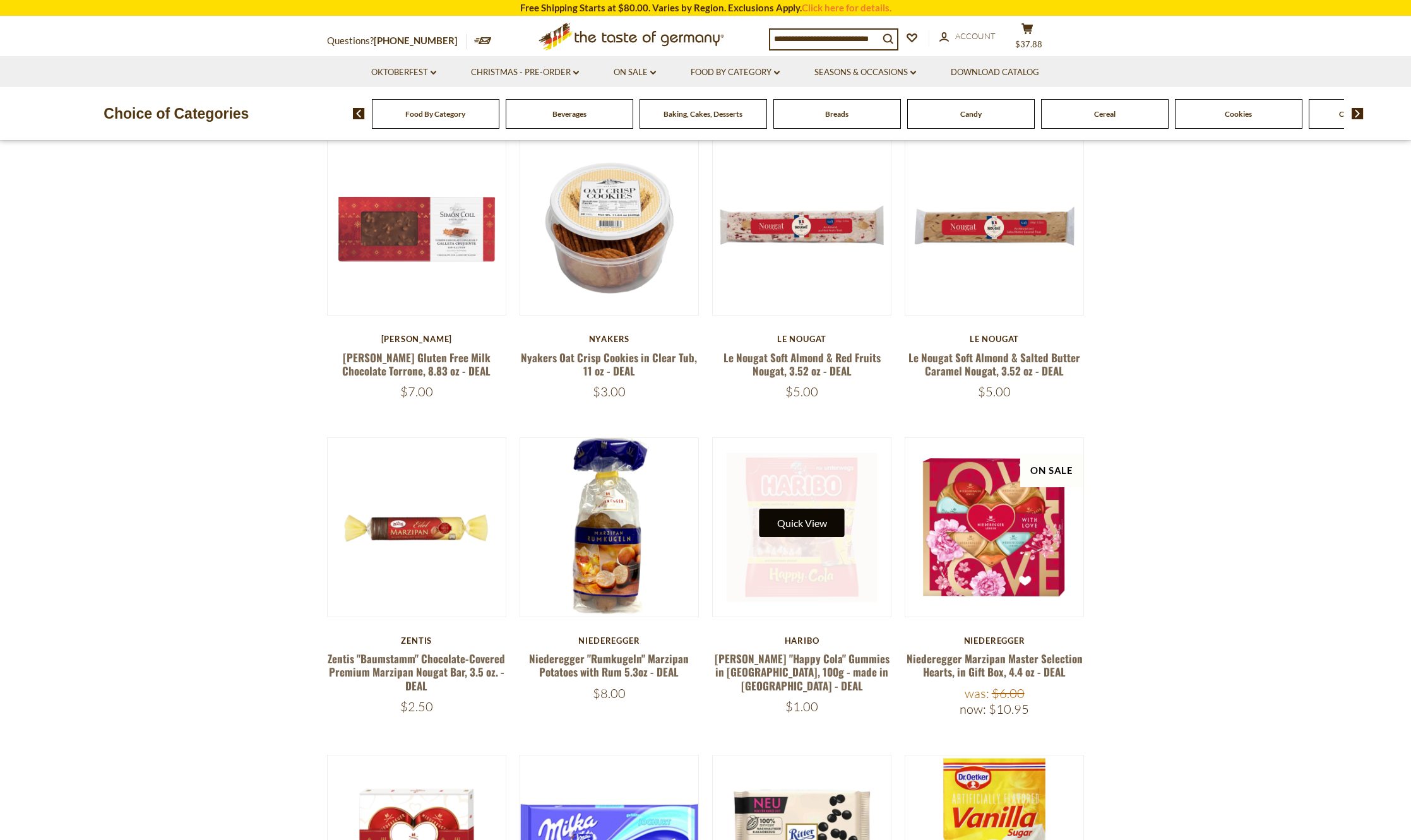
click at [794, 524] on button "Quick View" at bounding box center [802, 523] width 85 height 28
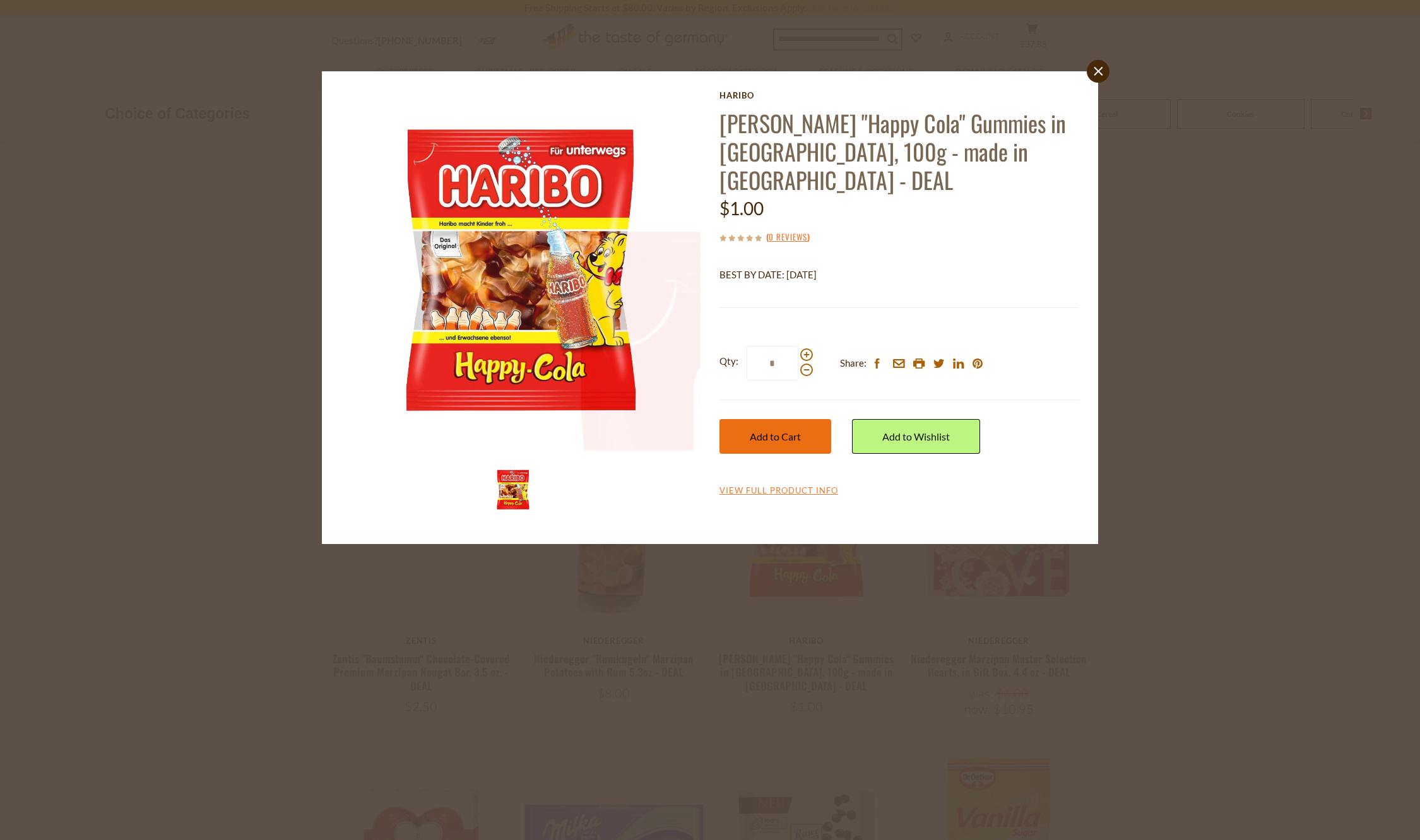
click at [780, 430] on span "Add to Cart" at bounding box center [775, 436] width 51 height 12
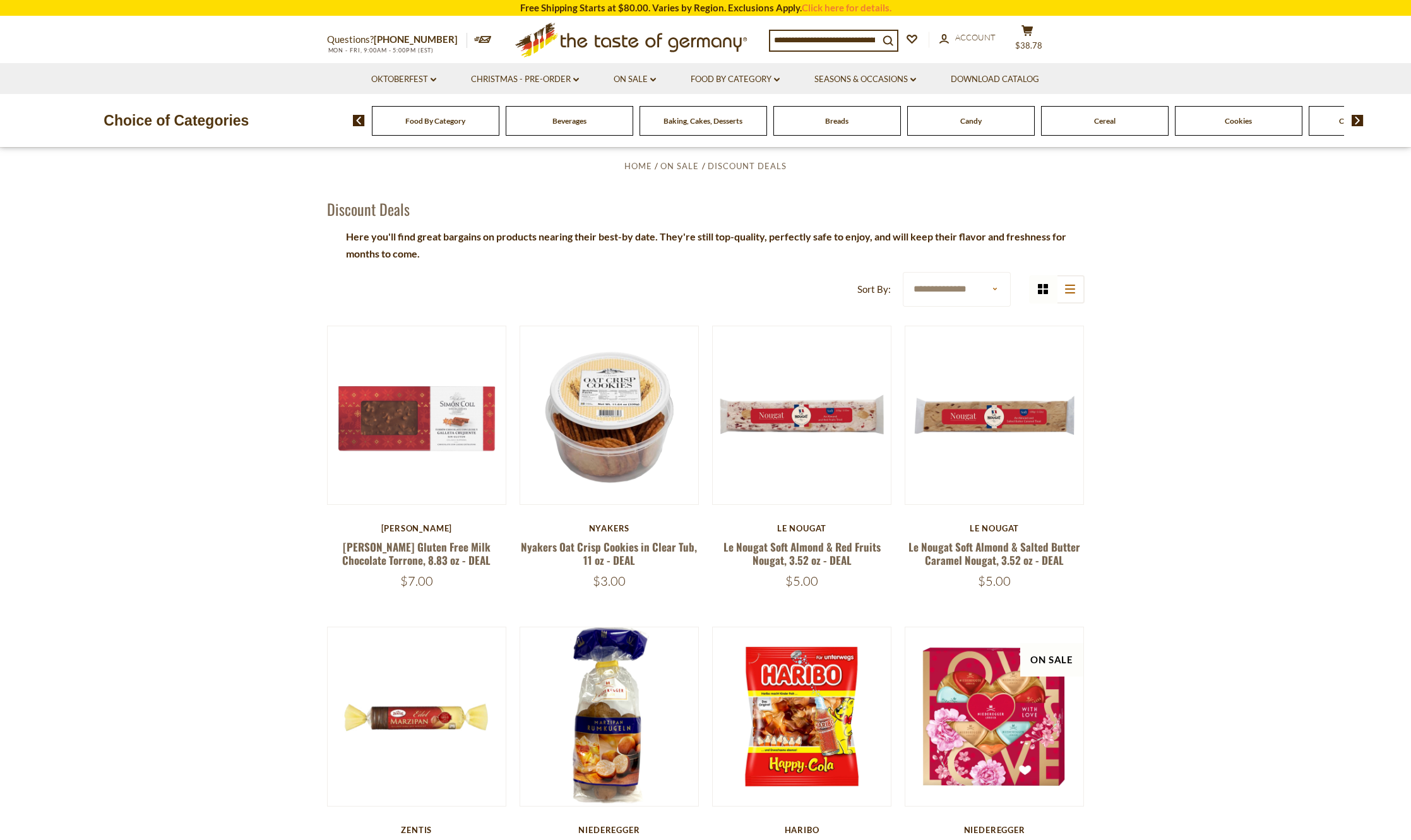
scroll to position [0, 0]
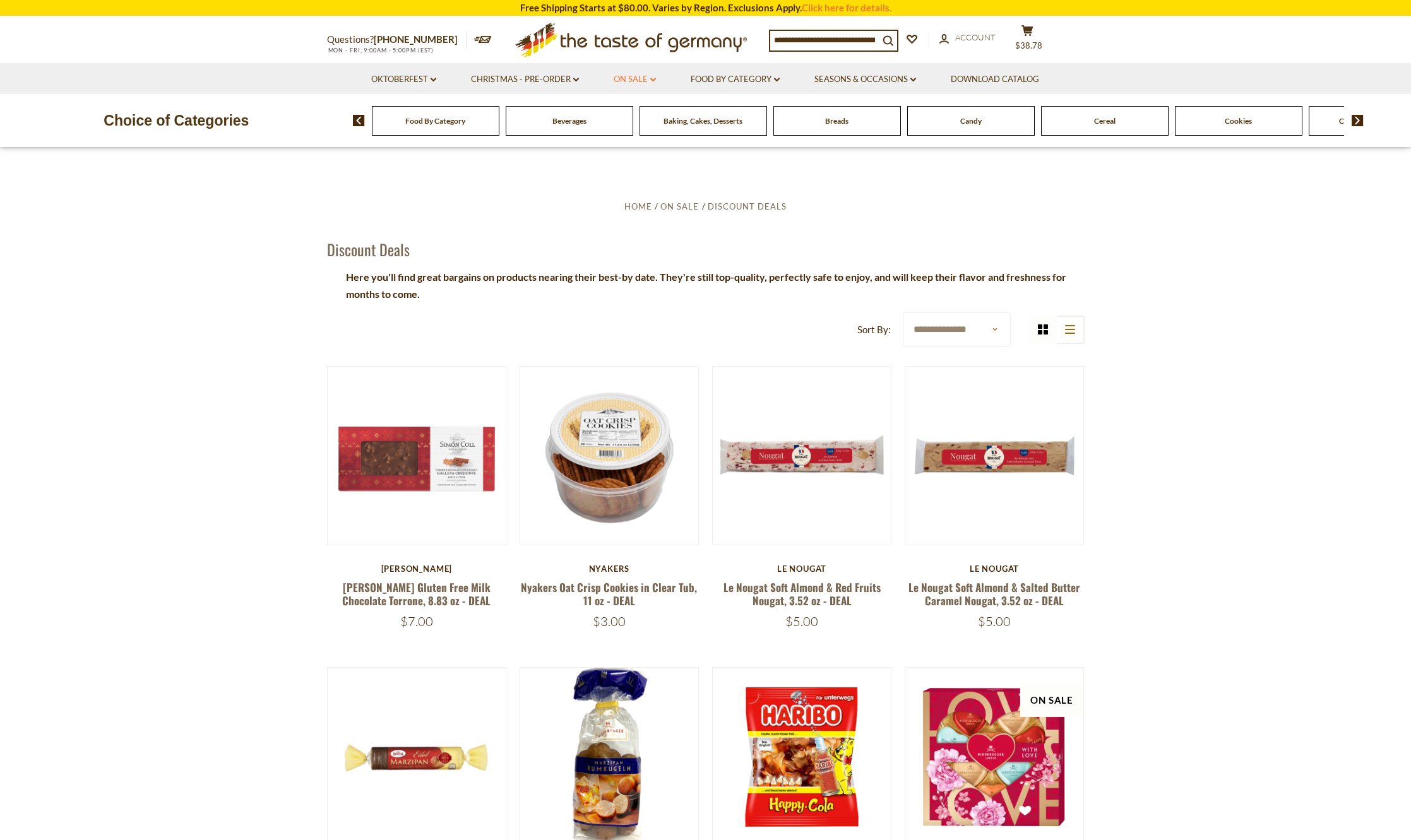
click at [636, 79] on link "On Sale dropdown_arrow" at bounding box center [634, 79] width 42 height 14
click at [636, 113] on link "All On Sale" at bounding box center [630, 112] width 46 height 11
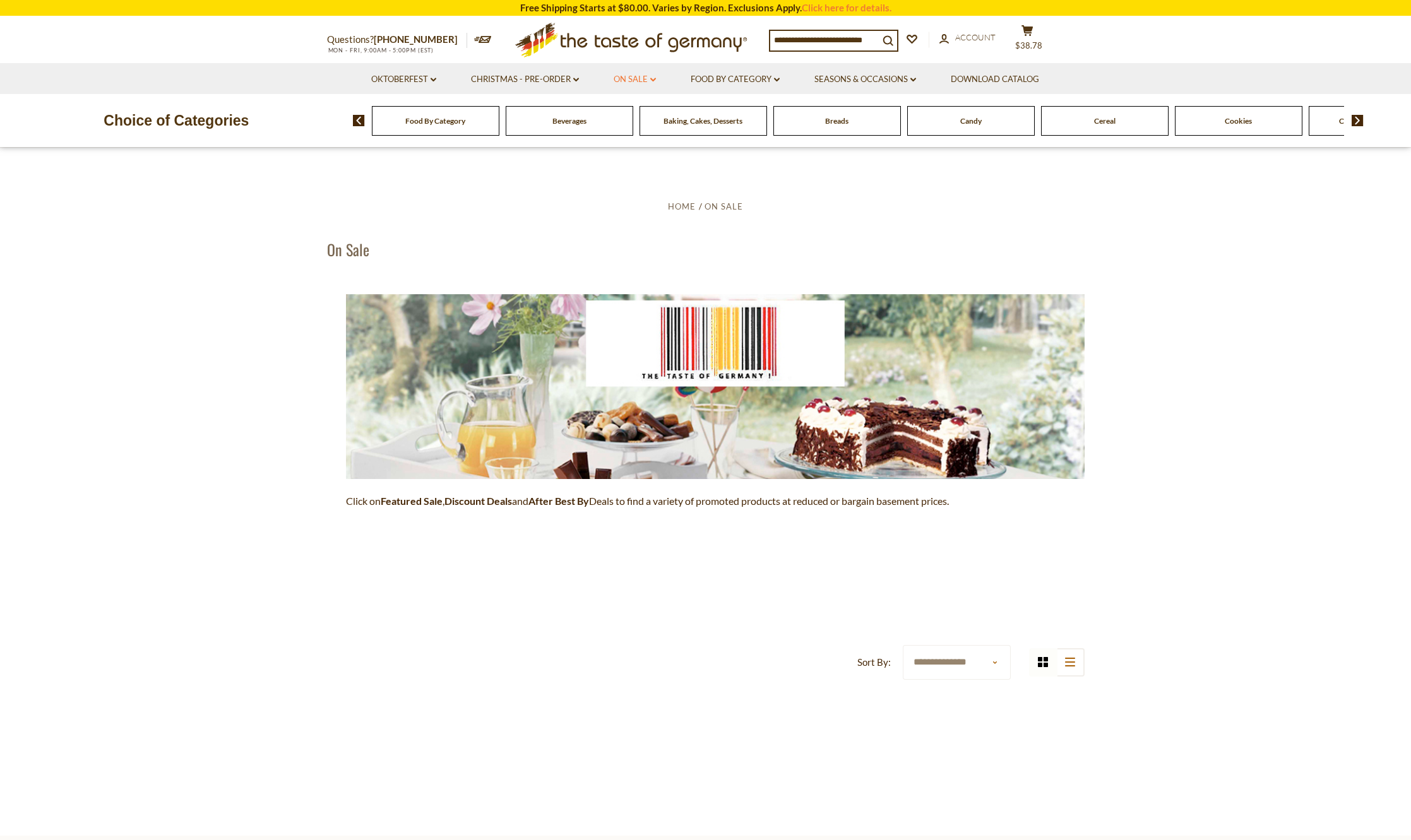
click at [646, 82] on link "On Sale dropdown_arrow" at bounding box center [634, 79] width 42 height 14
click at [627, 130] on link "Feature Sale" at bounding box center [633, 134] width 52 height 11
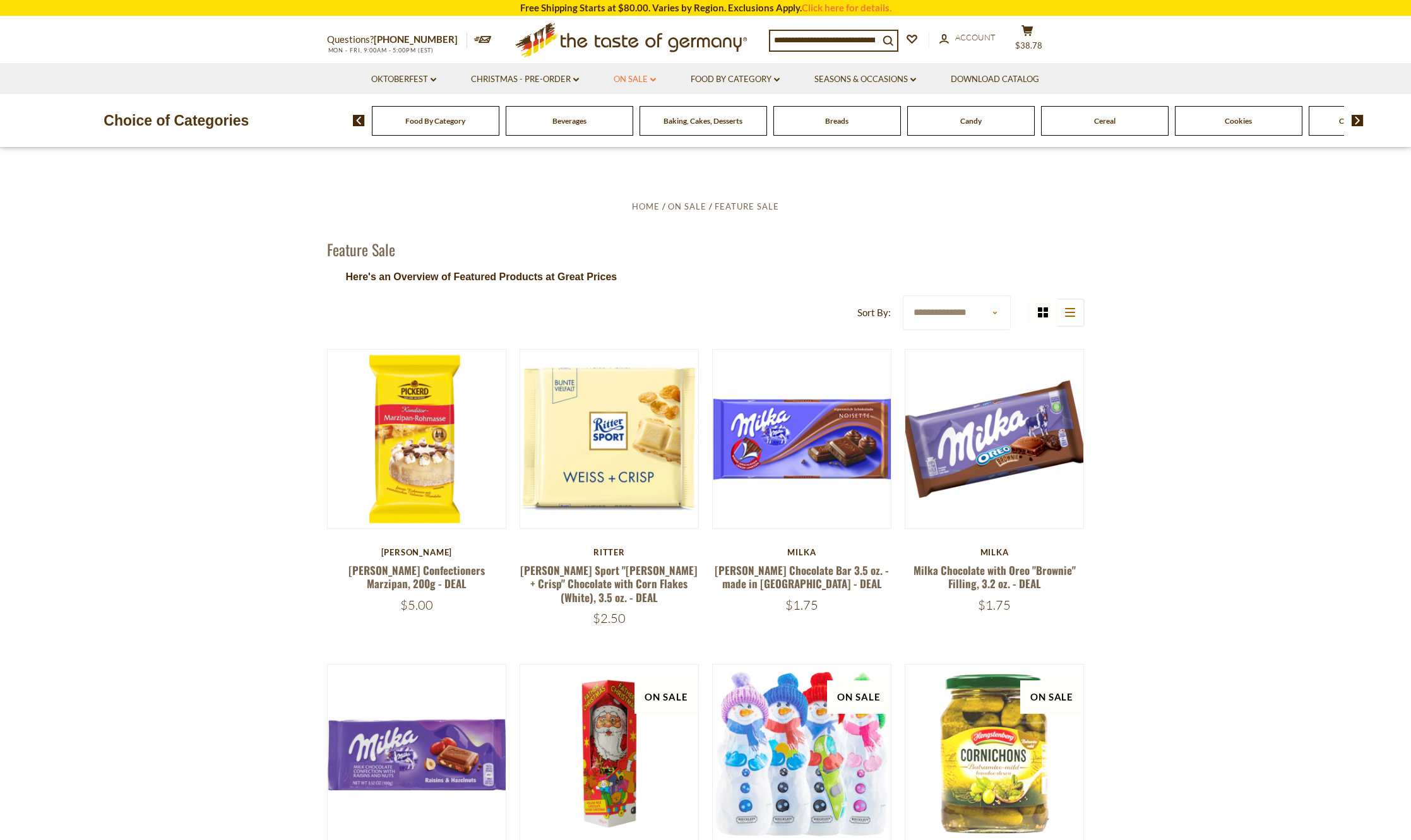
click at [649, 75] on link "On Sale dropdown_arrow" at bounding box center [634, 79] width 42 height 14
click at [628, 153] on link "Discount Deals" at bounding box center [638, 156] width 63 height 18
click at [634, 197] on link "After Best By" at bounding box center [641, 196] width 56 height 11
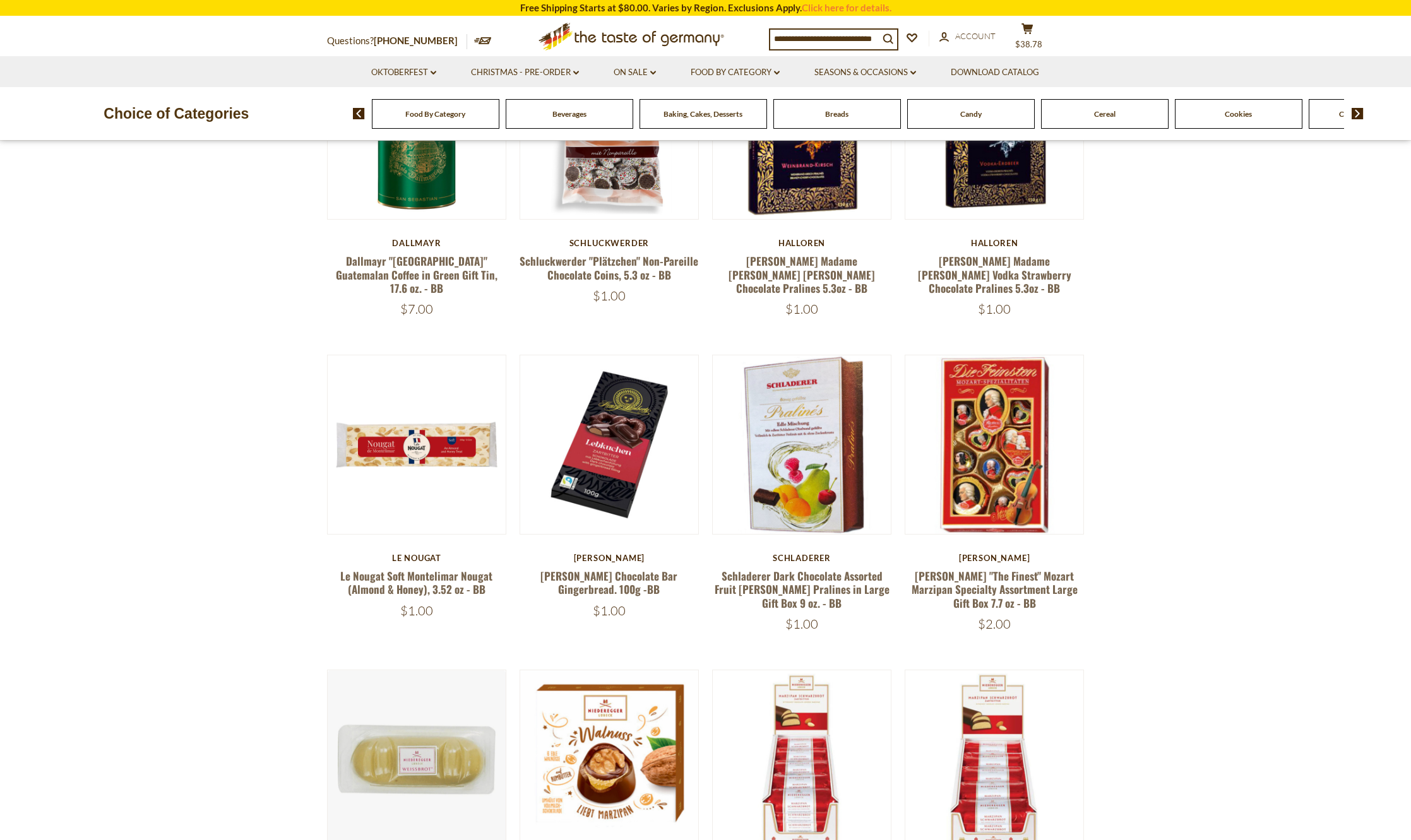
scroll to position [442, 0]
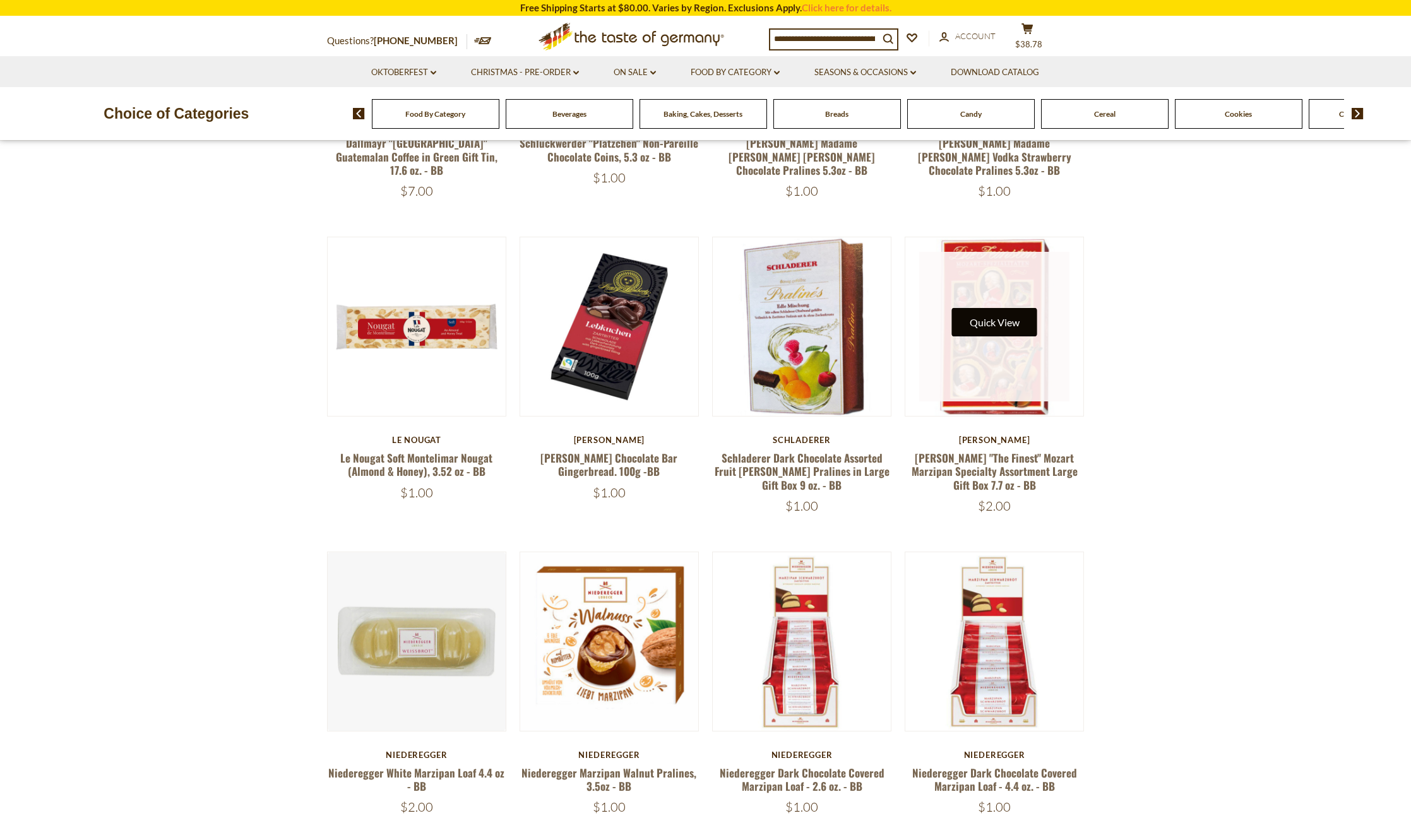
click at [1003, 336] on button "Quick View" at bounding box center [995, 322] width 85 height 28
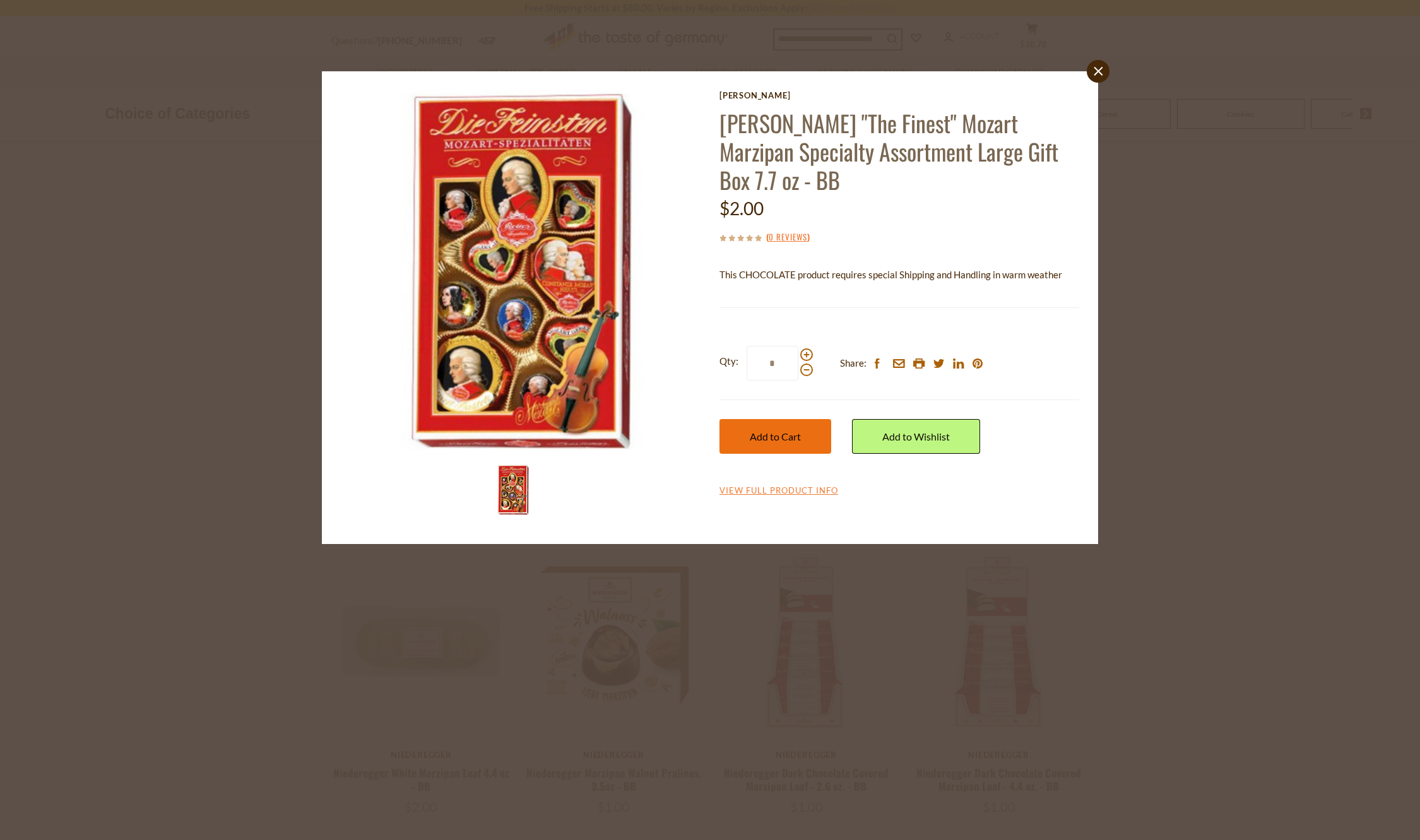
click at [778, 436] on span "Add to Cart" at bounding box center [775, 436] width 51 height 12
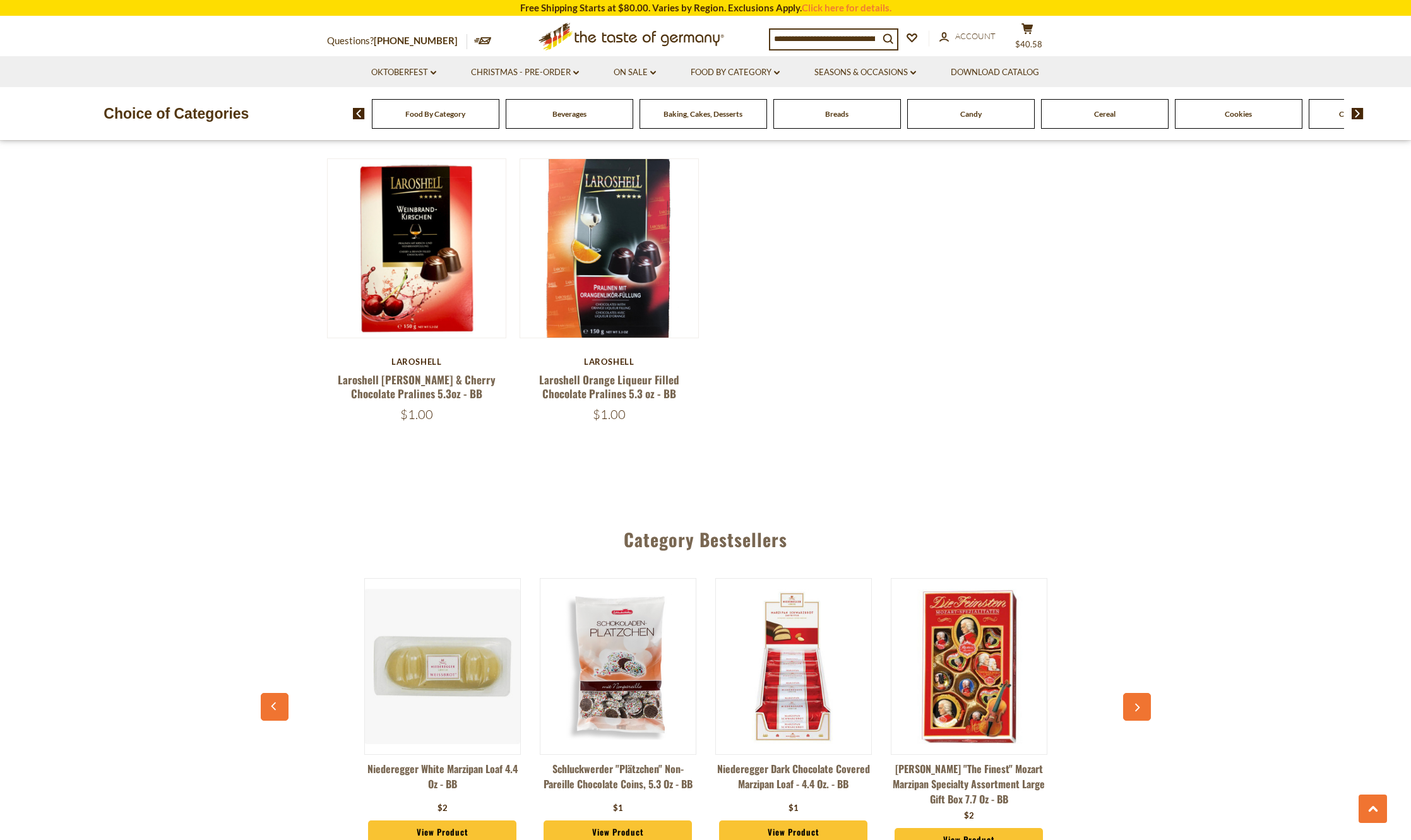
scroll to position [1199, 0]
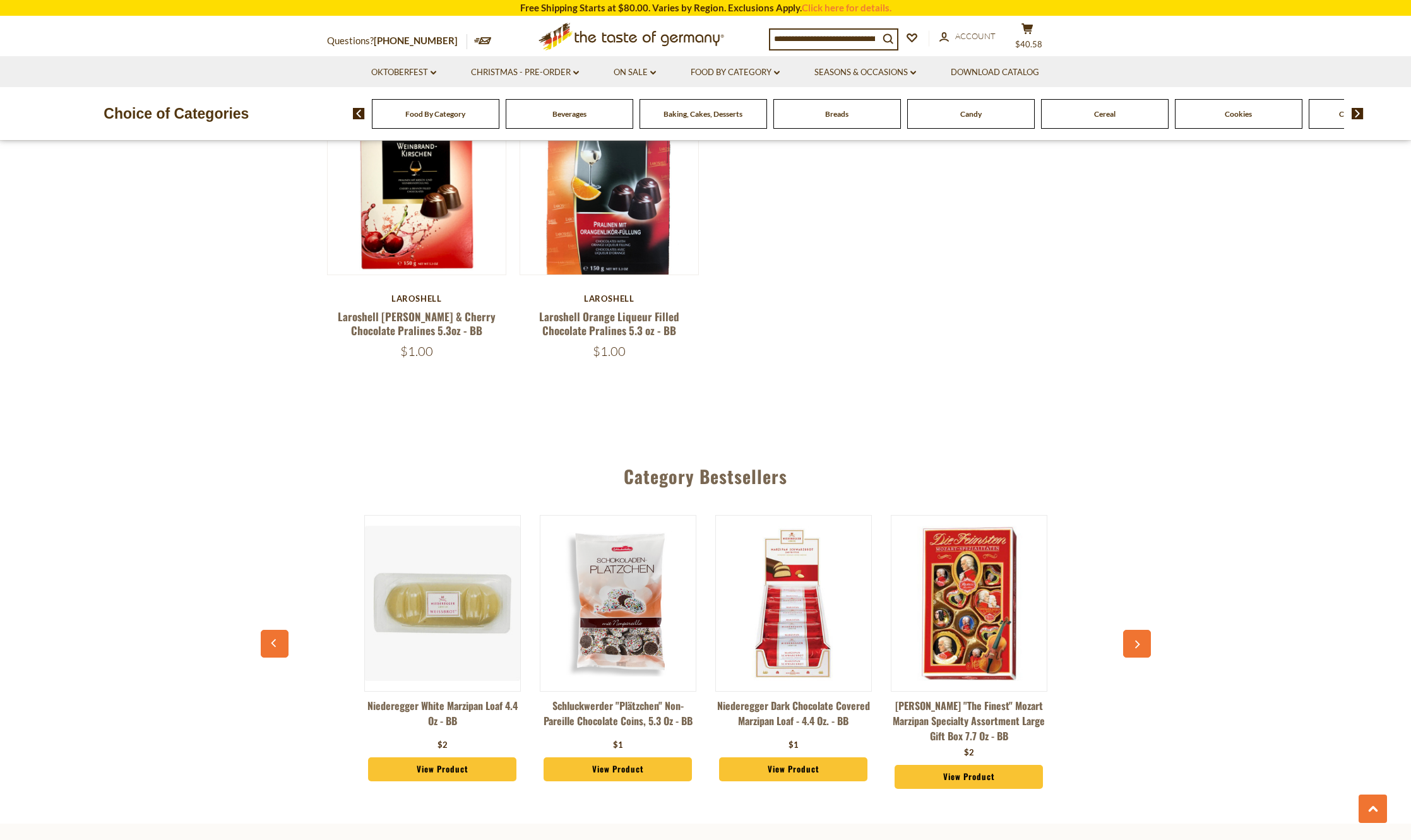
drag, startPoint x: 842, startPoint y: 478, endPoint x: 840, endPoint y: 443, distance: 35.1
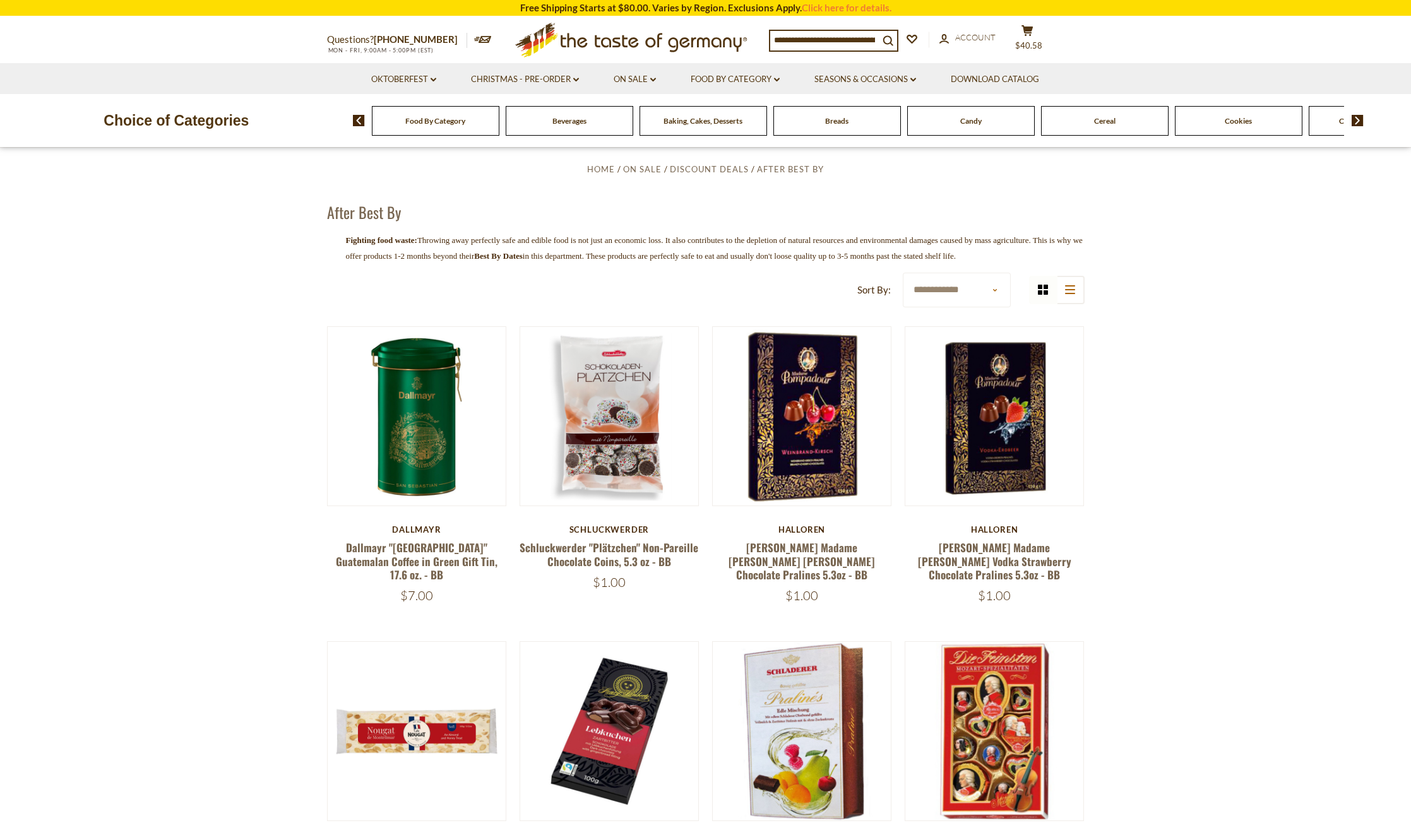
scroll to position [0, 0]
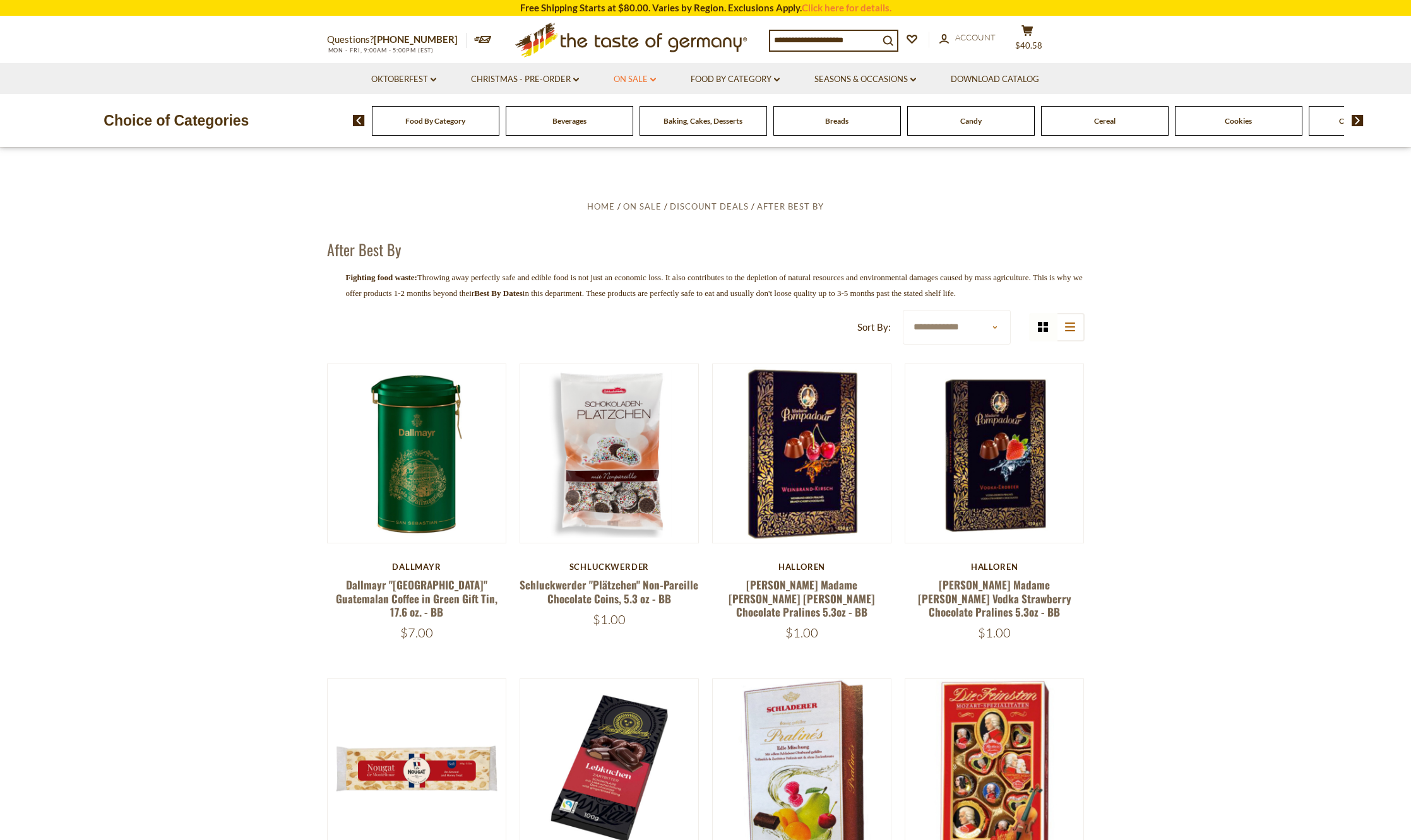
click at [649, 83] on link "On Sale dropdown_arrow" at bounding box center [634, 79] width 42 height 14
click at [630, 155] on link "Discount Deals" at bounding box center [638, 156] width 63 height 18
click at [636, 174] on link "All Discount Deals" at bounding box center [651, 174] width 76 height 11
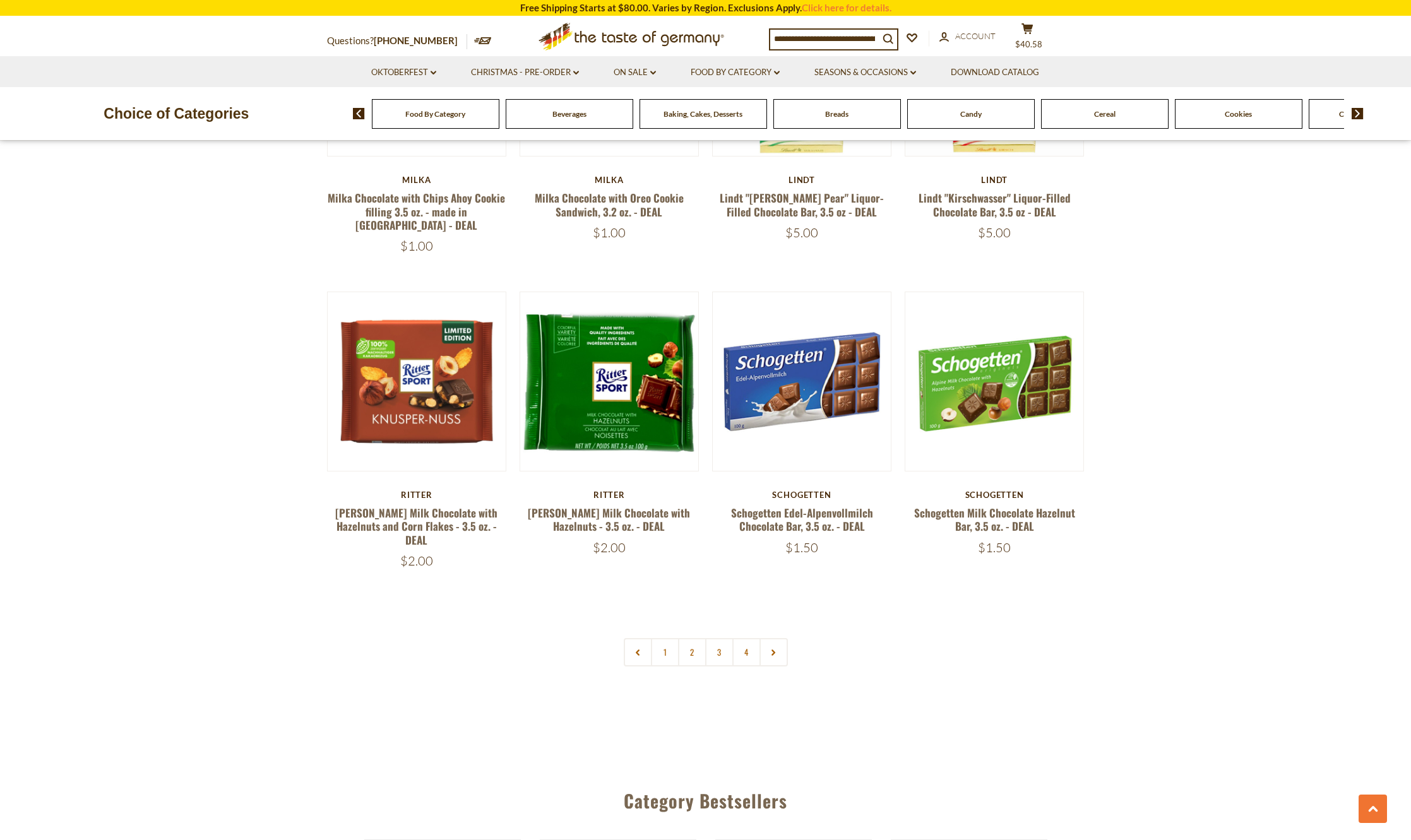
scroll to position [2651, 0]
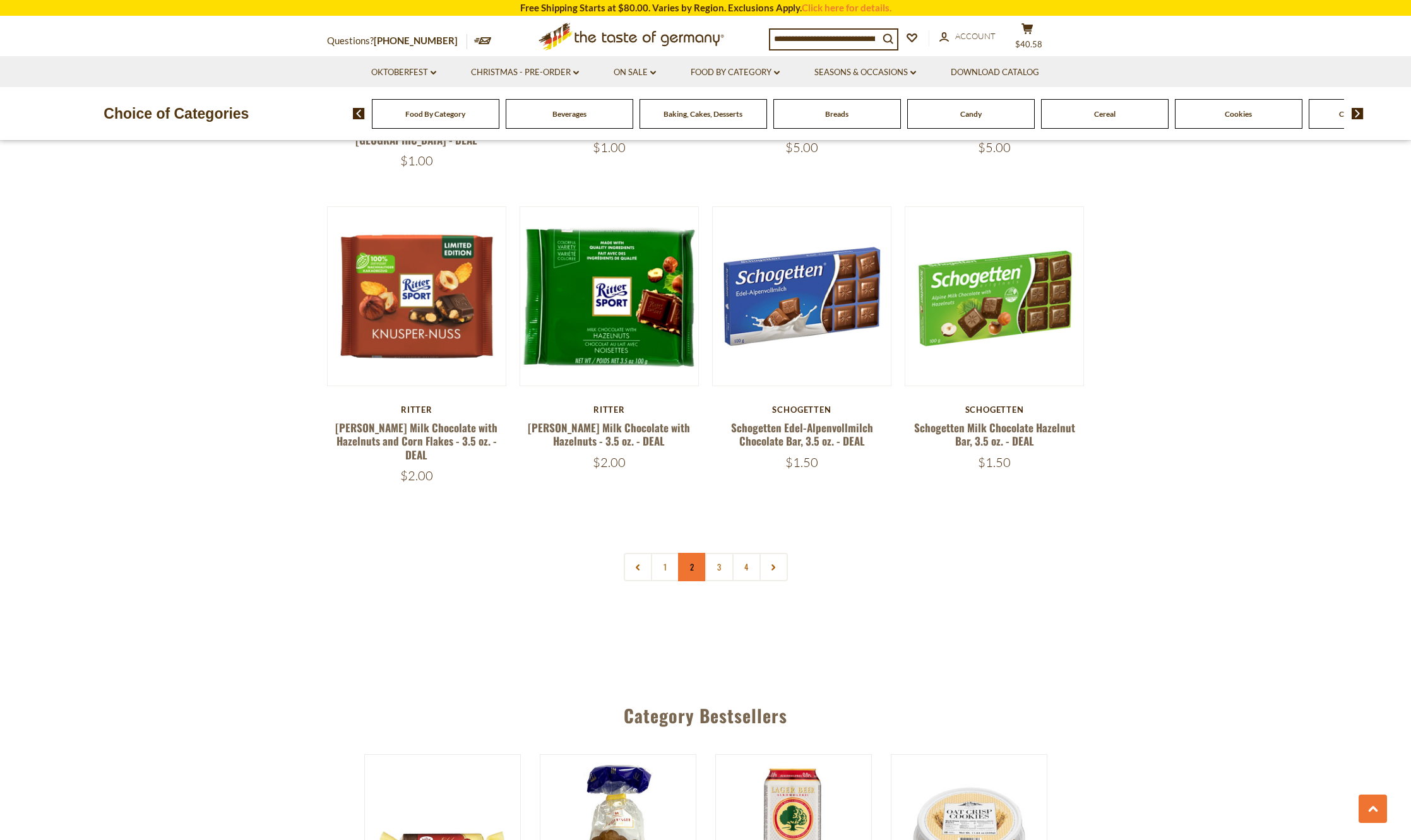
click at [697, 553] on link "2" at bounding box center [692, 567] width 28 height 28
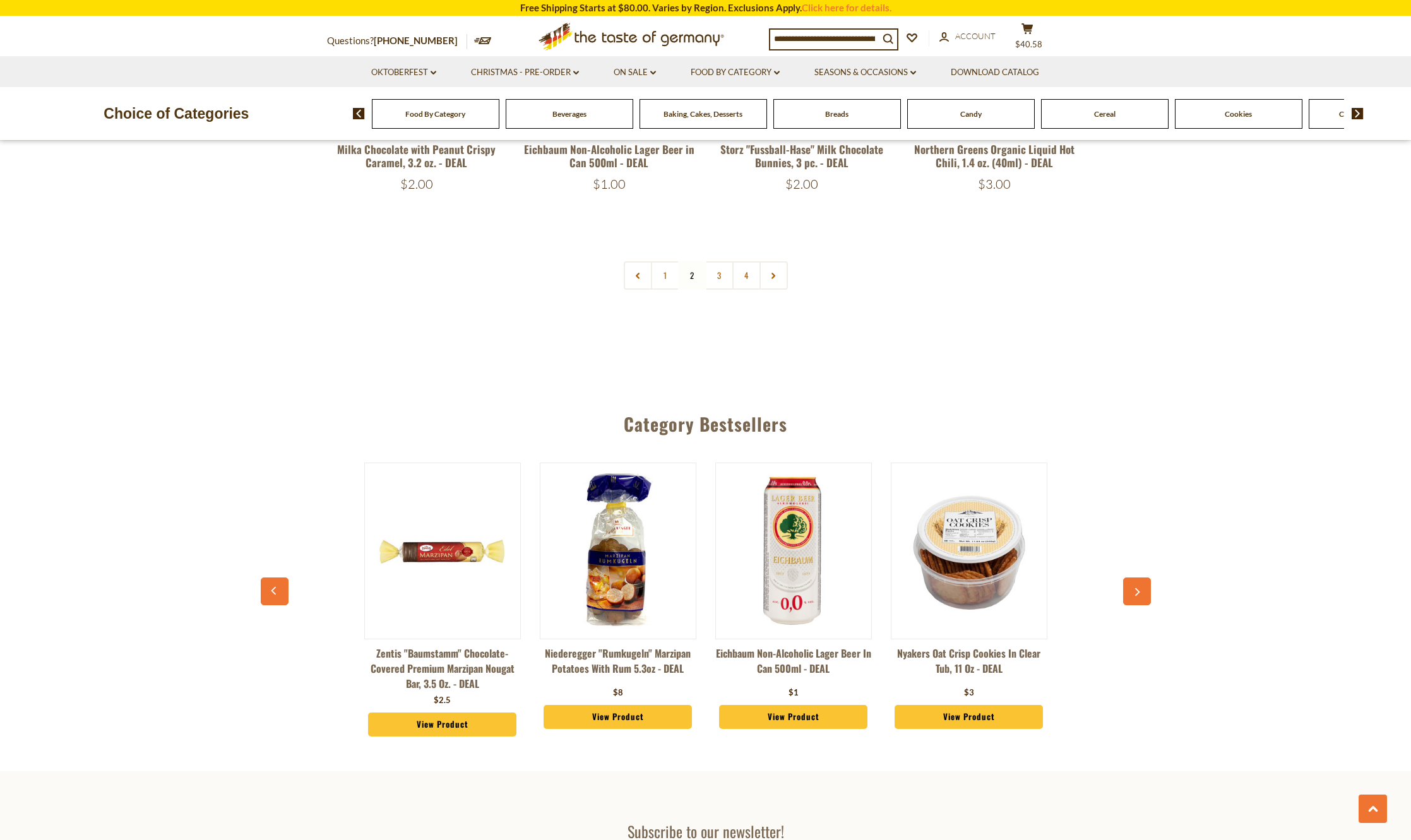
scroll to position [2944, 0]
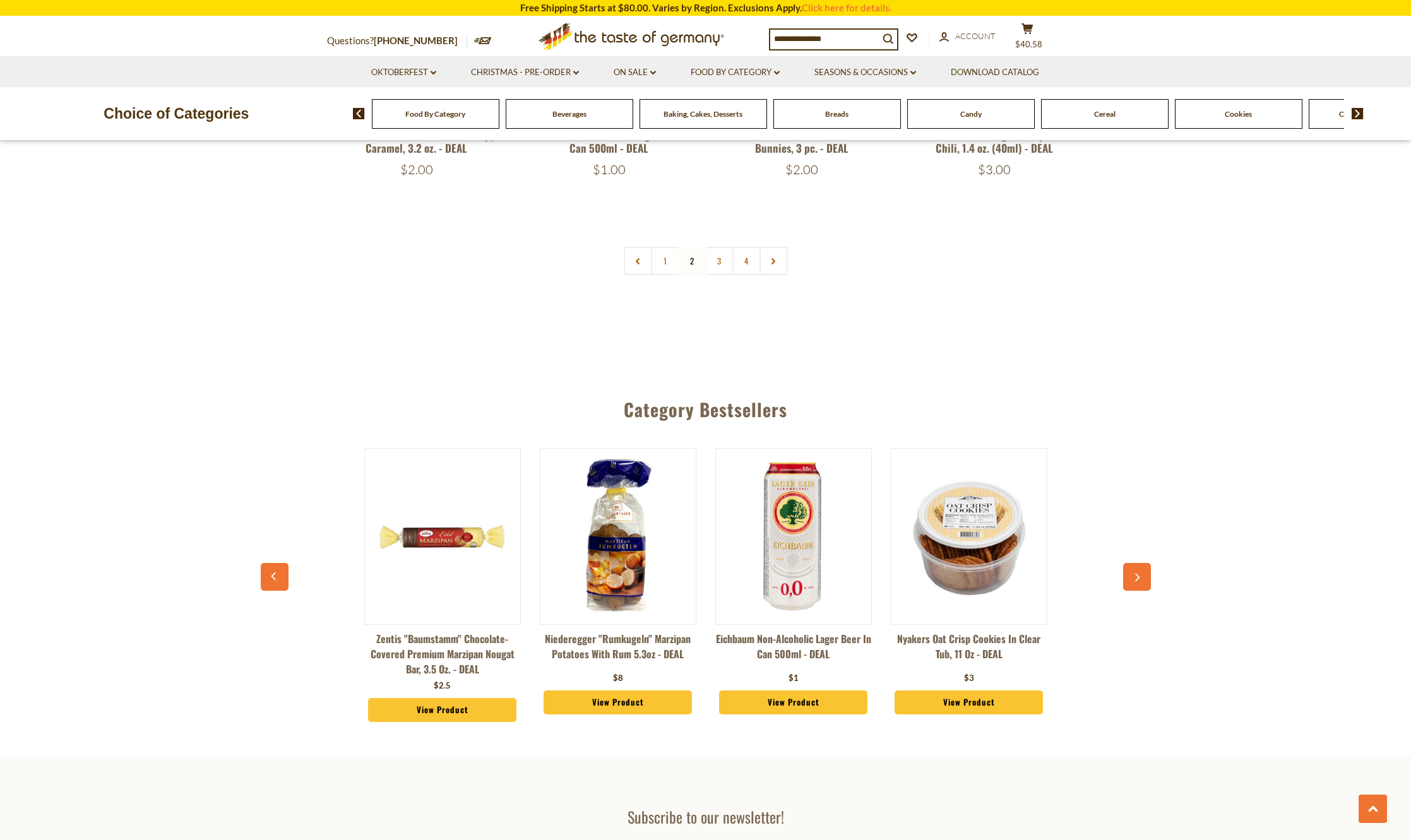
click at [1146, 563] on button "button" at bounding box center [1137, 577] width 27 height 27
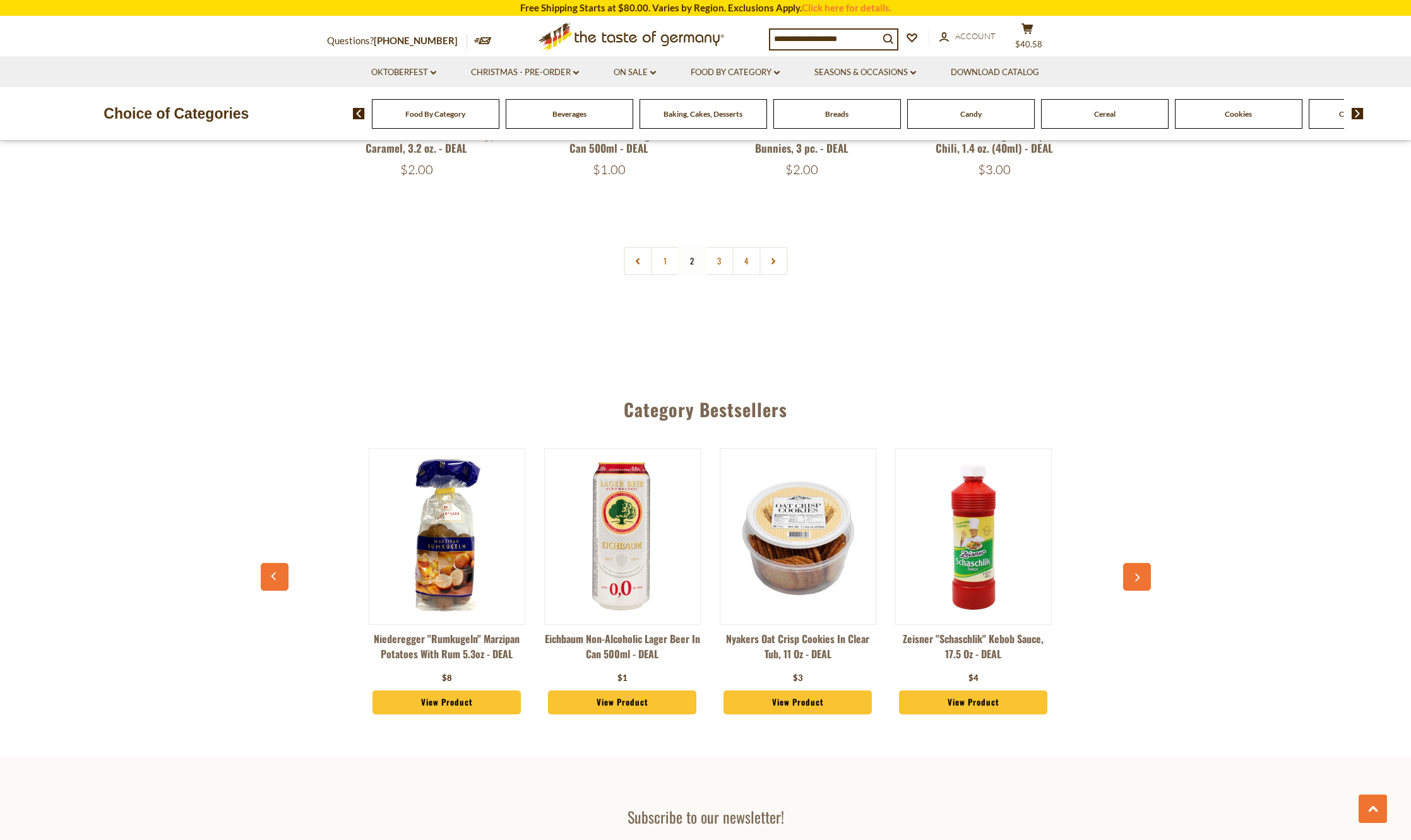
scroll to position [0, 176]
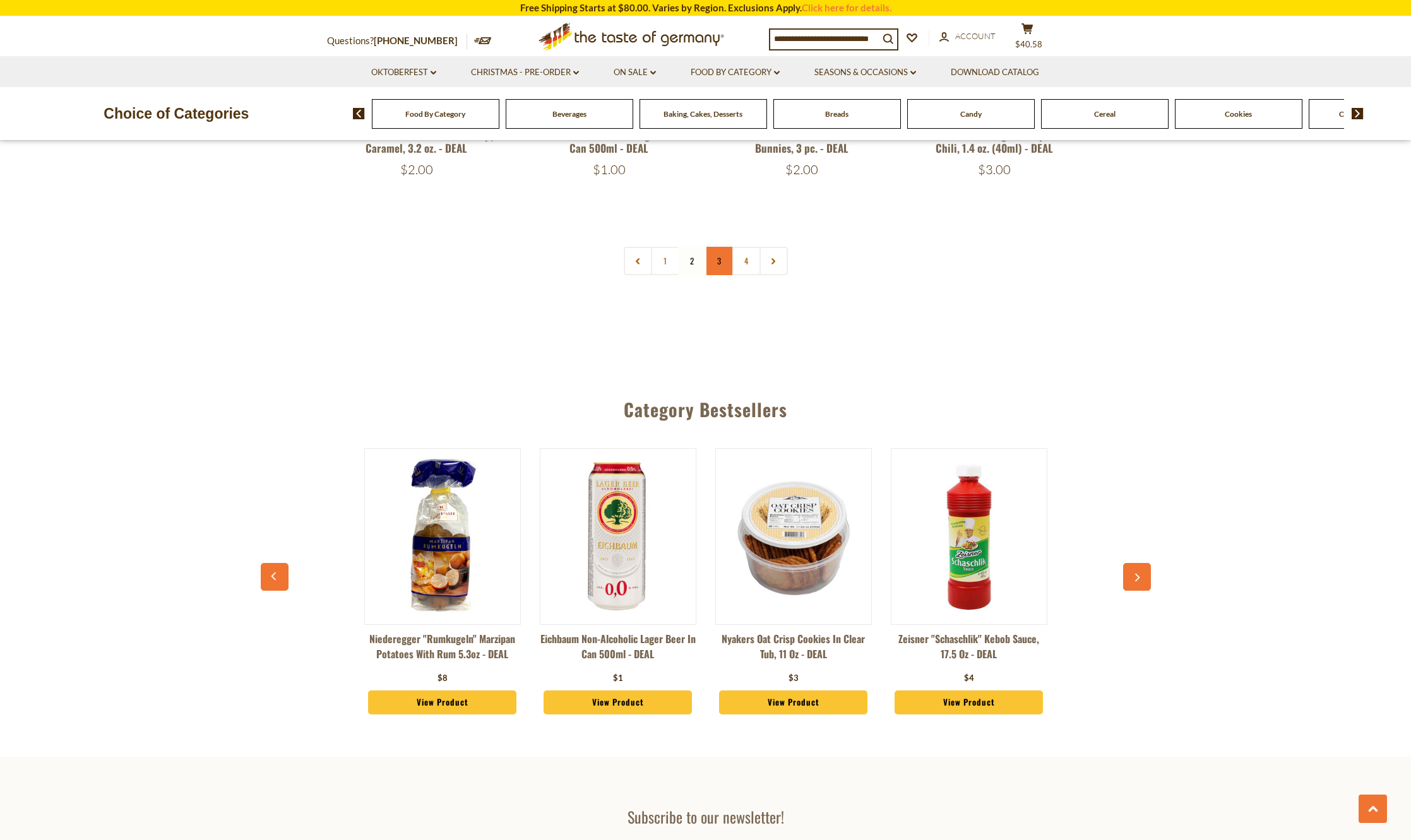
click at [717, 246] on link "3" at bounding box center [719, 260] width 28 height 28
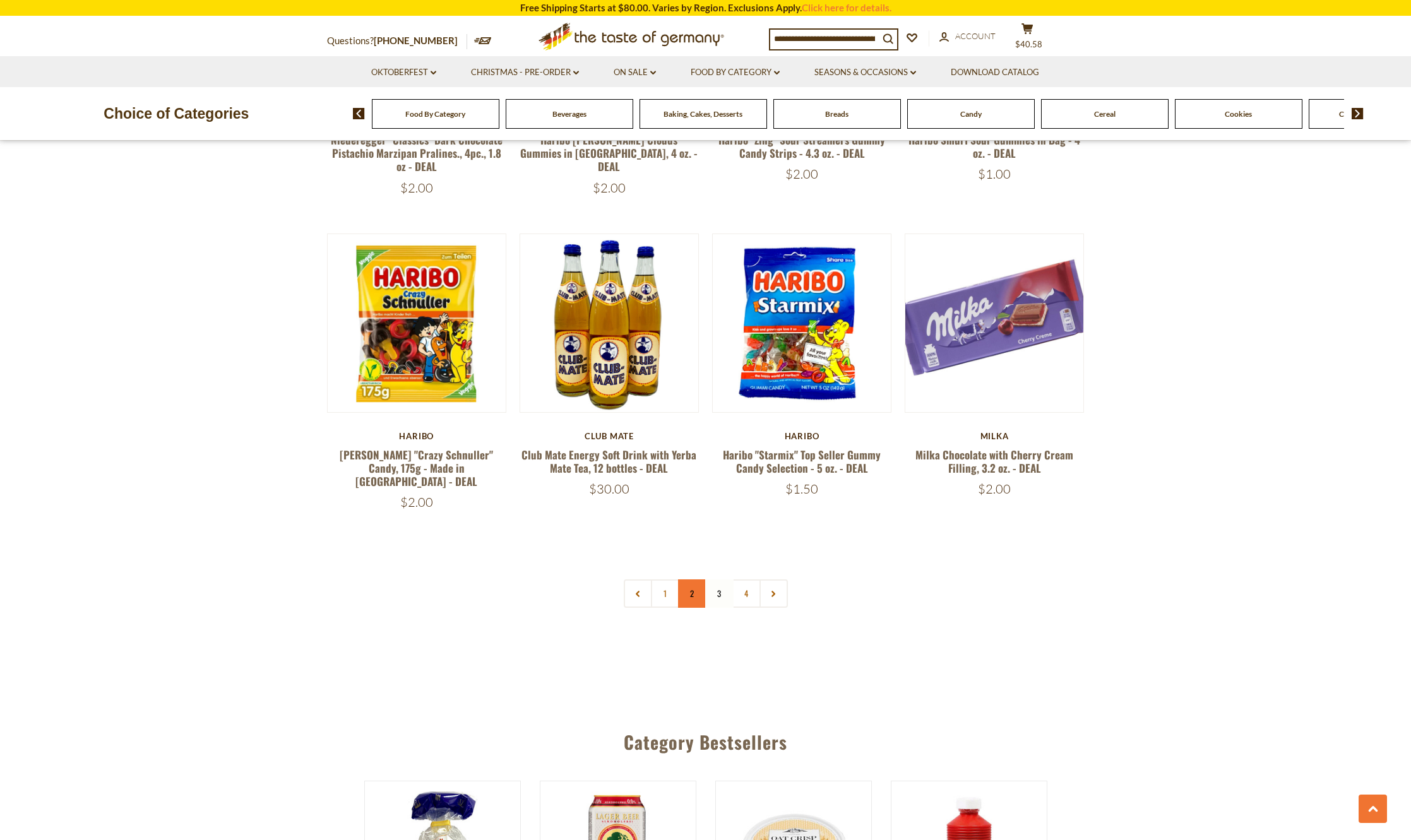
scroll to position [2692, 0]
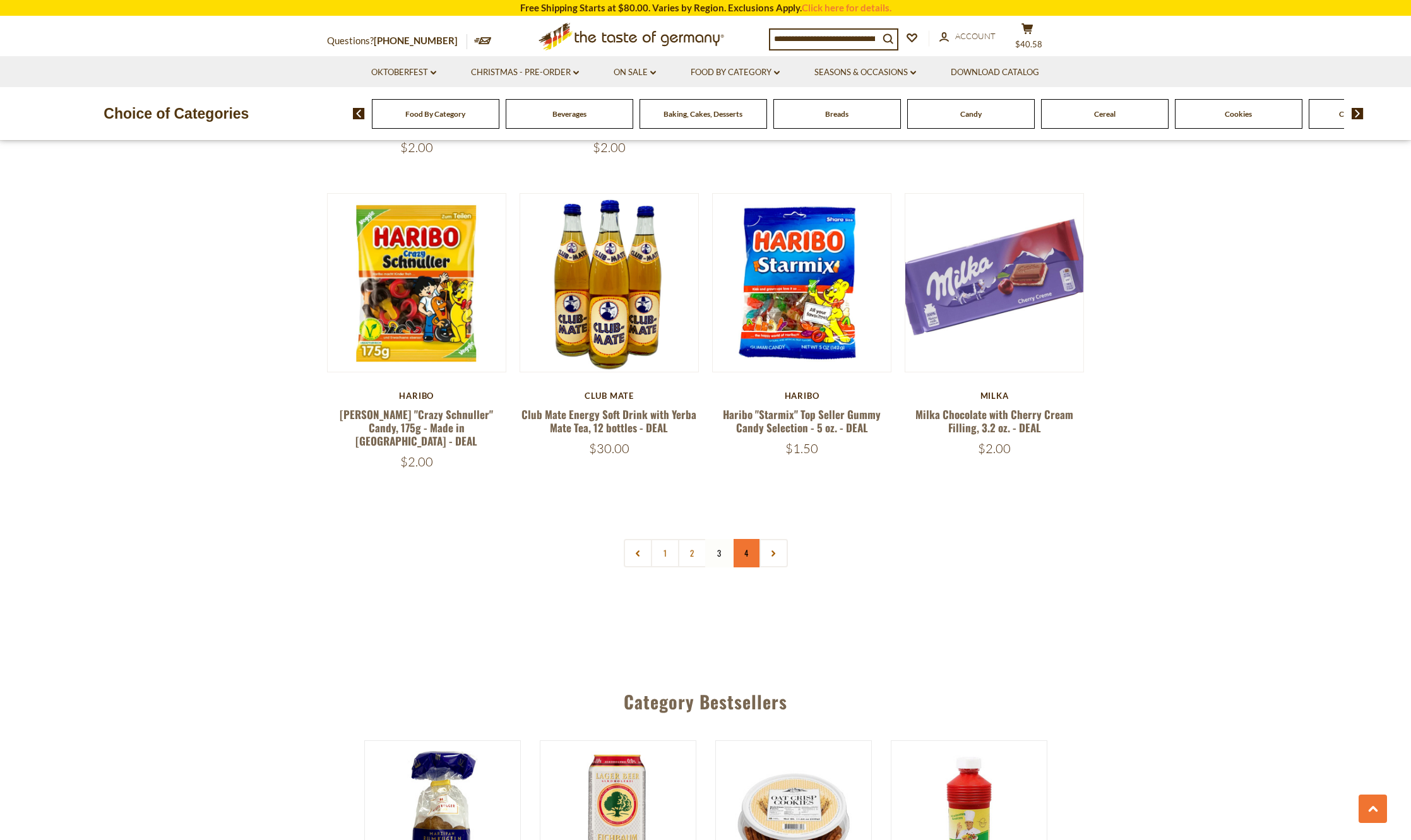
click at [748, 539] on link "4" at bounding box center [746, 553] width 28 height 28
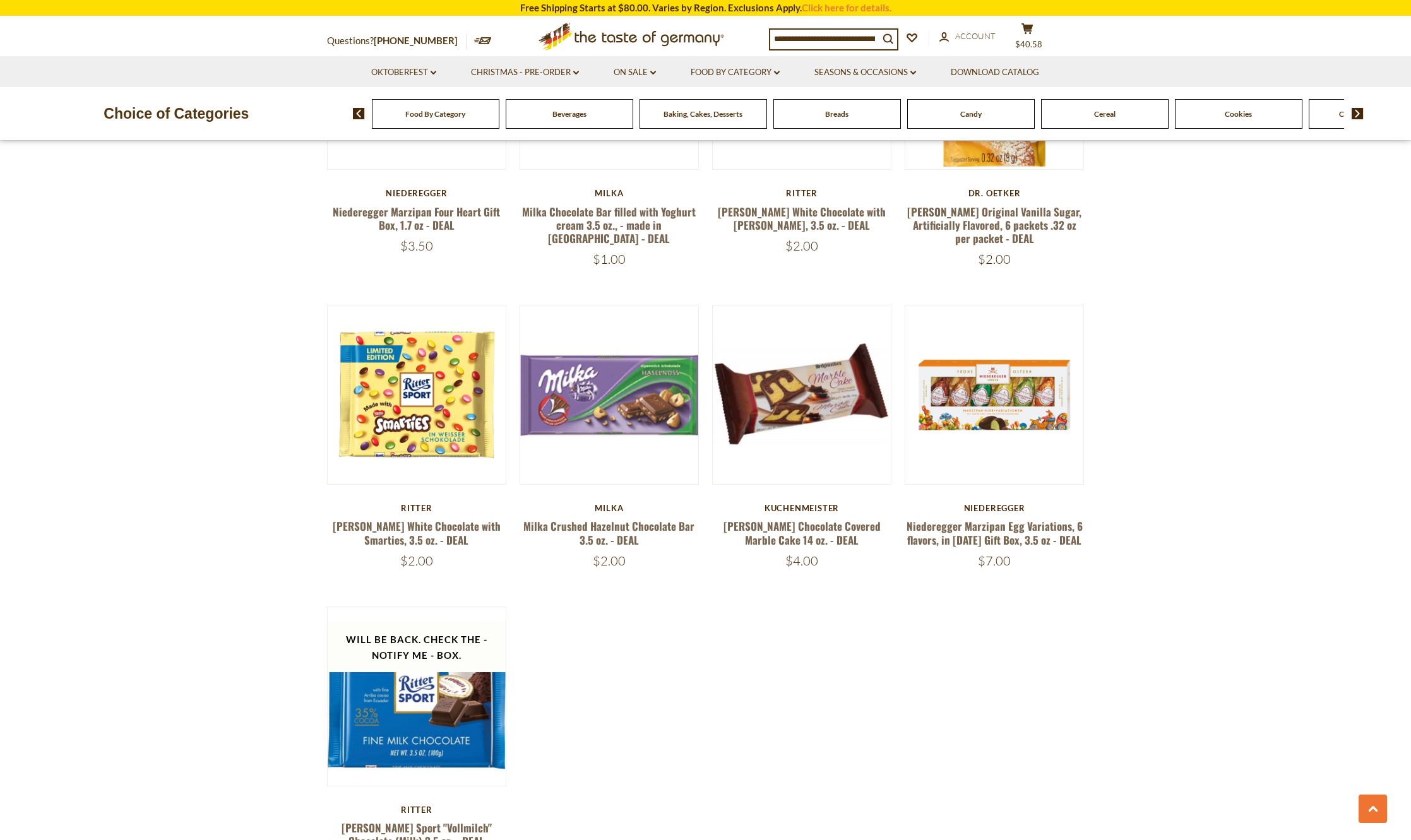
scroll to position [924, 0]
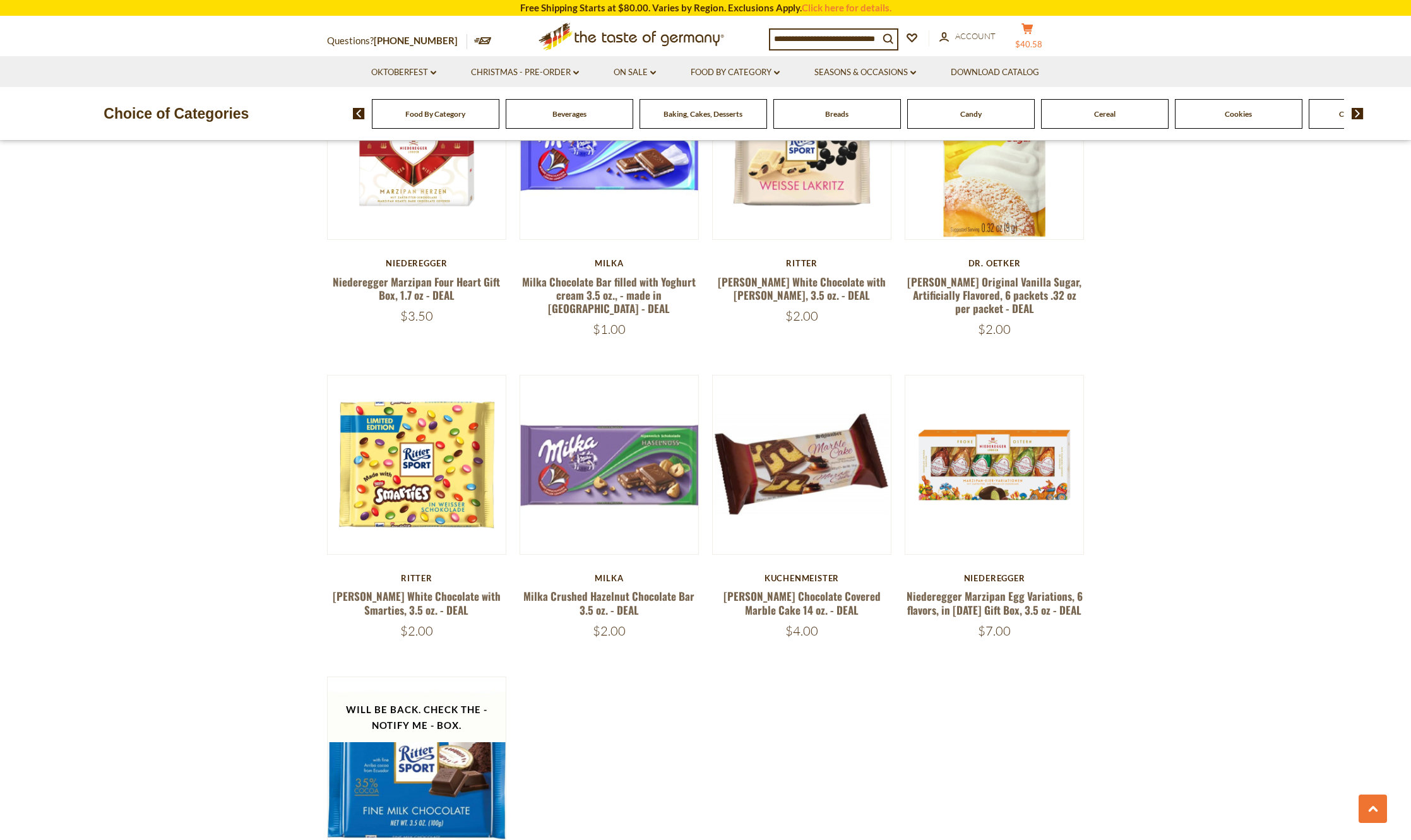
click at [1033, 34] on button "cart $40.58" at bounding box center [1028, 38] width 38 height 31
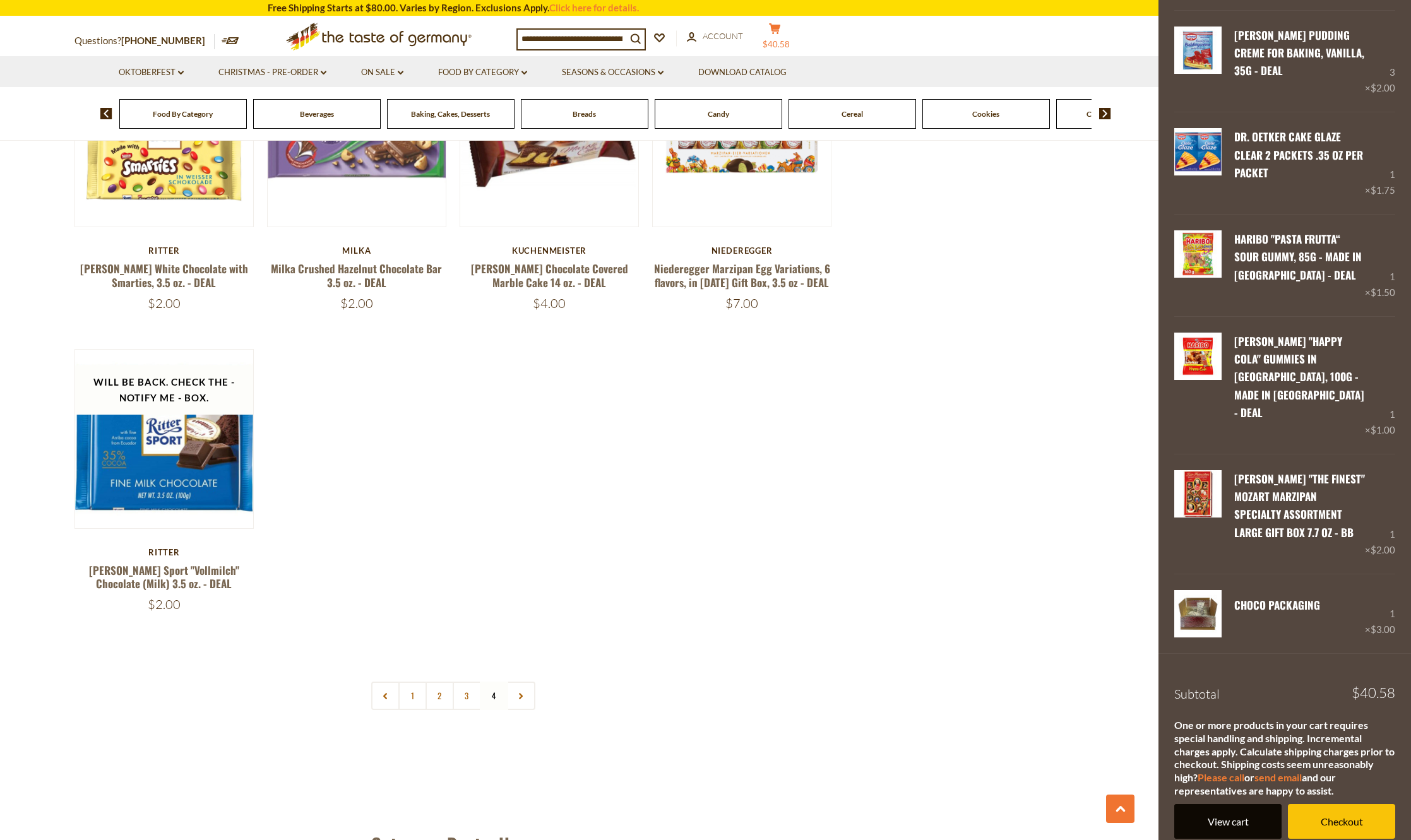
scroll to position [1303, 0]
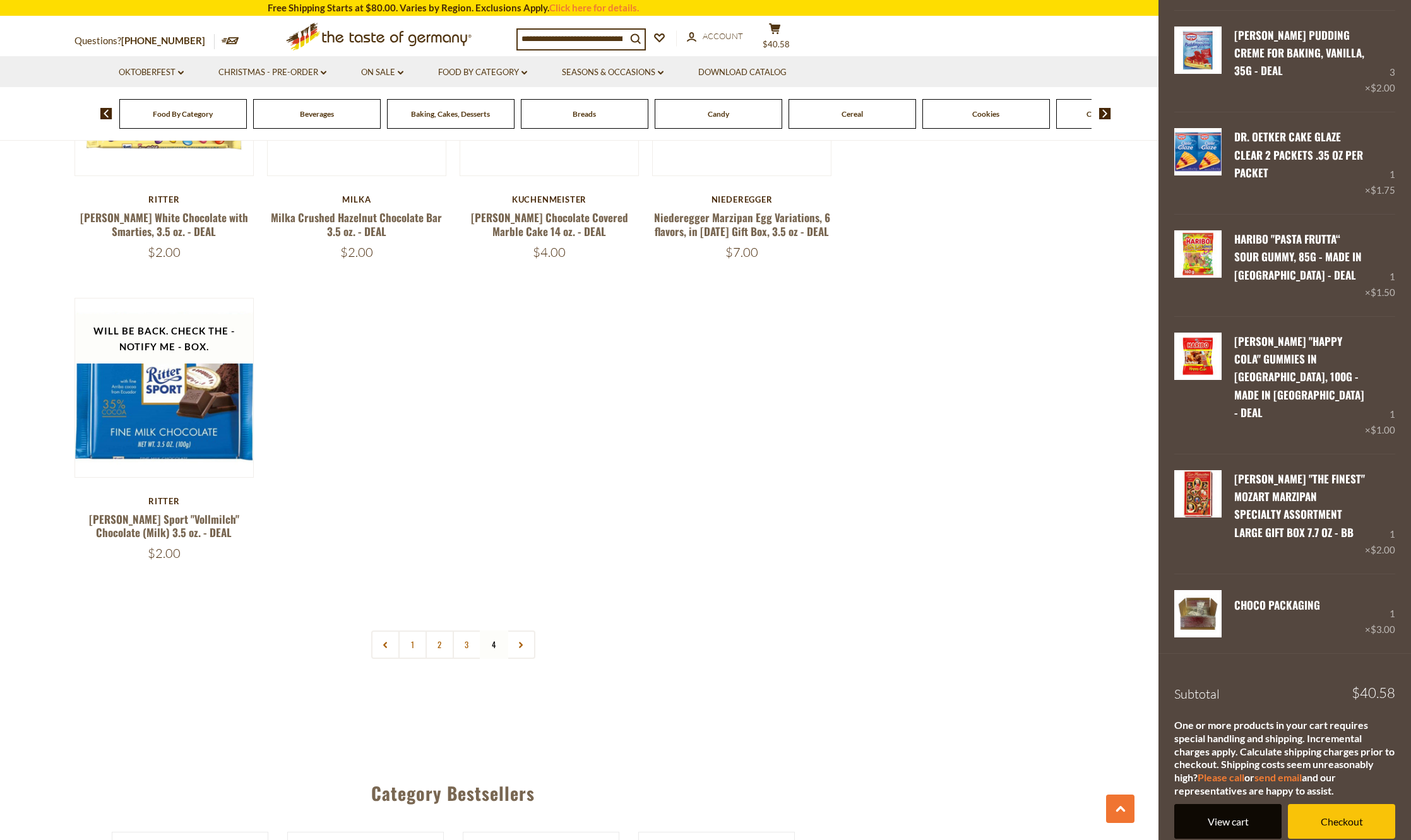
click at [1234, 805] on link "View cart" at bounding box center [1228, 822] width 108 height 35
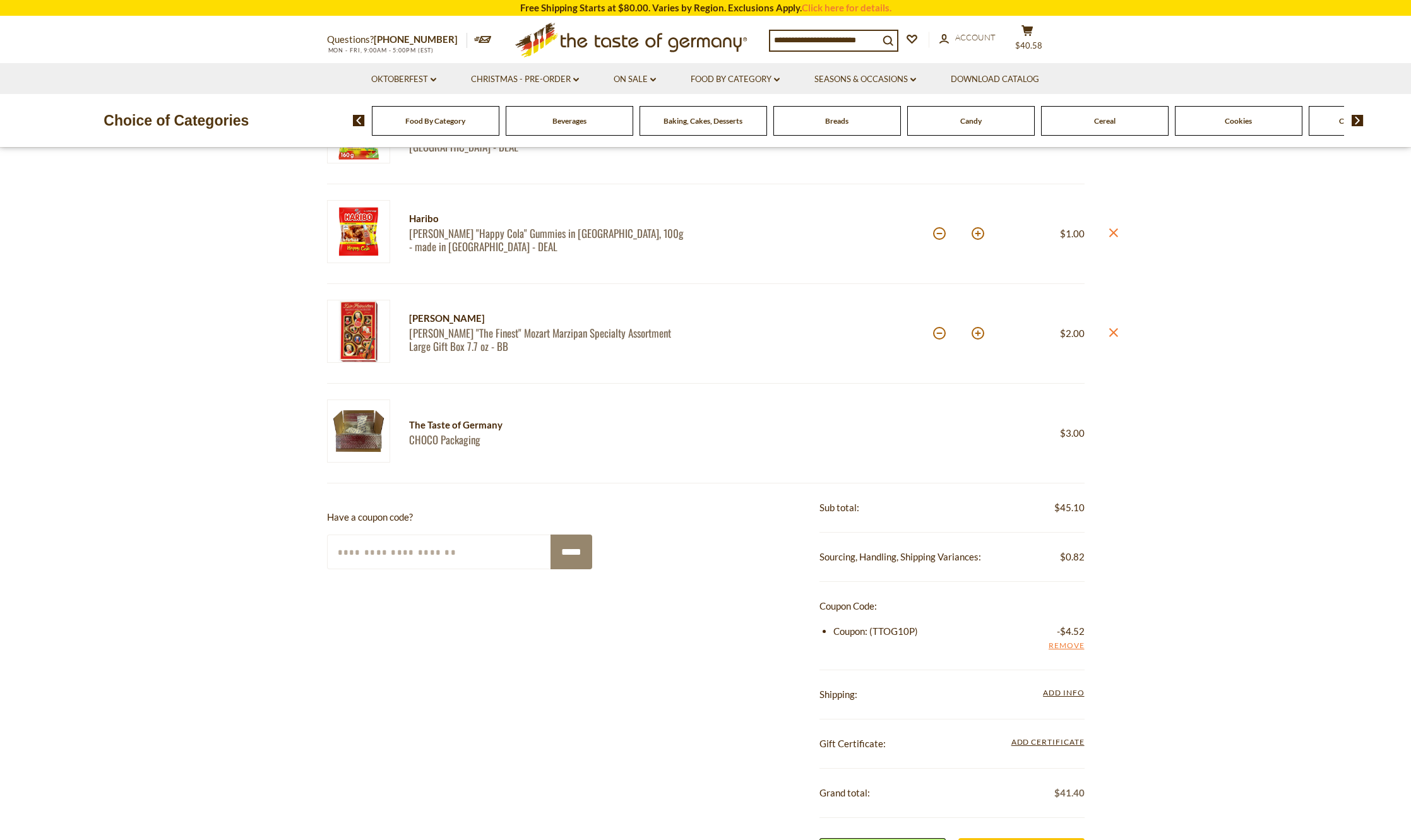
scroll to position [947, 0]
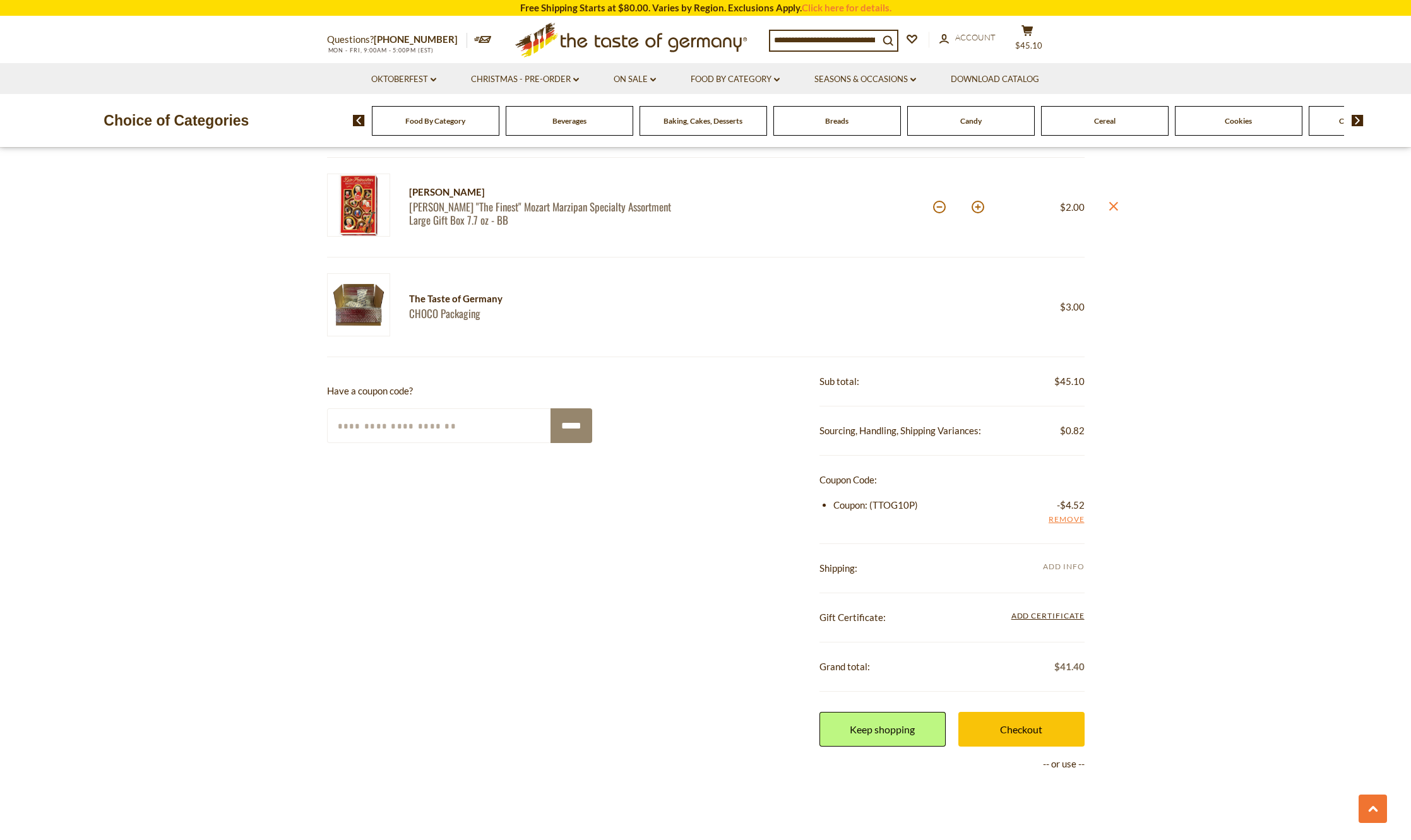
click at [1055, 565] on span "Add Info" at bounding box center [1064, 566] width 41 height 9
click at [1058, 570] on span "Add Info" at bounding box center [1064, 566] width 41 height 9
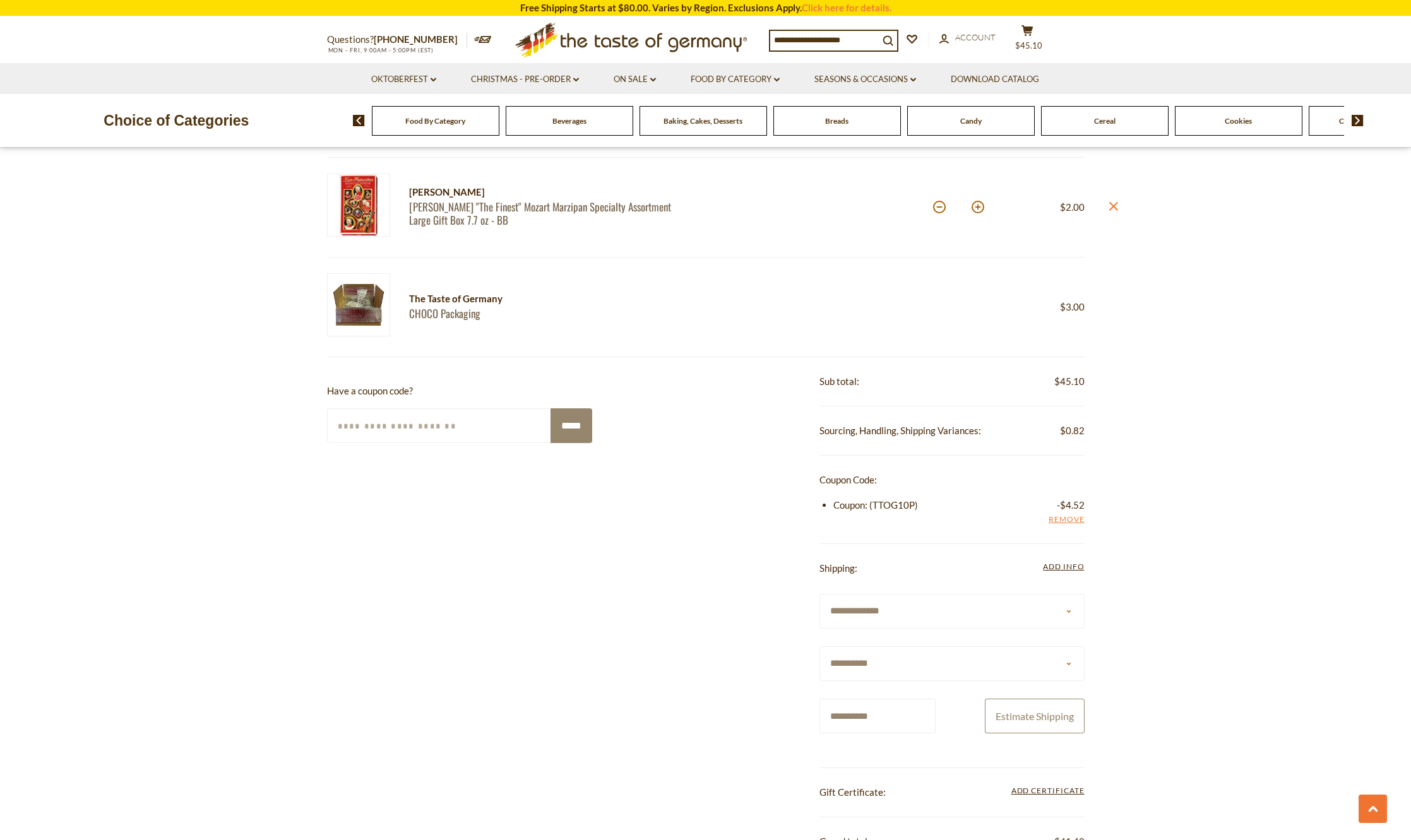
click at [1042, 703] on button "Estimate Shipping" at bounding box center [1035, 716] width 100 height 35
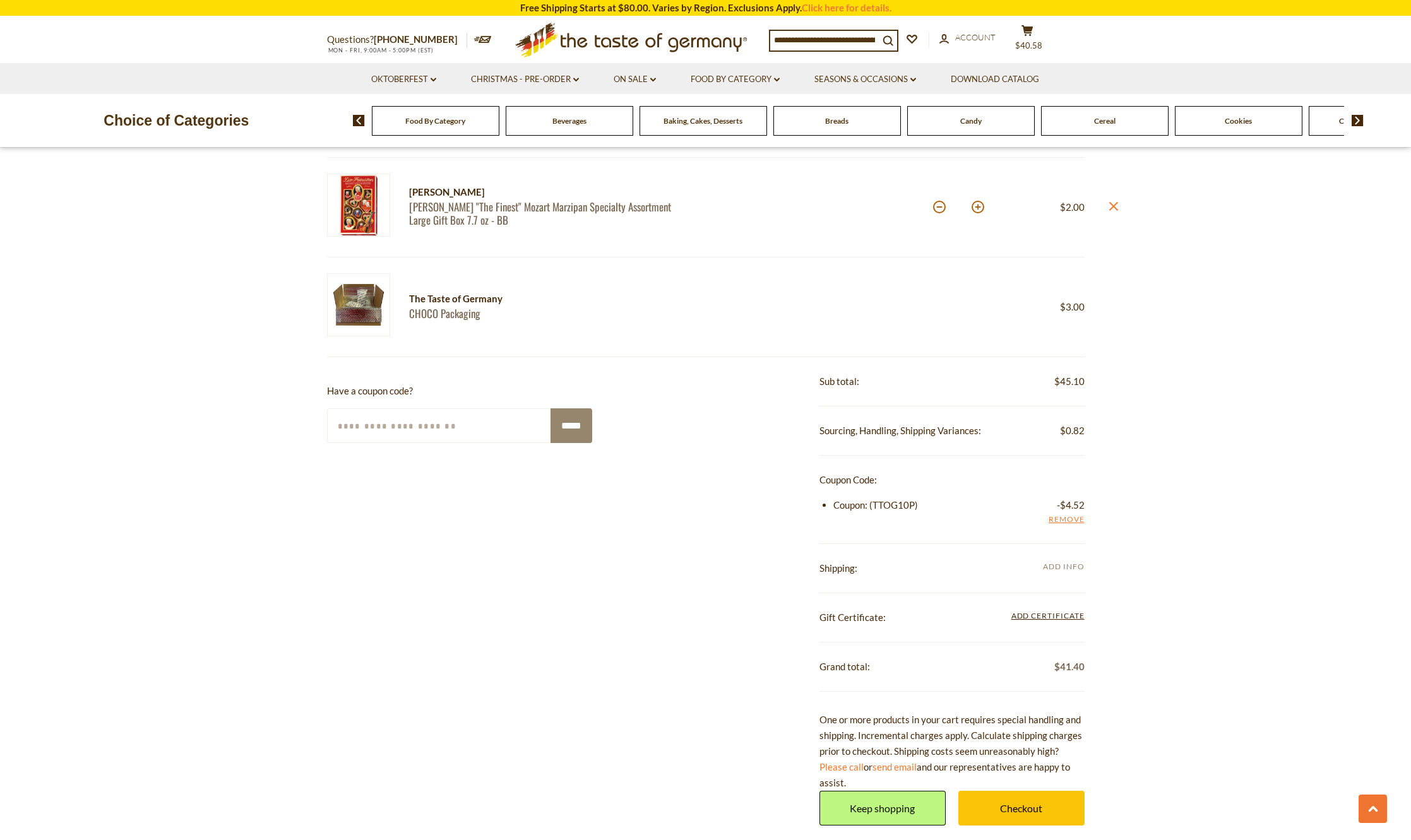
click at [1063, 565] on span "Add Info" at bounding box center [1064, 566] width 41 height 9
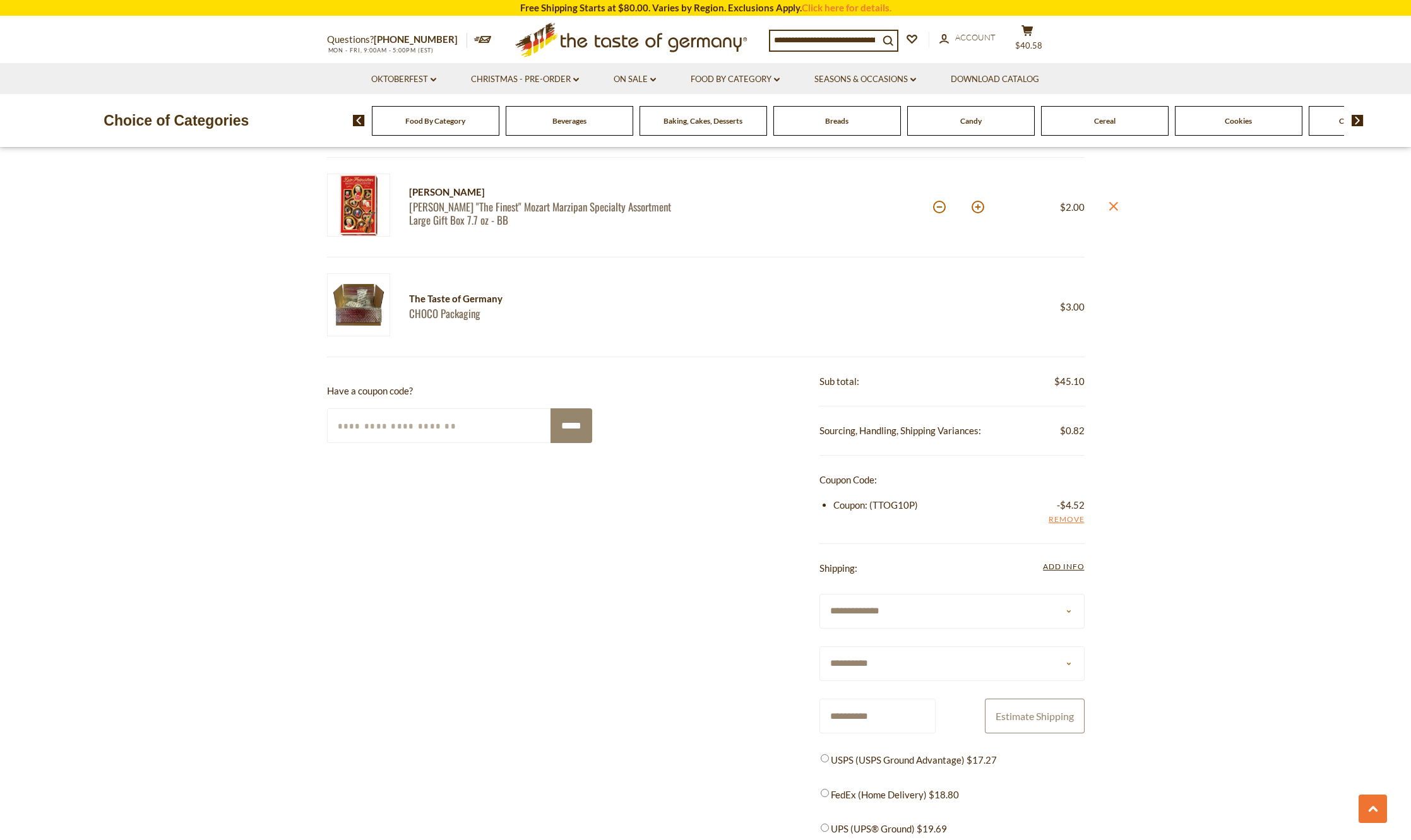
click at [1020, 711] on button "Estimate Shipping" at bounding box center [1035, 716] width 100 height 35
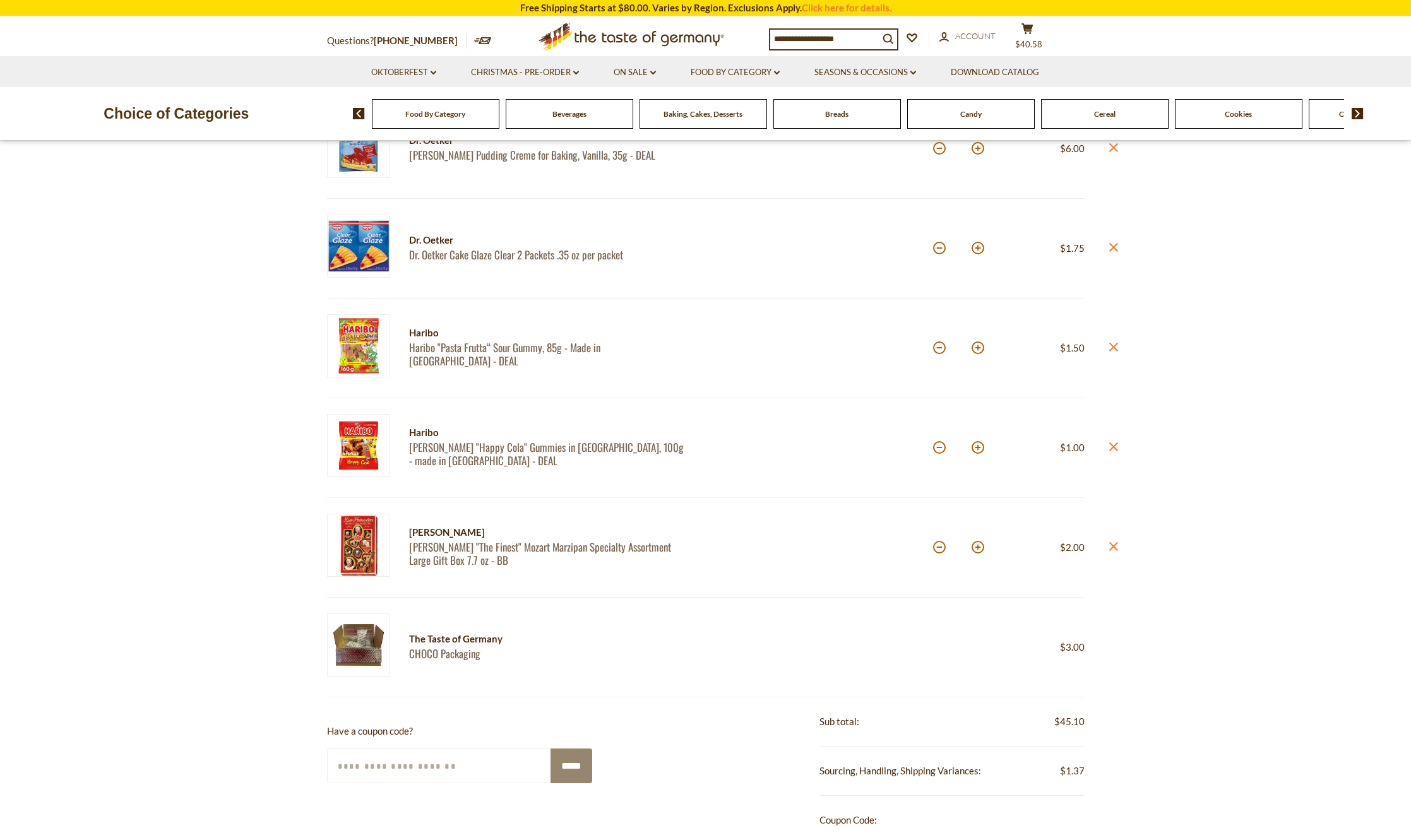
scroll to position [568, 0]
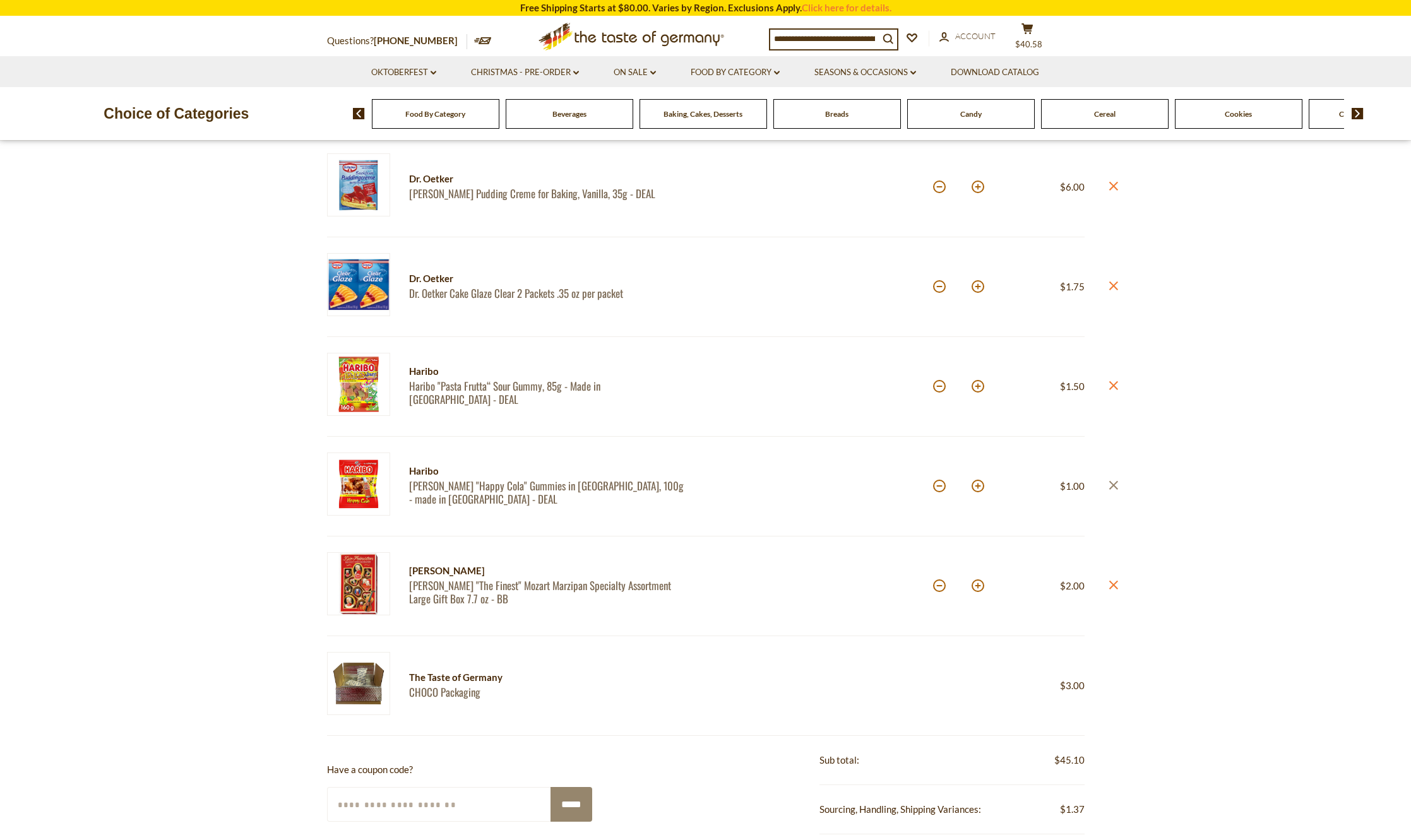
click at [1116, 488] on icon at bounding box center [1113, 485] width 9 height 9
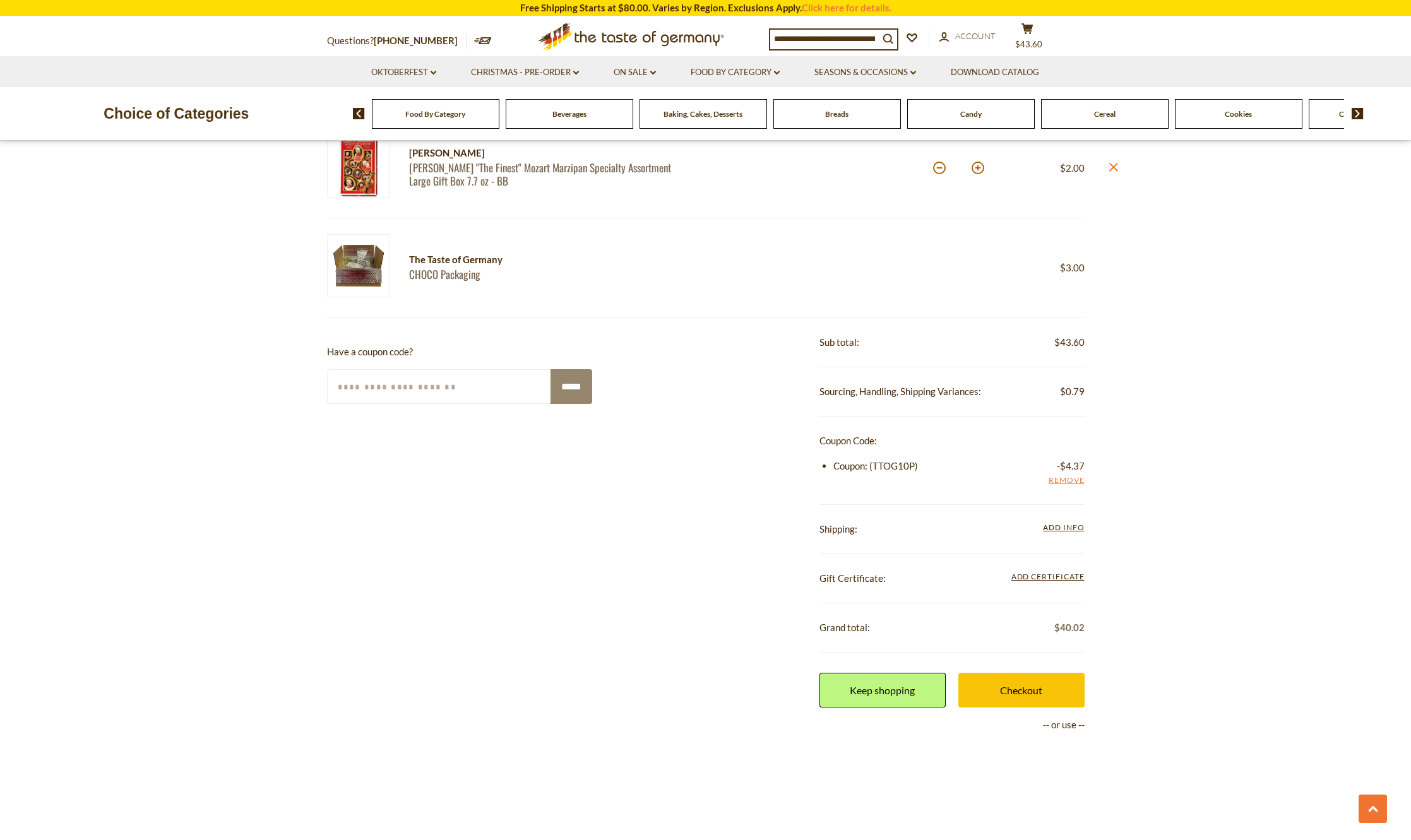
scroll to position [883, 0]
click at [1046, 531] on span "Add Info" at bounding box center [1064, 529] width 41 height 9
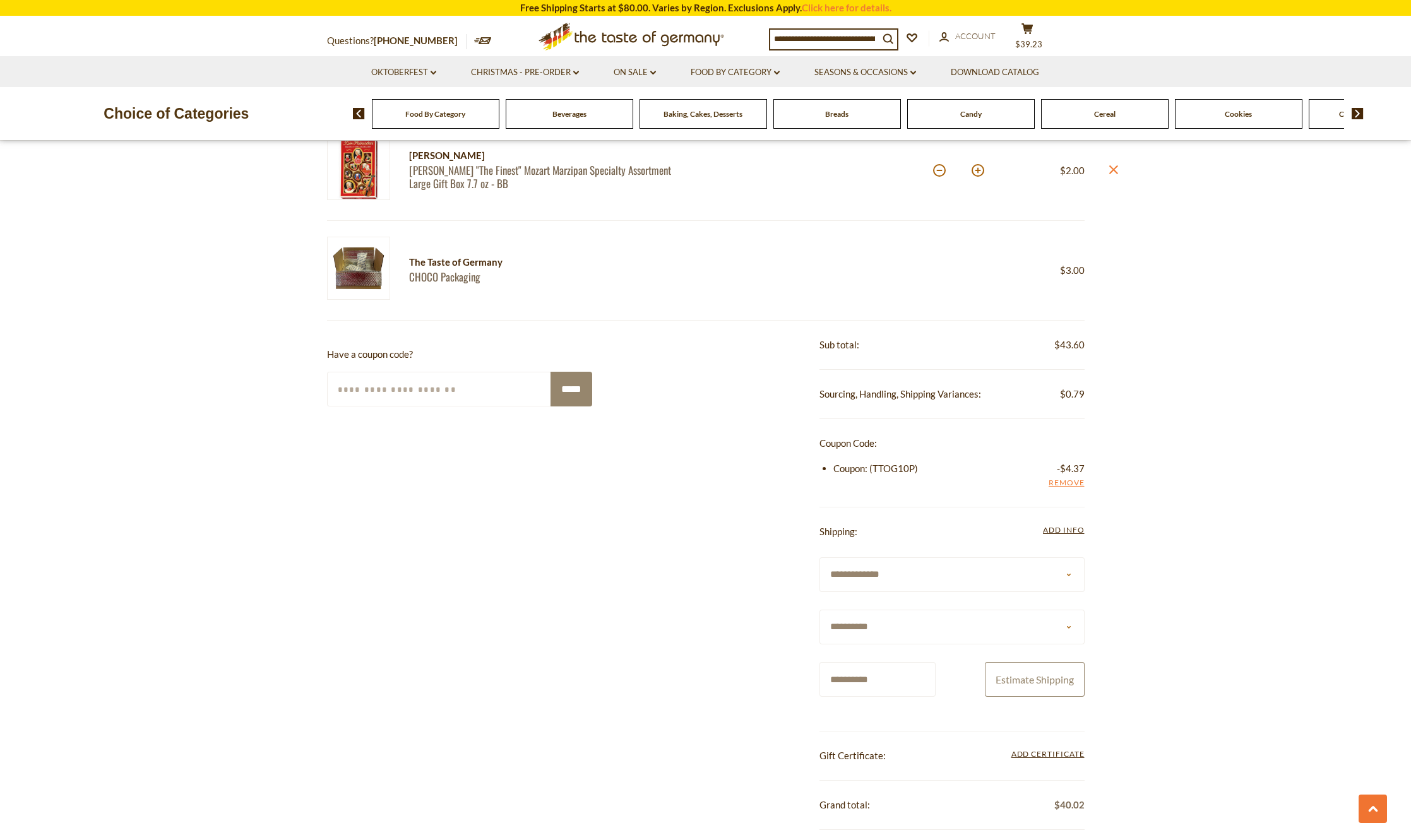
click at [1034, 682] on button "Estimate Shipping" at bounding box center [1035, 680] width 100 height 35
click at [1026, 669] on button "Estimate Shipping" at bounding box center [1035, 680] width 100 height 35
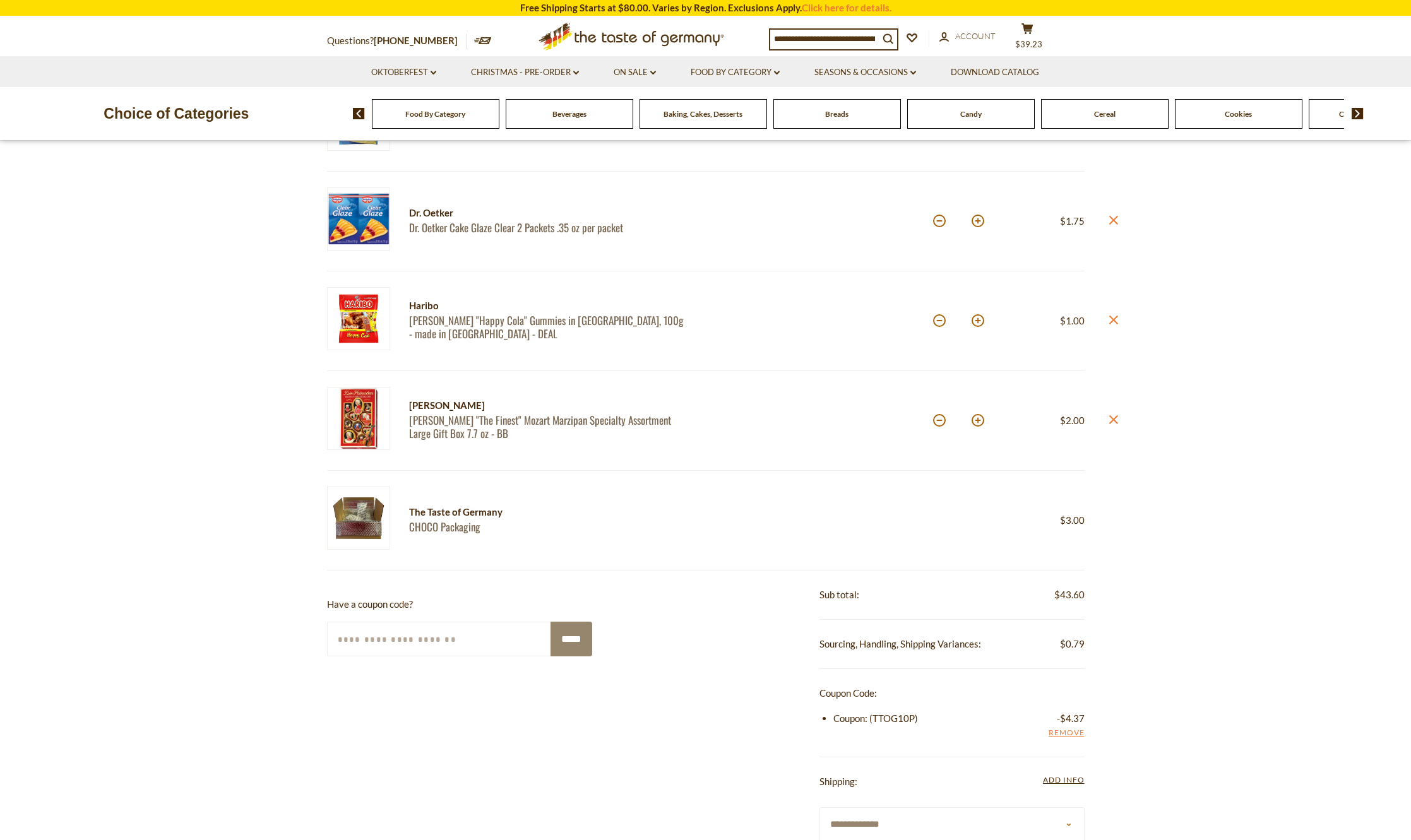
scroll to position [568, 0]
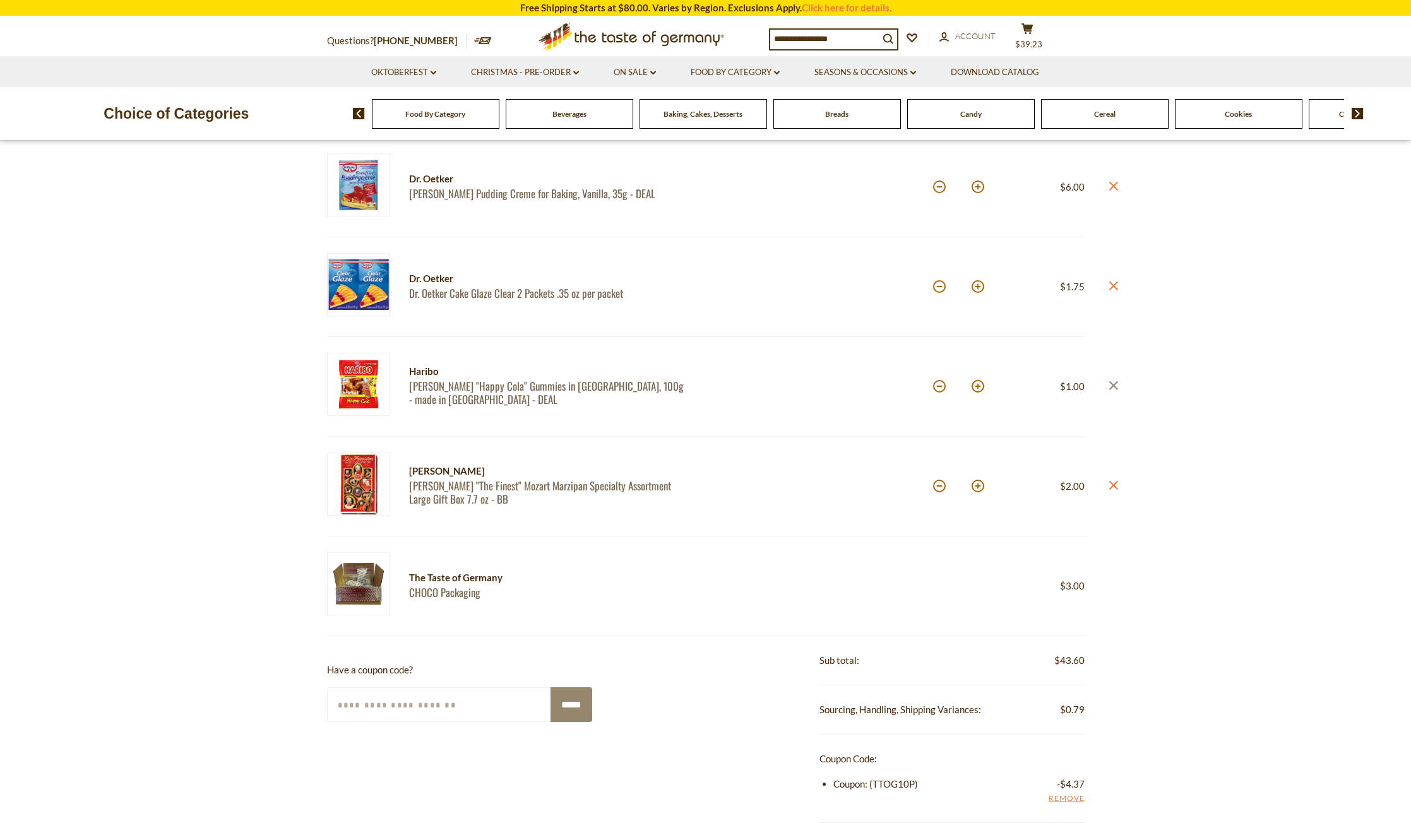
click at [1113, 384] on icon at bounding box center [1113, 386] width 9 height 9
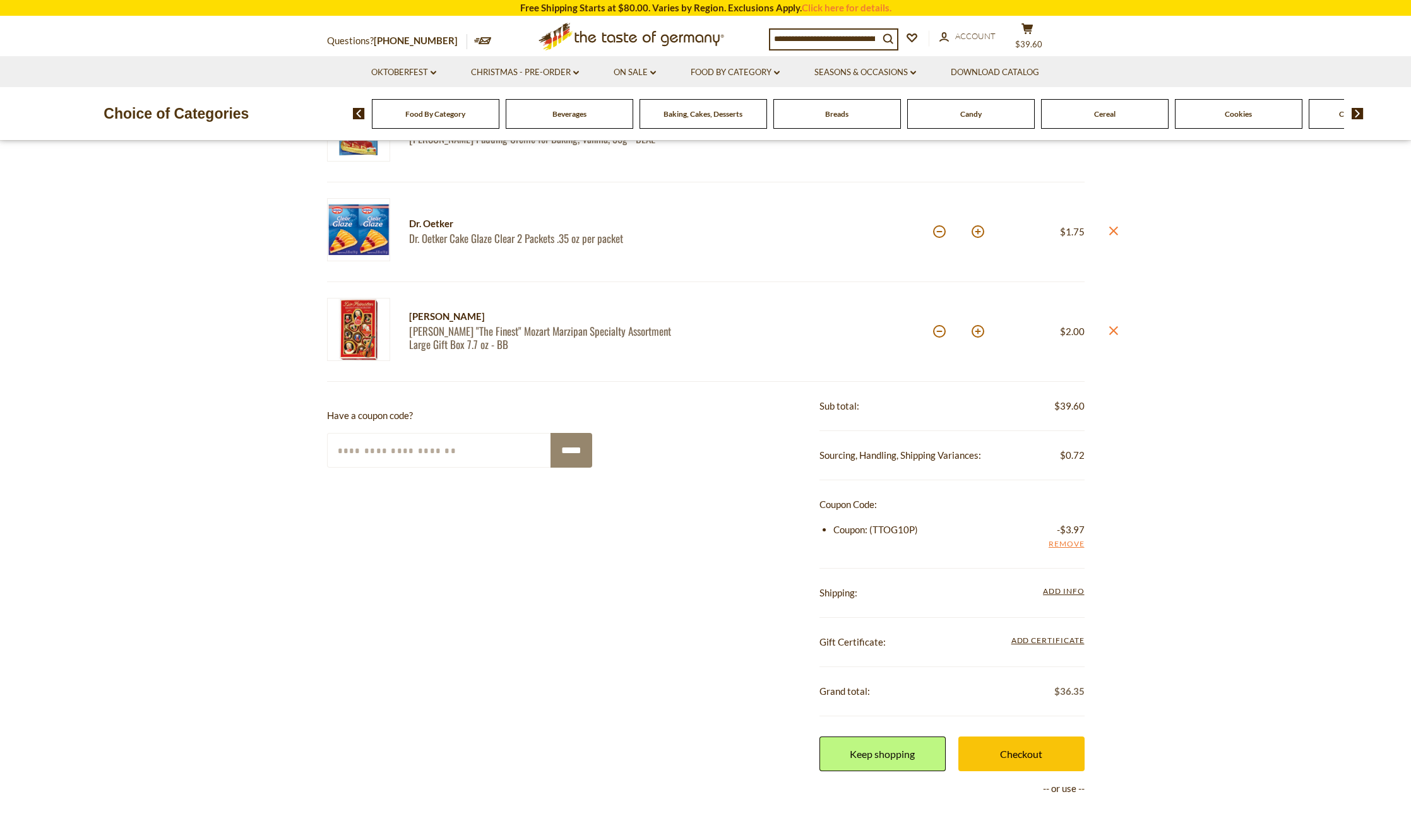
scroll to position [694, 0]
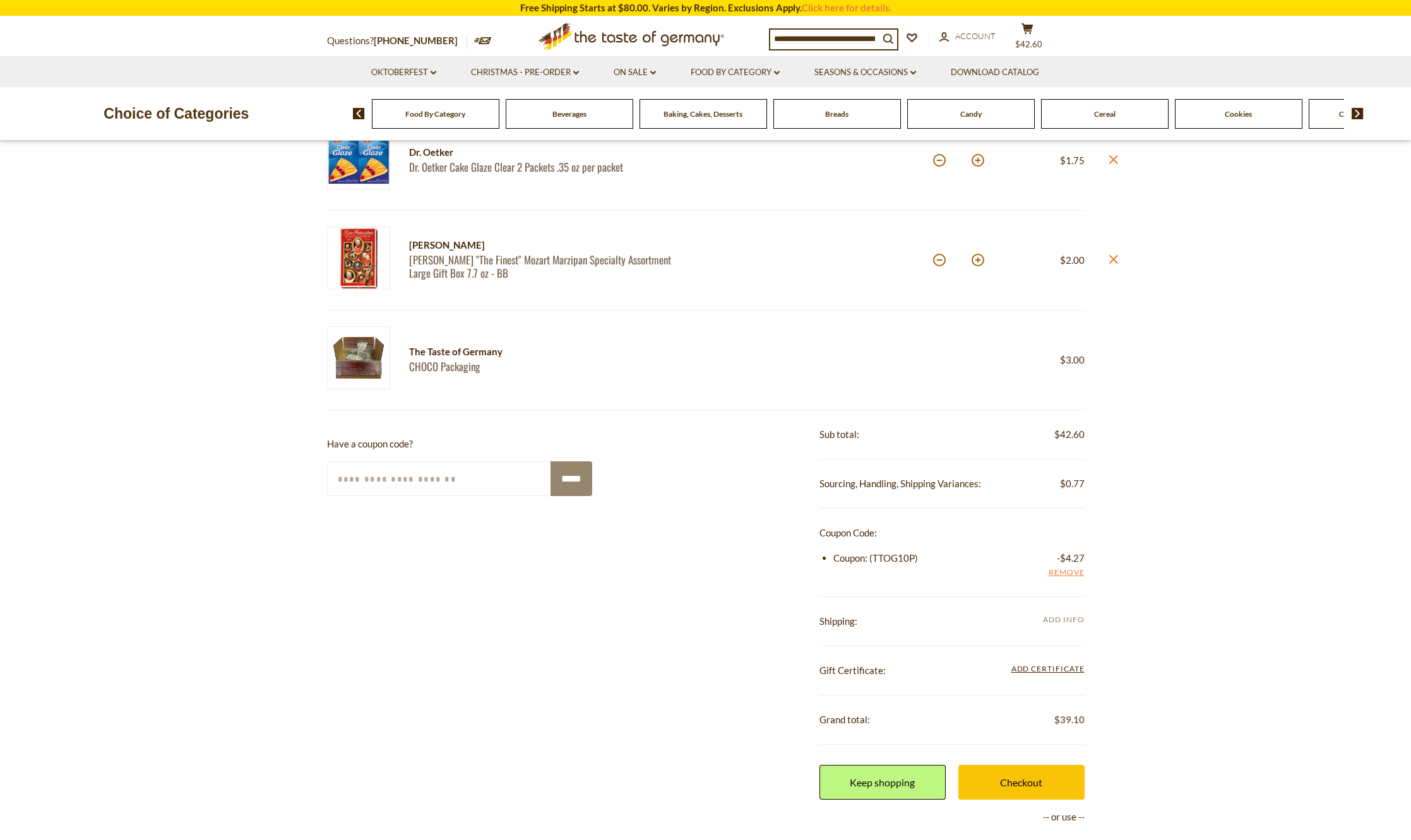
click at [1048, 622] on span "Add Info" at bounding box center [1064, 620] width 41 height 9
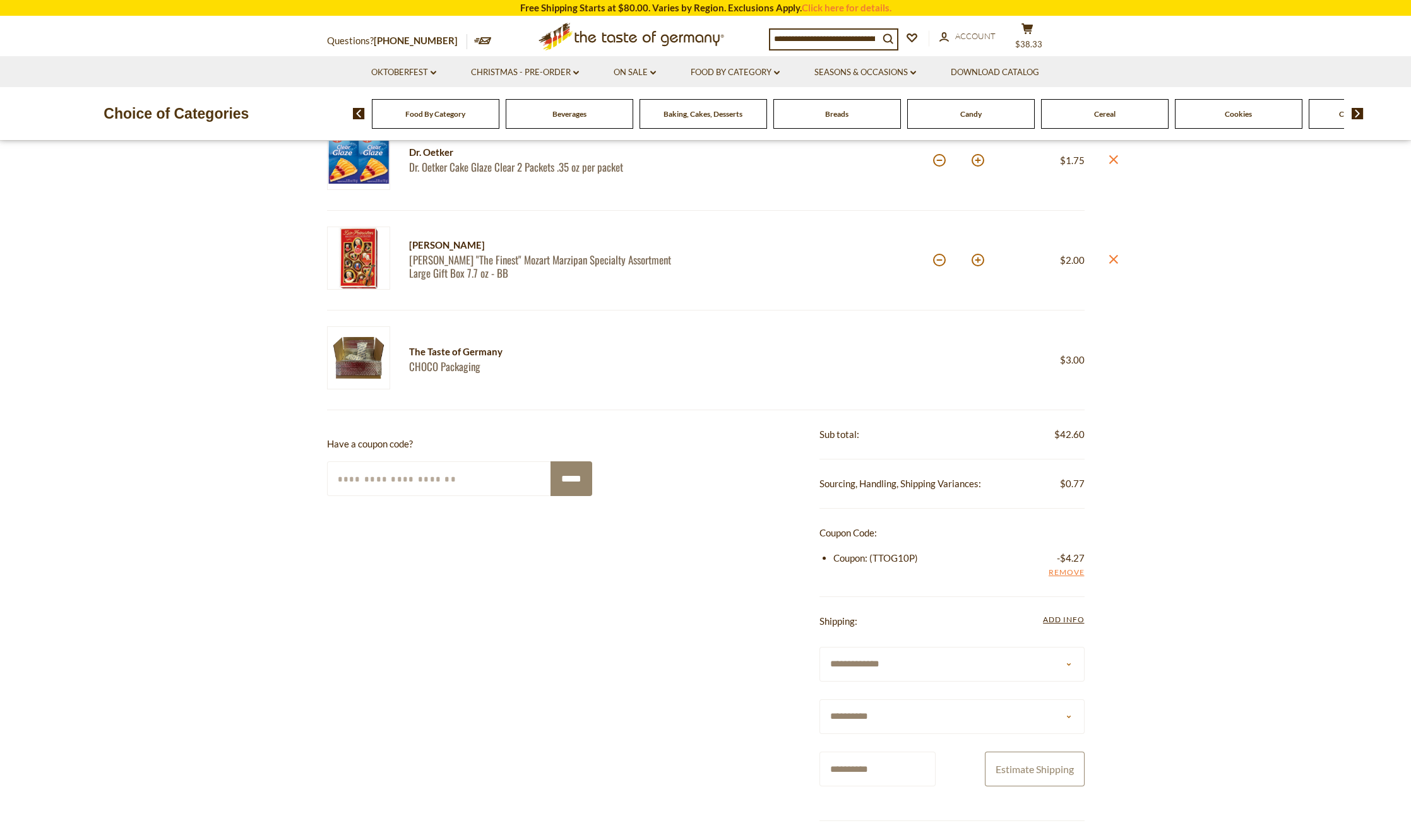
click at [1018, 768] on button "Estimate Shipping" at bounding box center [1035, 769] width 100 height 35
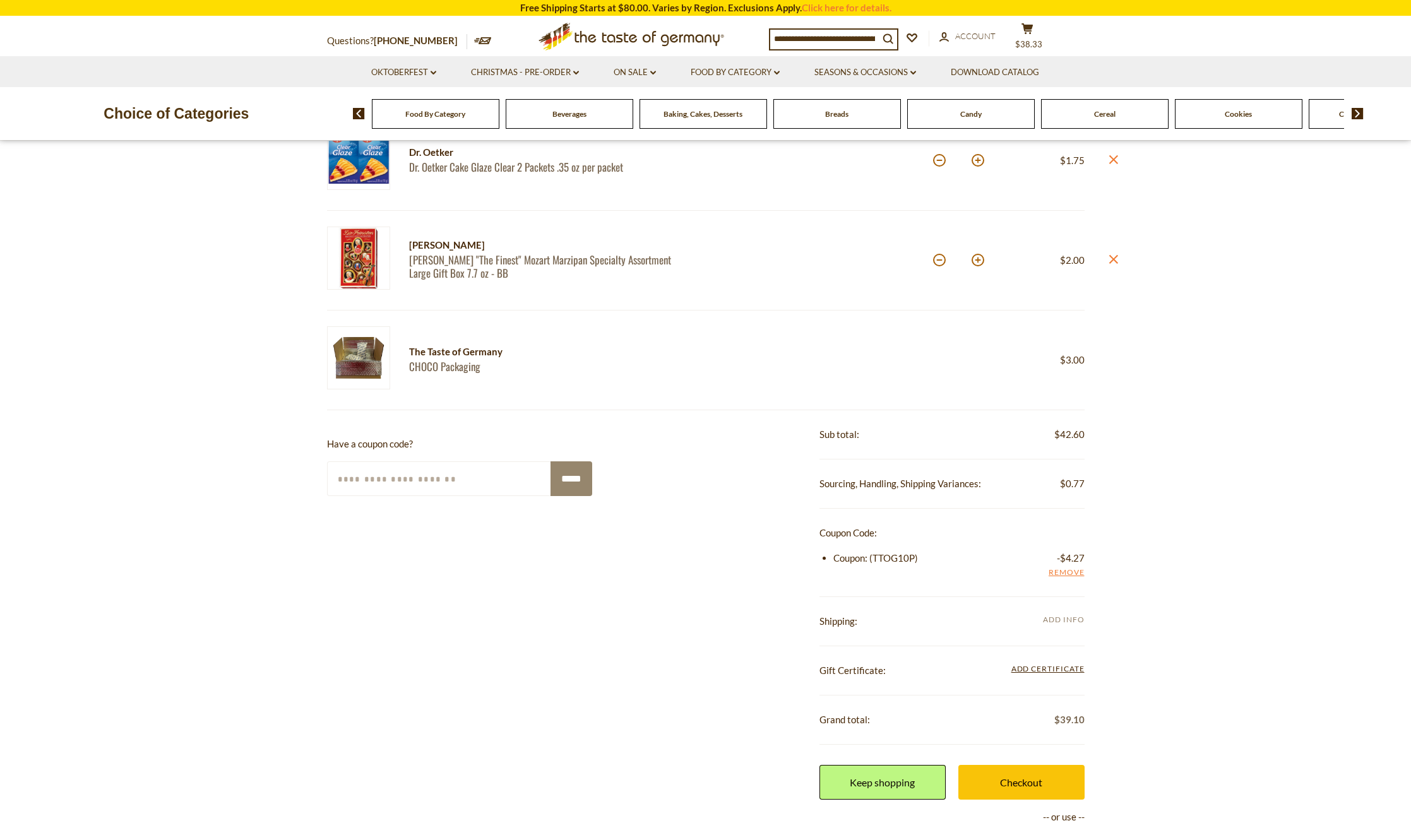
click at [1062, 620] on span "Add Info" at bounding box center [1064, 620] width 41 height 9
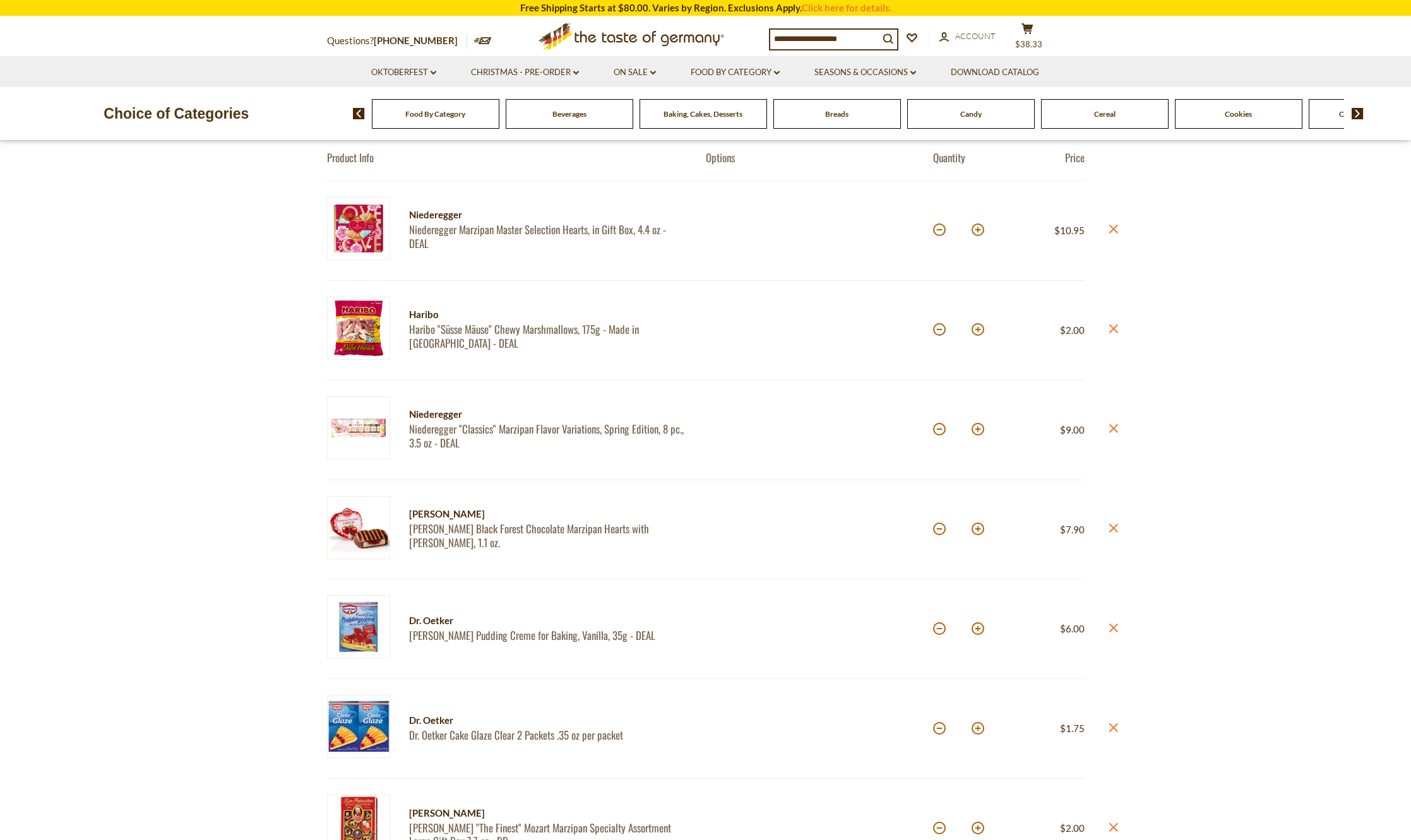
scroll to position [189, 0]
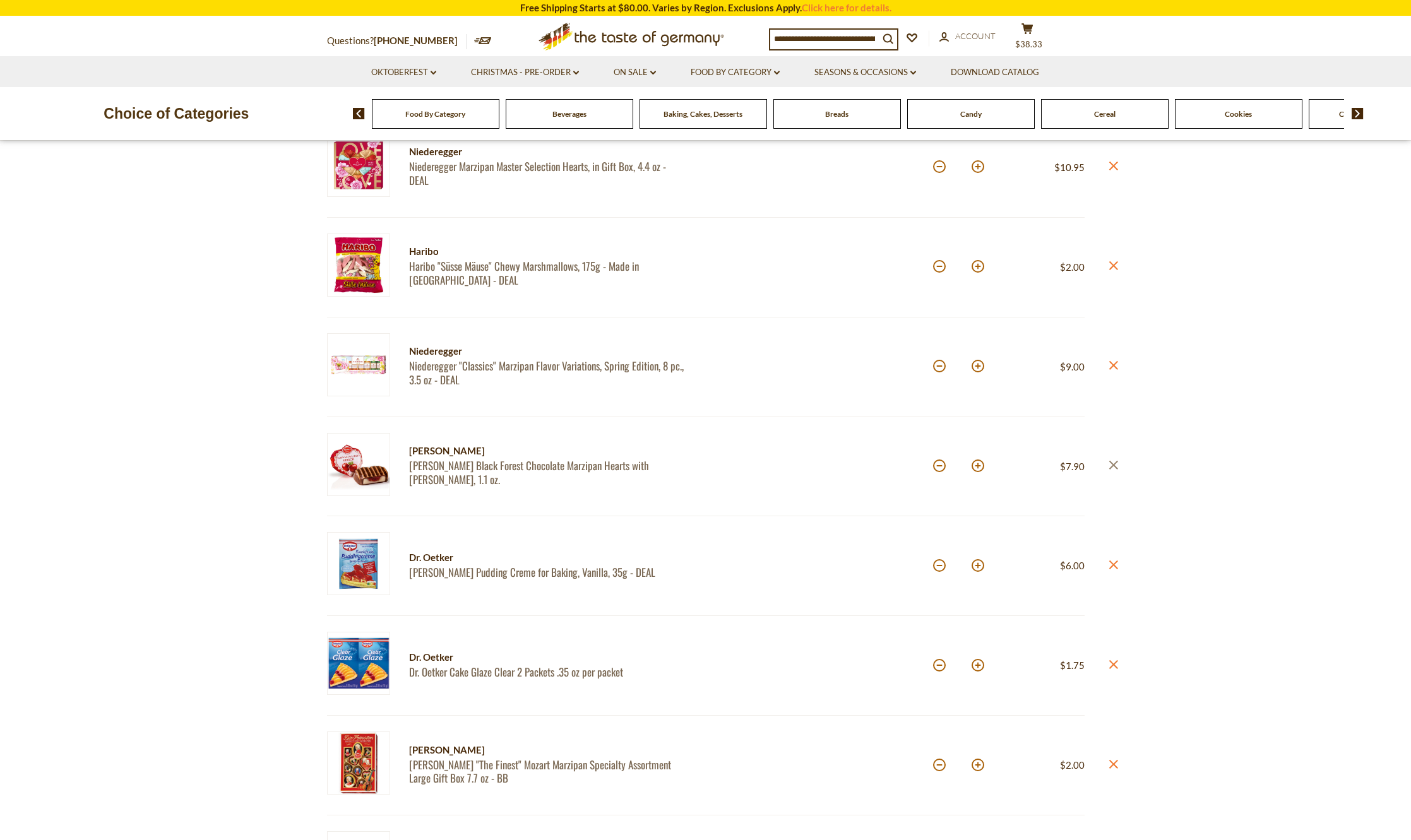
click at [1110, 460] on link "close" at bounding box center [1113, 466] width 9 height 16
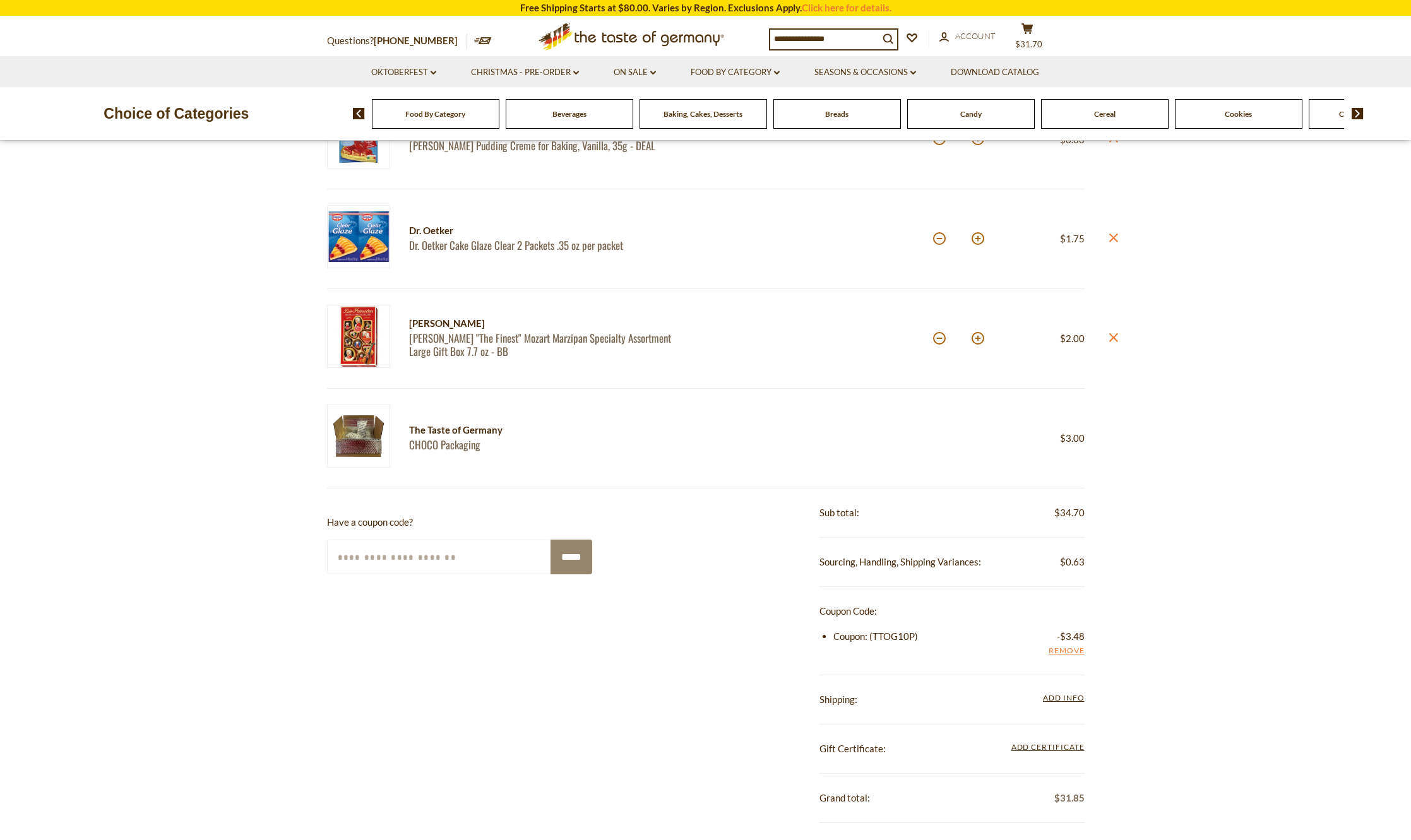
scroll to position [568, 0]
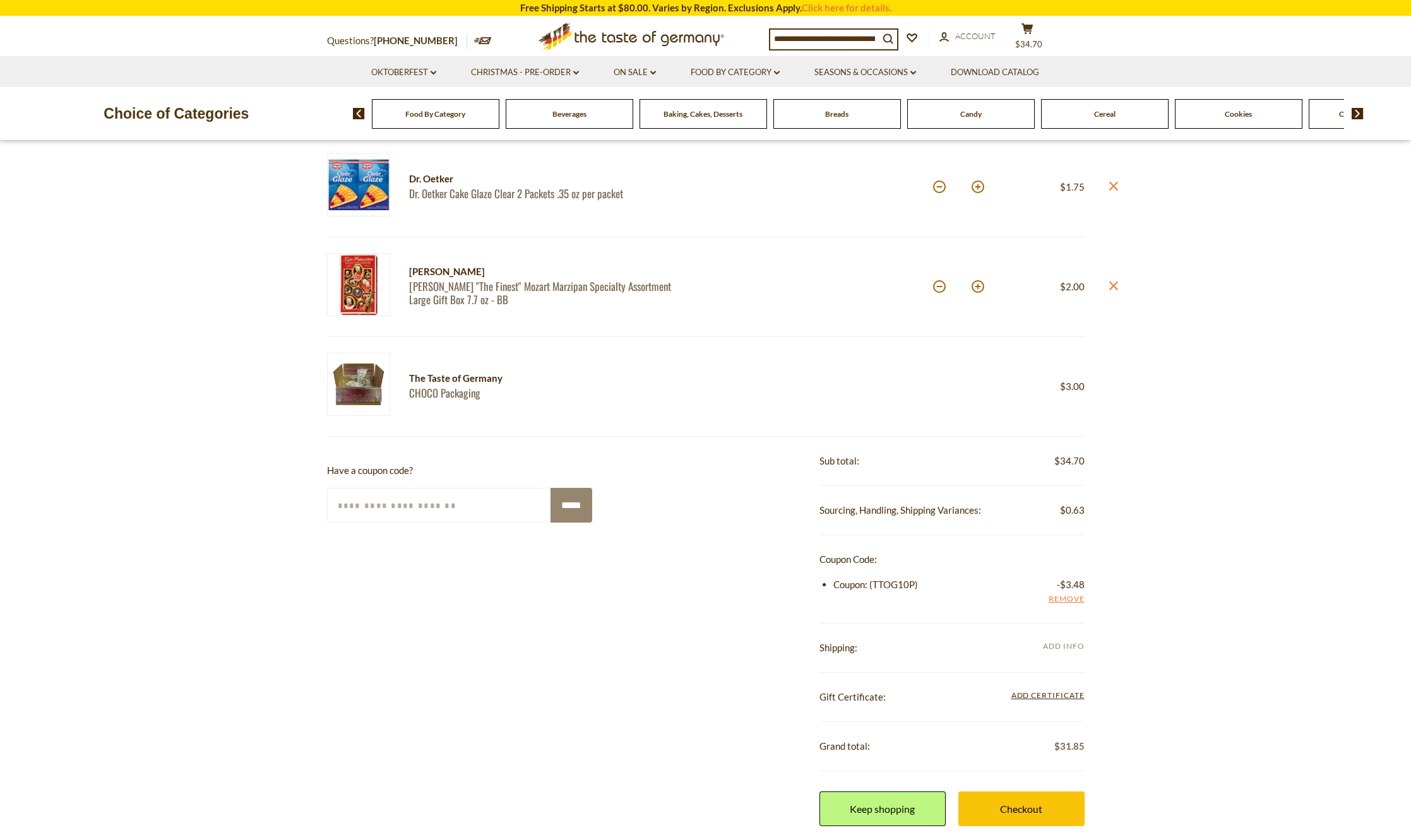
click at [1060, 652] on span "Add Info" at bounding box center [1064, 647] width 41 height 14
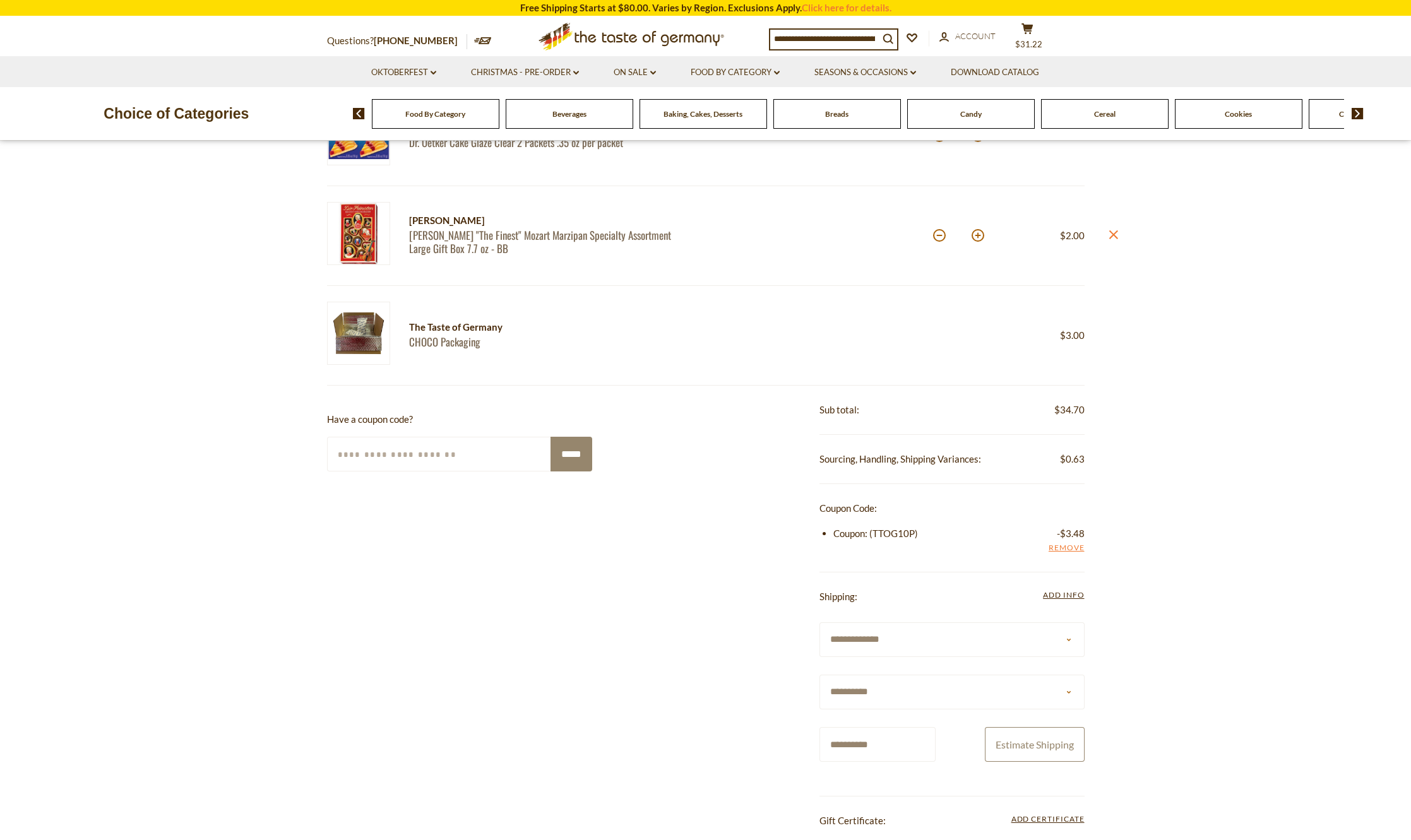
scroll to position [631, 0]
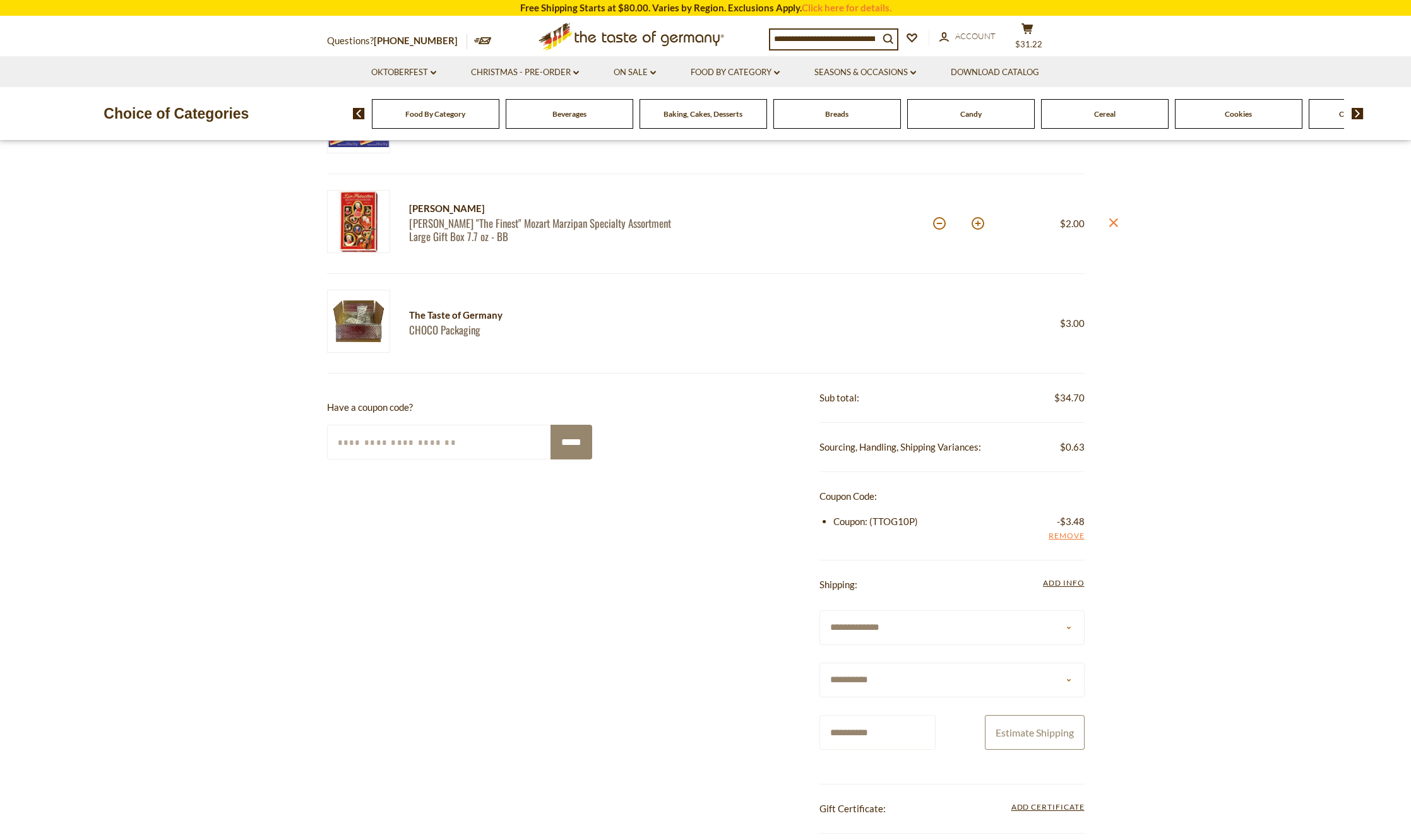
click at [1018, 732] on button "Estimate Shipping" at bounding box center [1035, 732] width 100 height 35
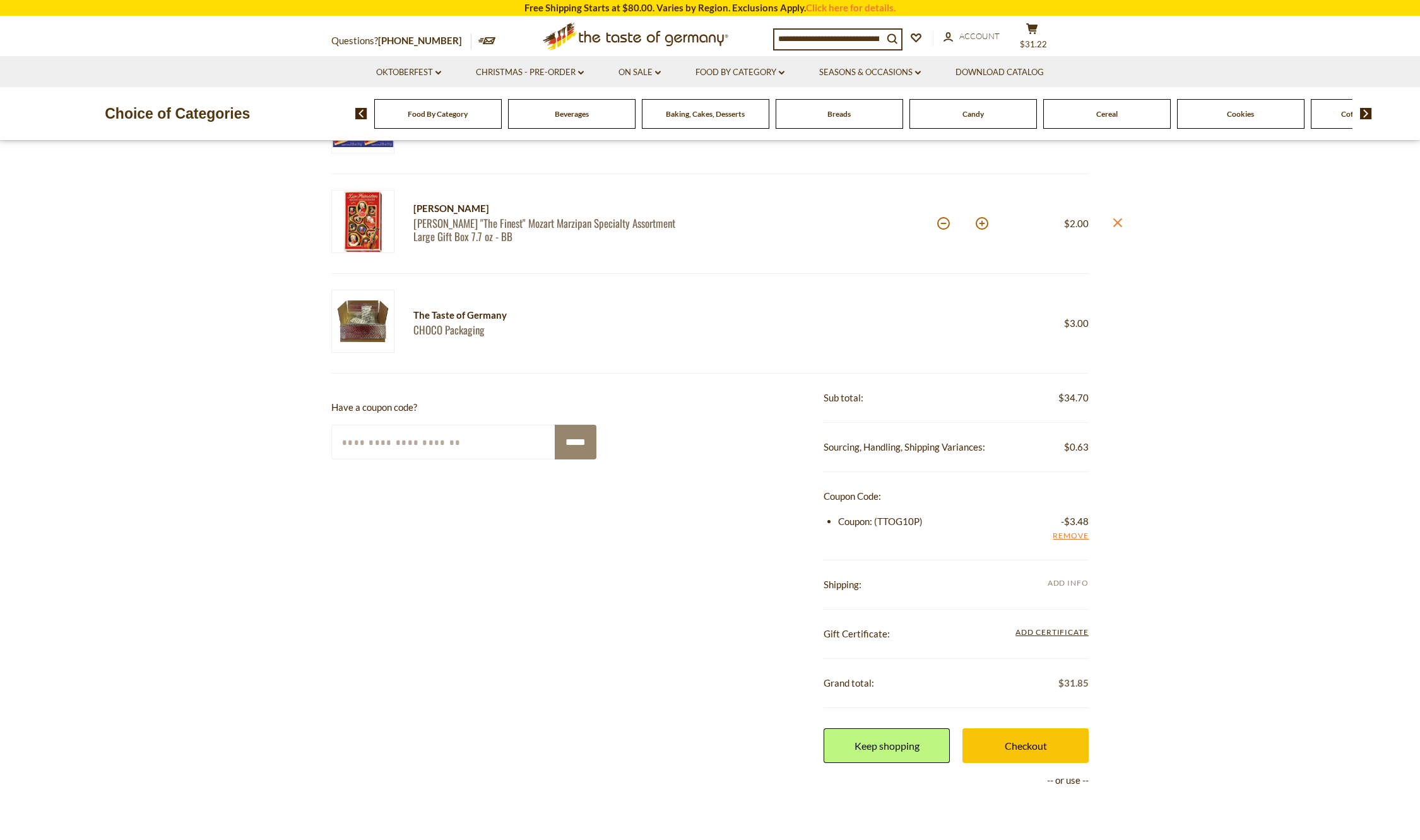
click at [1061, 580] on span "Add Info" at bounding box center [1068, 583] width 41 height 9
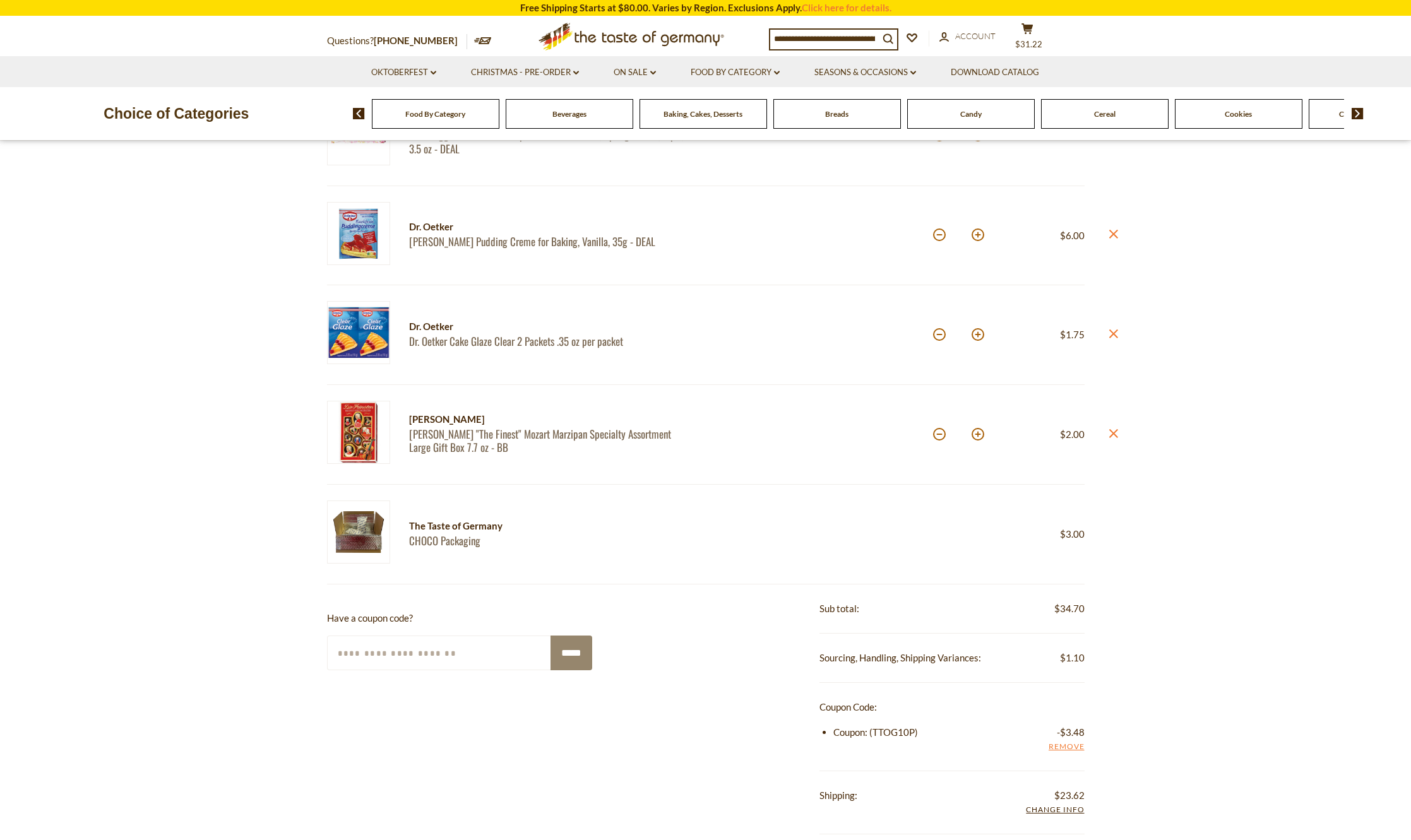
scroll to position [316, 0]
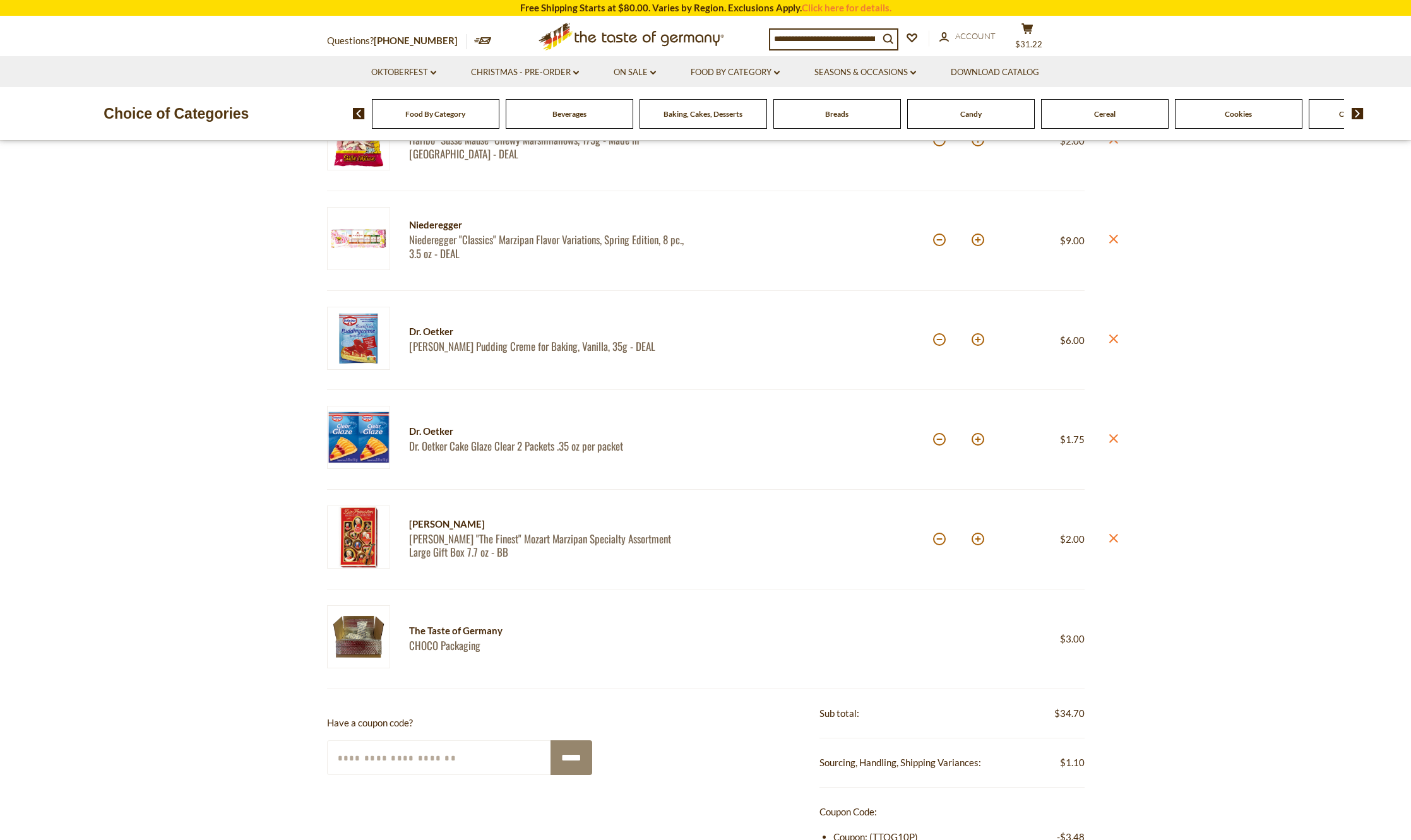
click at [987, 539] on div "Quantity: *" at bounding box center [971, 539] width 76 height 68
click at [981, 539] on button at bounding box center [978, 539] width 13 height 13
type input "*"
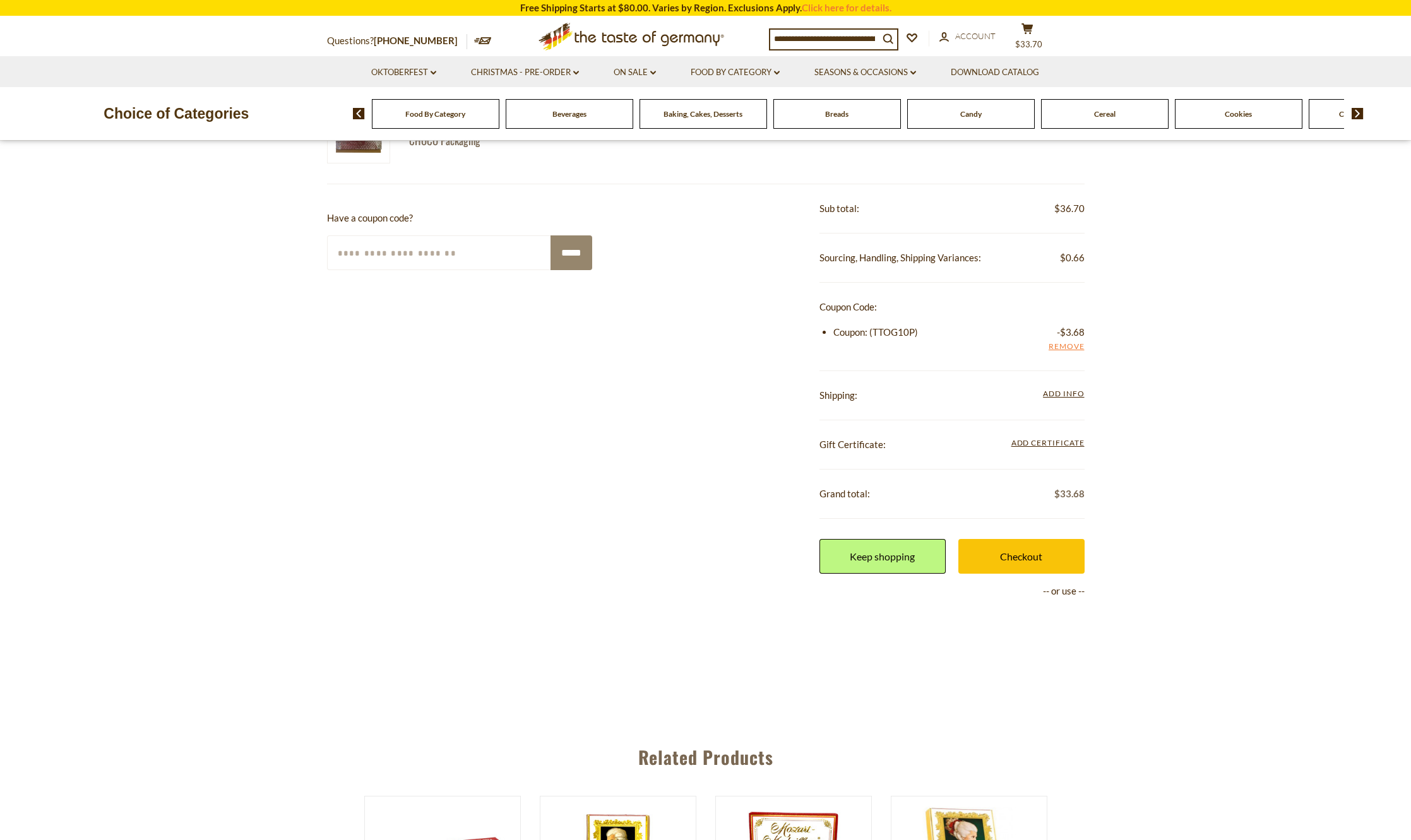
scroll to position [758, 0]
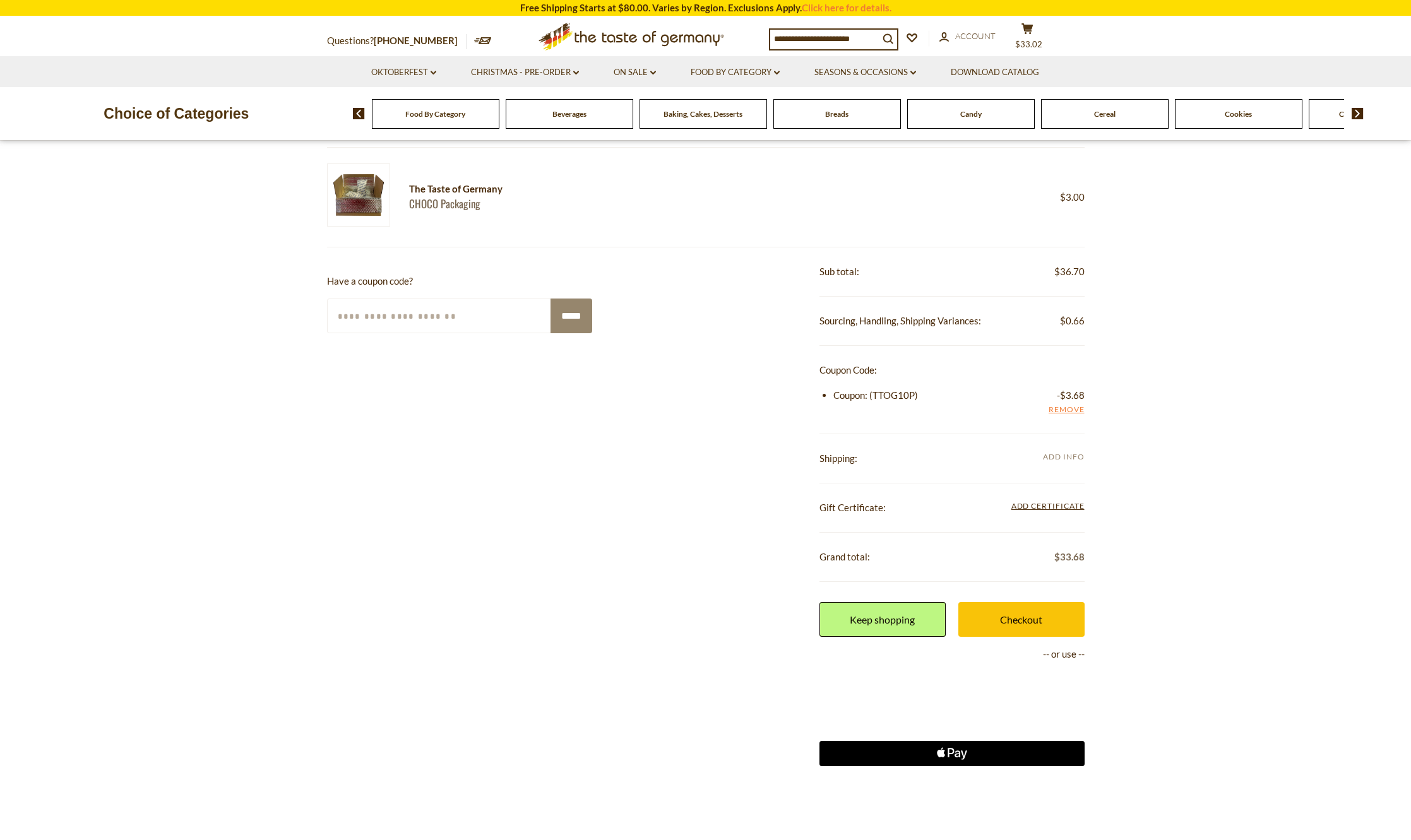
click at [1065, 455] on span "Add Info" at bounding box center [1064, 456] width 41 height 9
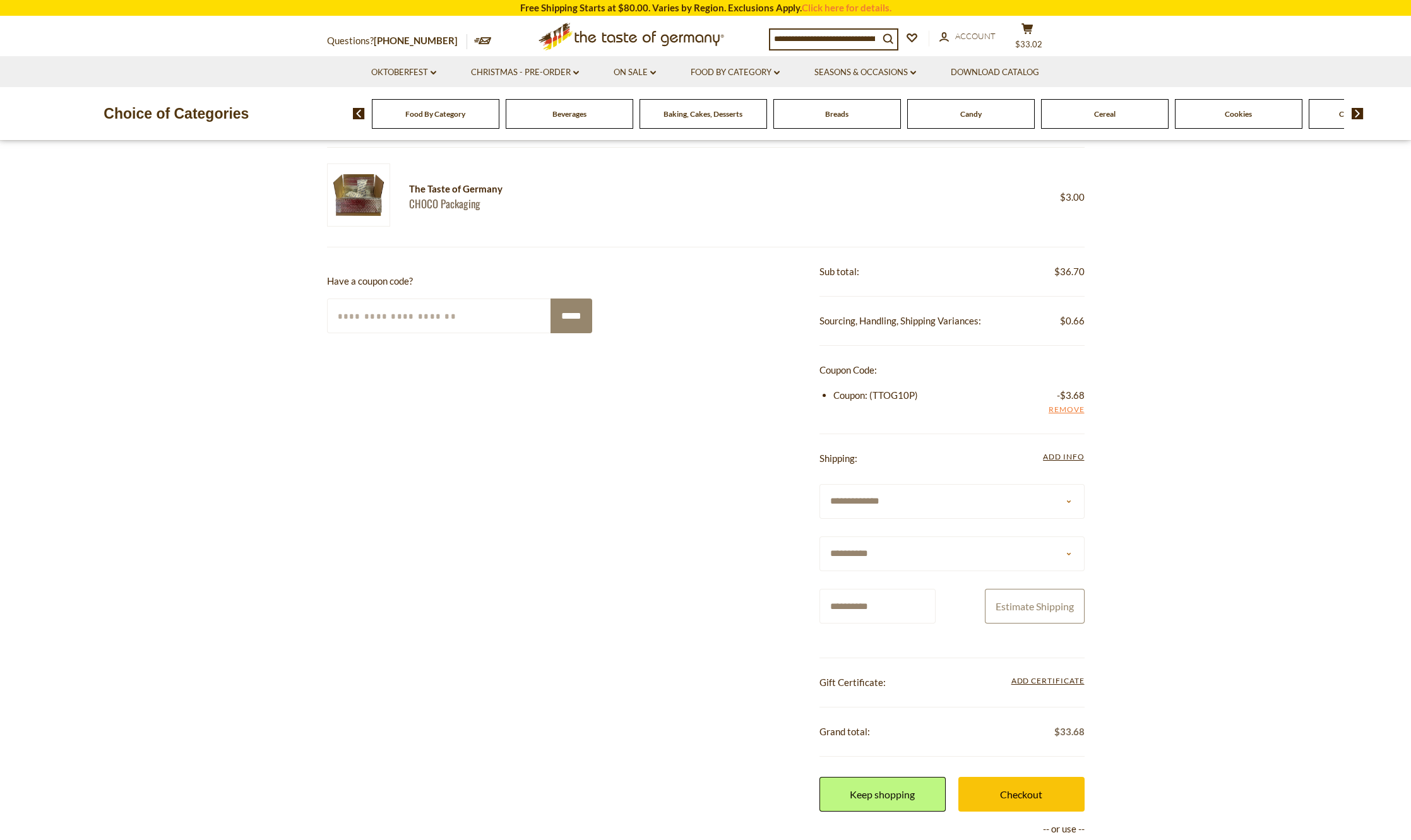
click at [1035, 604] on button "Estimate Shipping" at bounding box center [1035, 607] width 100 height 35
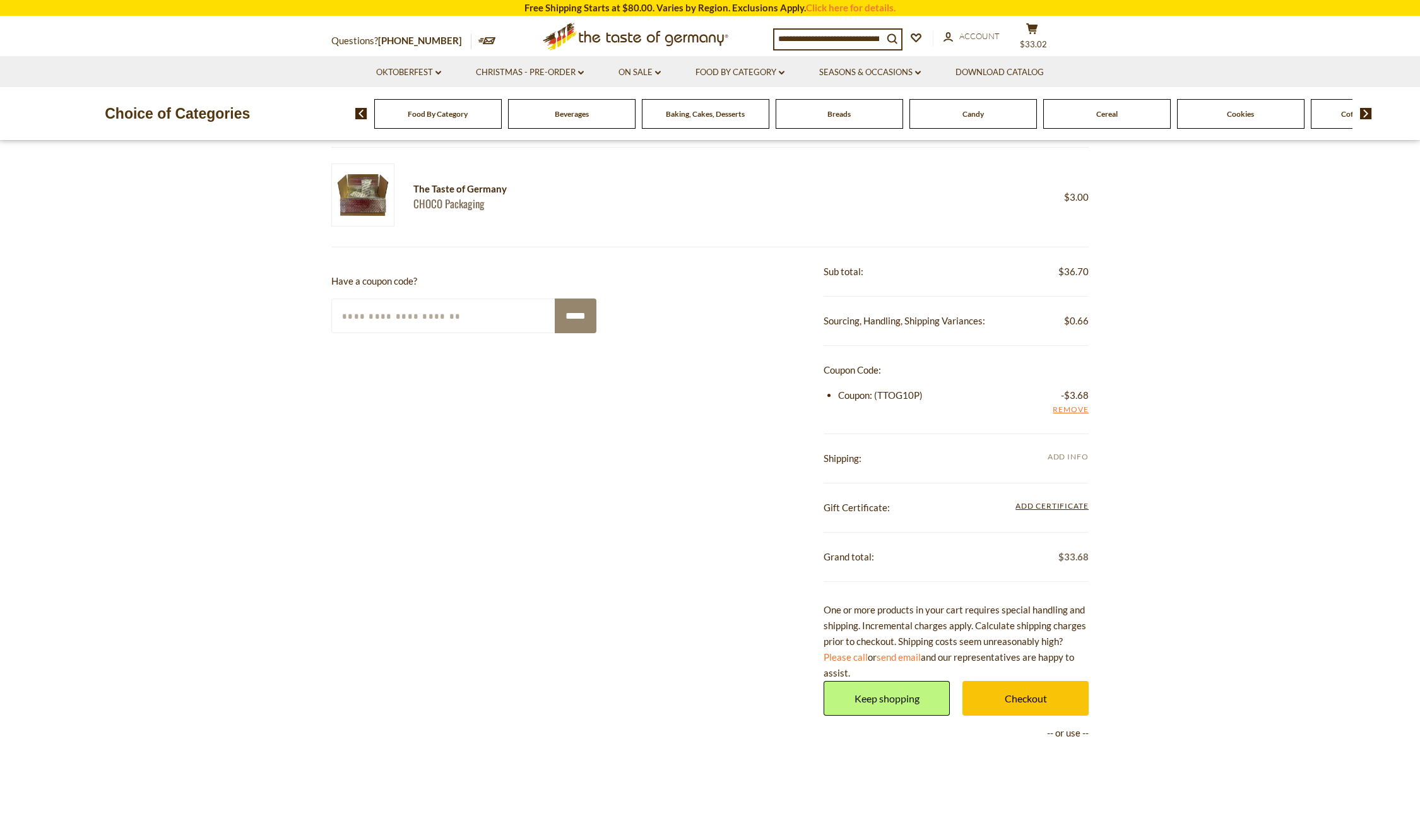
click at [1051, 458] on span "Add Info" at bounding box center [1068, 456] width 41 height 9
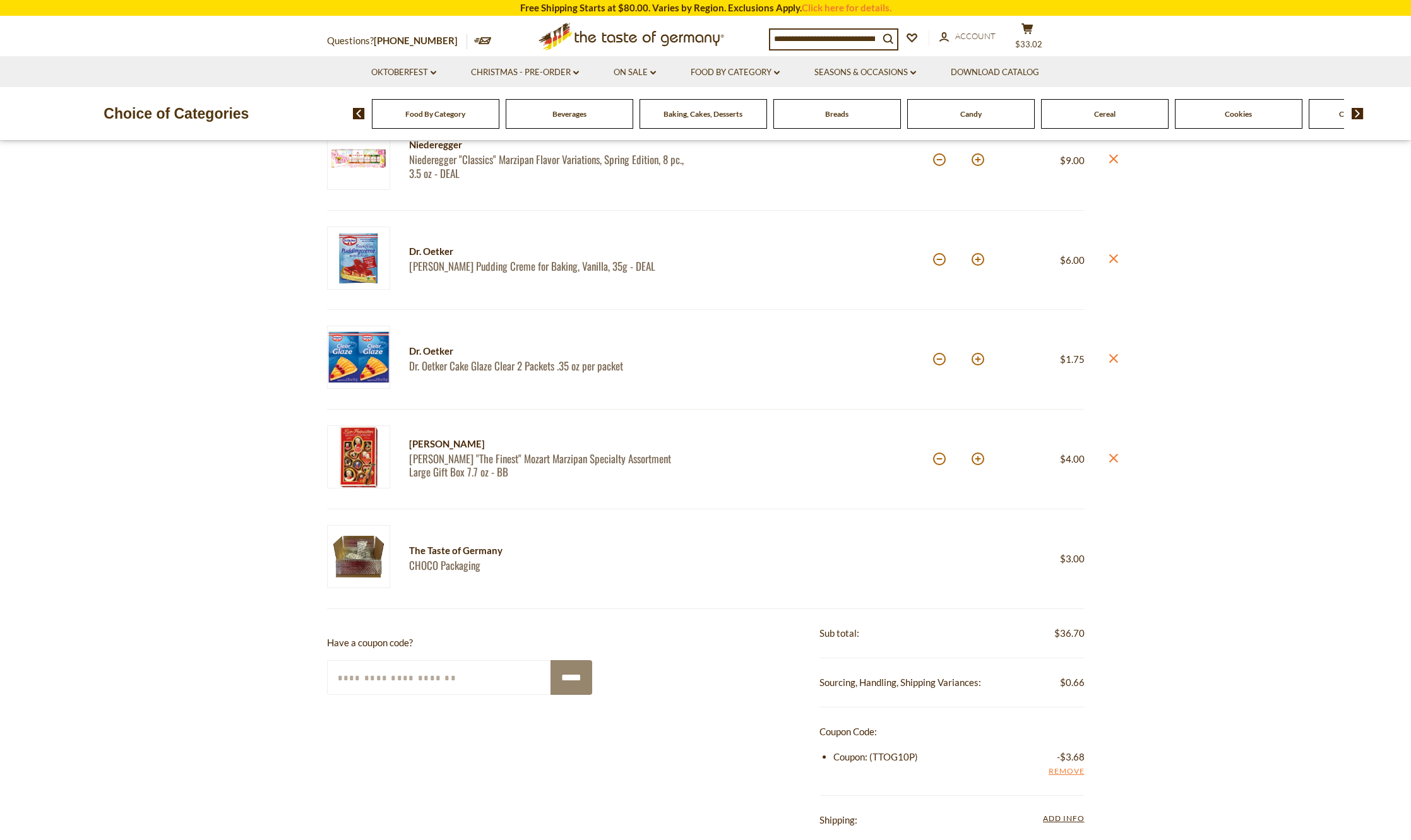
scroll to position [316, 0]
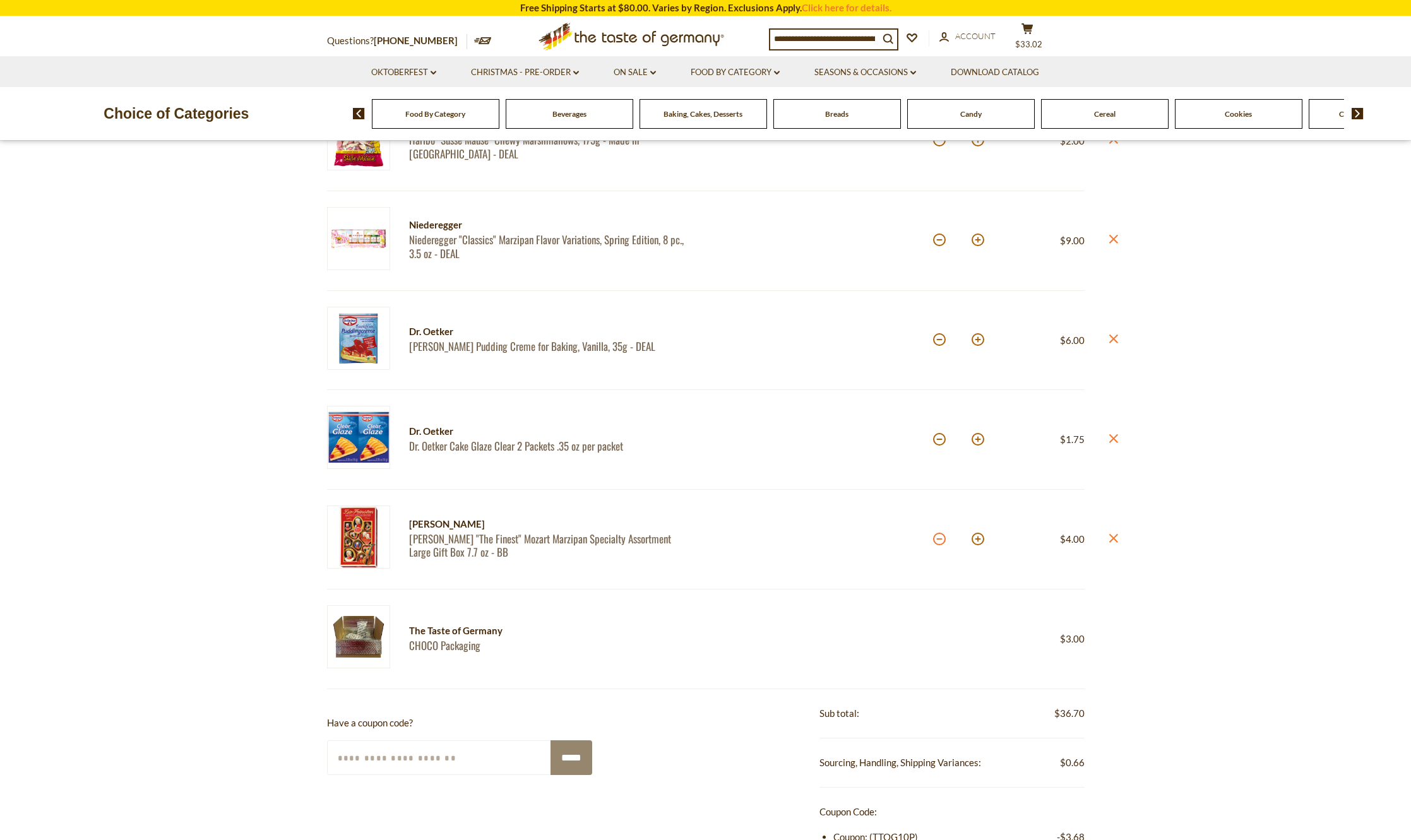
click at [942, 542] on button at bounding box center [939, 539] width 13 height 13
type input "*"
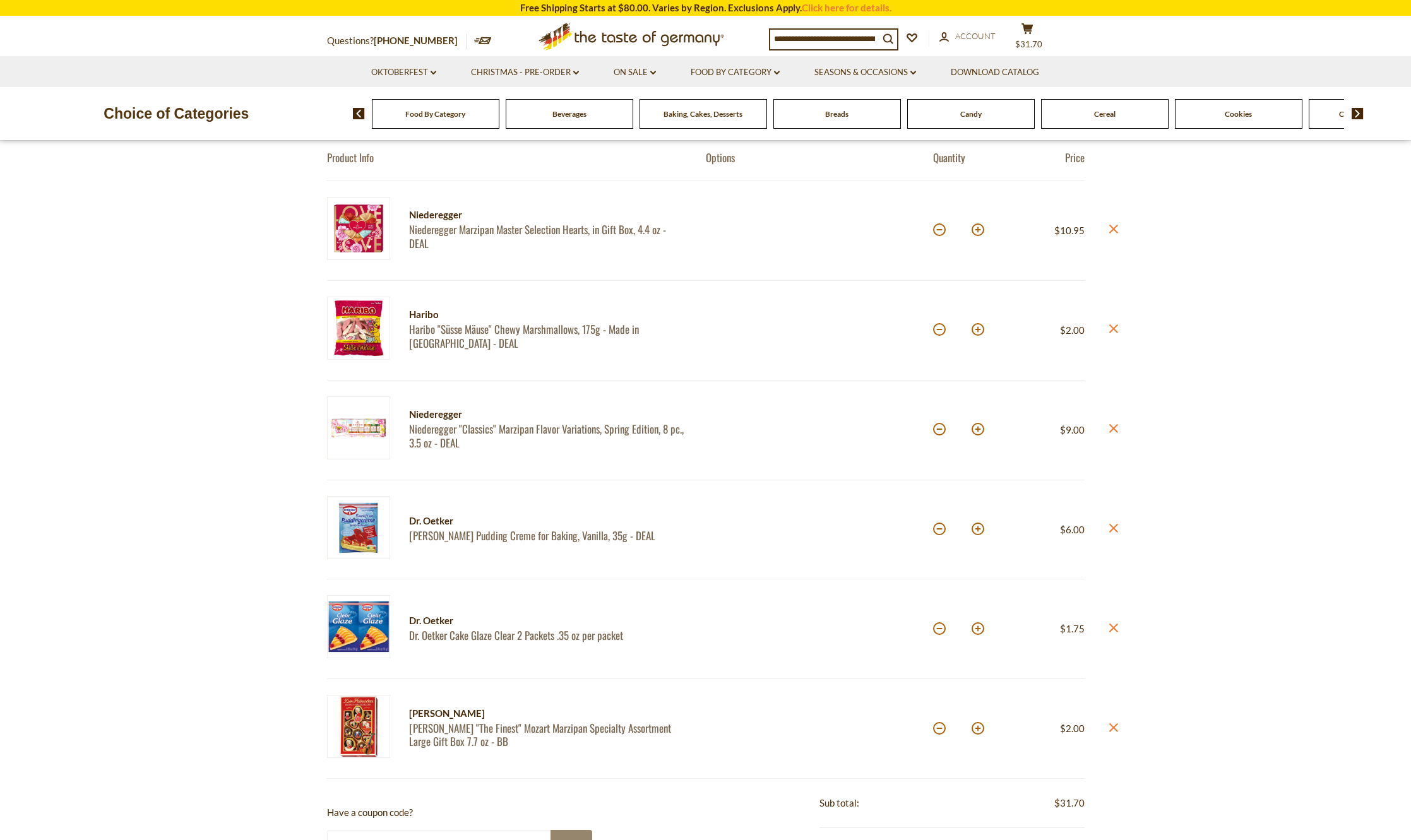
scroll to position [126, 0]
click at [430, 535] on link "[PERSON_NAME] Pudding Creme for Baking, Vanilla, 35g - DEAL" at bounding box center [546, 535] width 275 height 13
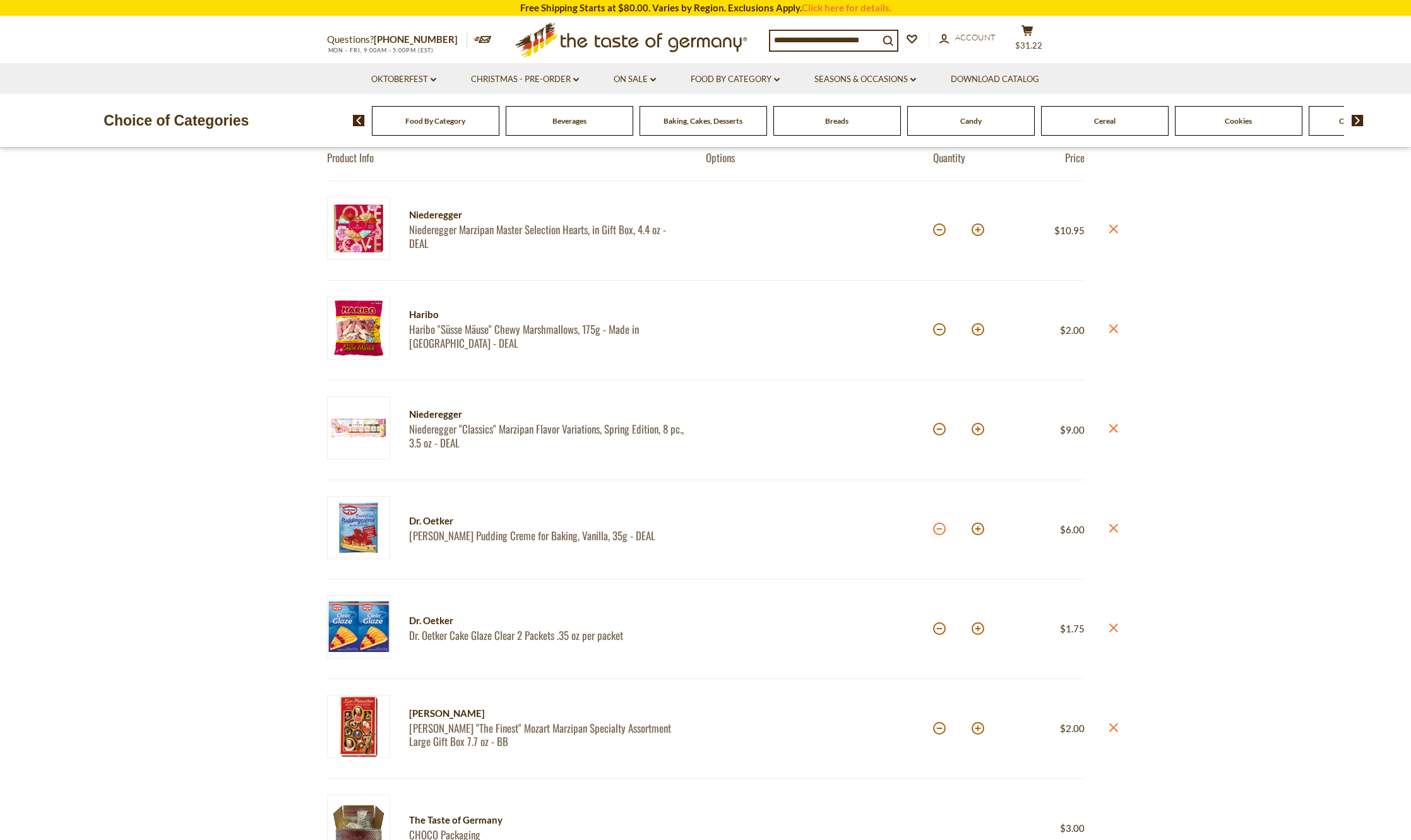
click at [938, 533] on button at bounding box center [939, 529] width 13 height 13
type input "*"
click at [1285, 493] on section "Product Info Options Quantity Price Niederegger Niederegger Marzipan Master Sel…" at bounding box center [705, 761] width 1411 height 1322
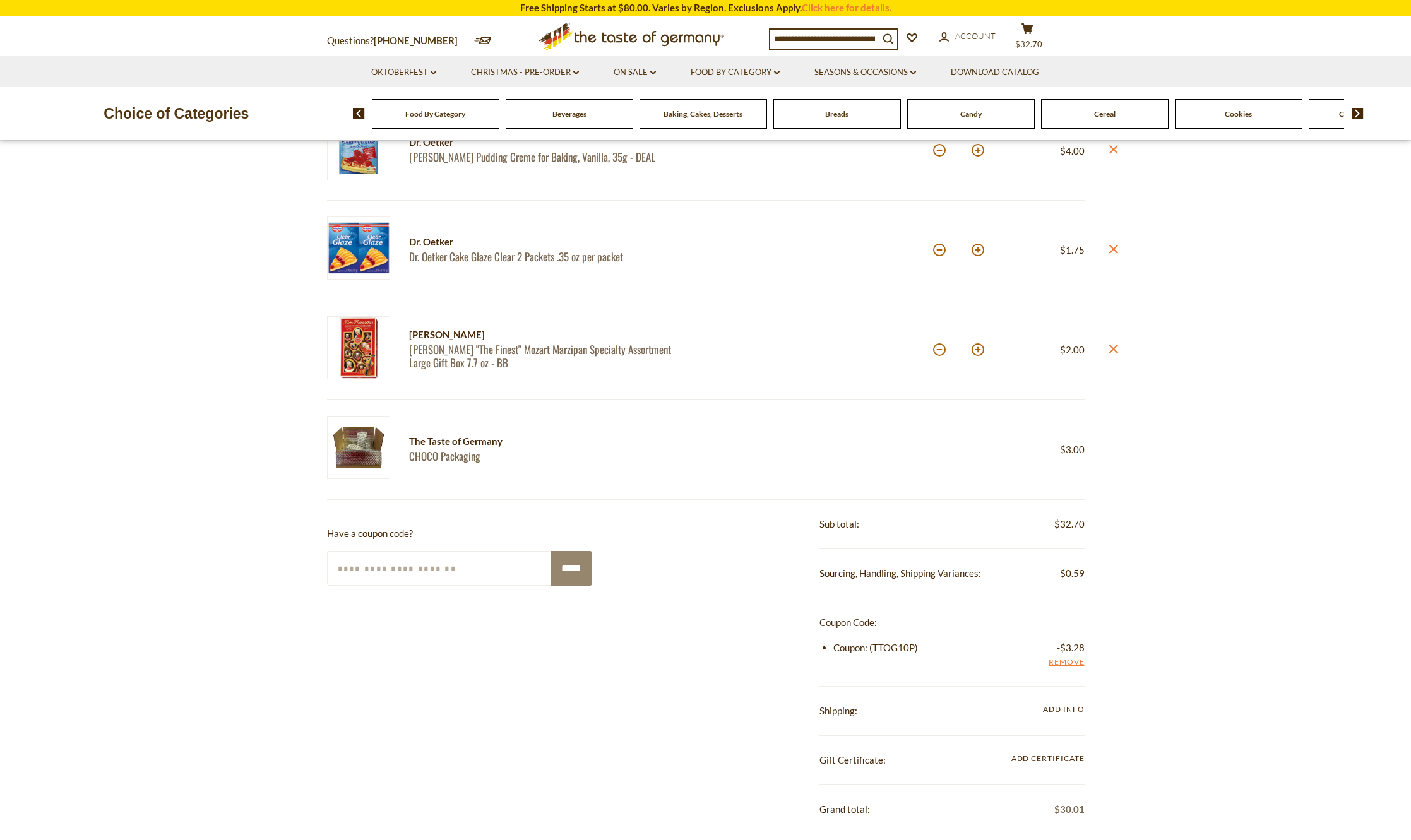
scroll to position [694, 0]
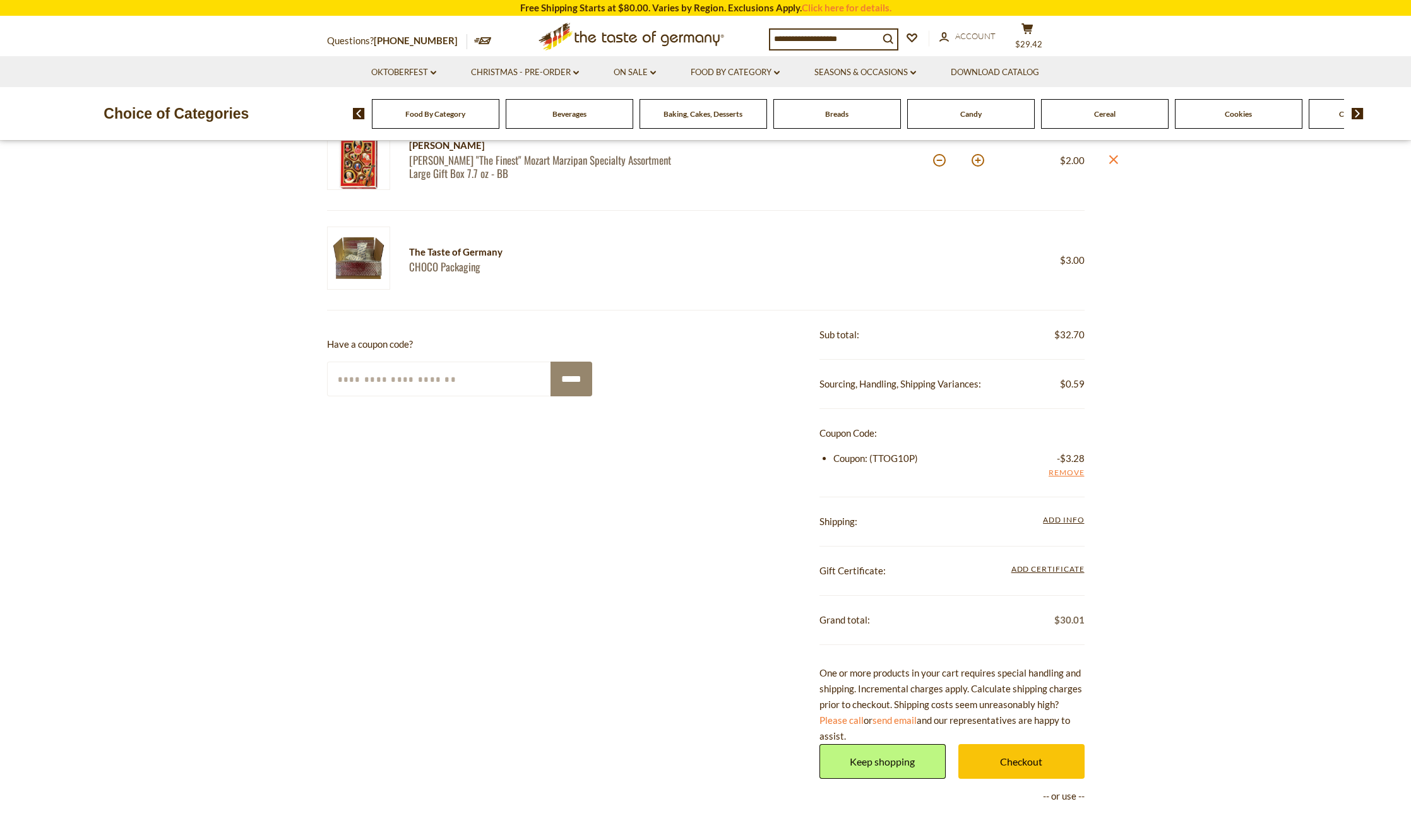
click at [1048, 517] on span "Add Info" at bounding box center [1064, 520] width 41 height 9
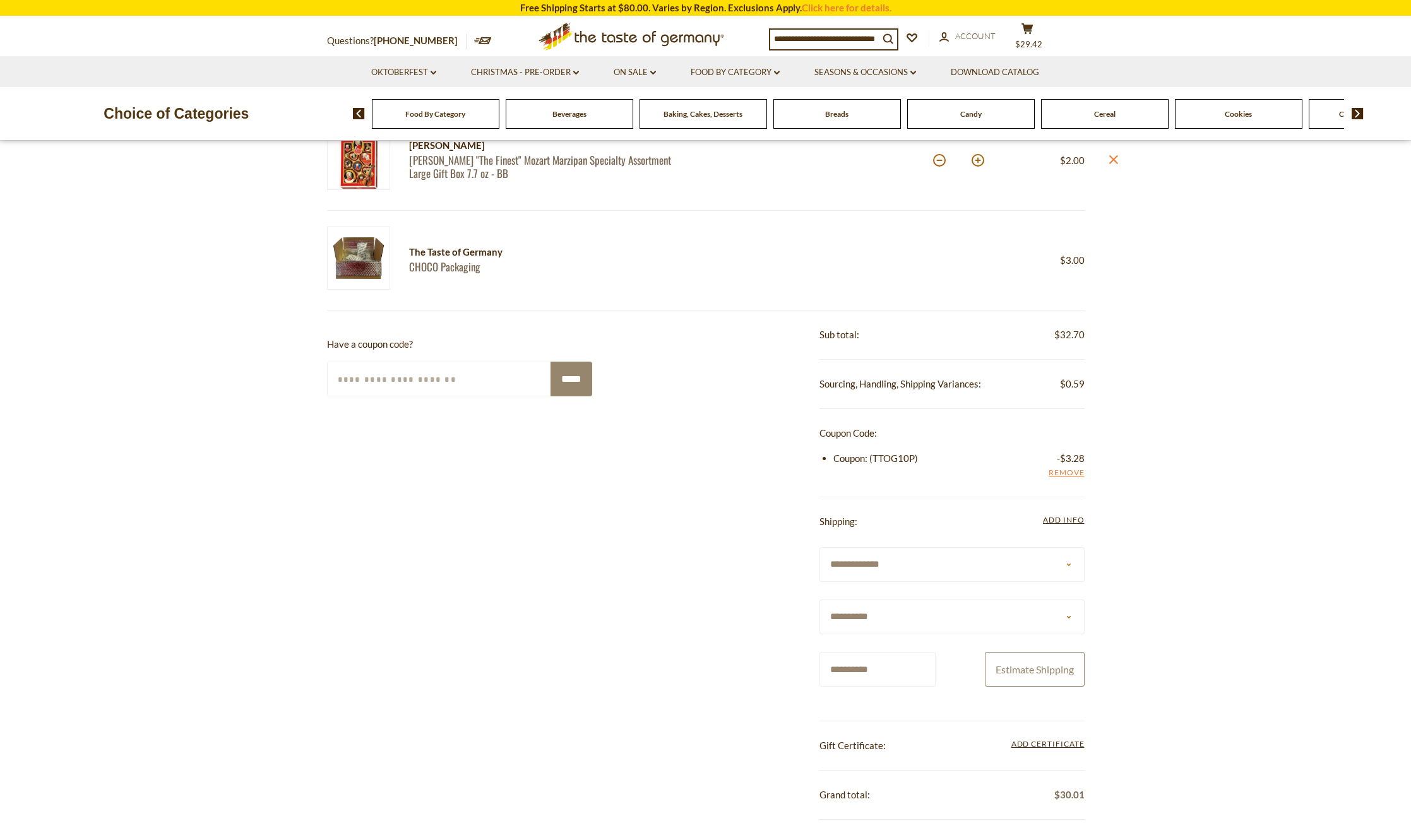
click at [1010, 660] on button "Estimate Shipping" at bounding box center [1035, 670] width 100 height 35
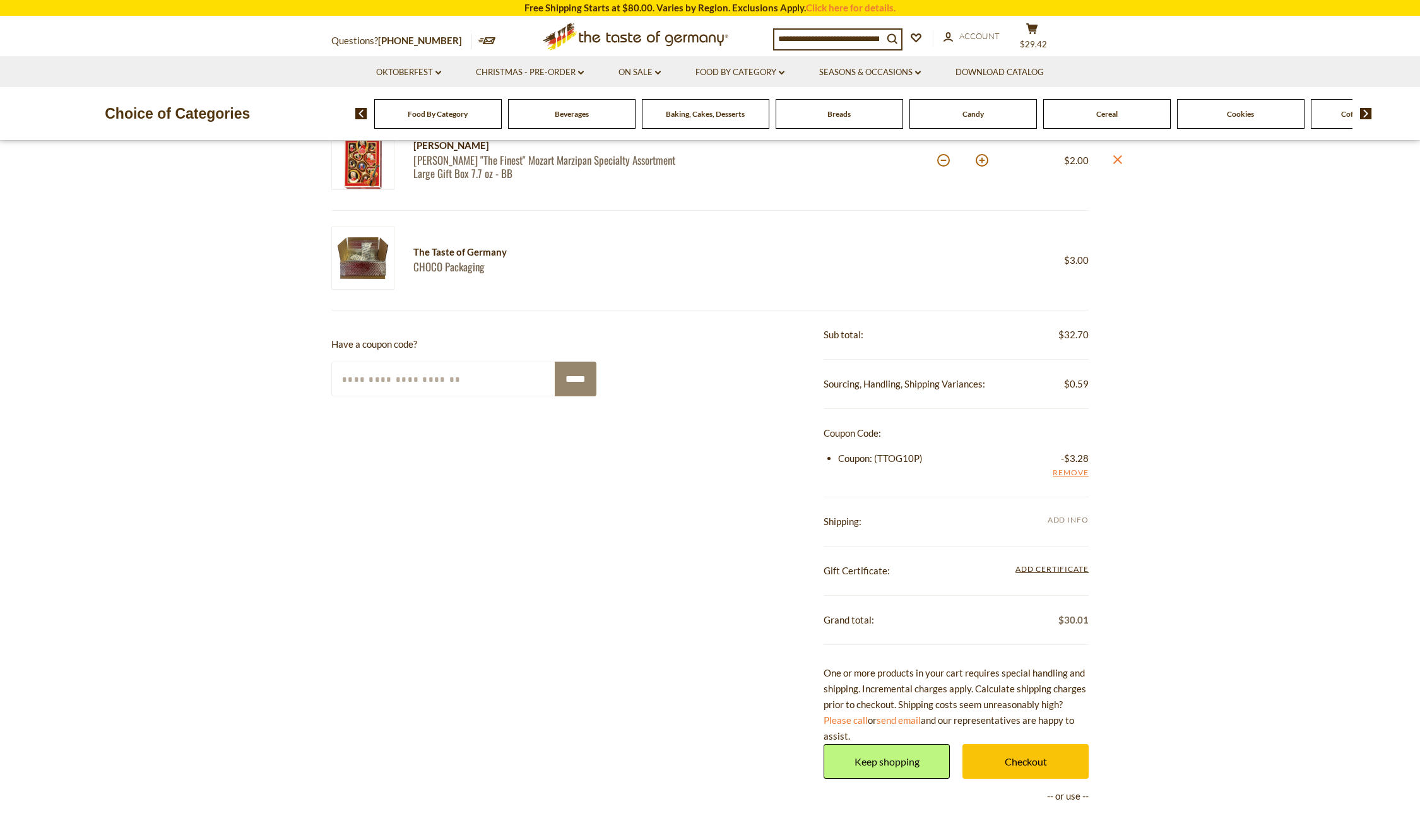
click at [1055, 519] on span "Add Info" at bounding box center [1068, 520] width 41 height 9
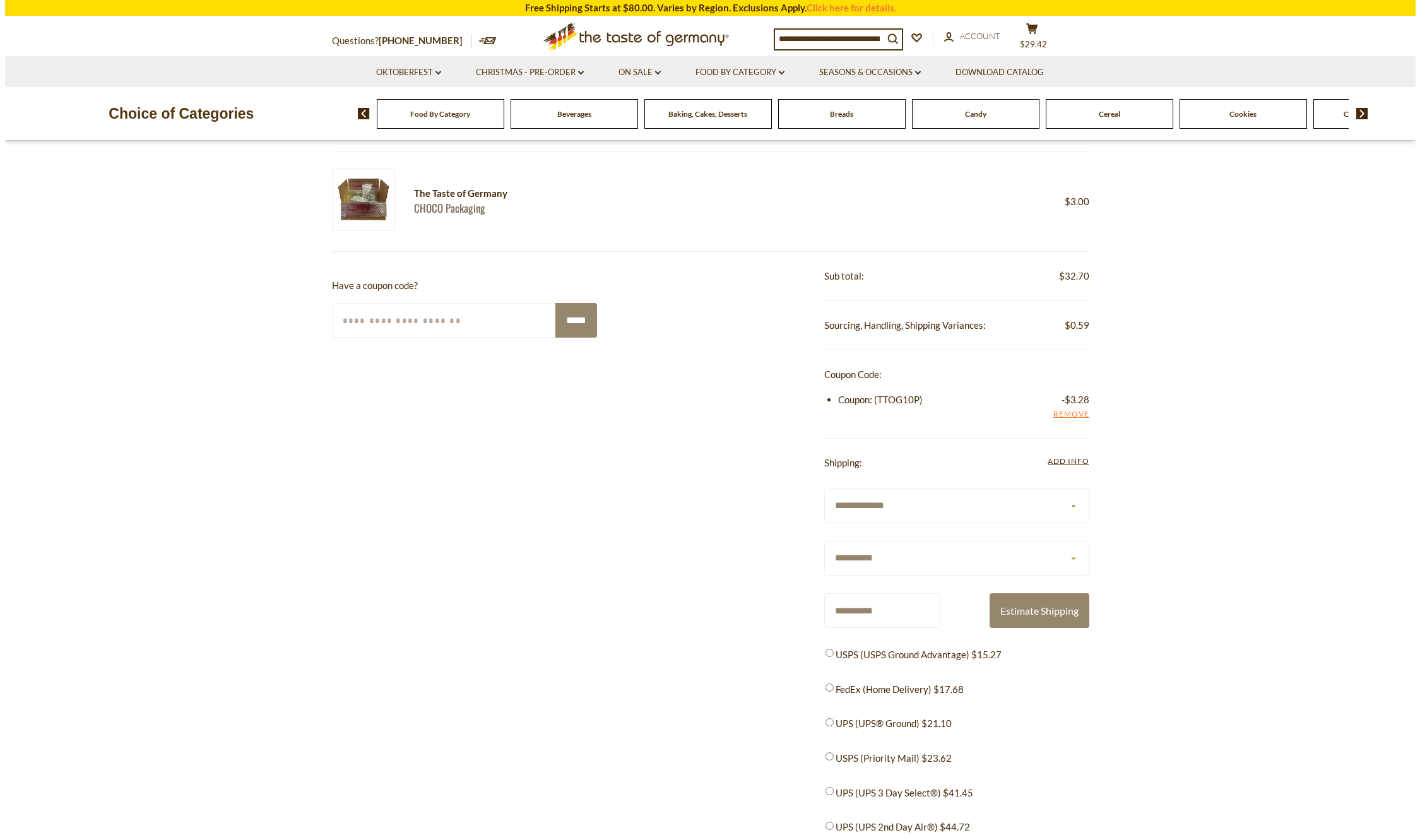
scroll to position [821, 0]
